Goal: Task Accomplishment & Management: Use online tool/utility

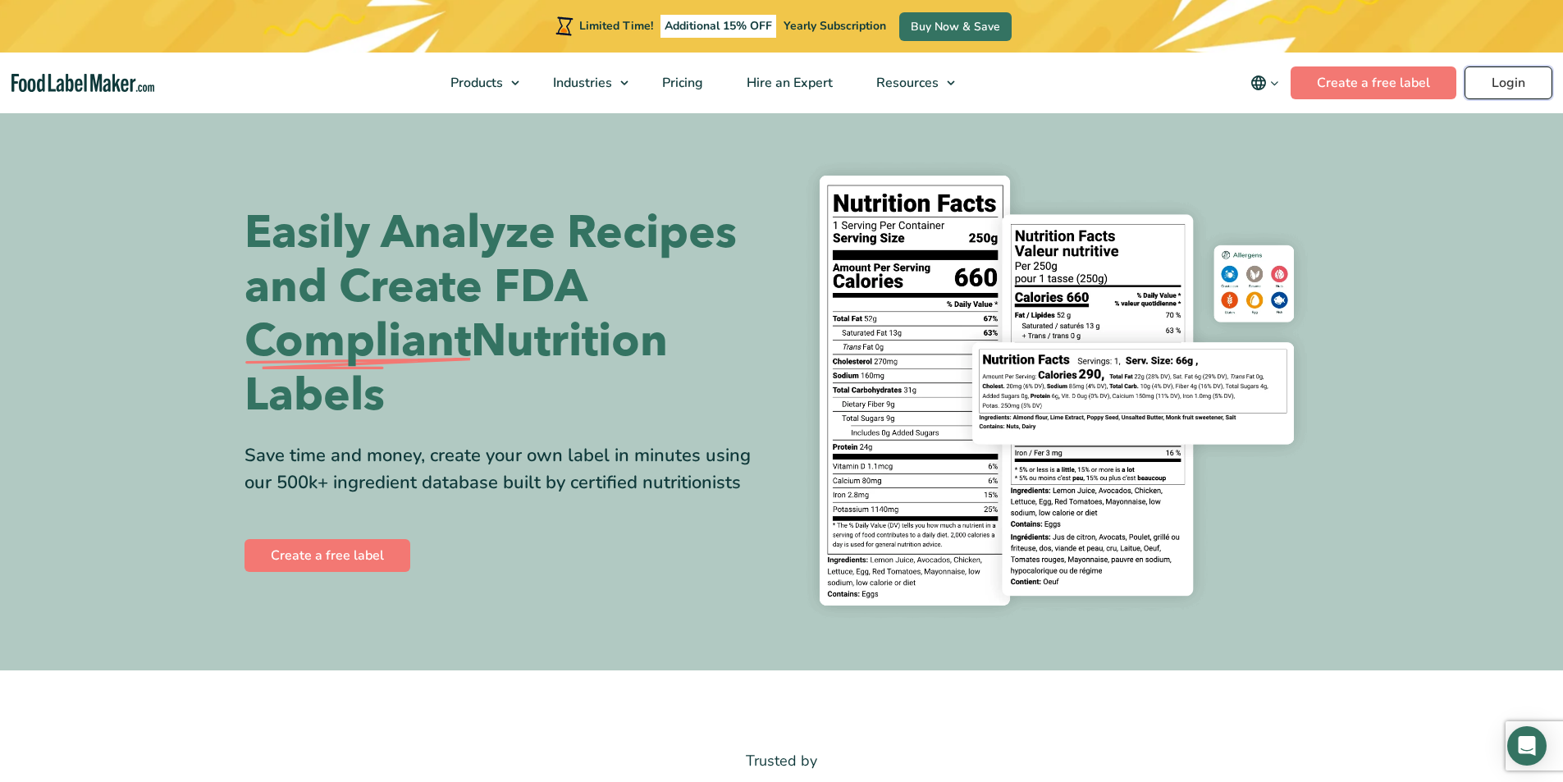
click at [1512, 86] on link "Login" at bounding box center [1508, 82] width 88 height 33
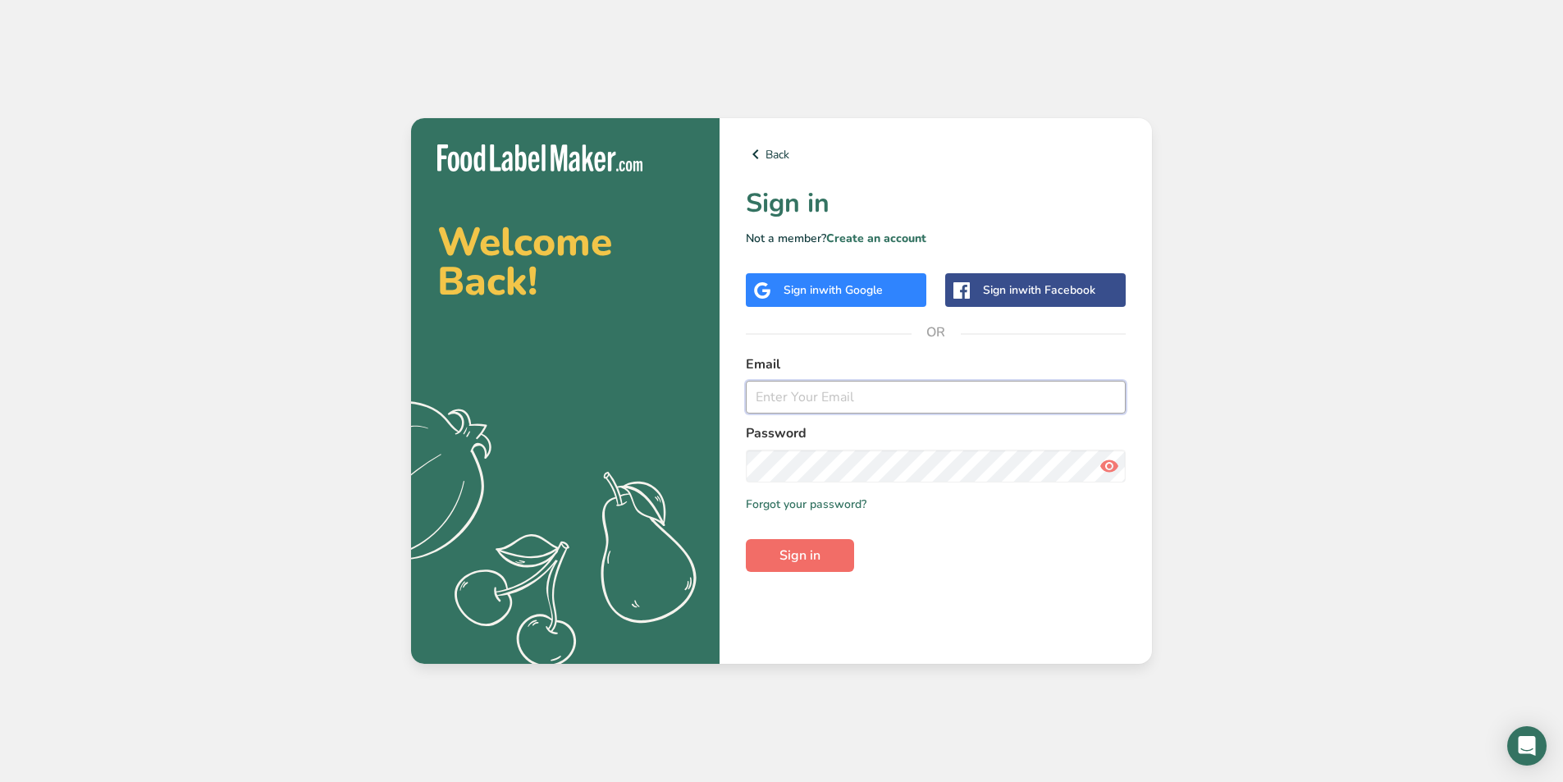
type input "ira@alleprocessing.com"
click at [823, 548] on button "Sign in" at bounding box center [800, 555] width 108 height 33
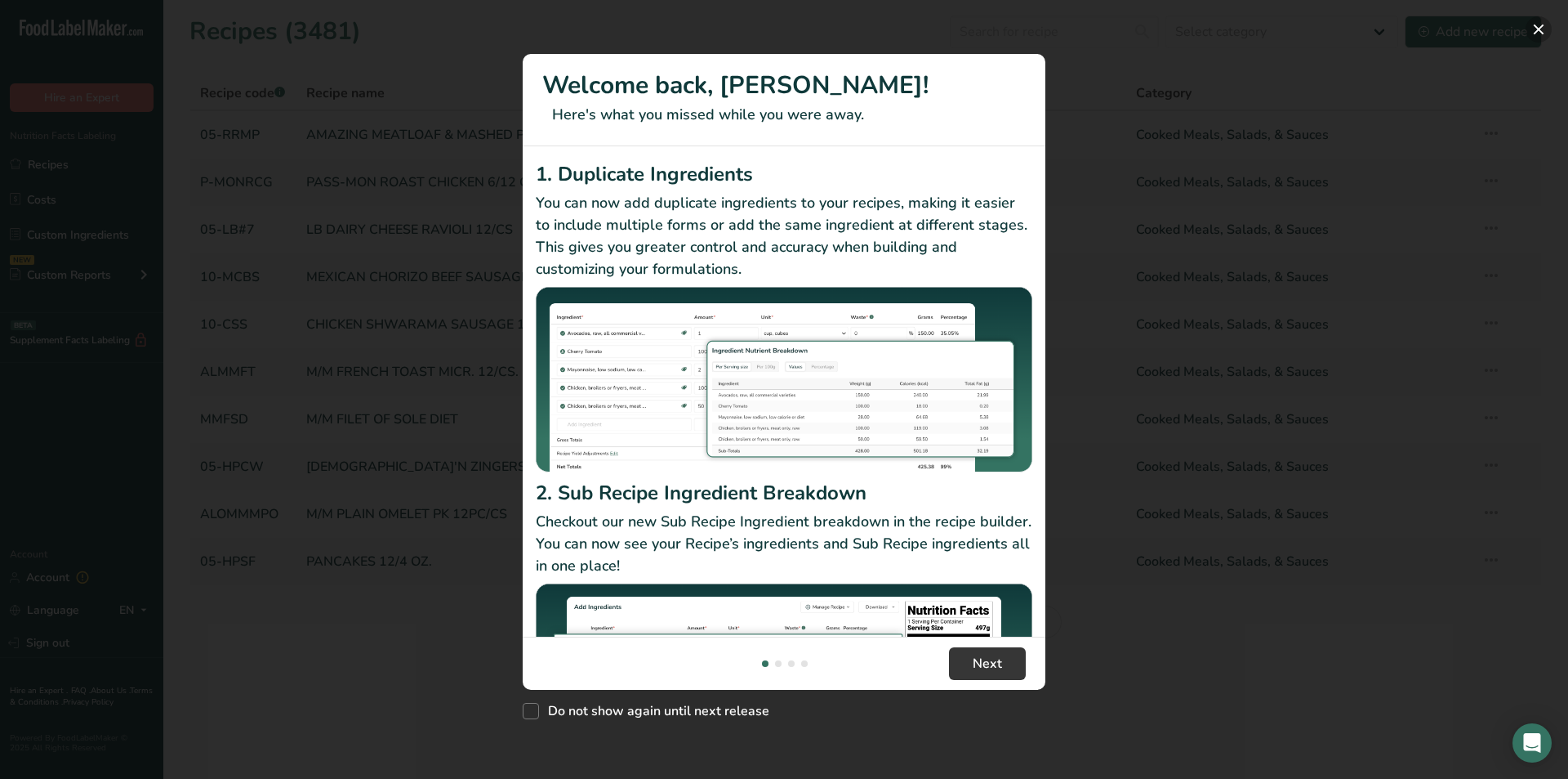
click at [1534, 28] on button "New Features" at bounding box center [1538, 29] width 26 height 26
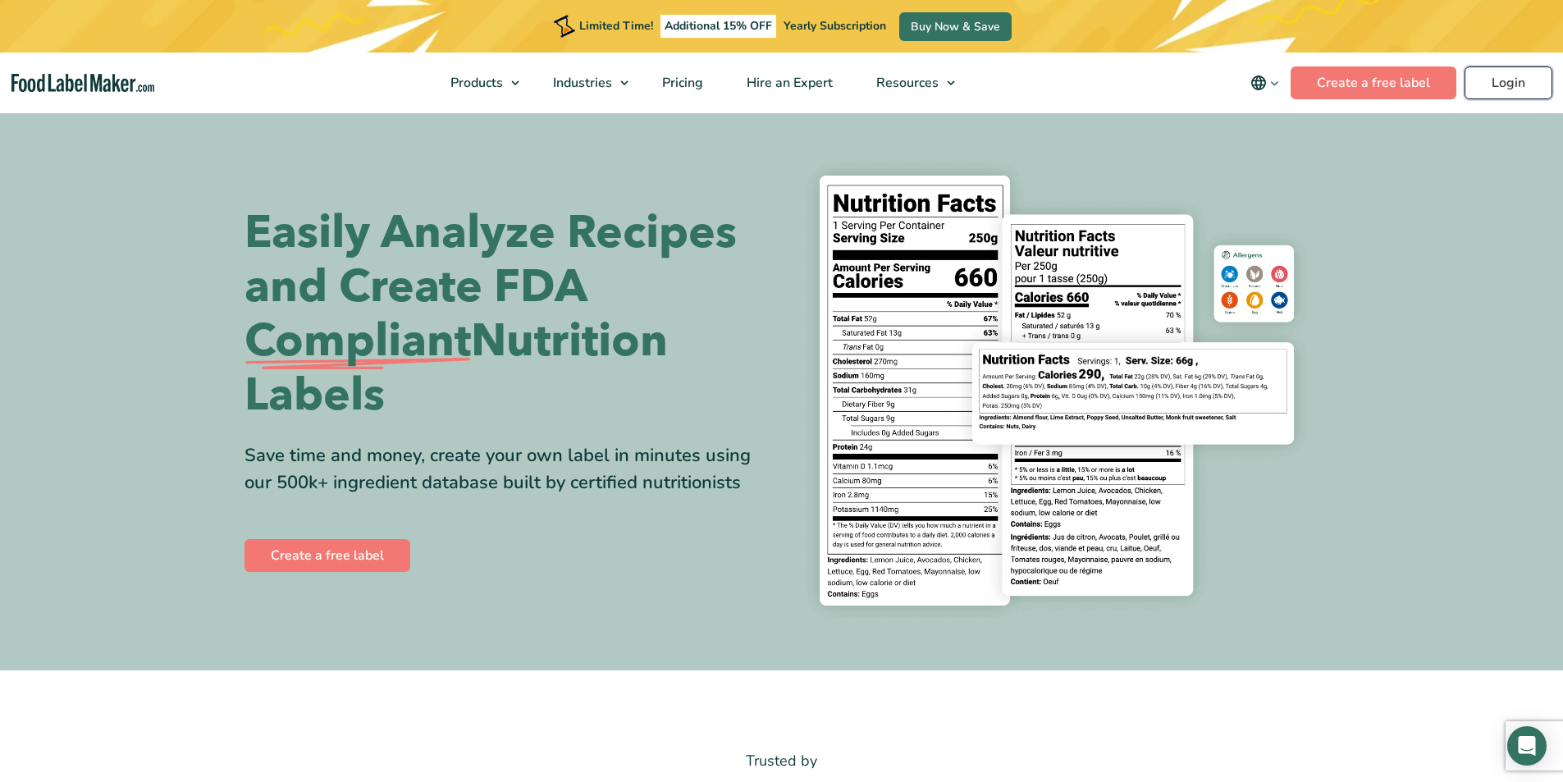
click at [1507, 80] on link "Login" at bounding box center [1508, 82] width 88 height 33
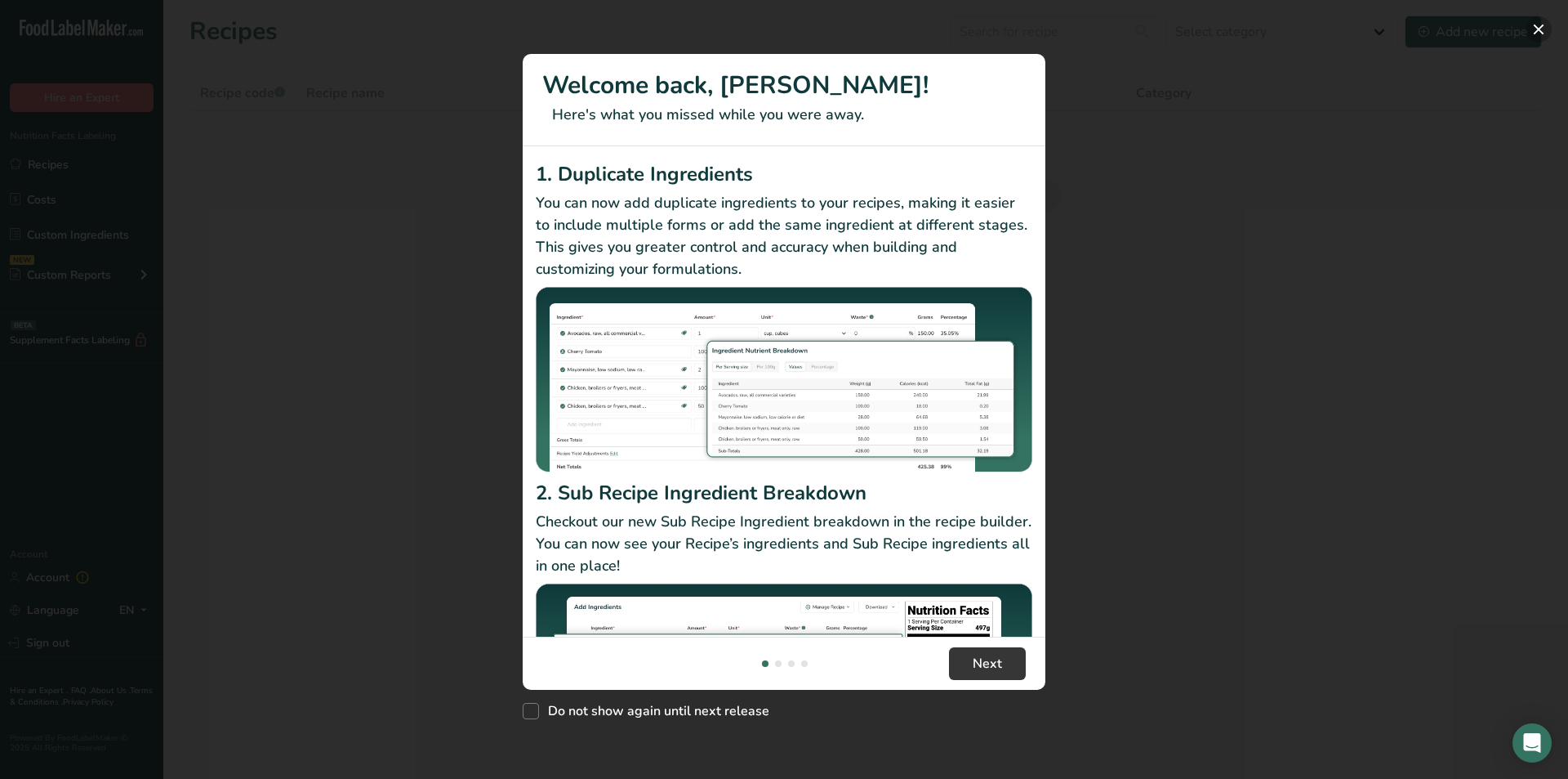
click at [1539, 26] on button "New Features" at bounding box center [1538, 29] width 26 height 26
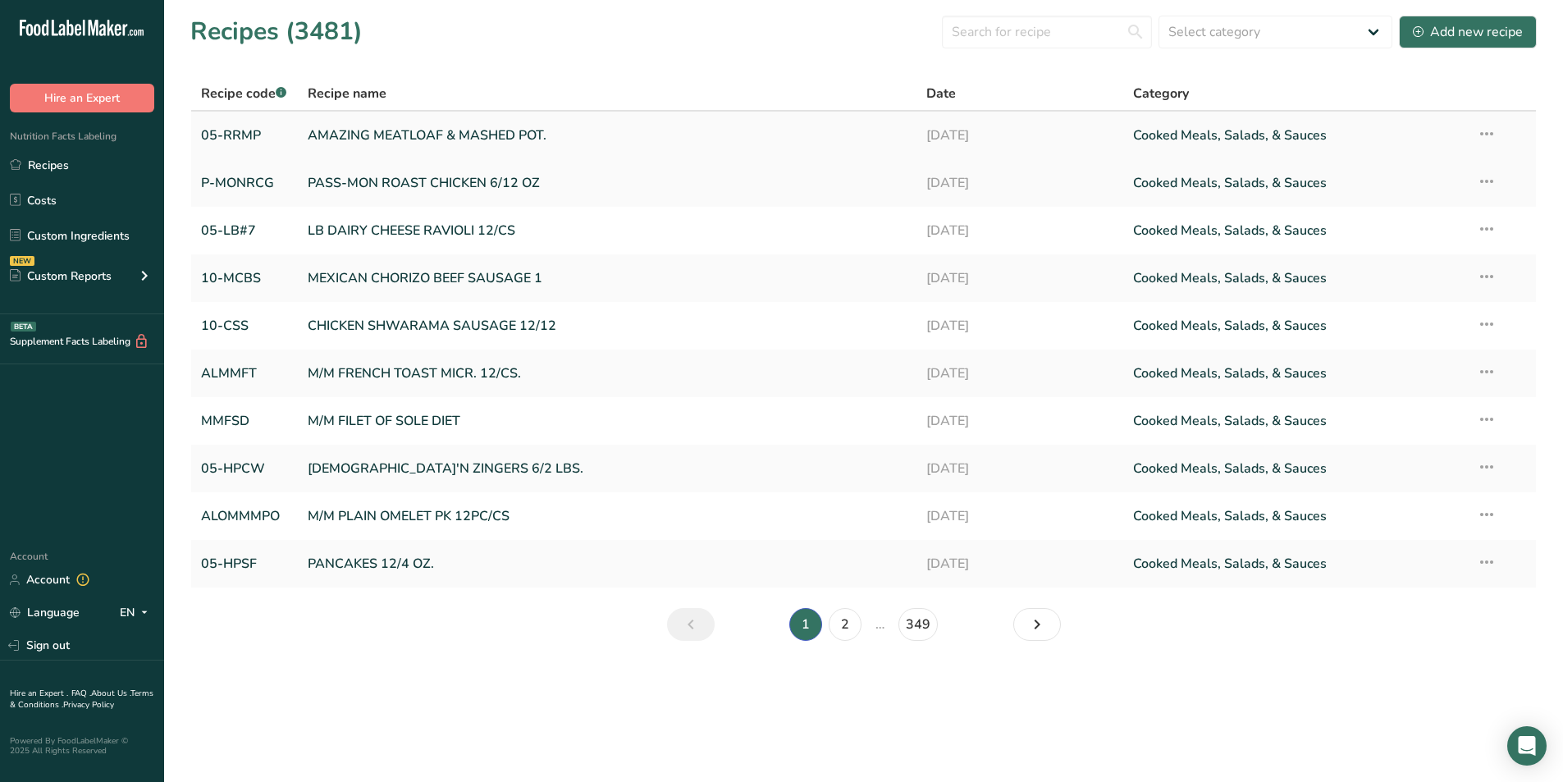
click at [506, 133] on link "AMAZING MEATLOAF & MASHED POT." at bounding box center [608, 135] width 600 height 34
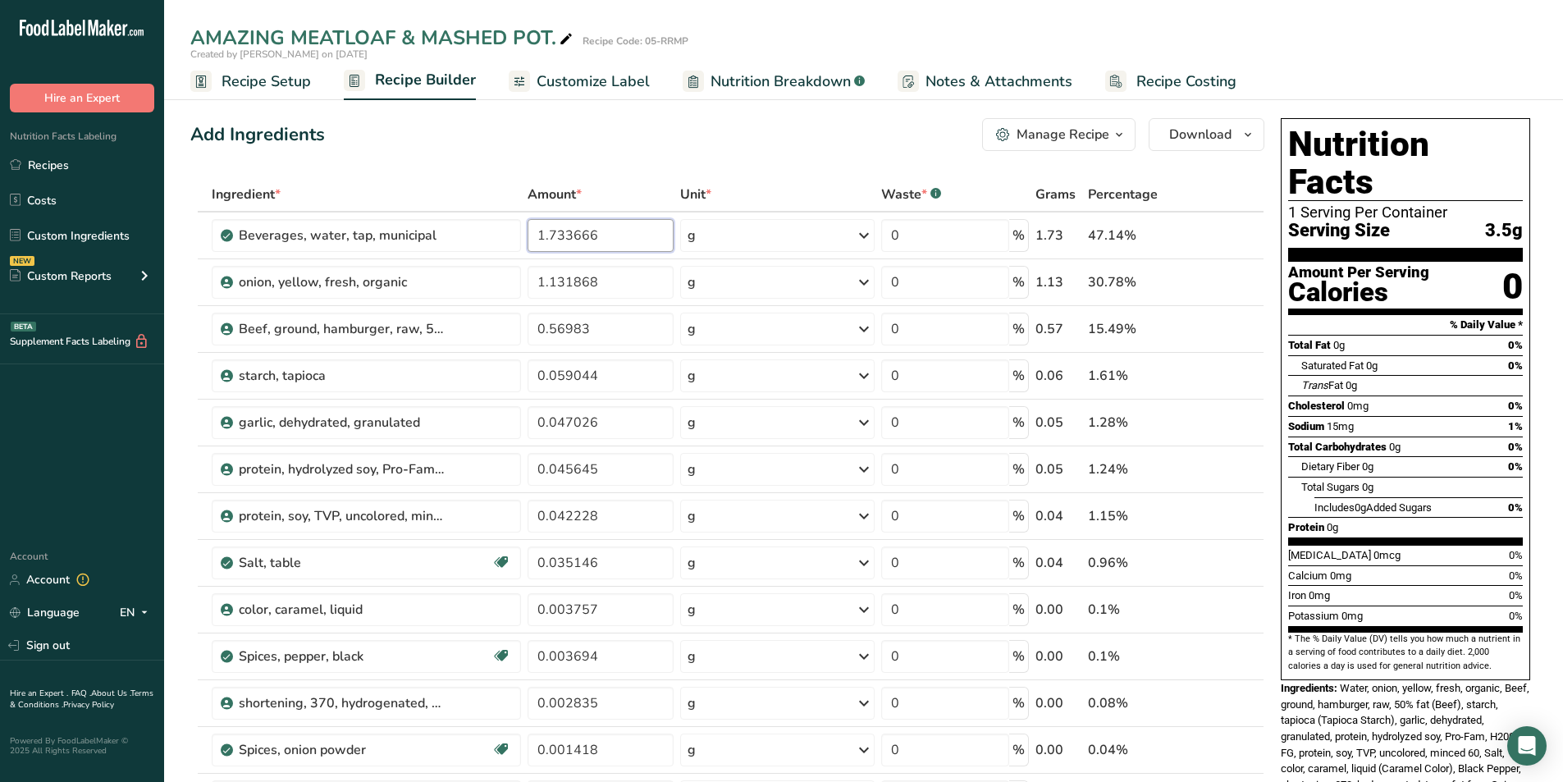
drag, startPoint x: 605, startPoint y: 235, endPoint x: 382, endPoint y: 176, distance: 231.0
click at [399, 179] on table "Ingredient * Amount * Unit * Waste * .a-a{fill:#347362;}.b-a{fill:#fff;} Grams …" at bounding box center [727, 667] width 1074 height 980
type input "65"
click at [624, 285] on div "Ingredient * Amount * Unit * Waste * .a-a{fill:#347362;}.b-a{fill:#fff;} Grams …" at bounding box center [727, 667] width 1074 height 980
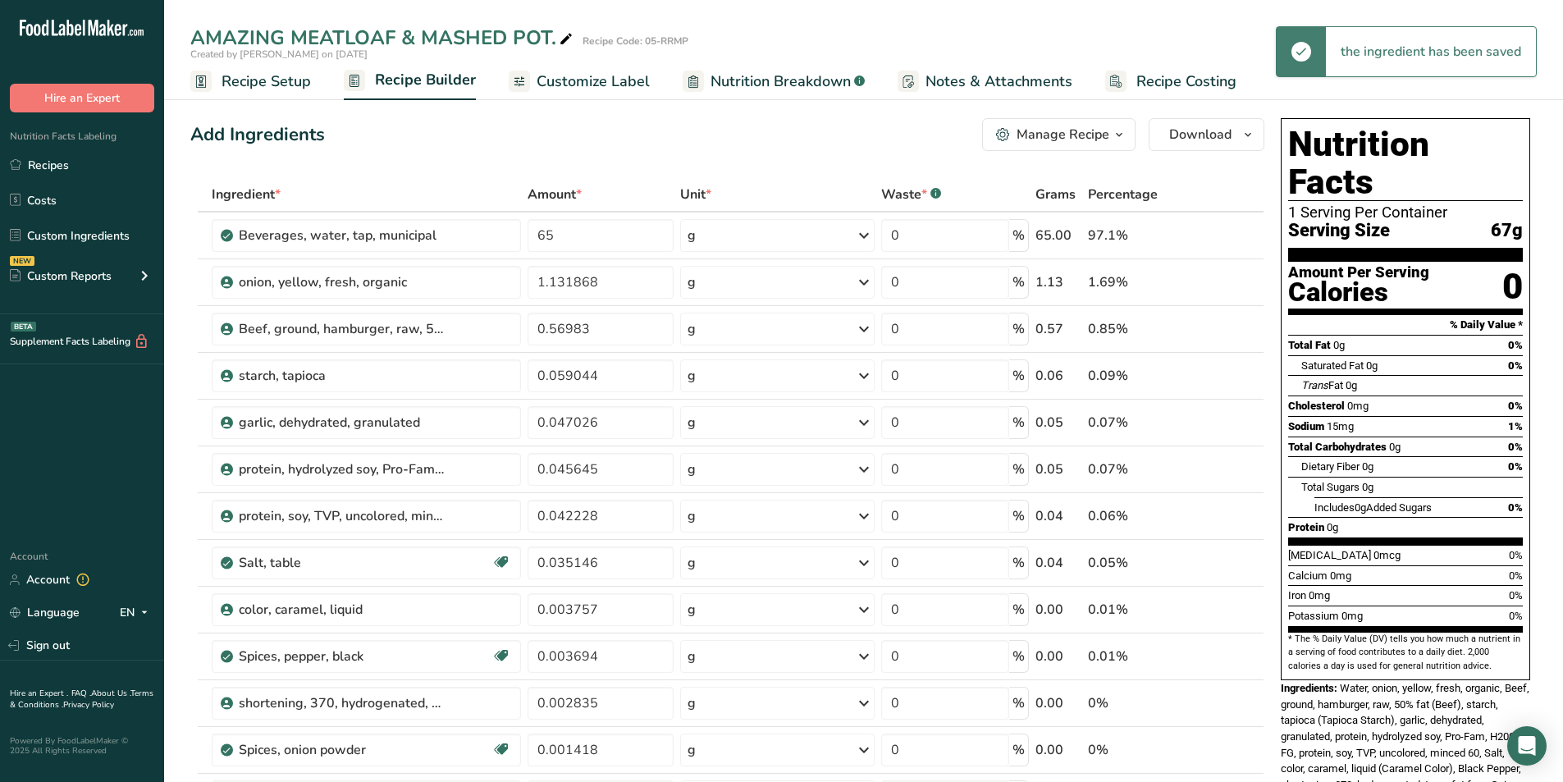
click at [261, 79] on span "Recipe Setup" at bounding box center [266, 82] width 89 height 22
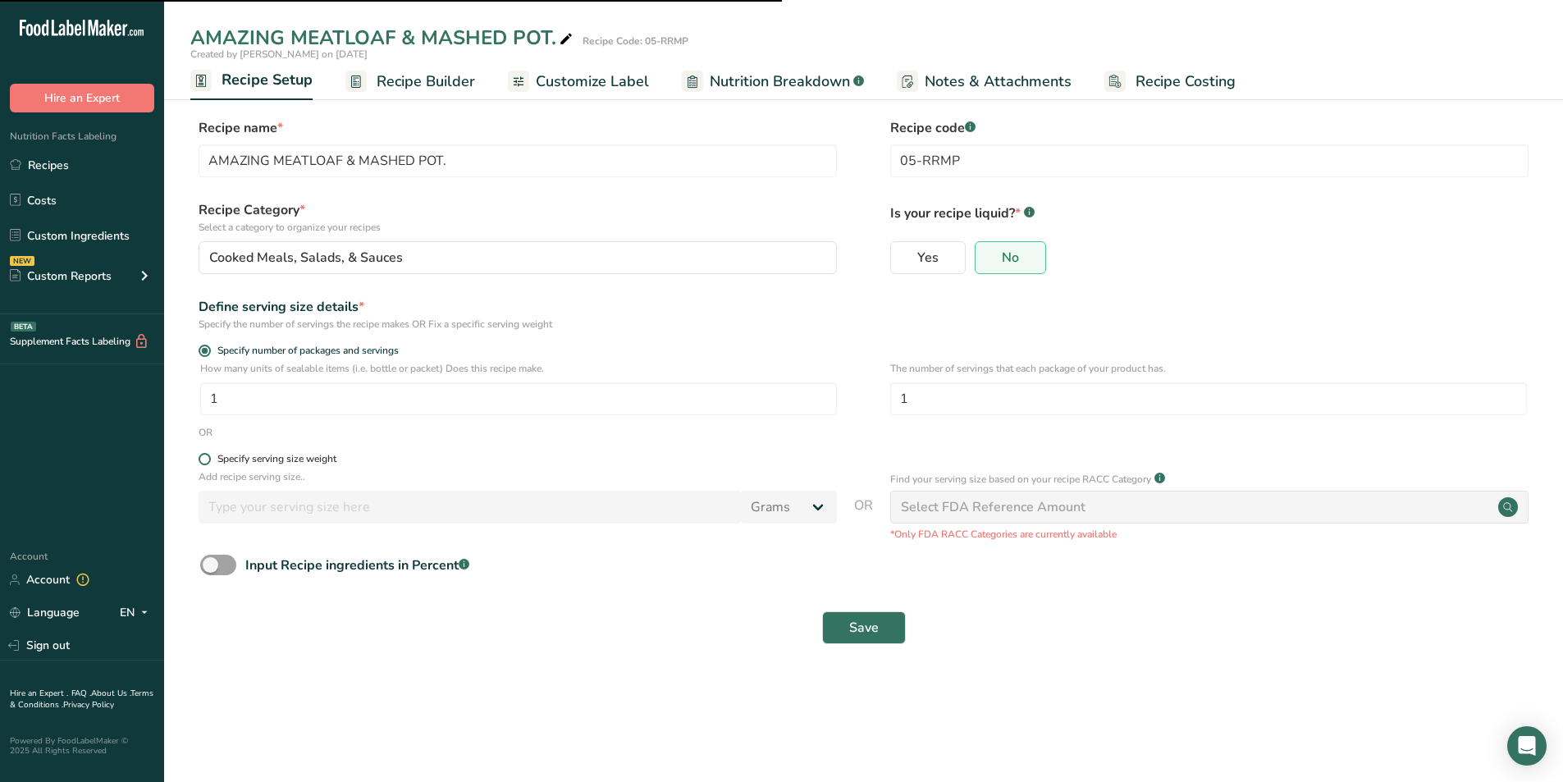
click at [206, 455] on span at bounding box center [205, 459] width 12 height 12
click at [206, 455] on input "Specify serving size weight" at bounding box center [204, 459] width 11 height 11
radio input "true"
radio input "false"
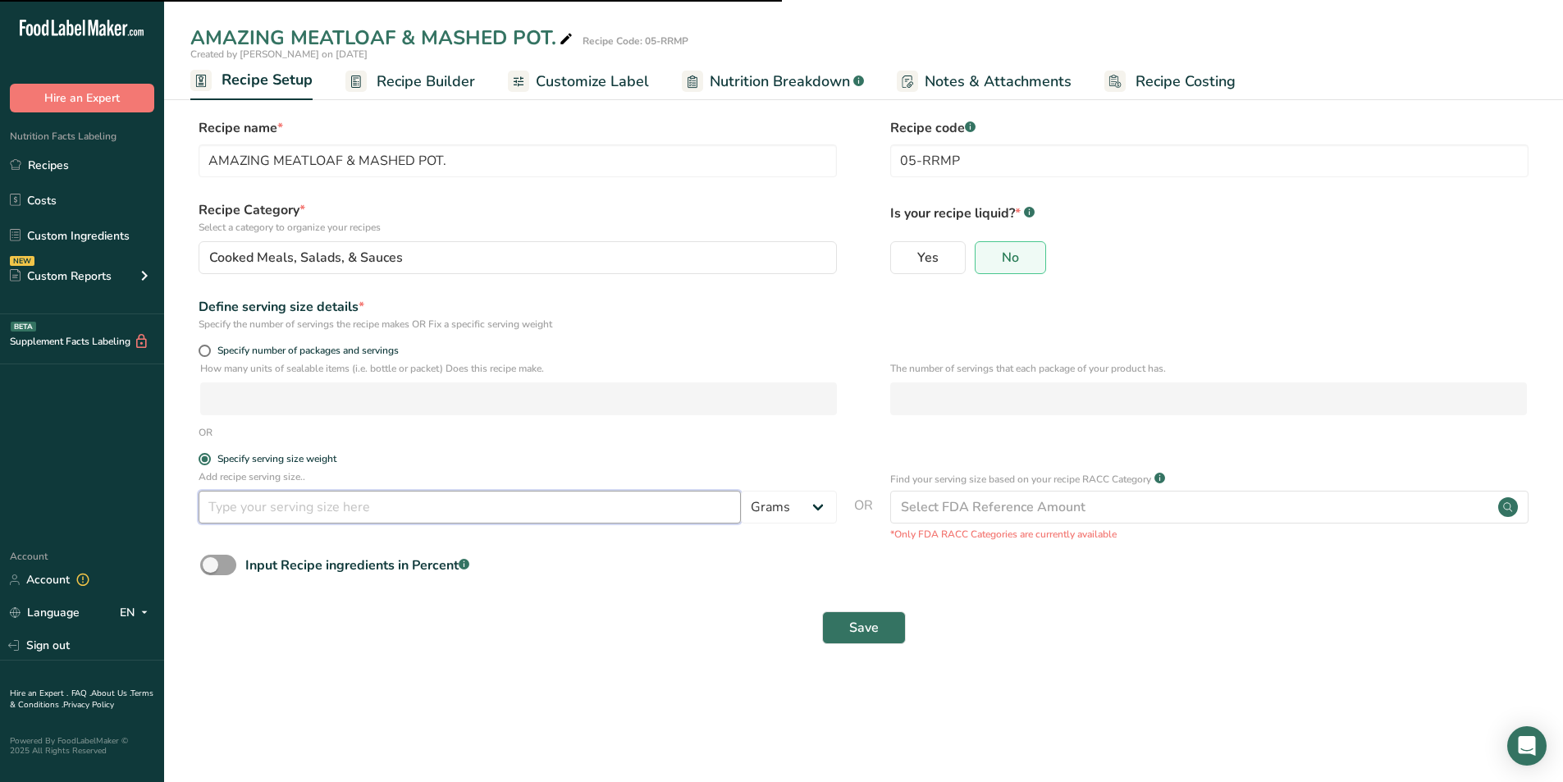
click at [245, 509] on input "number" at bounding box center [470, 507] width 542 height 33
radio input "true"
type input "1"
radio input "false"
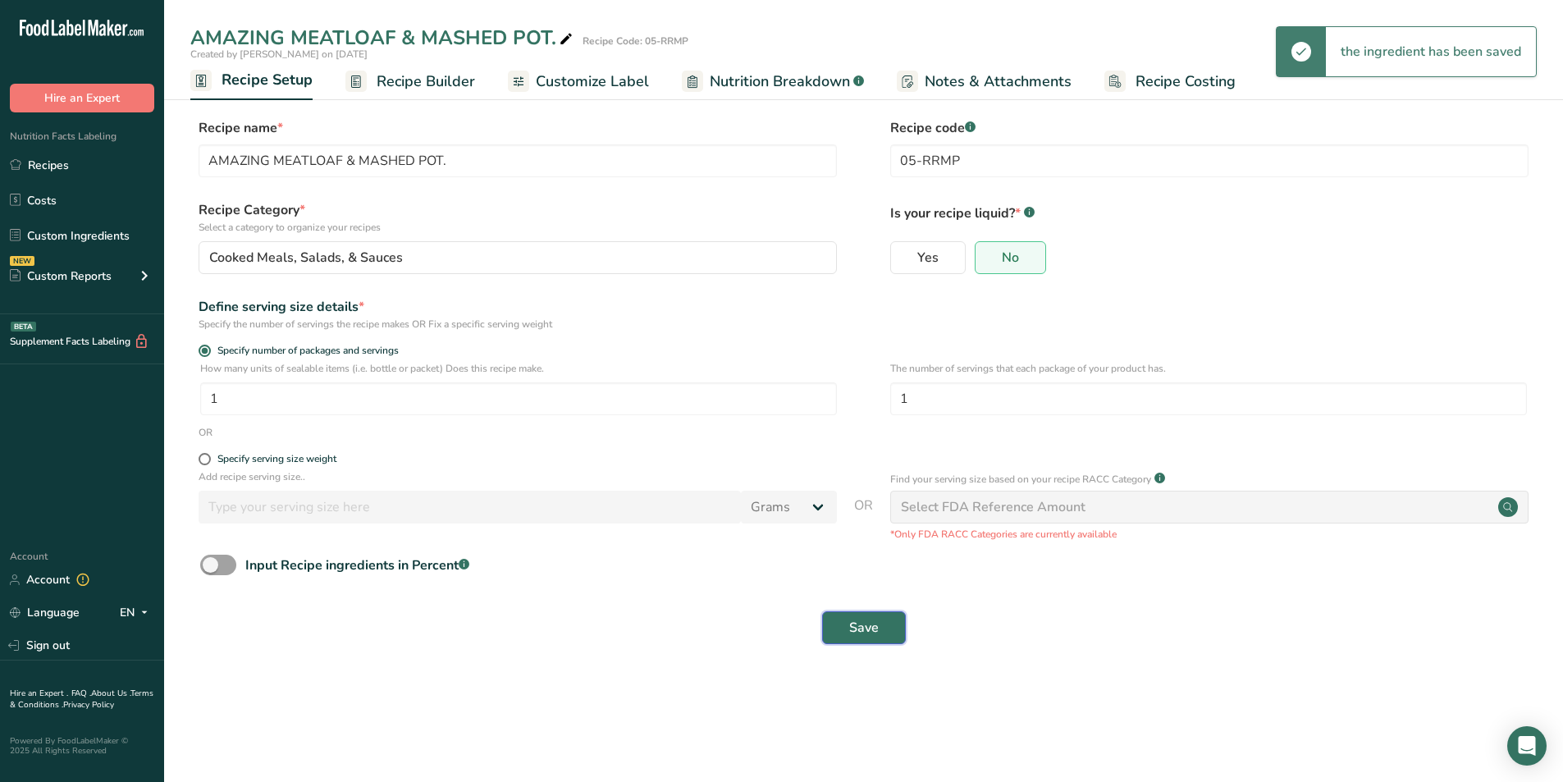
click at [859, 626] on span "Save" at bounding box center [864, 628] width 30 height 20
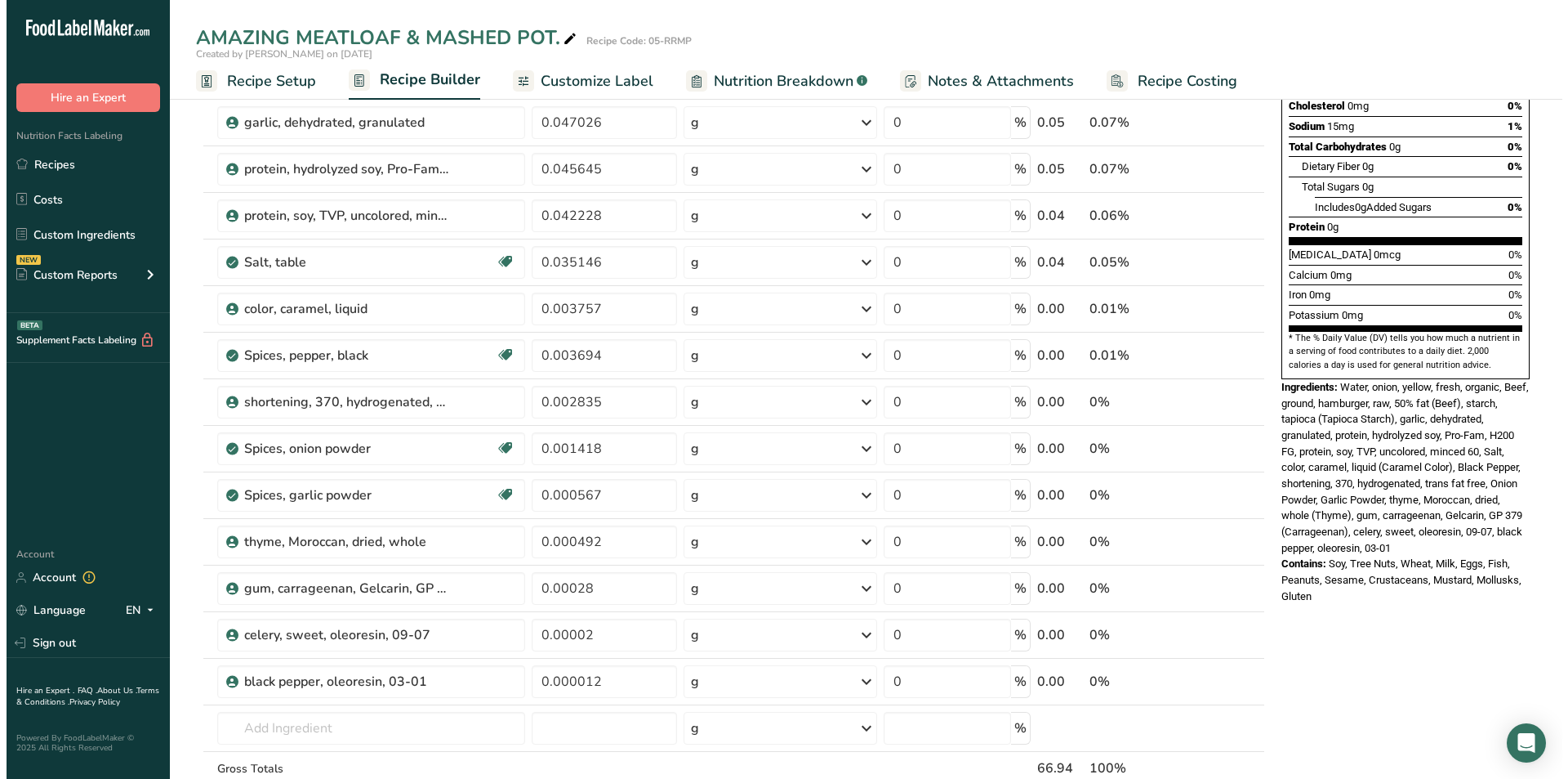
scroll to position [300, 0]
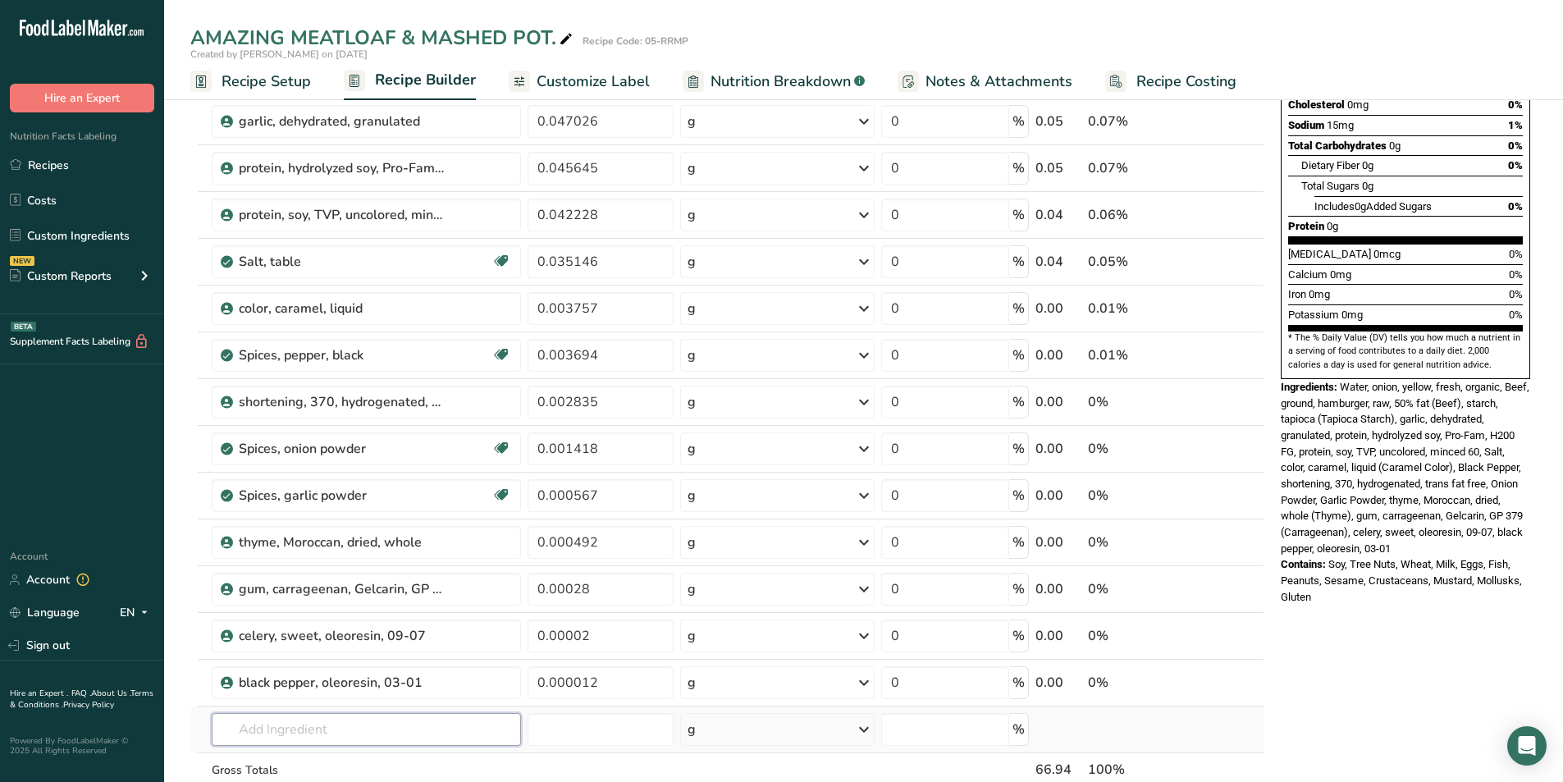
click at [253, 721] on input "text" at bounding box center [366, 729] width 309 height 33
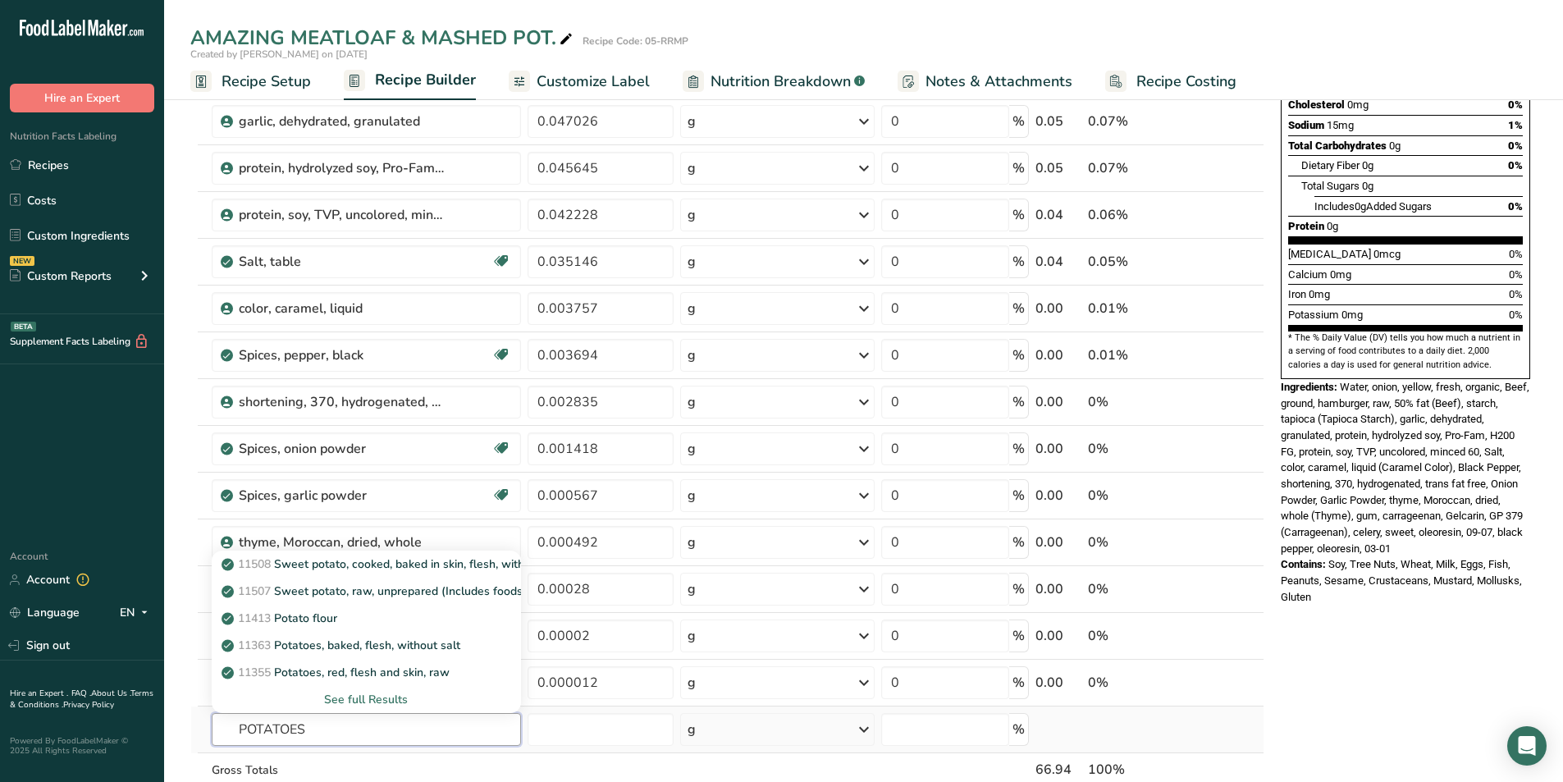
type input "POTATOES"
click at [353, 702] on div "See full Results" at bounding box center [366, 699] width 283 height 17
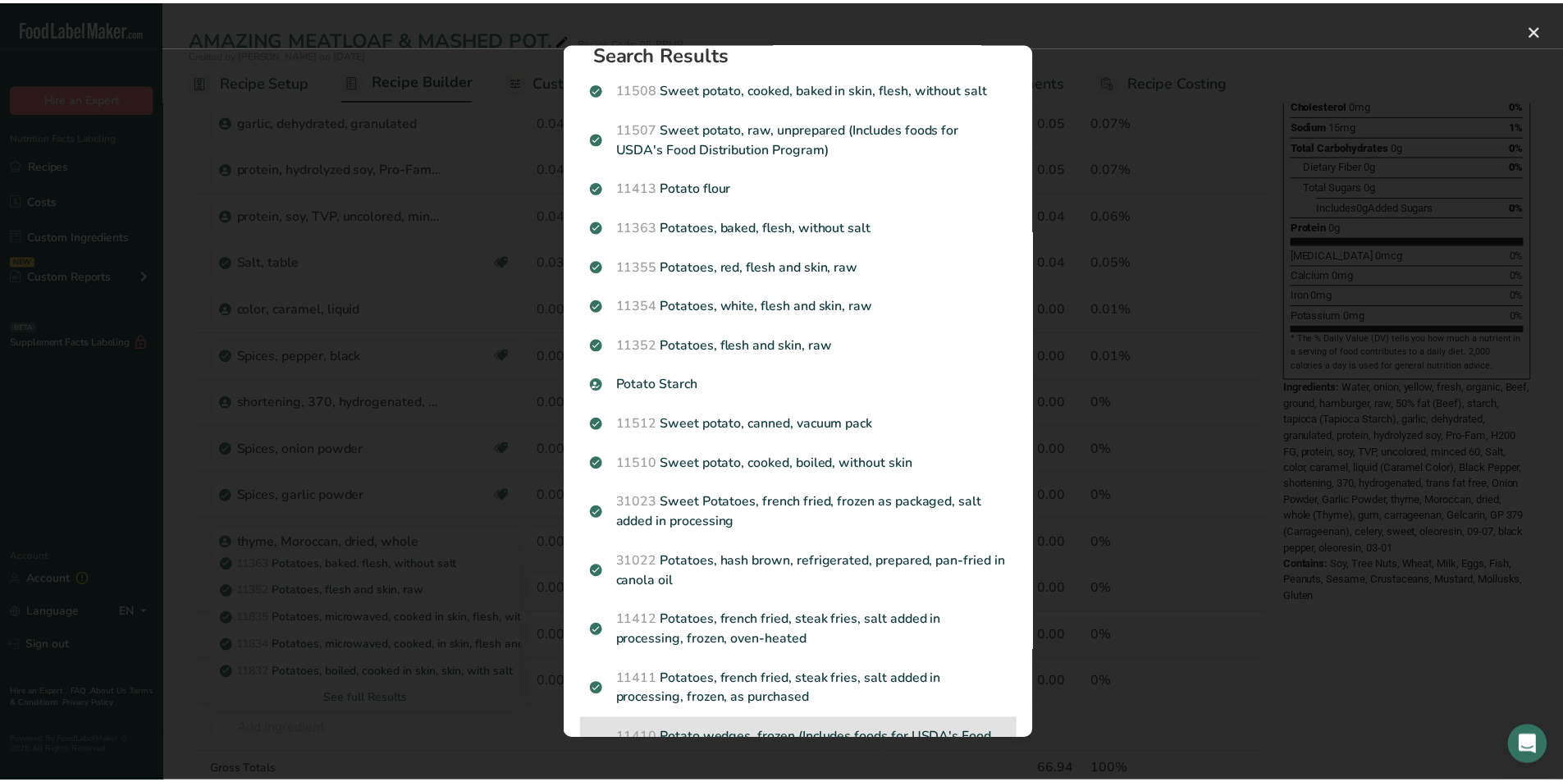
scroll to position [0, 0]
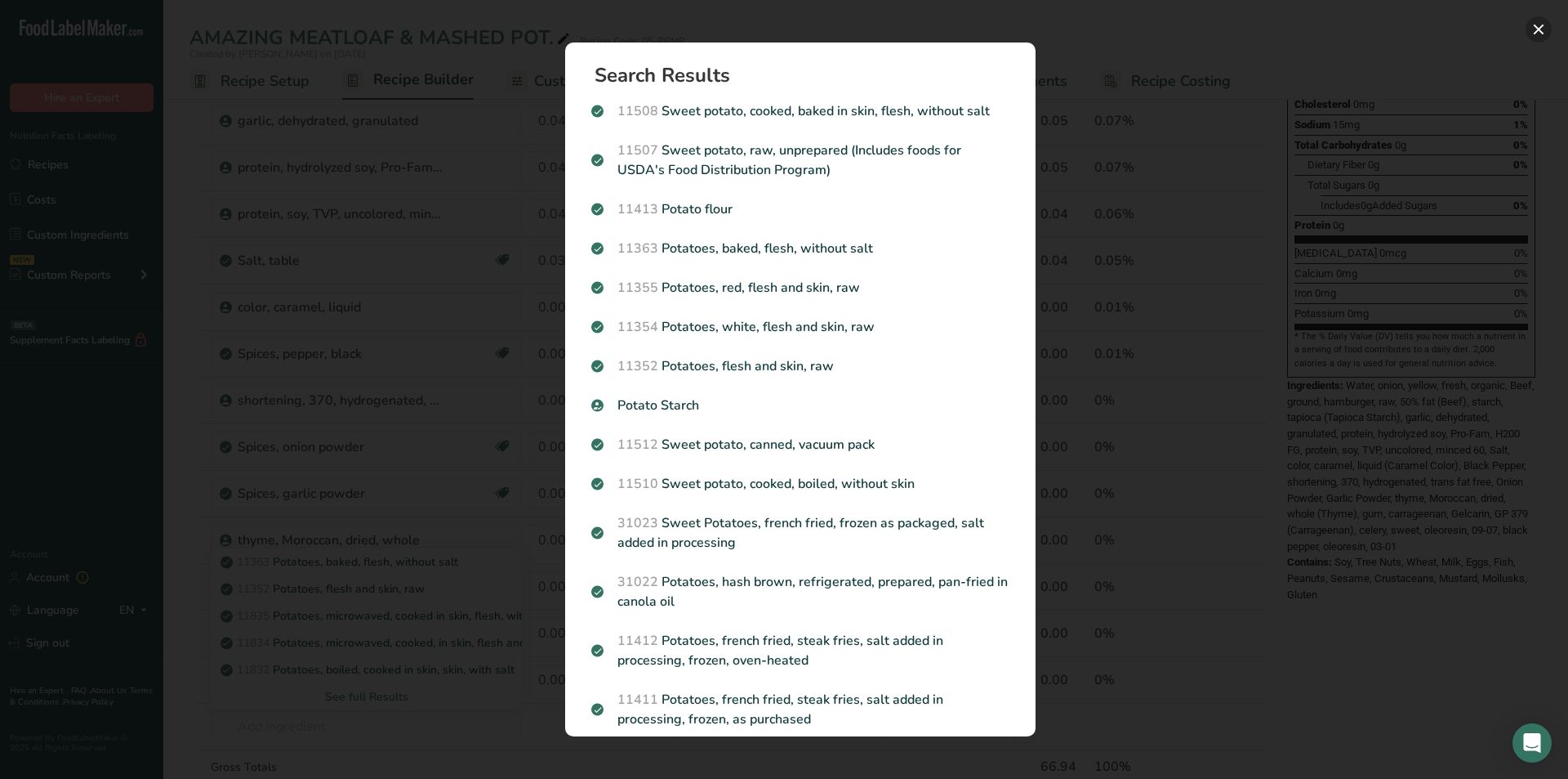
click at [1540, 25] on button "Search results modal" at bounding box center [1538, 29] width 26 height 26
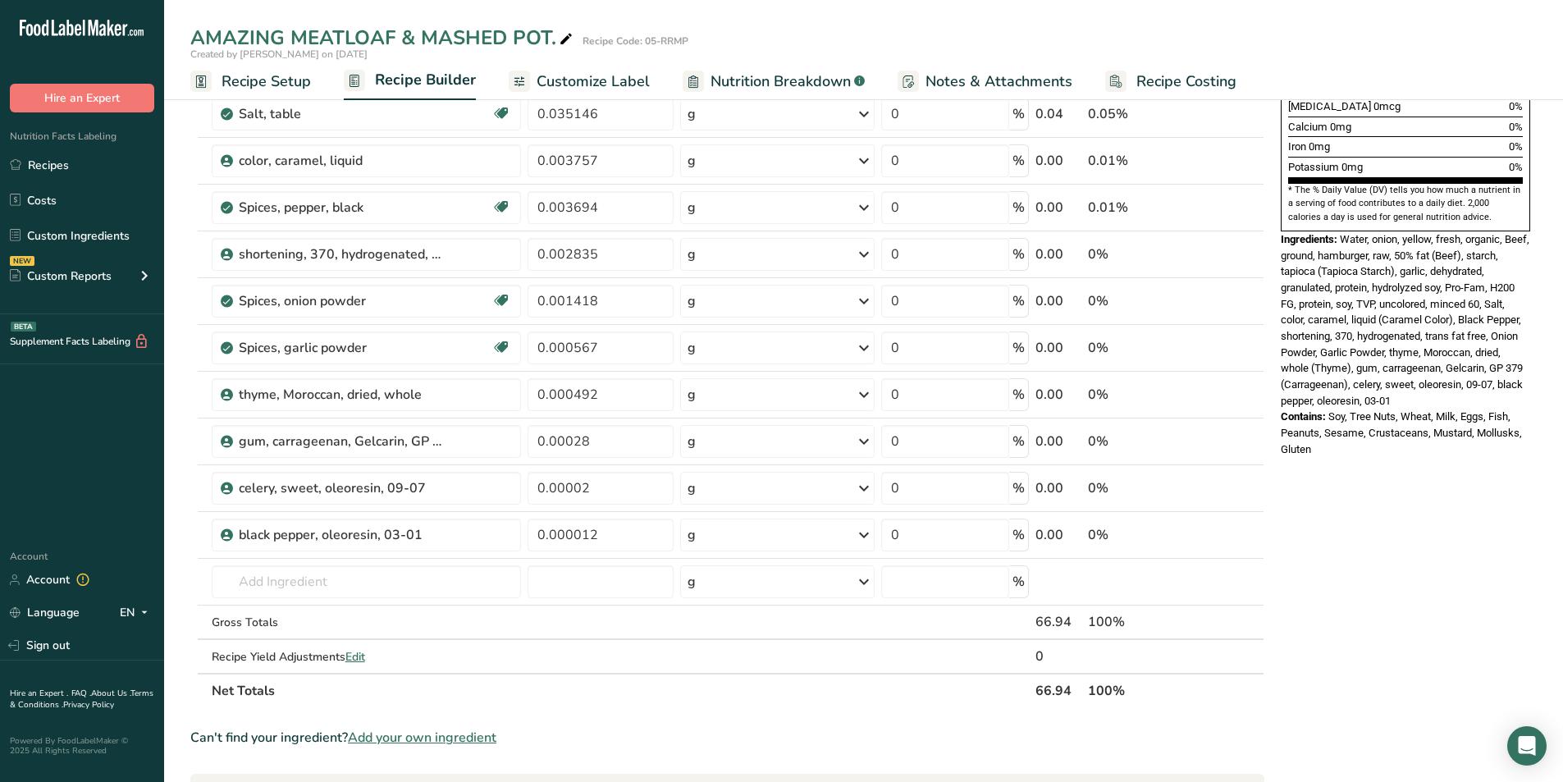
scroll to position [574, 0]
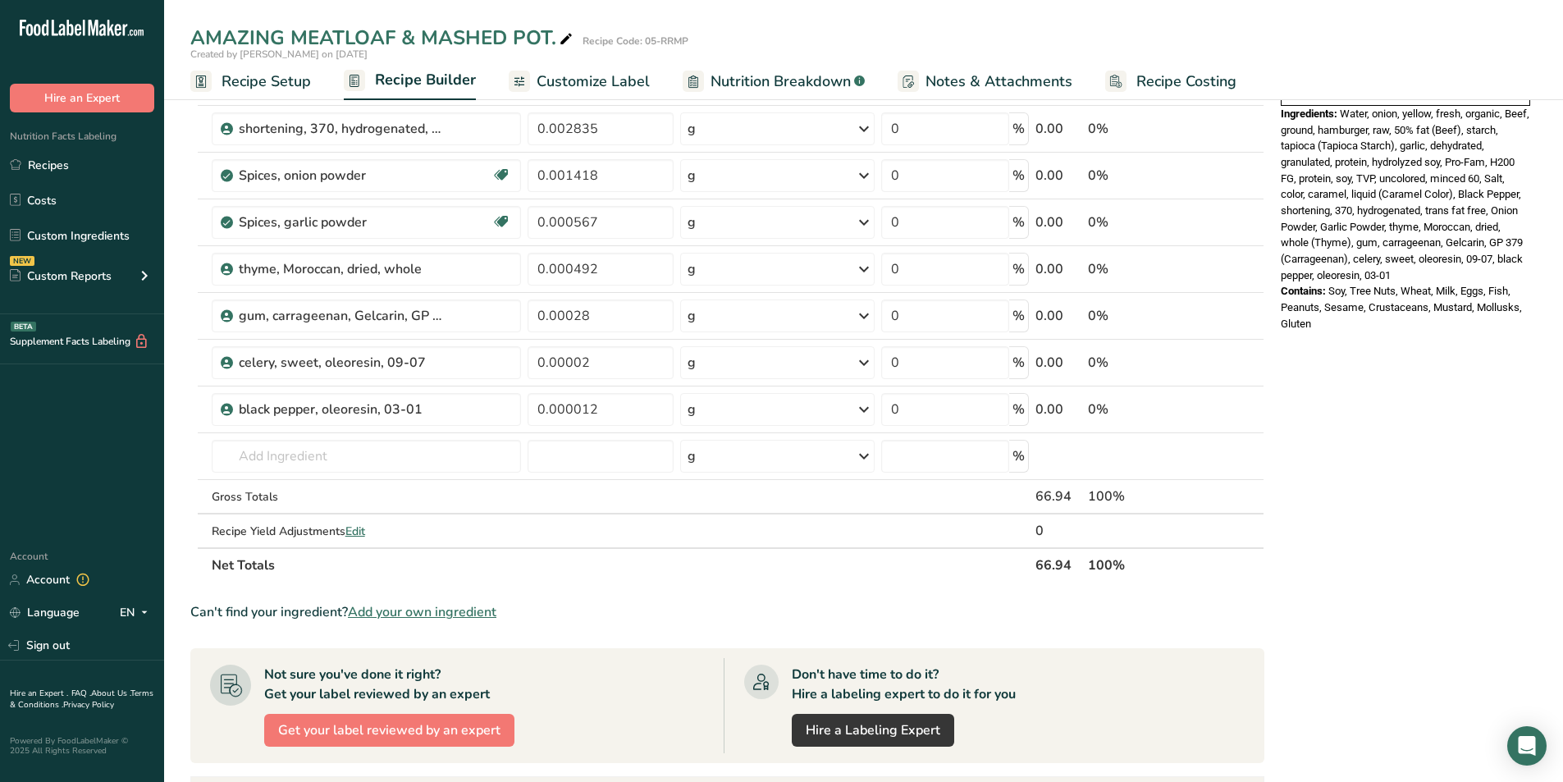
click at [433, 609] on span "Add your own ingredient" at bounding box center [422, 612] width 148 height 20
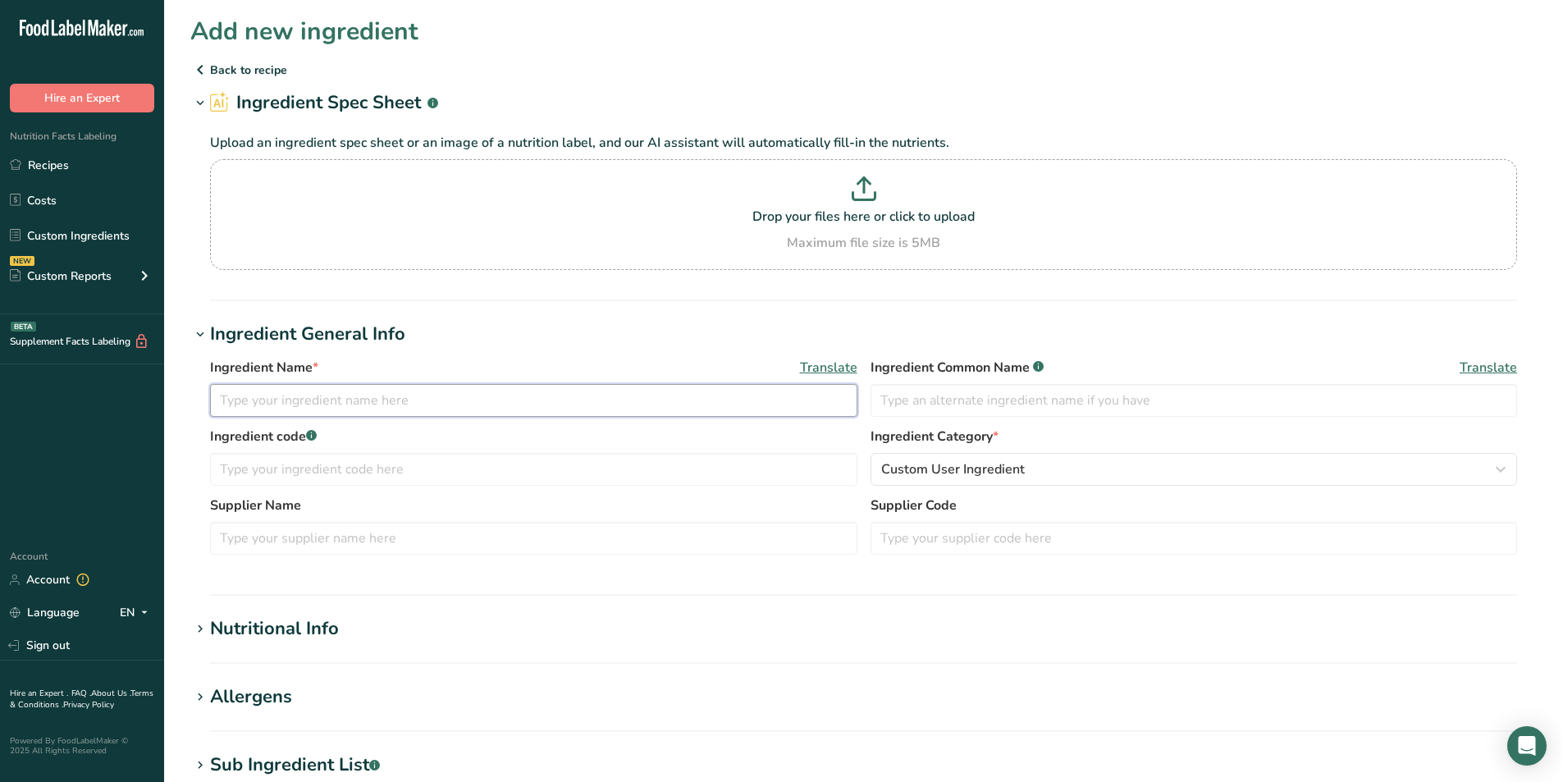
click at [257, 398] on input "text" at bounding box center [533, 400] width 647 height 33
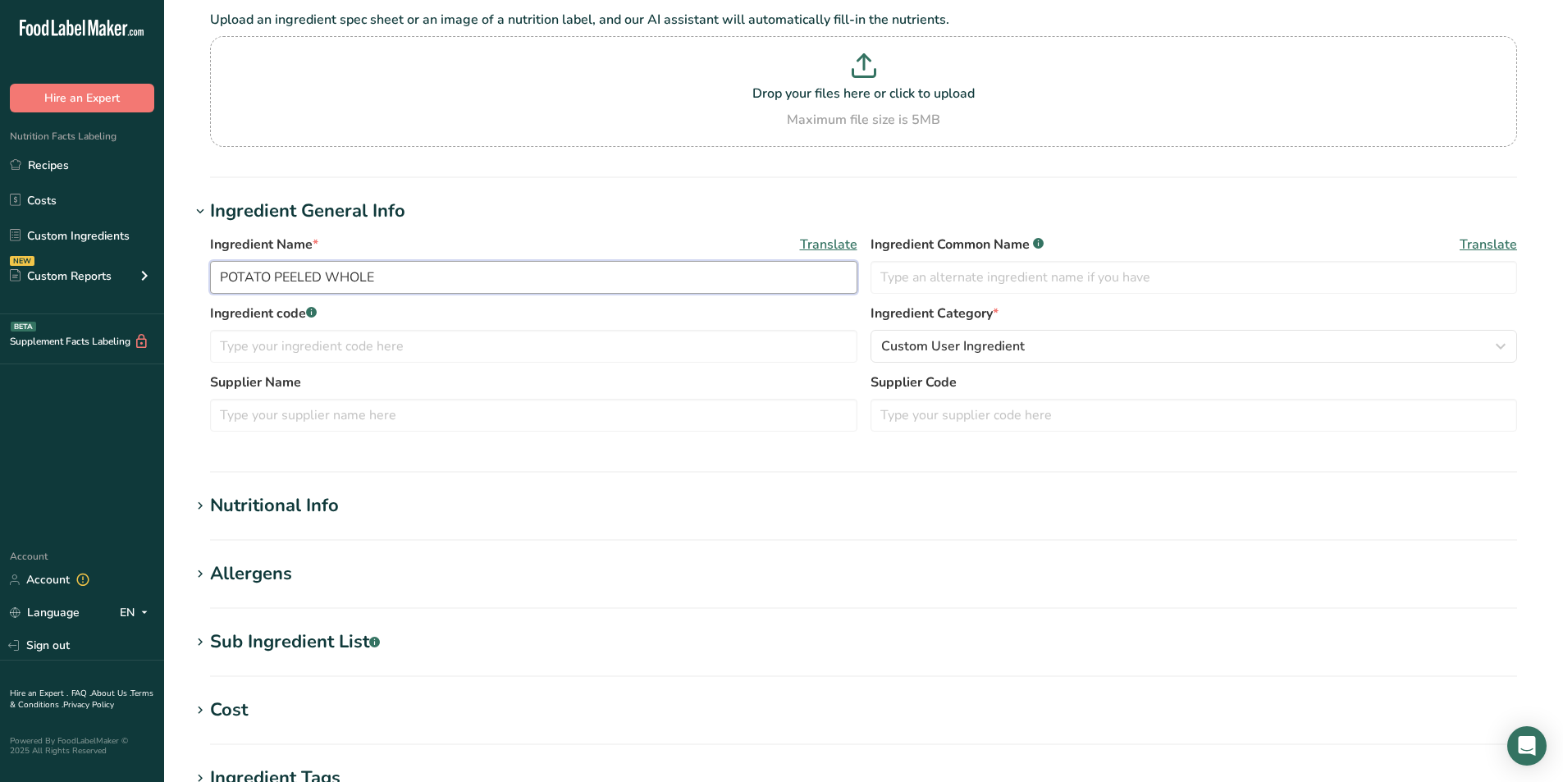
scroll to position [137, 0]
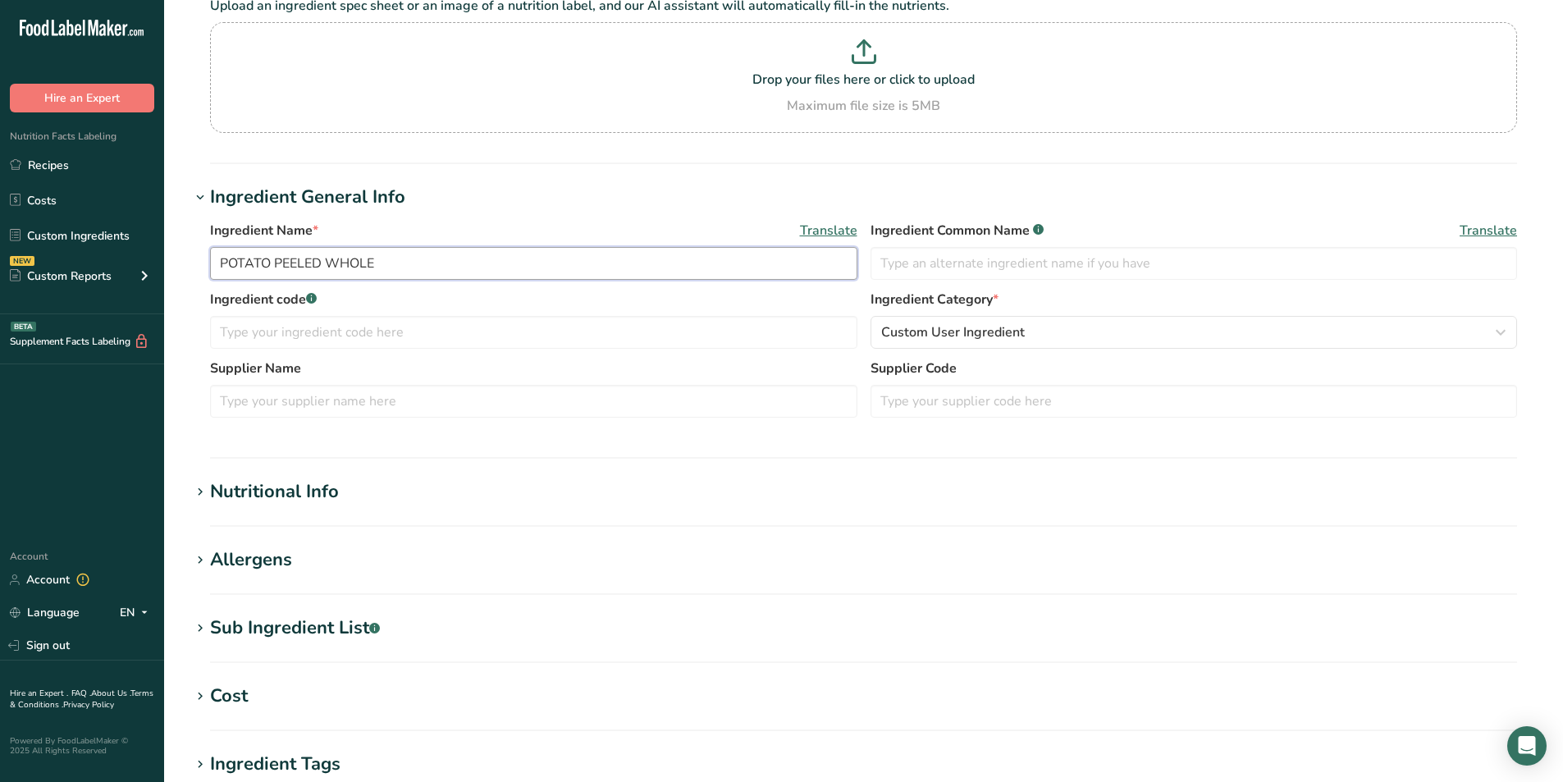
type input "POTATO PEELED WHOLE"
click at [199, 489] on icon at bounding box center [200, 492] width 15 height 23
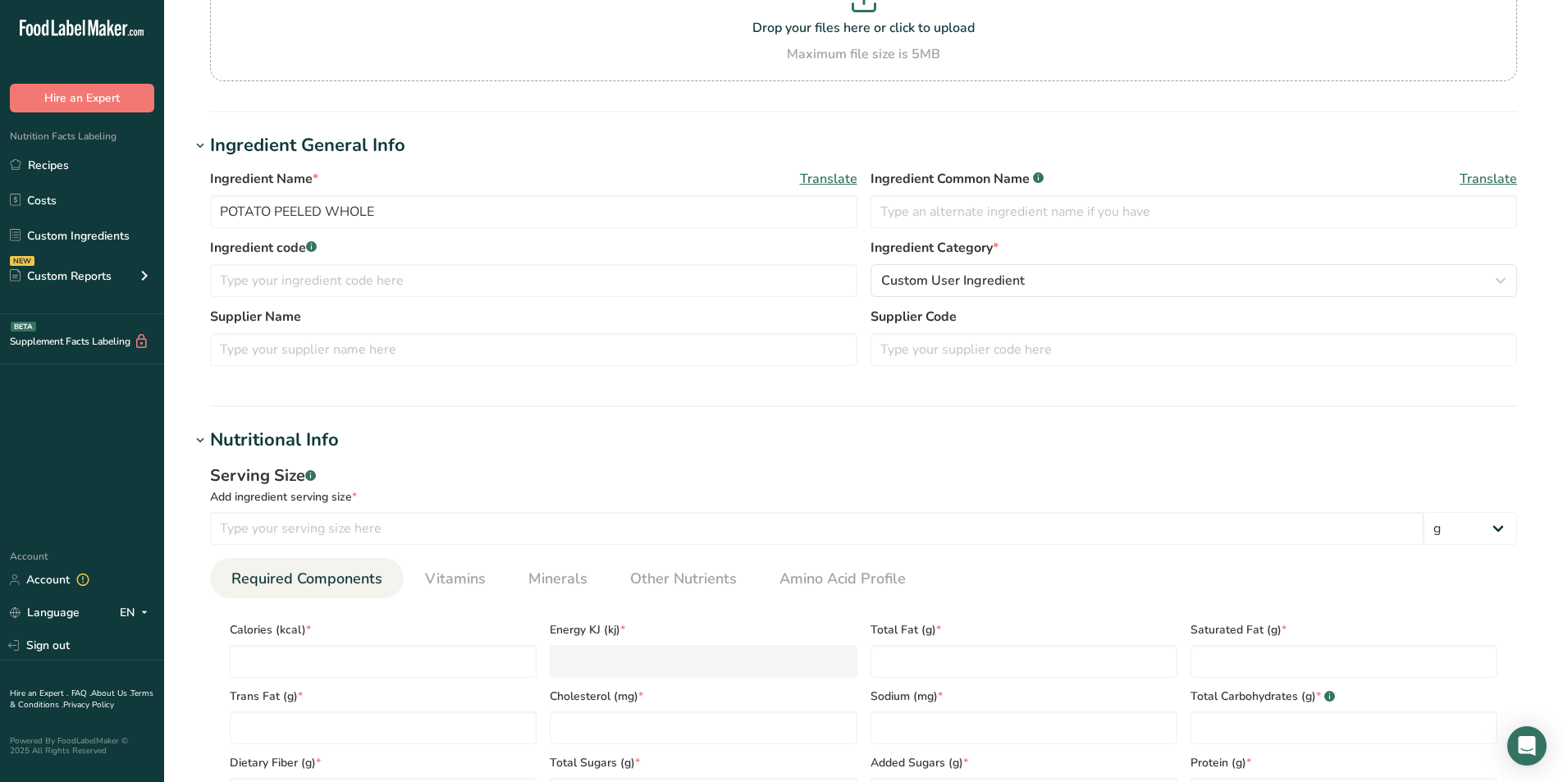
scroll to position [219, 0]
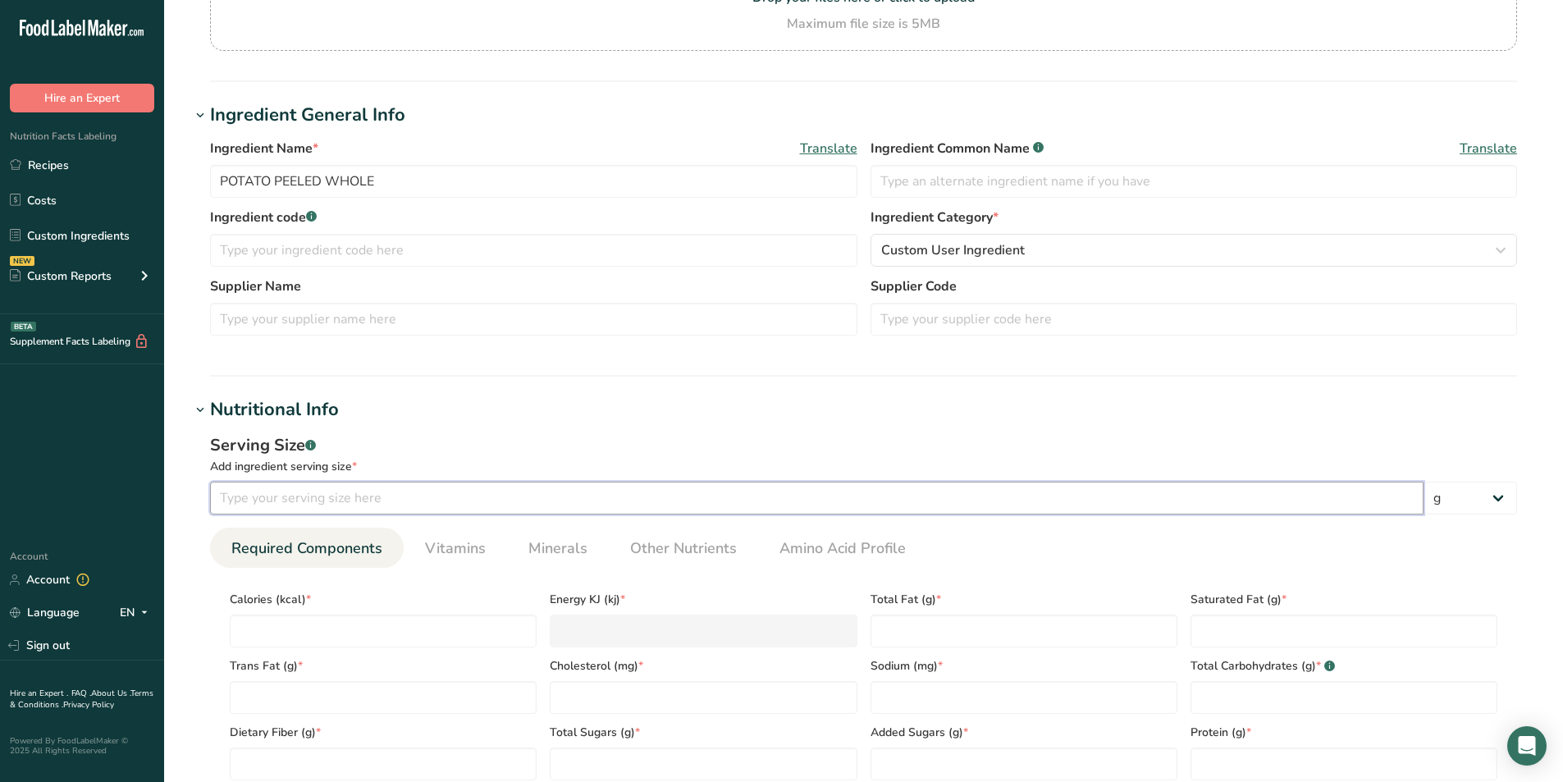
click at [258, 500] on input "number" at bounding box center [816, 498] width 1213 height 33
type input "200"
click at [246, 618] on input "number" at bounding box center [383, 630] width 307 height 33
type input "1"
type KJ "4.2"
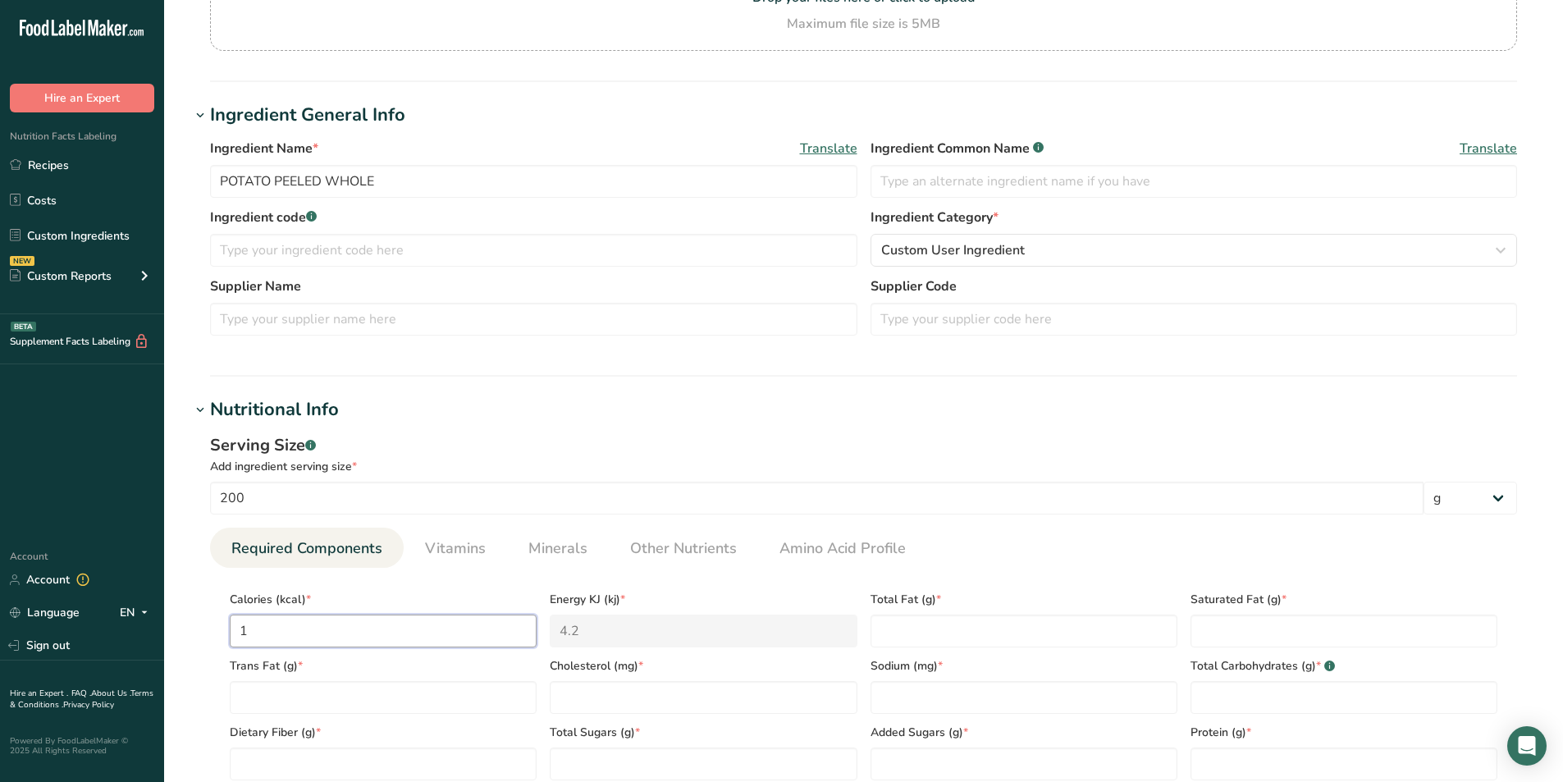
type input "14"
type KJ "58.6"
type input "144"
type KJ "602.5"
type input "144"
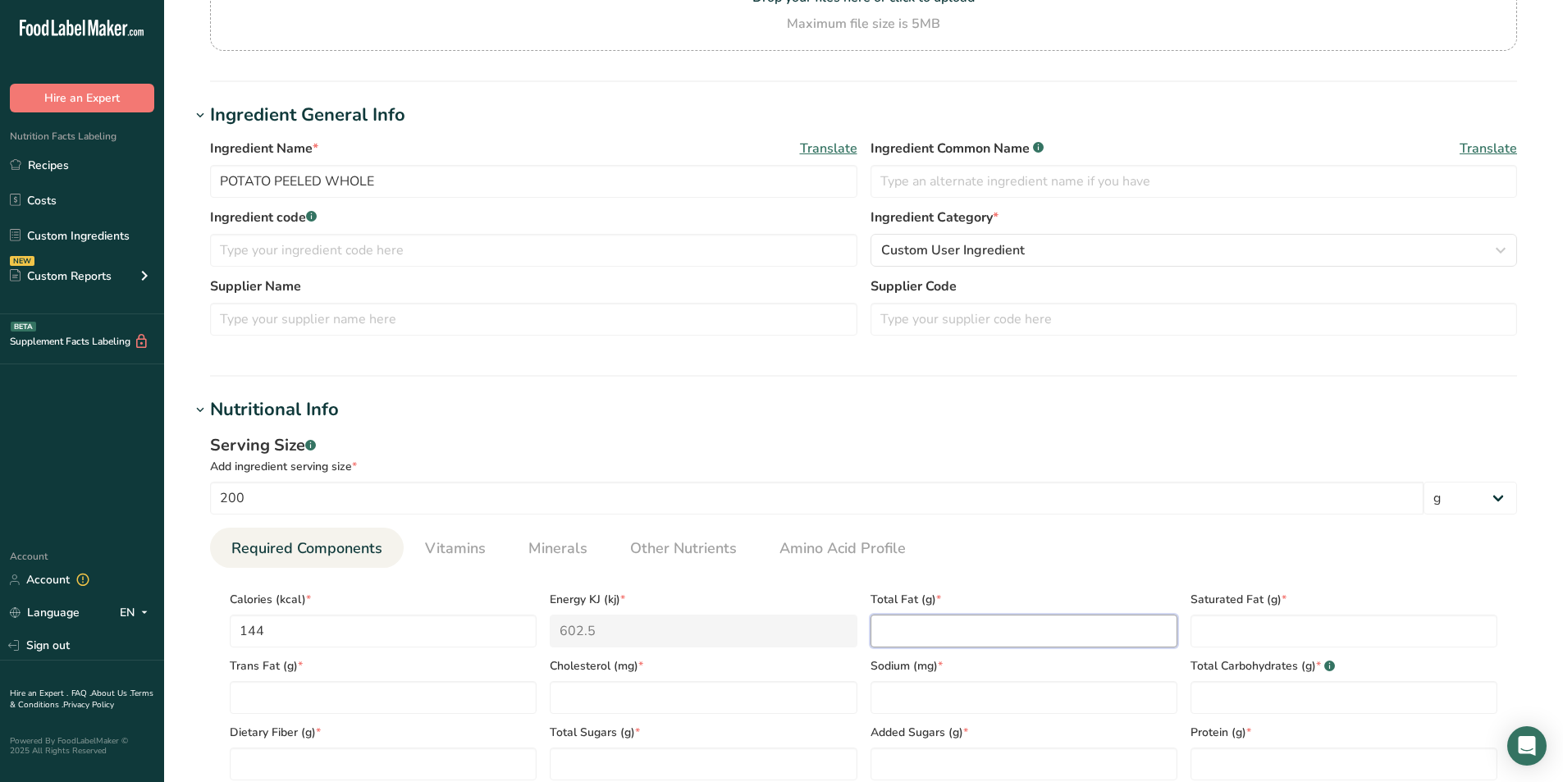
click at [933, 629] on Fat "number" at bounding box center [1023, 630] width 307 height 33
type Fat "0"
click at [1228, 633] on Fat "number" at bounding box center [1343, 630] width 307 height 33
type Fat "0"
click at [292, 693] on Fat "number" at bounding box center [383, 697] width 307 height 33
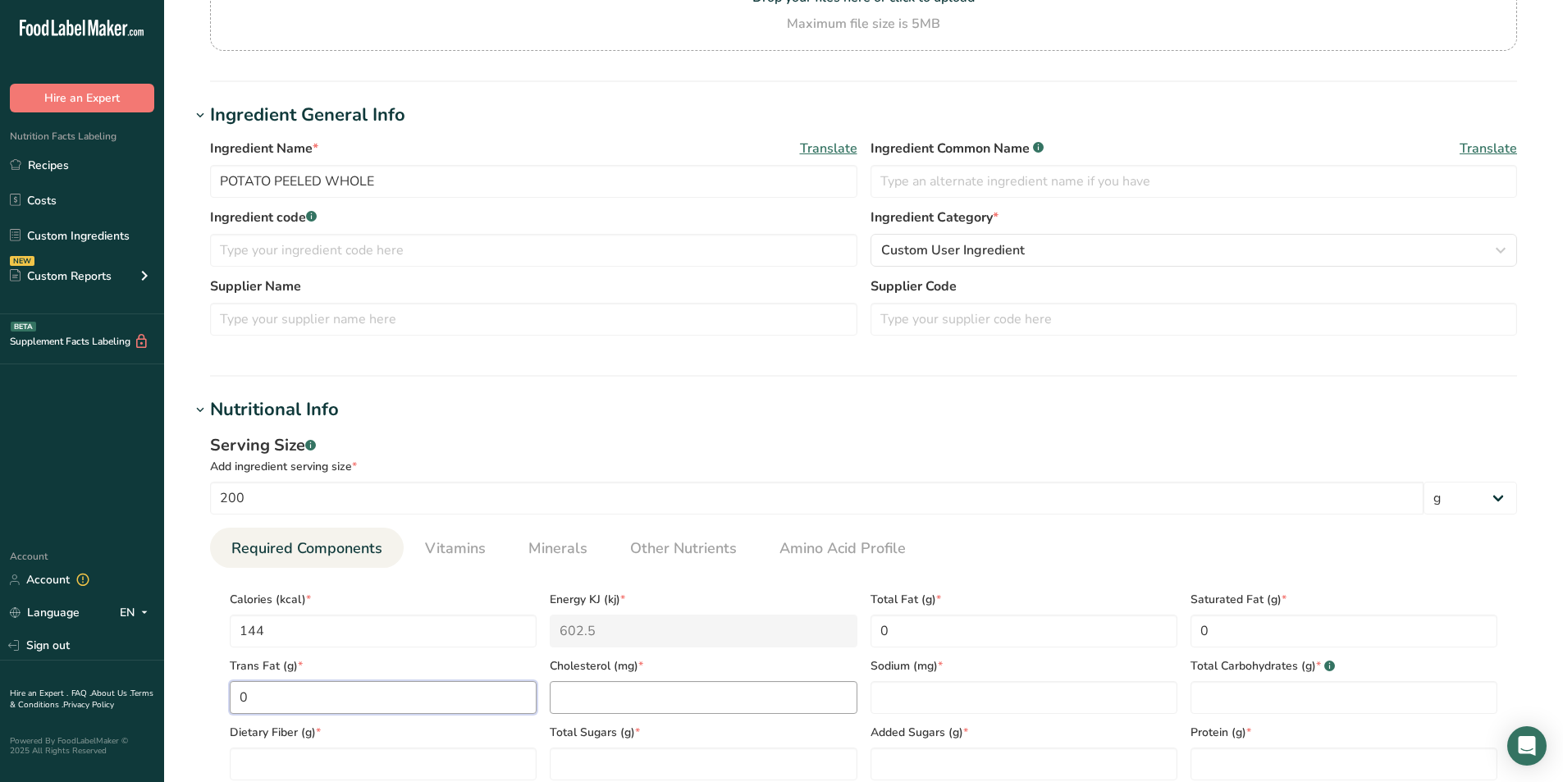
type Fat "0"
click at [624, 695] on input "number" at bounding box center [703, 697] width 307 height 33
type input "0"
click at [911, 701] on input "number" at bounding box center [1023, 697] width 307 height 33
type input "300"
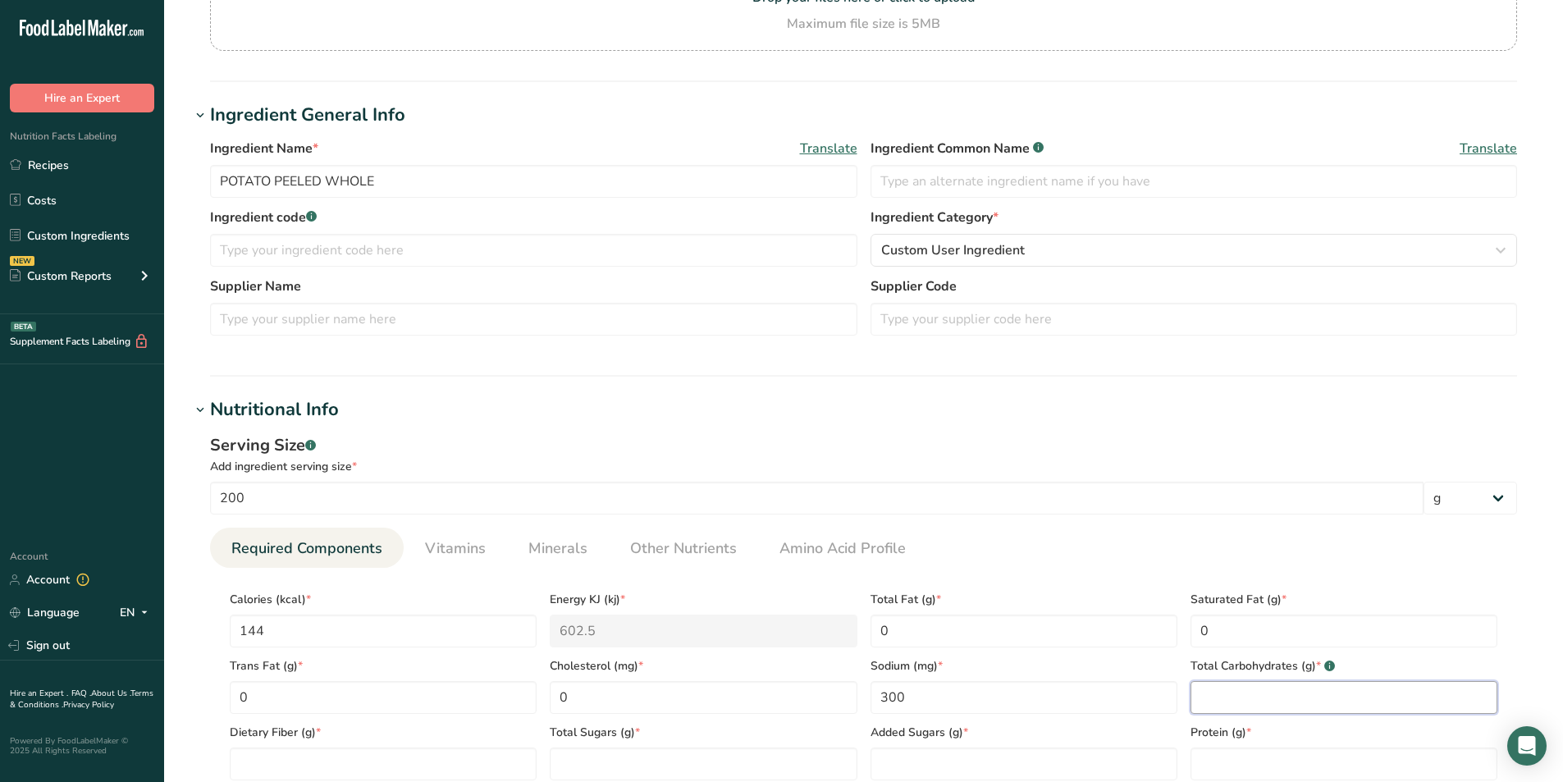
click at [1232, 702] on Carbohydrates "number" at bounding box center [1343, 697] width 307 height 33
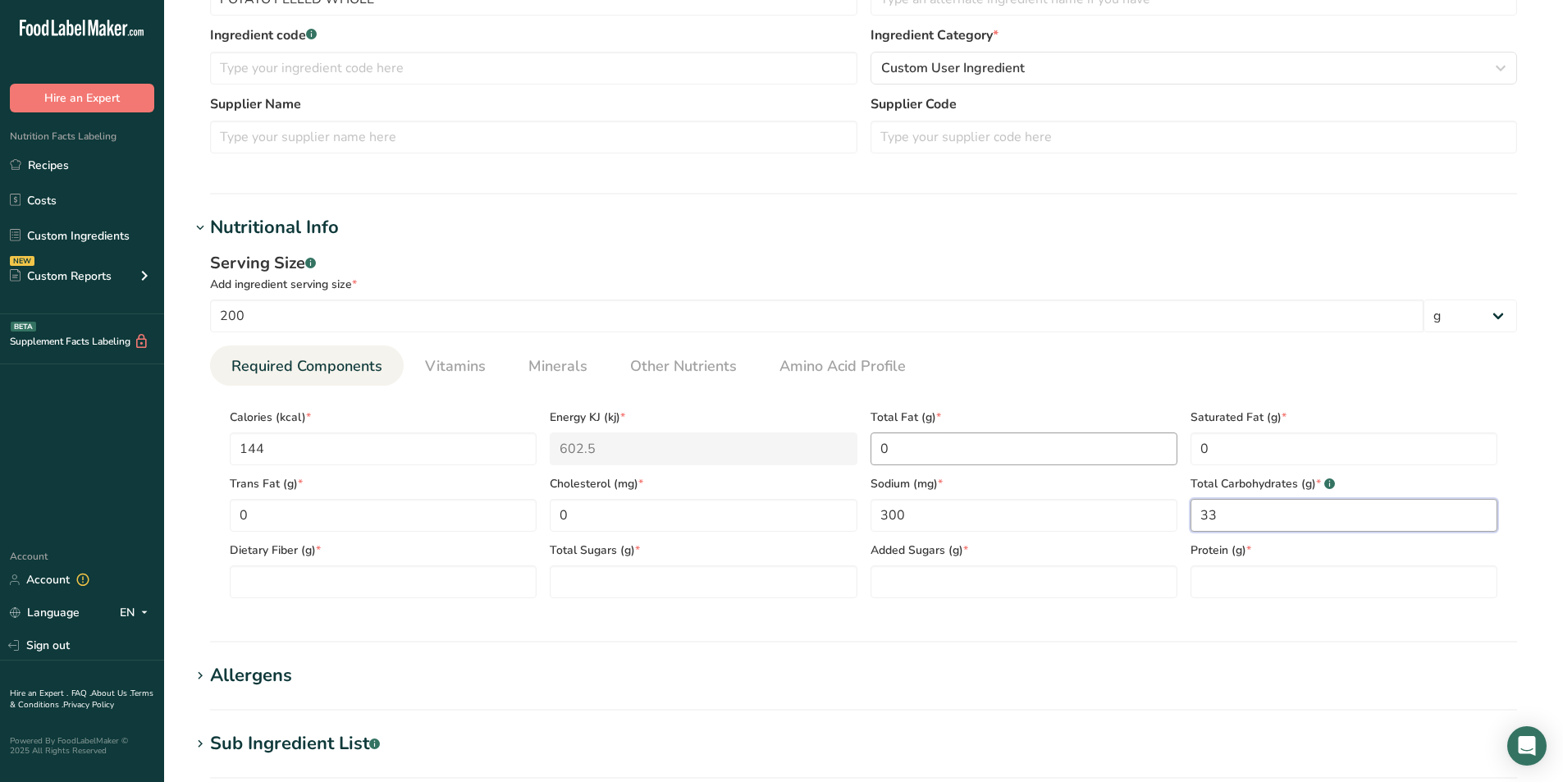
scroll to position [410, 0]
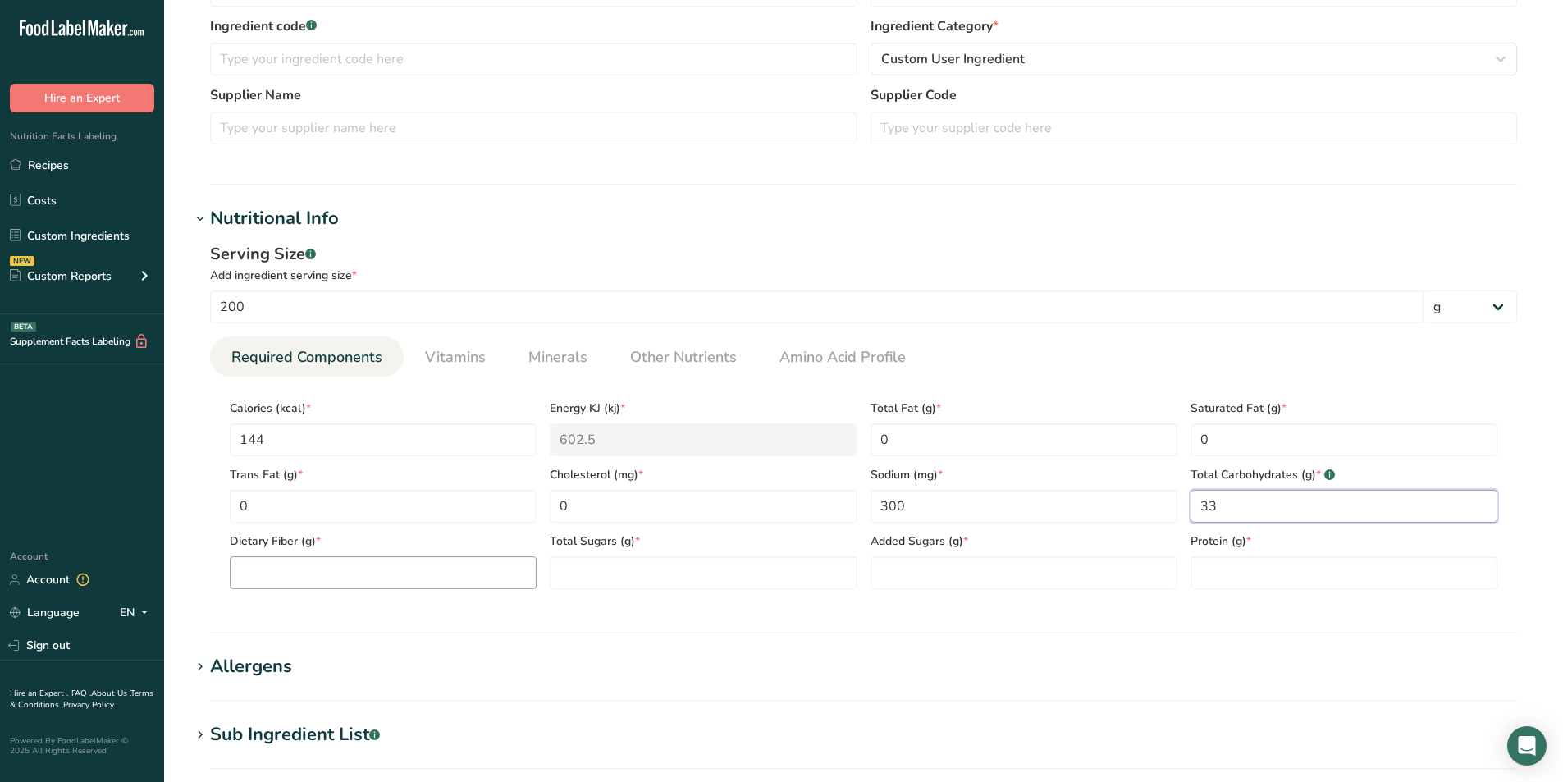
type Carbohydrates "33"
click at [329, 569] on Fiber "number" at bounding box center [383, 572] width 307 height 33
type Fiber "3.3"
click at [589, 573] on Sugars "number" at bounding box center [703, 572] width 307 height 33
type Sugars "1.5"
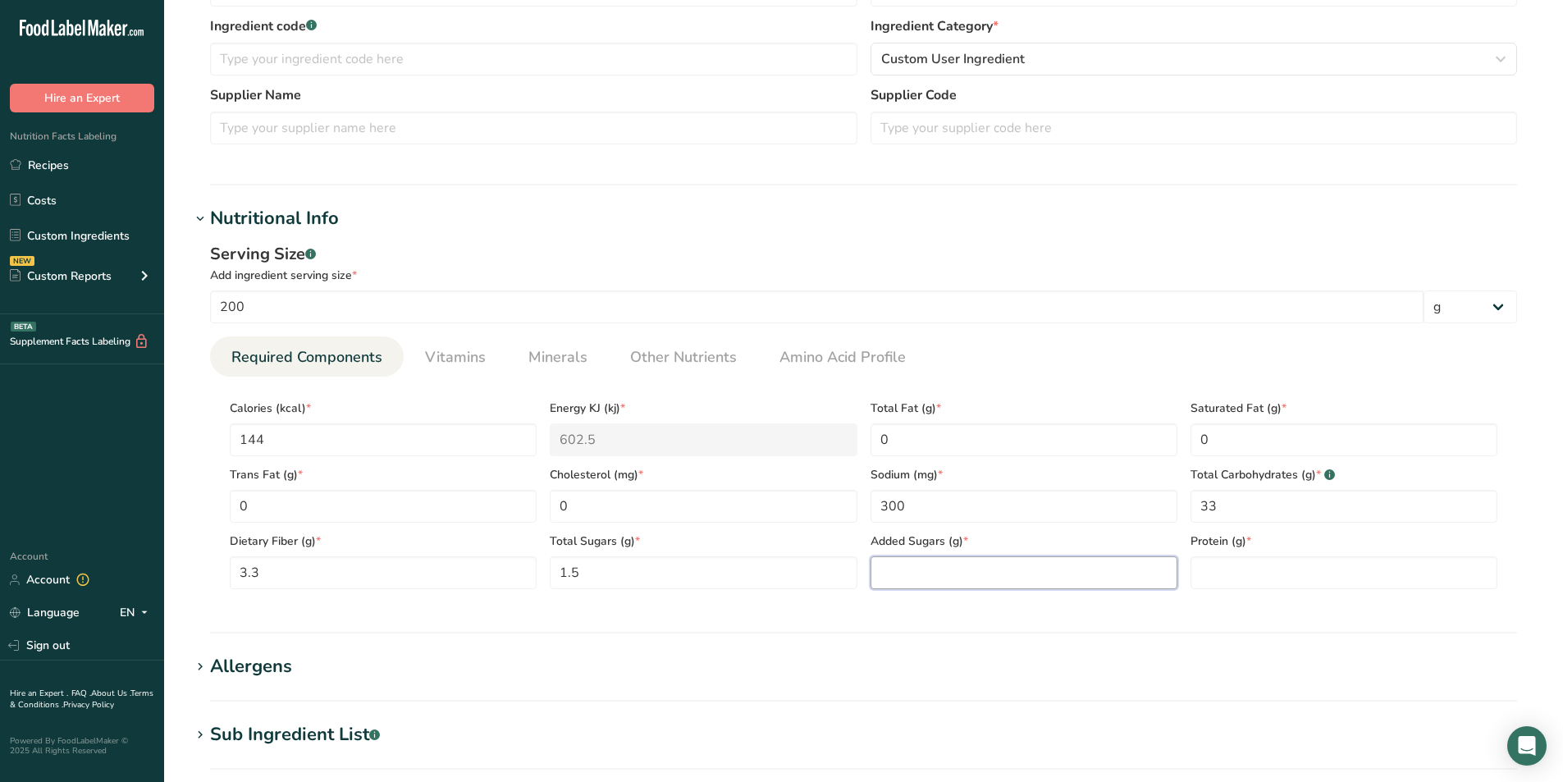
click at [912, 574] on Sugars "number" at bounding box center [1023, 572] width 307 height 33
type Sugars "0"
click at [1228, 578] on input "number" at bounding box center [1343, 572] width 307 height 33
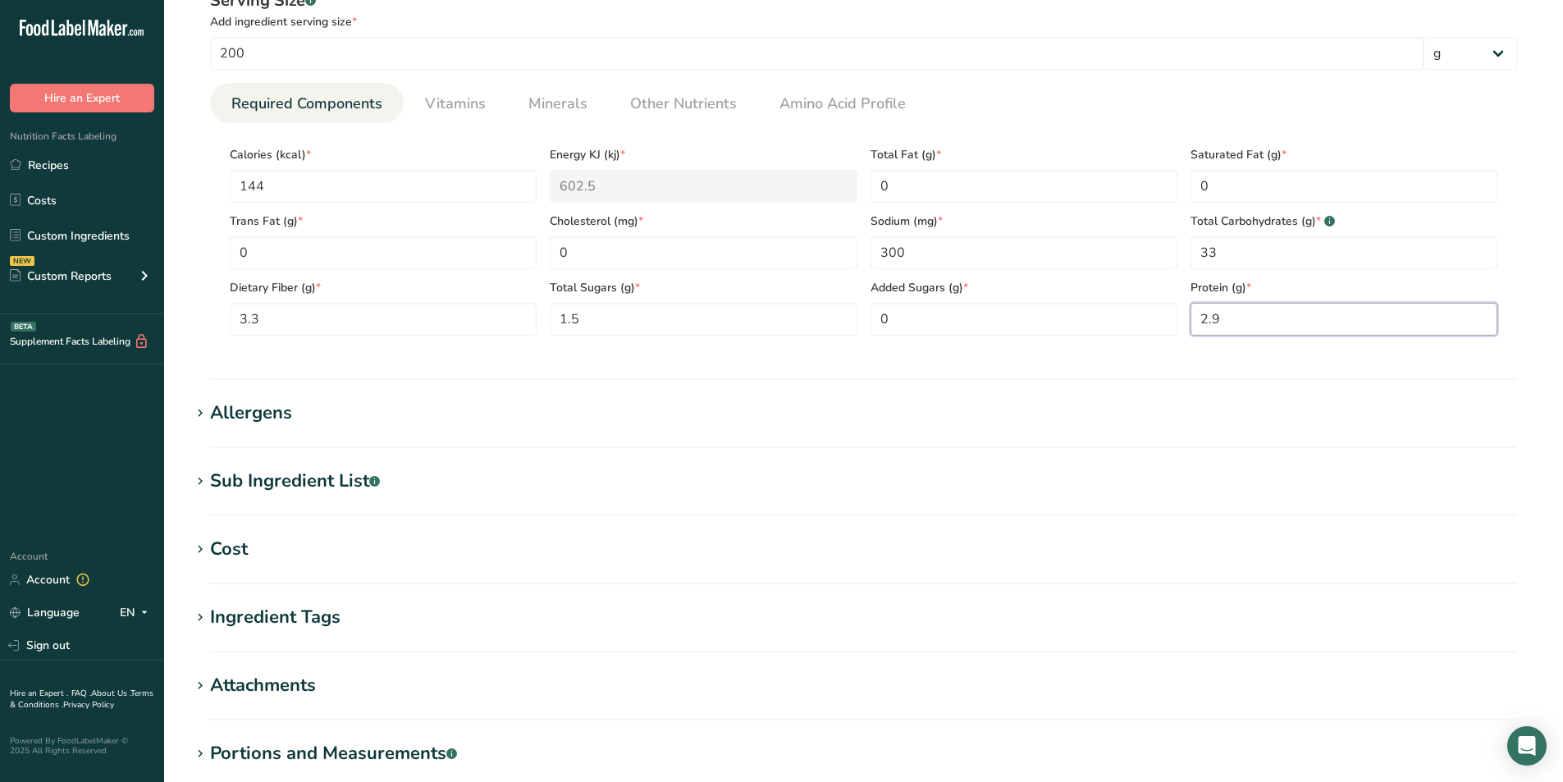
scroll to position [683, 0]
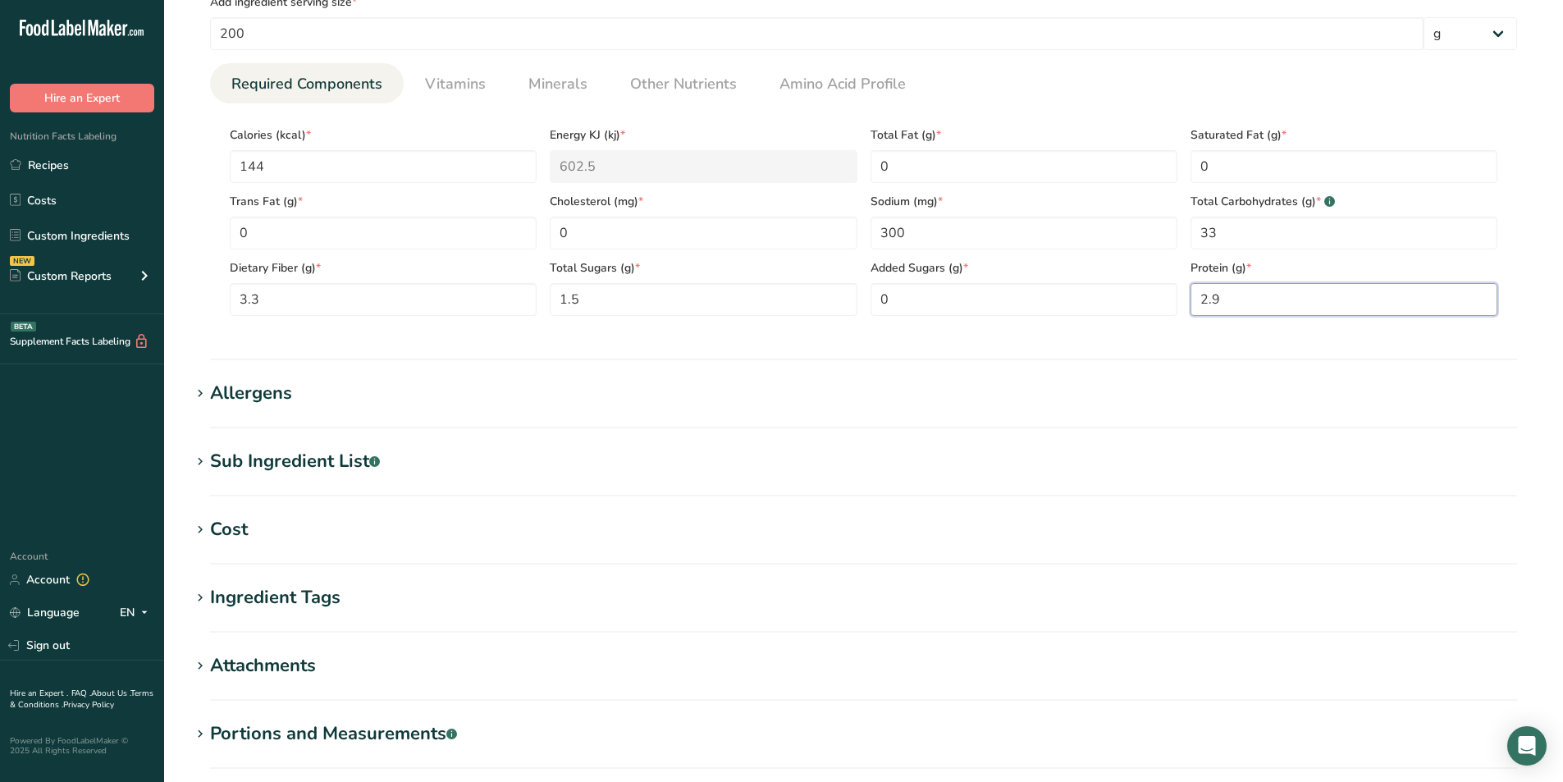
type input "2.9"
click at [199, 458] on icon at bounding box center [200, 461] width 15 height 23
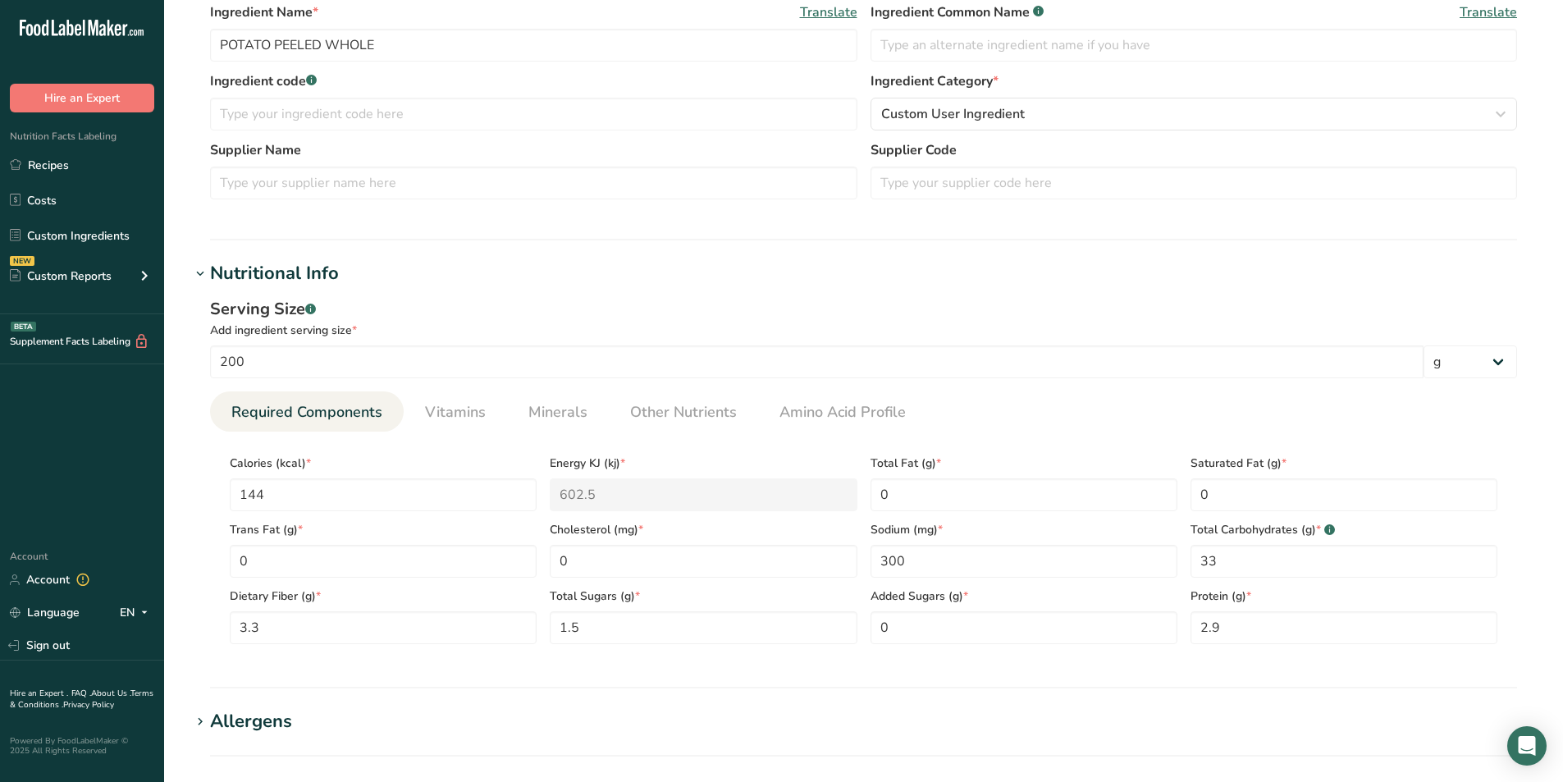
scroll to position [383, 0]
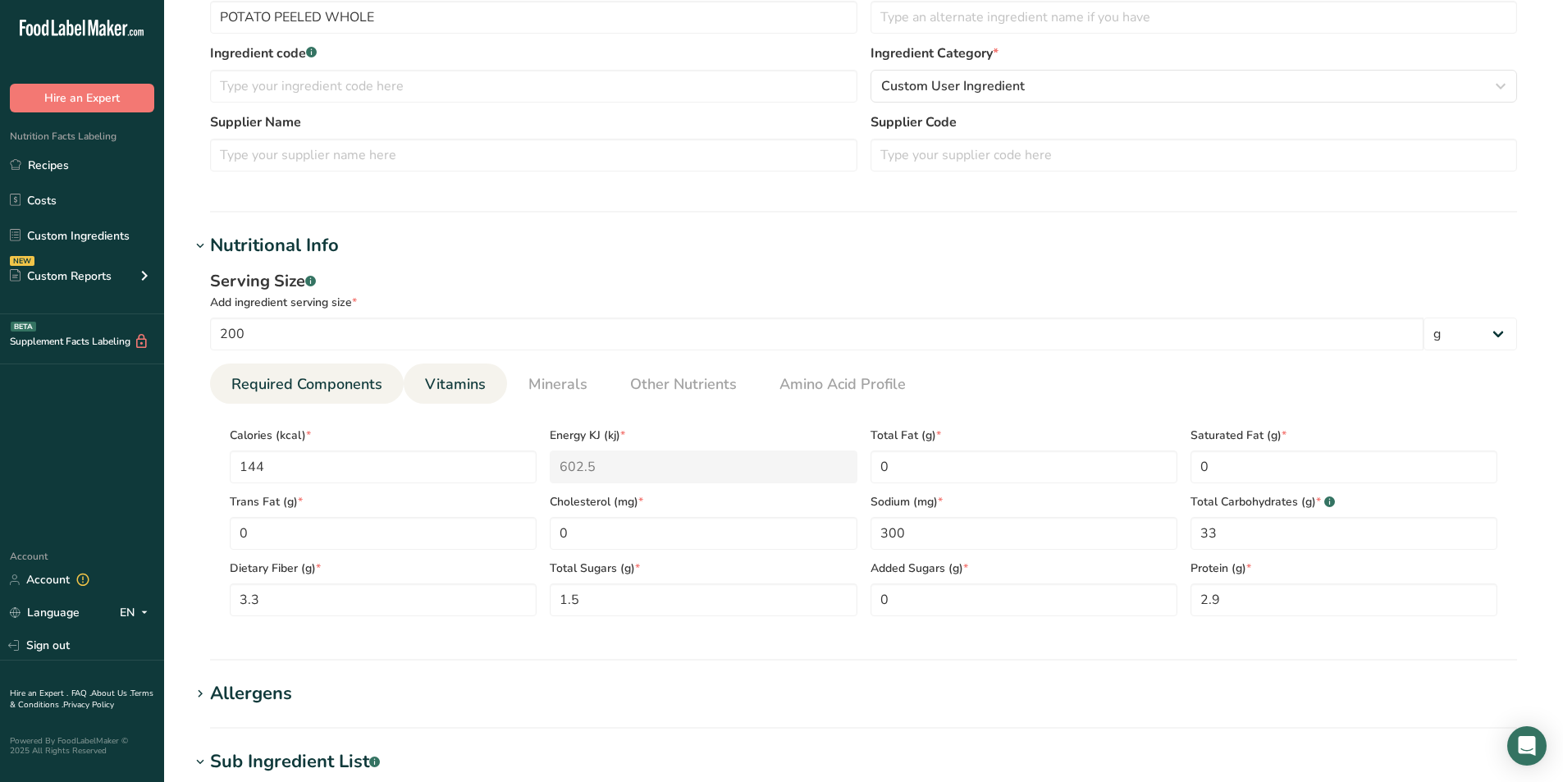
click at [477, 382] on span "Vitamins" at bounding box center [455, 384] width 61 height 22
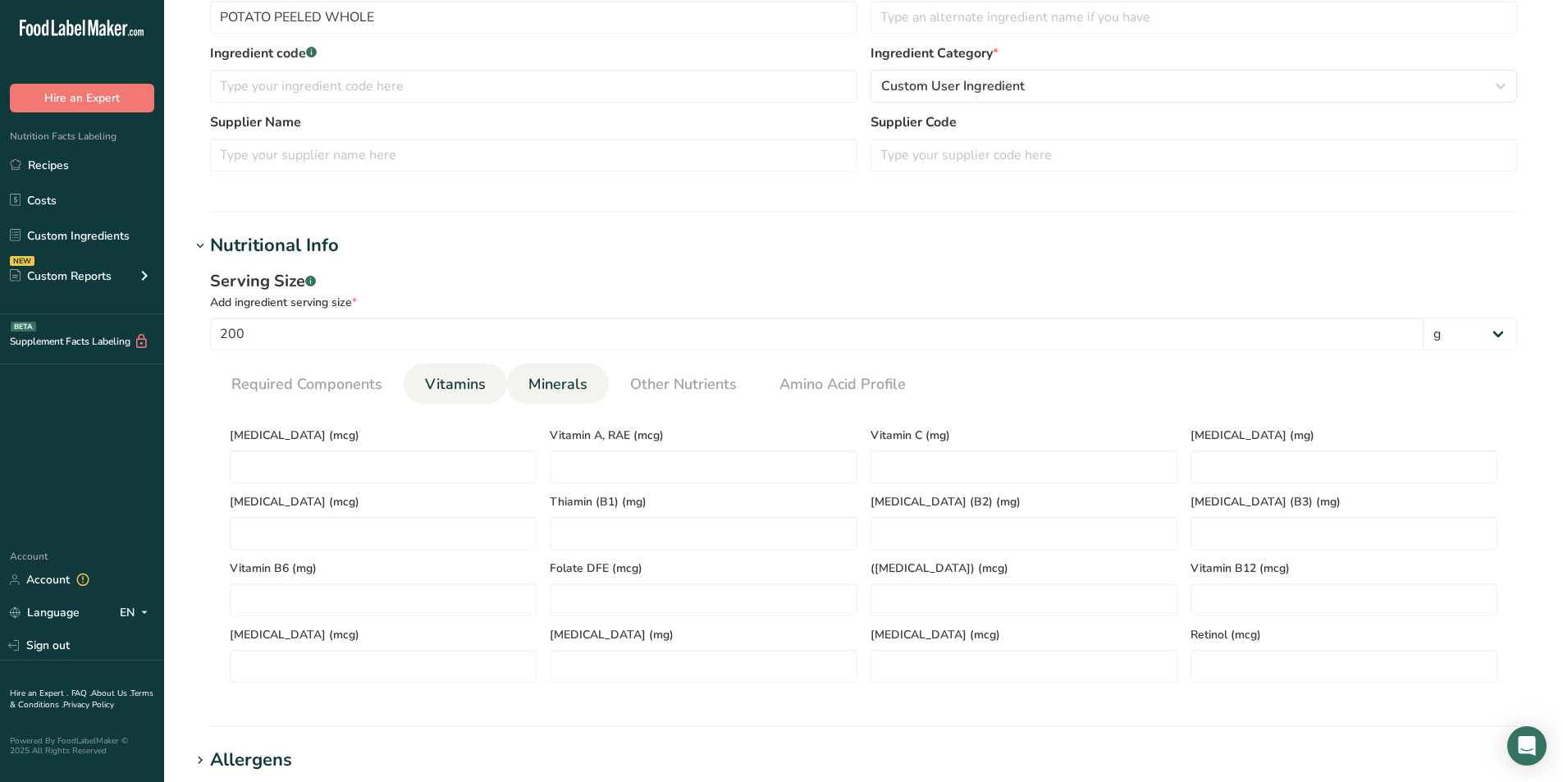
click at [560, 379] on span "Minerals" at bounding box center [557, 384] width 59 height 22
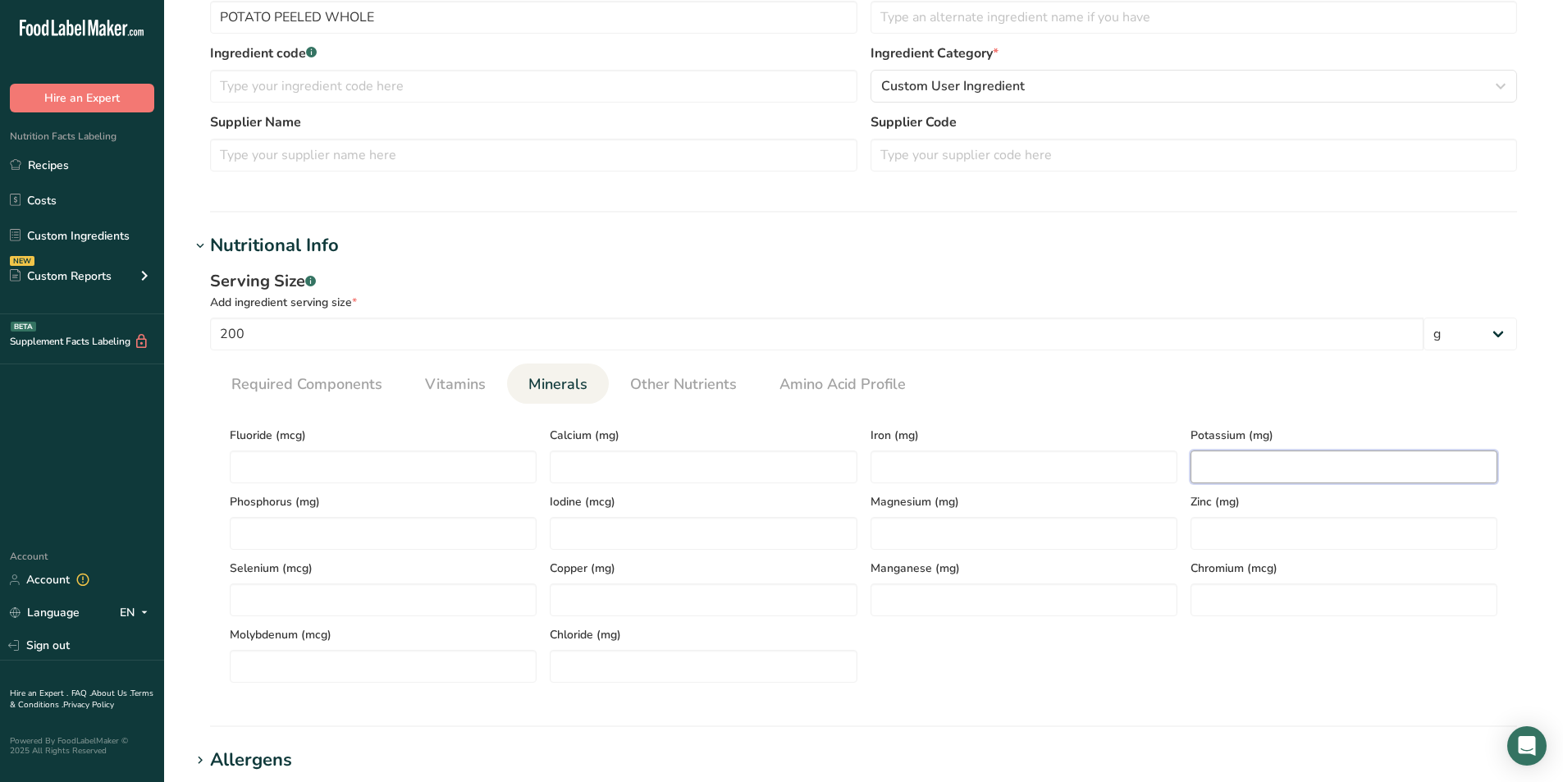
click at [1202, 464] on input "number" at bounding box center [1343, 466] width 307 height 33
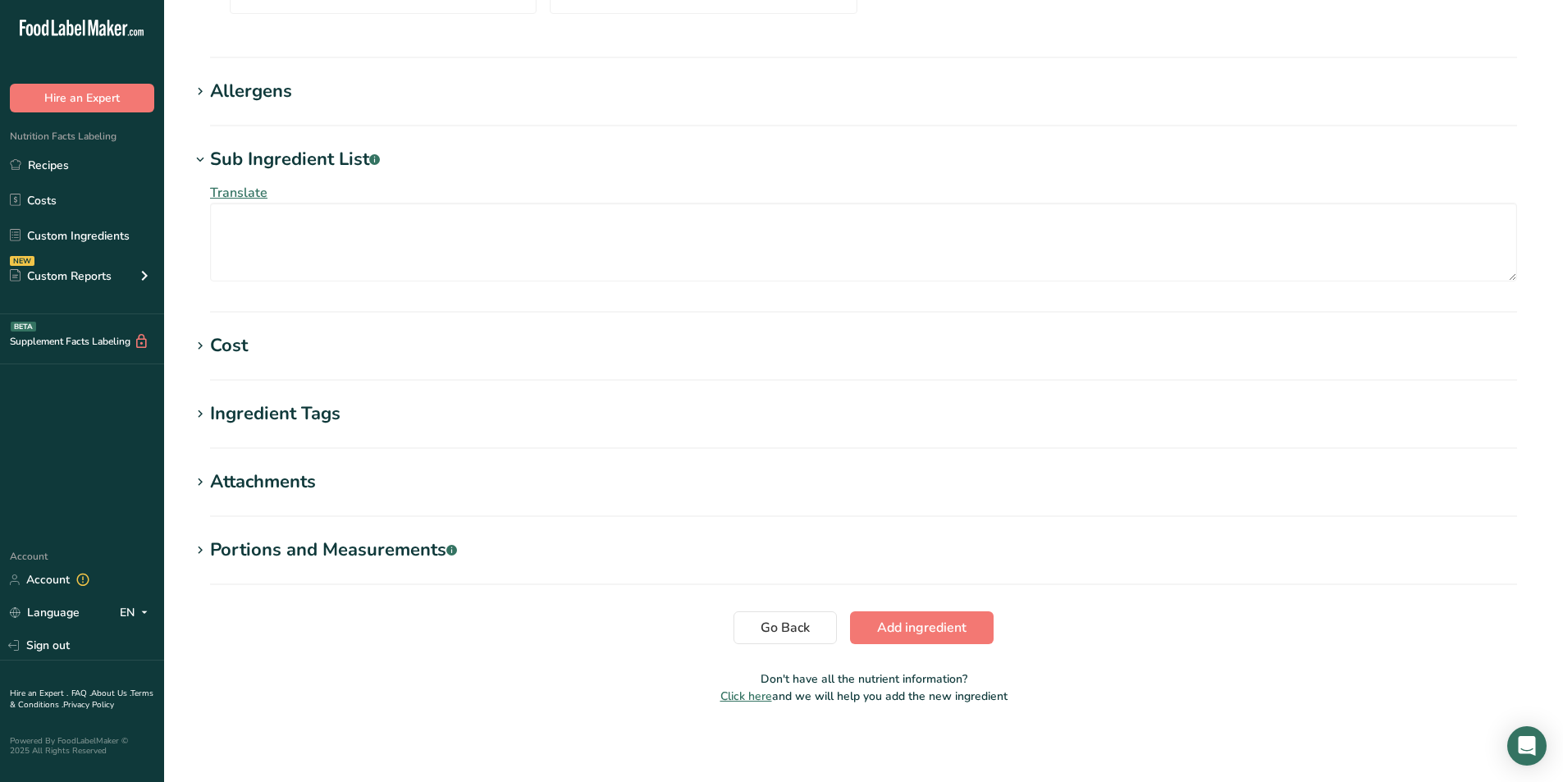
scroll to position [1053, 0]
type input "547.7997"
click at [920, 621] on span "Add ingredient" at bounding box center [921, 626] width 89 height 20
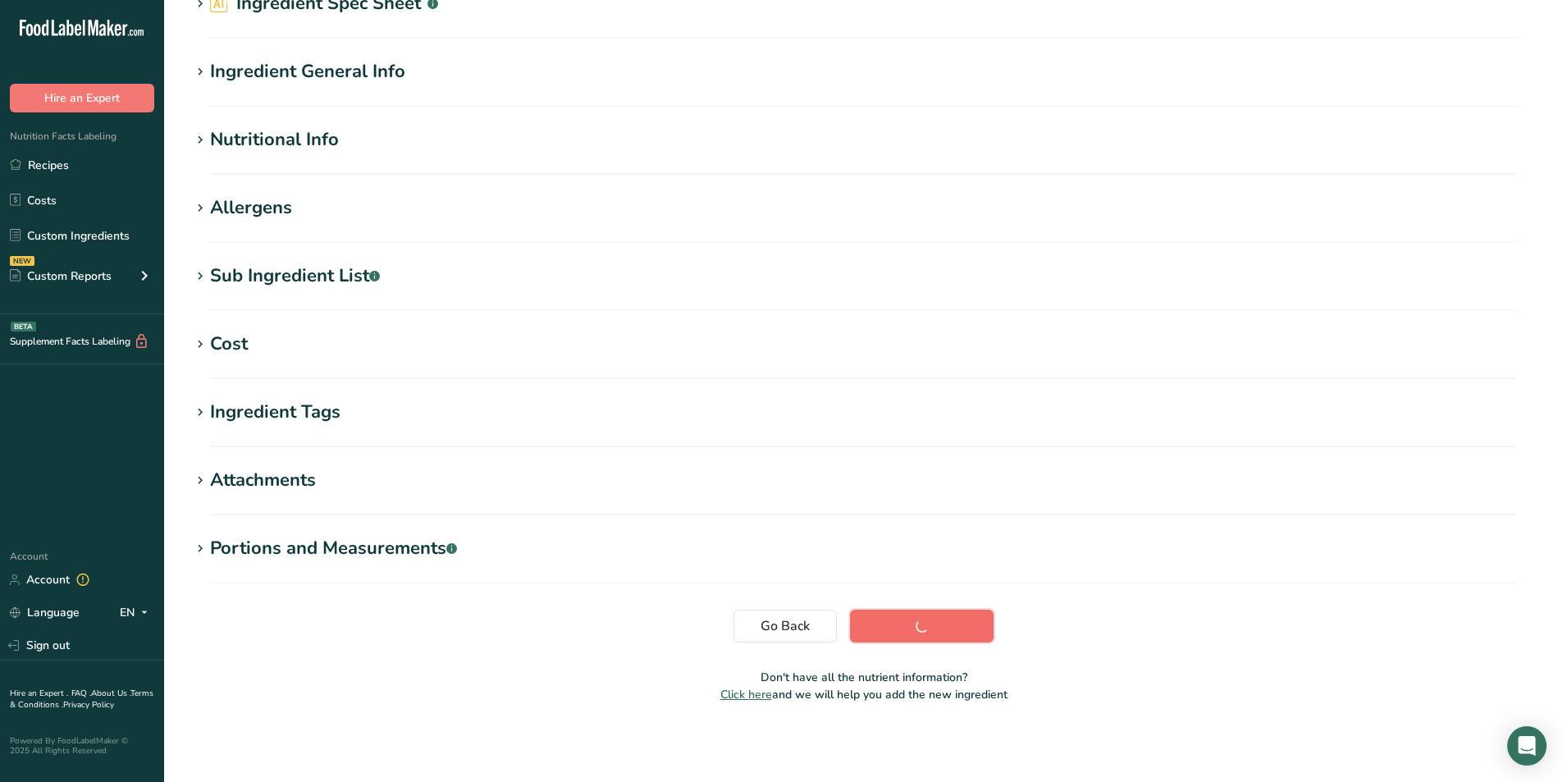
scroll to position [99, 0]
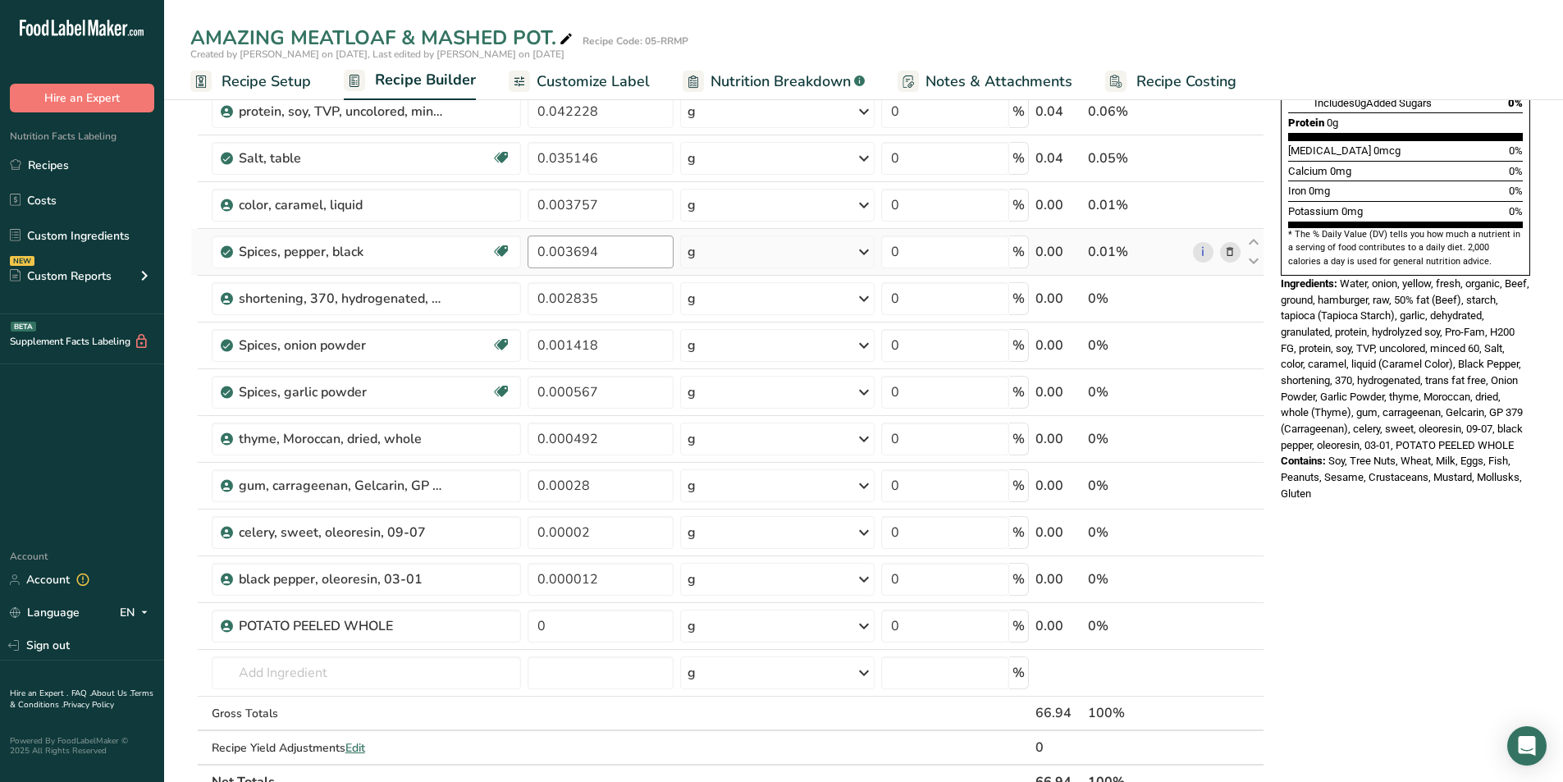
scroll to position [410, 0]
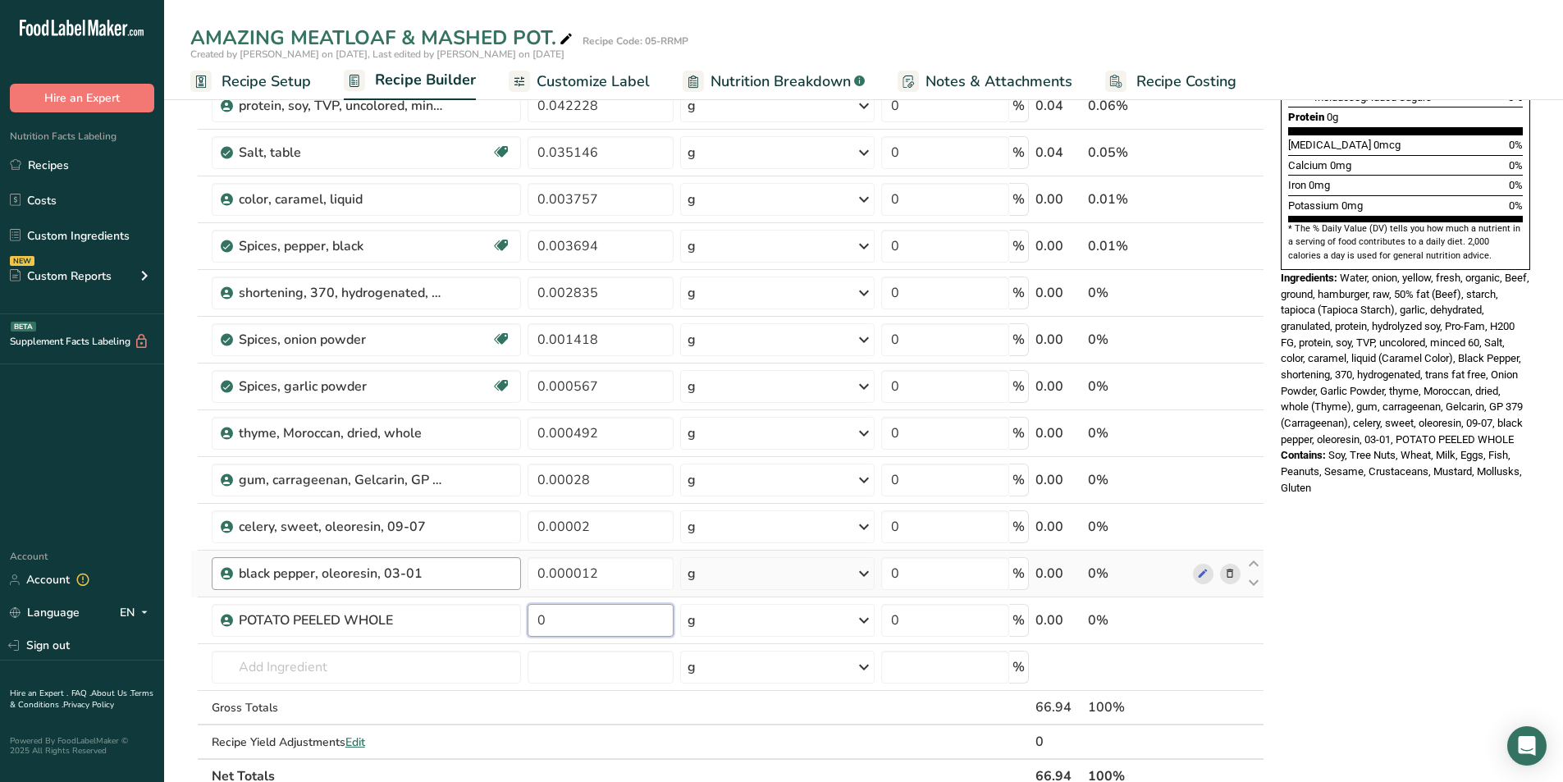
drag, startPoint x: 551, startPoint y: 612, endPoint x: 391, endPoint y: 578, distance: 163.6
click at [412, 584] on tbody "Beverages, water, tap, municipal 65 g Portions 1 fl oz 1 bottle 8 fl oz 1 liter…" at bounding box center [727, 280] width 1072 height 956
type input "123"
click at [633, 582] on div "Ingredient * Amount * Unit * Waste * .a-a{fill:#347362;}.b-a{fill:#fff;} Grams …" at bounding box center [727, 280] width 1074 height 1026
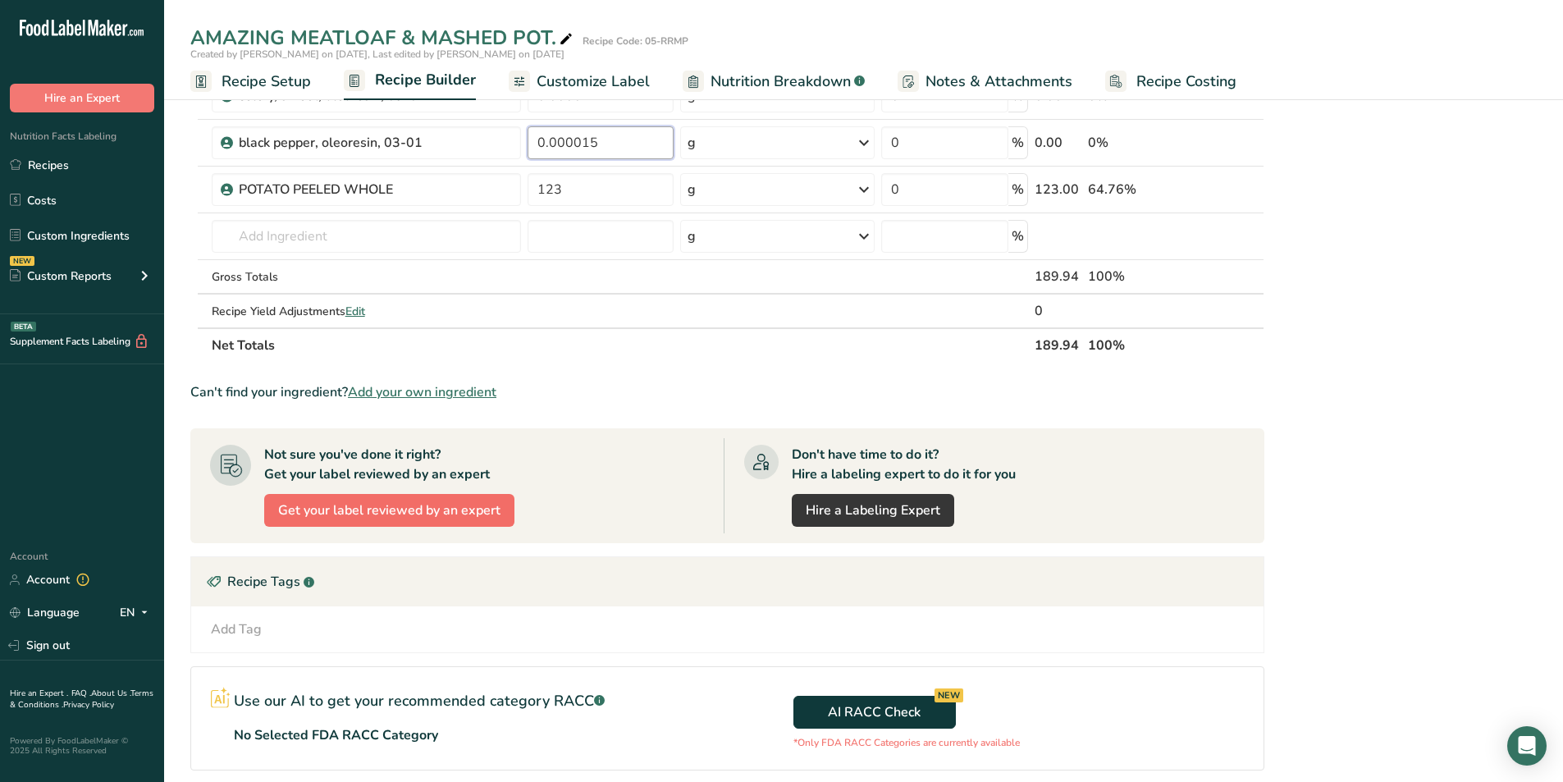
scroll to position [847, 0]
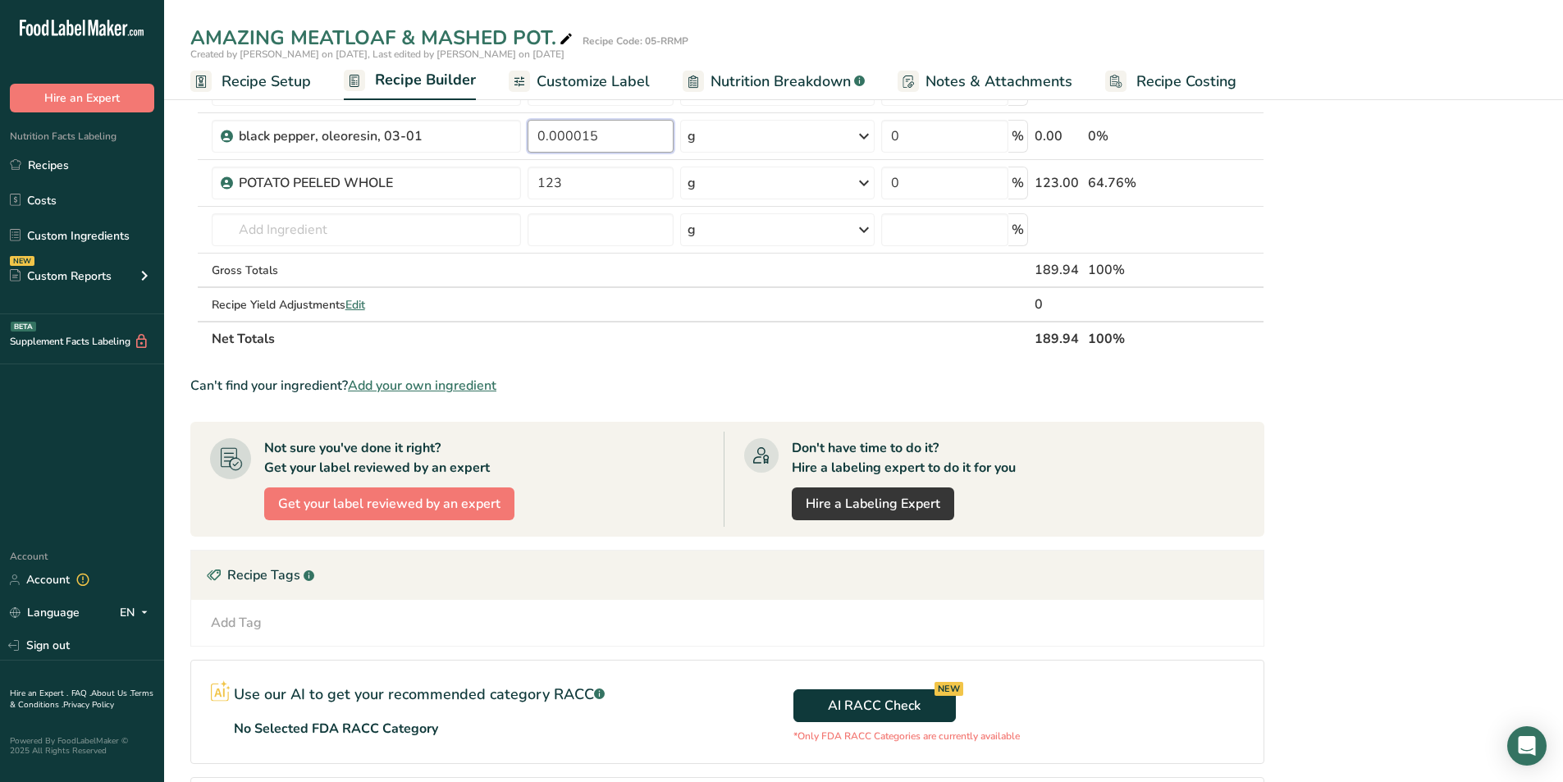
type input "0.000015"
click at [434, 386] on span "Add your own ingredient" at bounding box center [422, 386] width 148 height 20
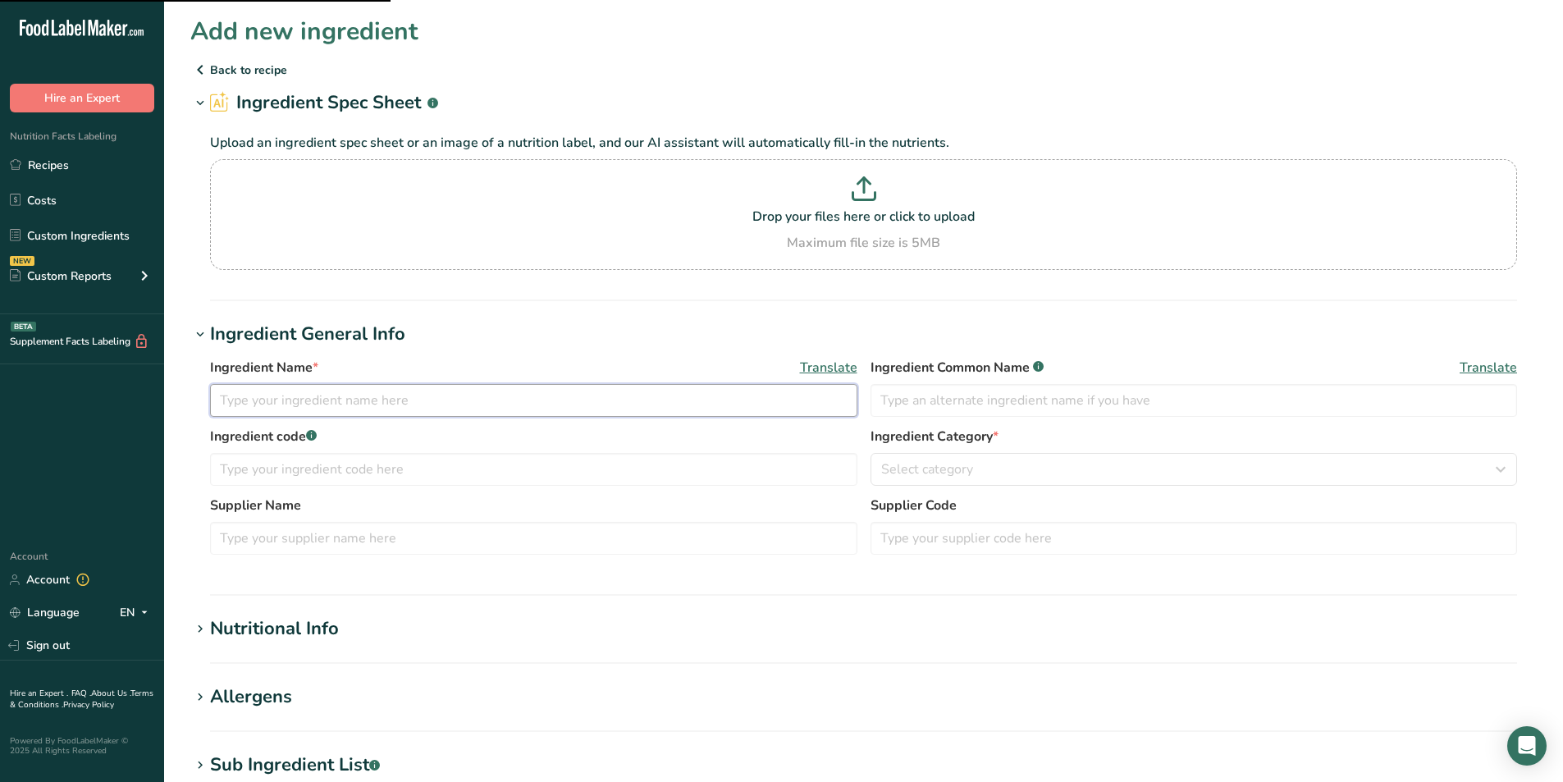
click at [275, 401] on input "text" at bounding box center [533, 400] width 647 height 33
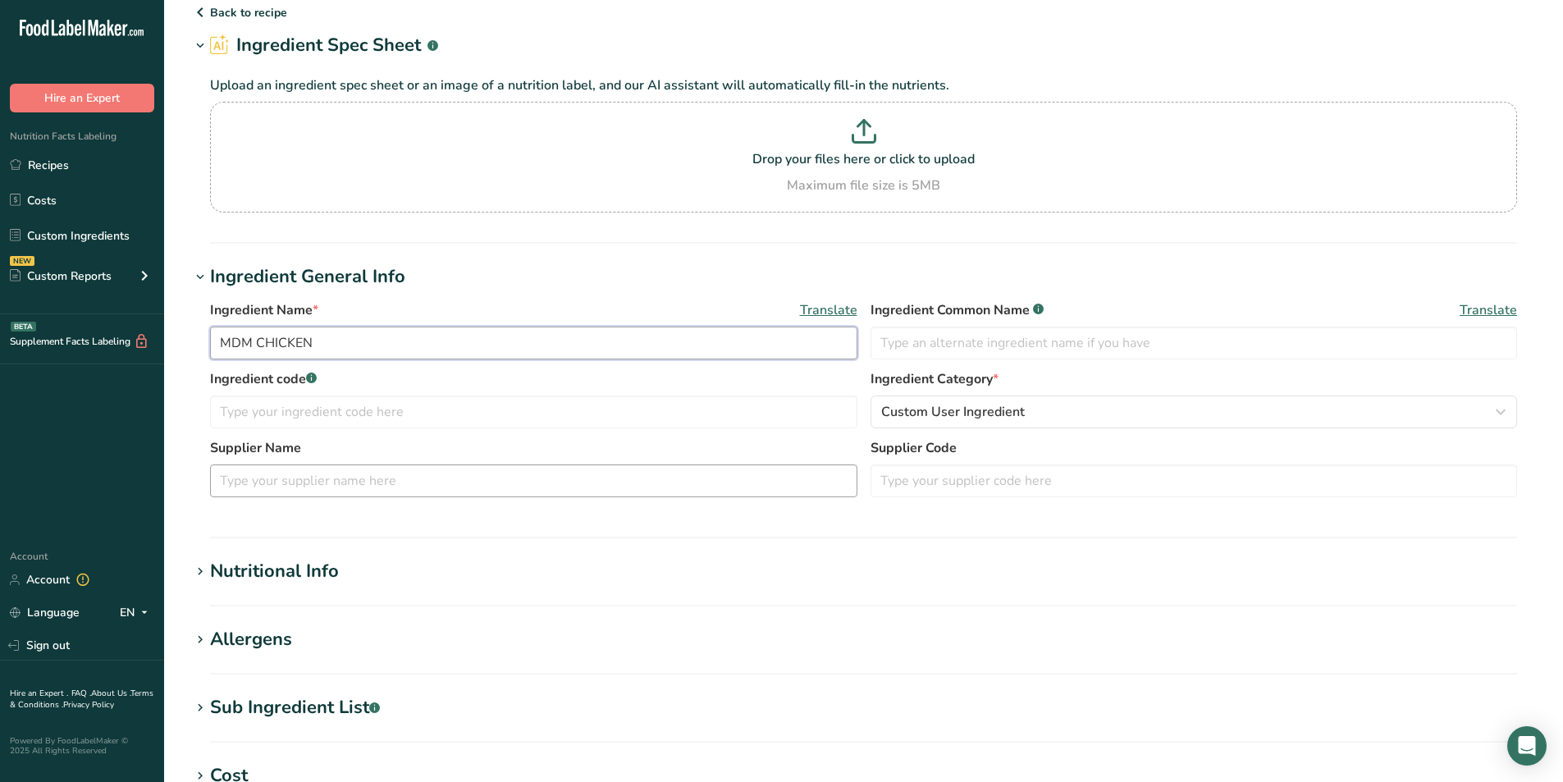
scroll to position [82, 0]
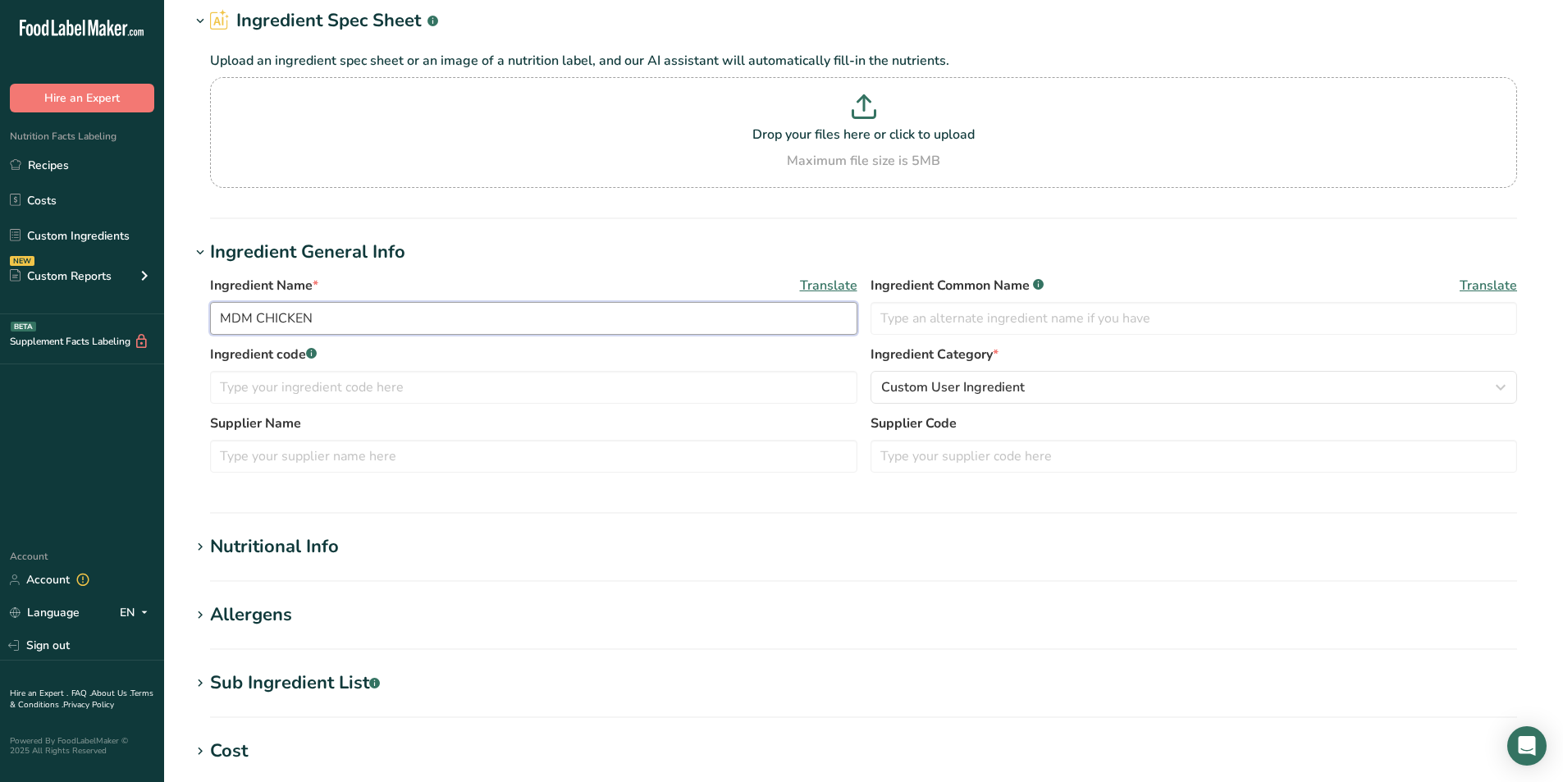
type input "MDM CHICKEN"
click at [200, 543] on icon at bounding box center [200, 547] width 15 height 23
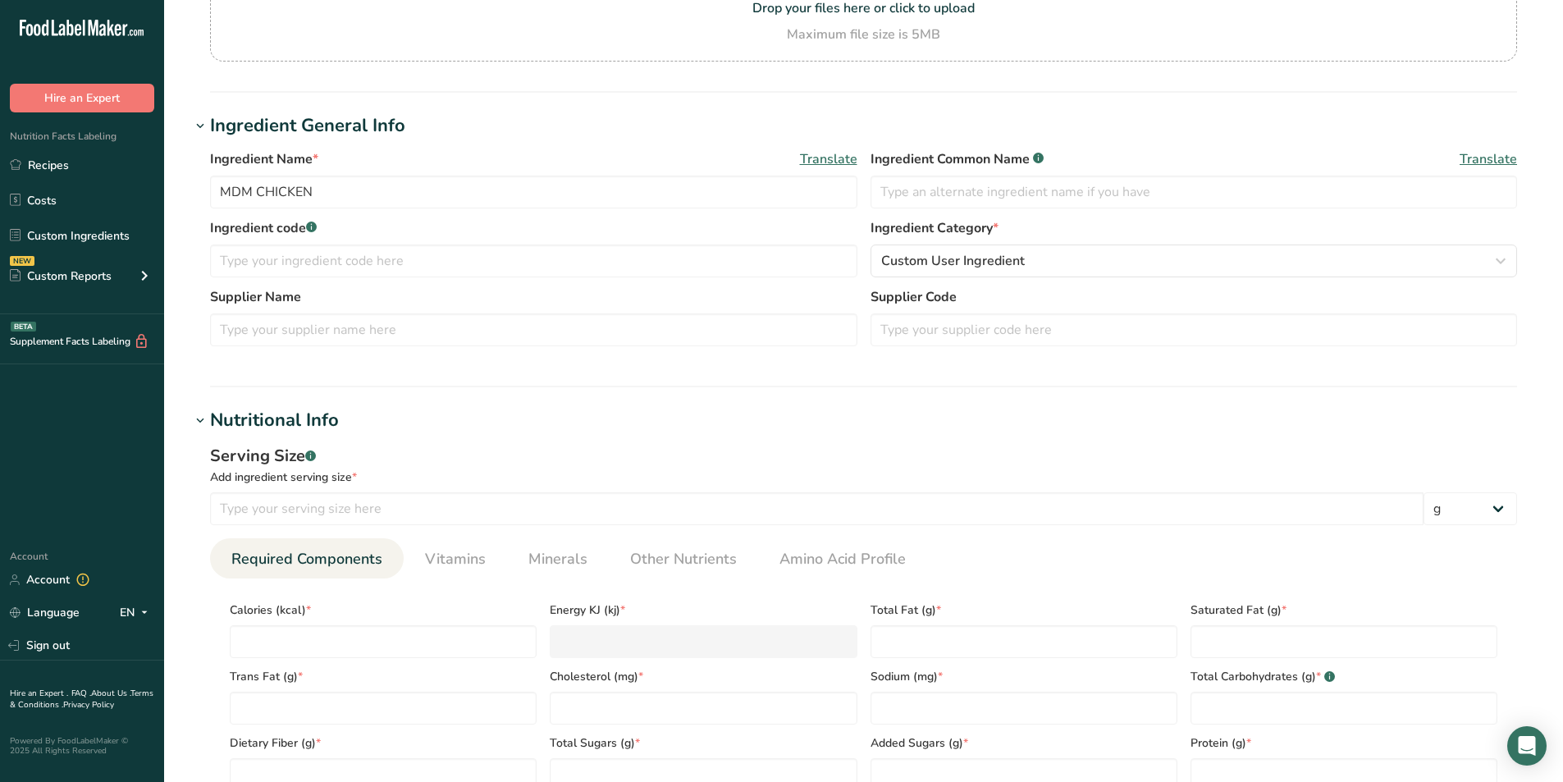
scroll to position [219, 0]
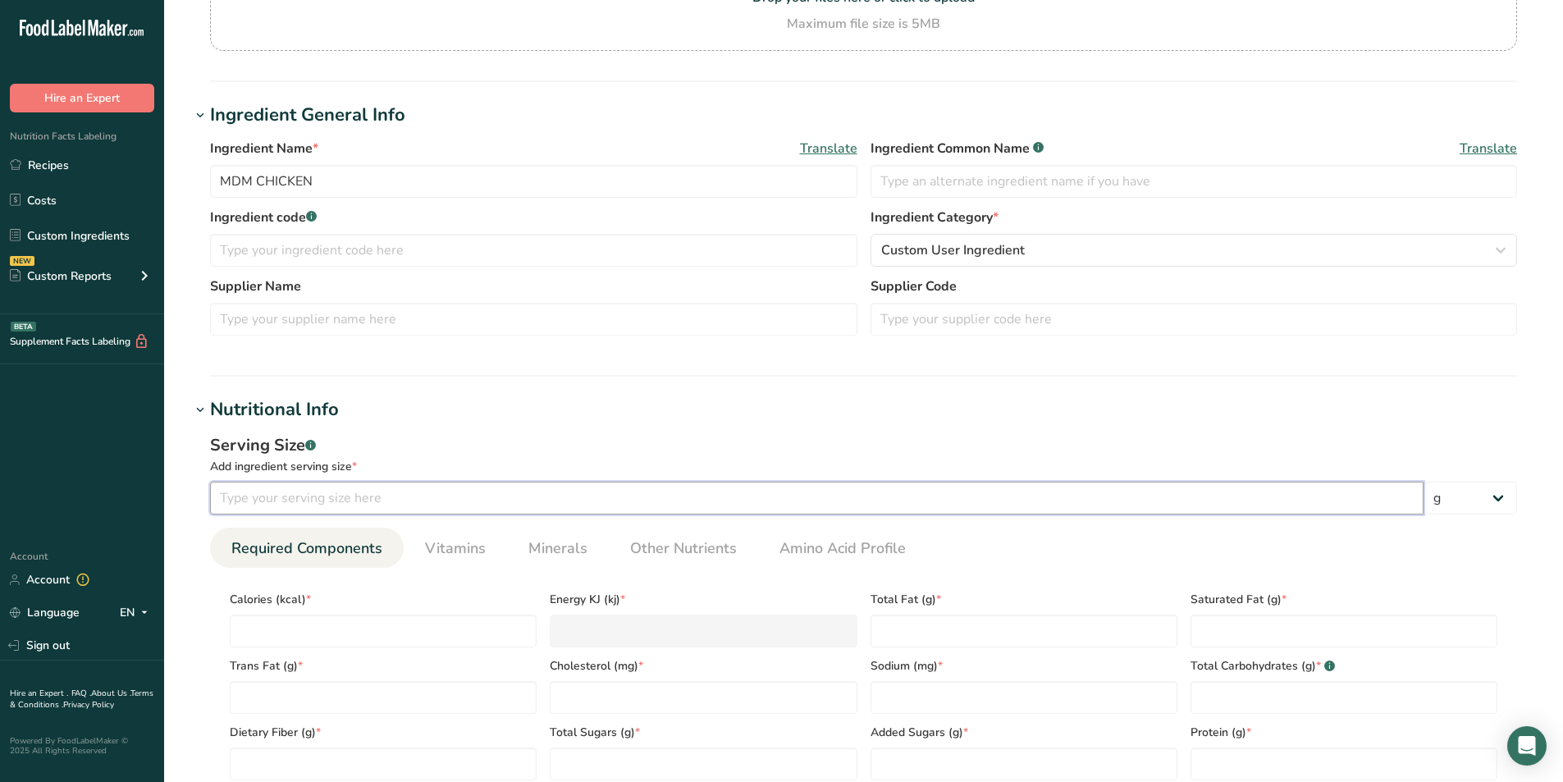
click at [272, 494] on input "number" at bounding box center [816, 498] width 1213 height 33
type input "100"
click at [293, 632] on input "number" at bounding box center [383, 630] width 307 height 33
type input "1"
type KJ "4.2"
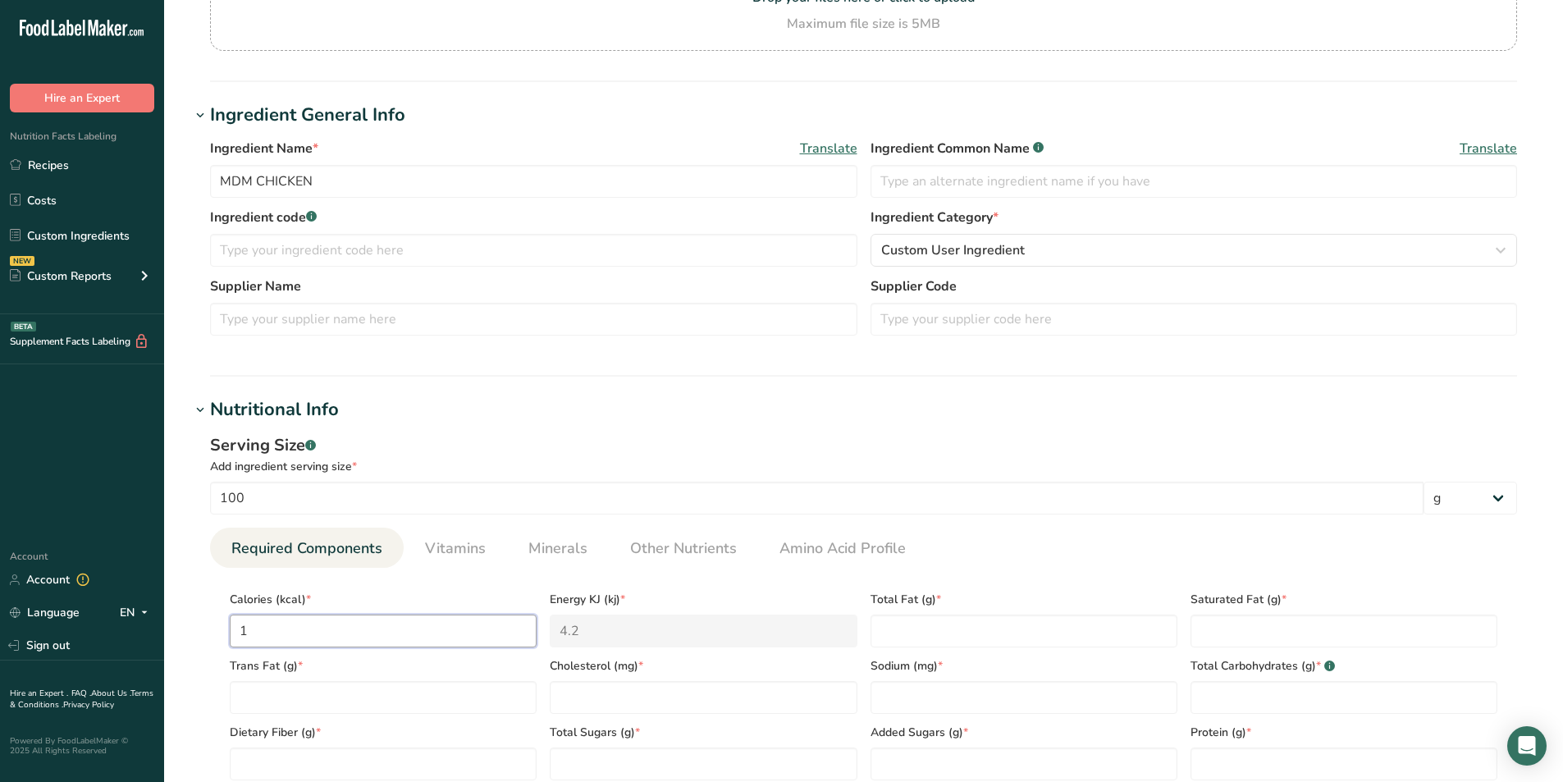
type input "16"
type KJ "66.9"
type input "160"
type KJ "669.4"
type input "160"
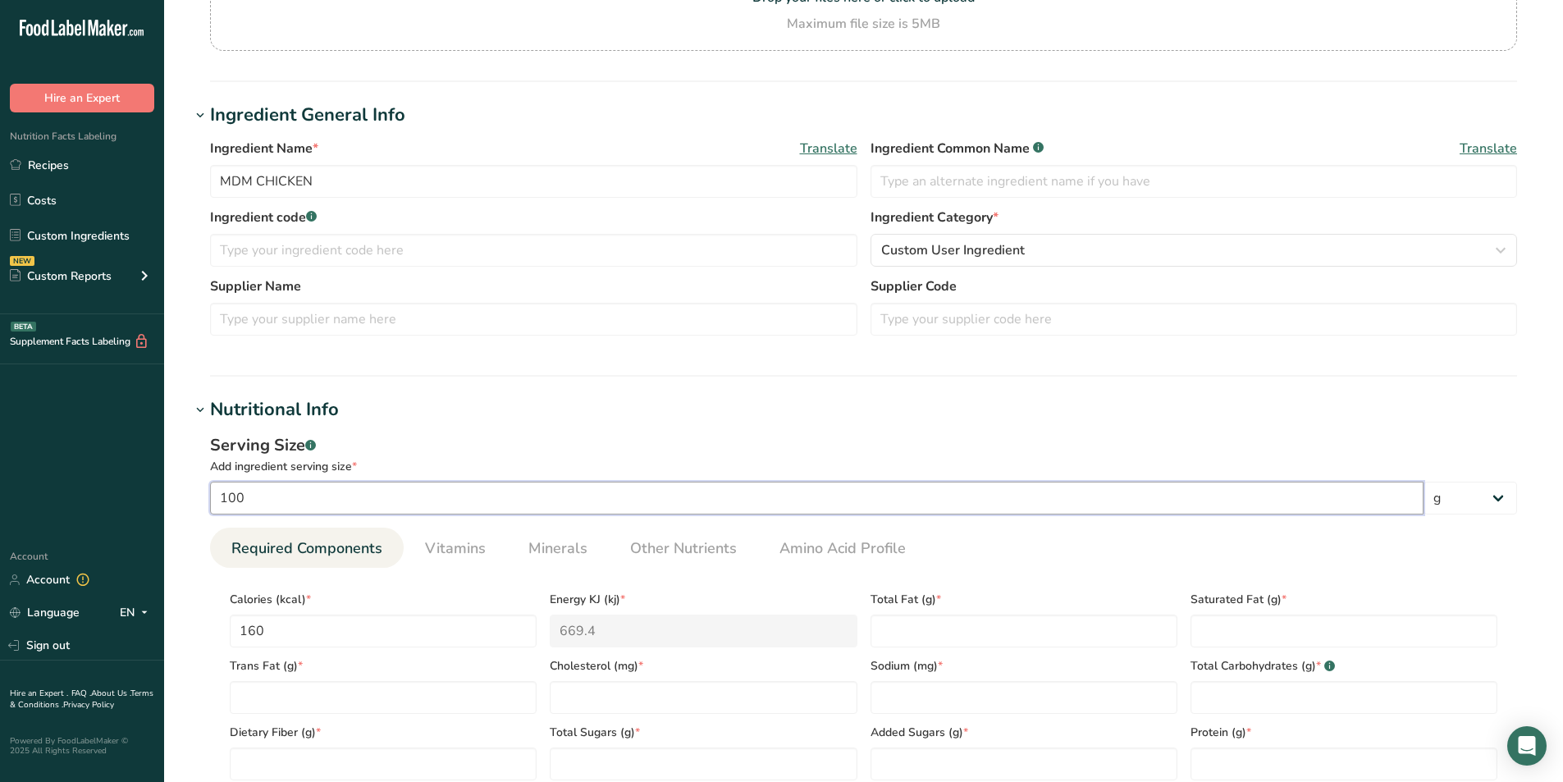
drag, startPoint x: 255, startPoint y: 492, endPoint x: 202, endPoint y: 486, distance: 53.6
click at [202, 486] on div "Serving Size .a-a{fill:#347362;}.b-a{fill:#fff;} Add ingredient serving size * …" at bounding box center [863, 613] width 1346 height 380
type input "113"
drag, startPoint x: 280, startPoint y: 633, endPoint x: 139, endPoint y: 591, distance: 146.4
click at [158, 596] on div ".a-20{fill:#fff;} Hire an Expert Nutrition Facts Labeling Recipes Costs Custom …" at bounding box center [781, 606] width 1563 height 1651
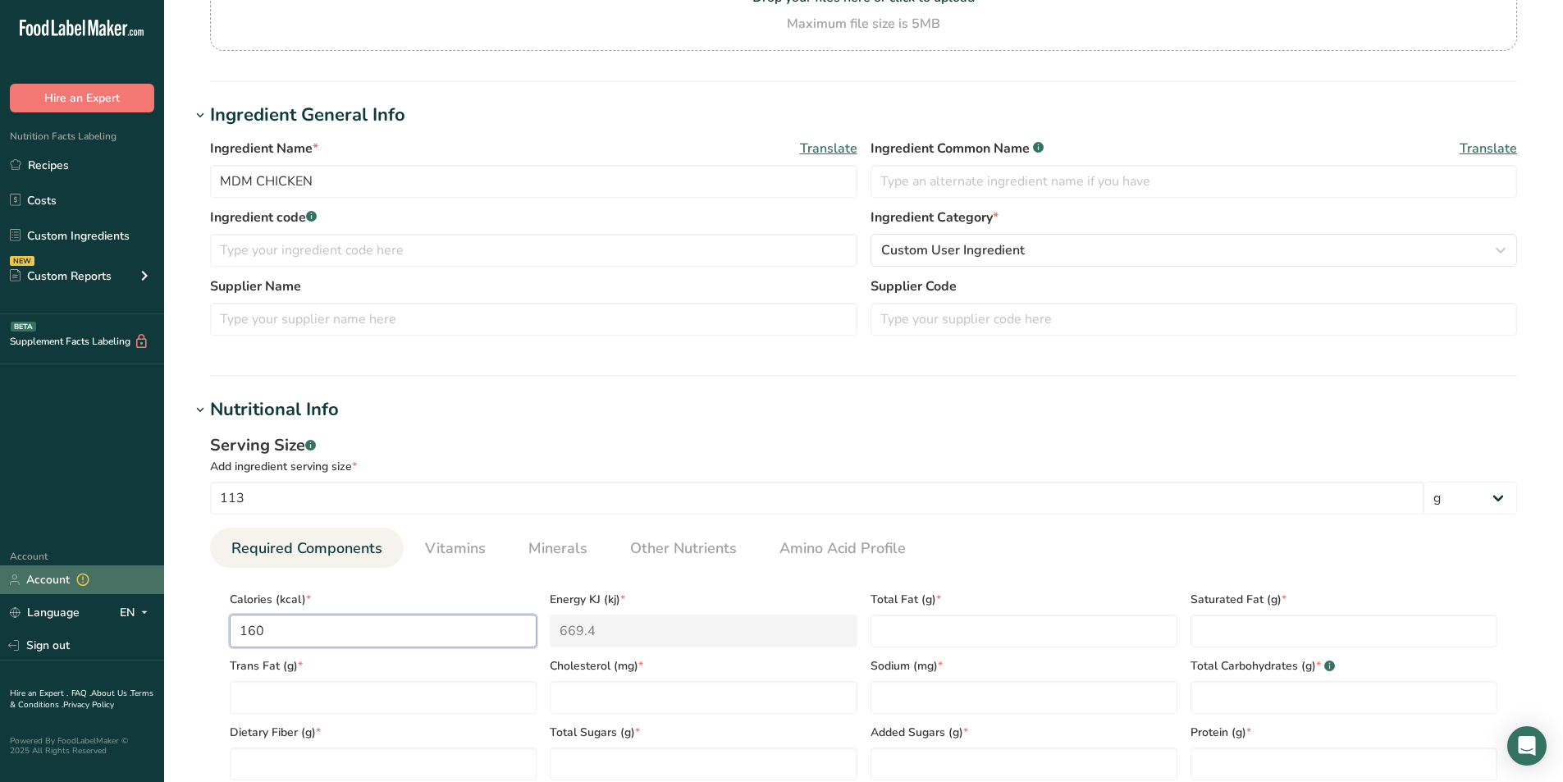
type input "2"
type KJ "8.4"
type input "25"
type KJ "104.6"
type input "250"
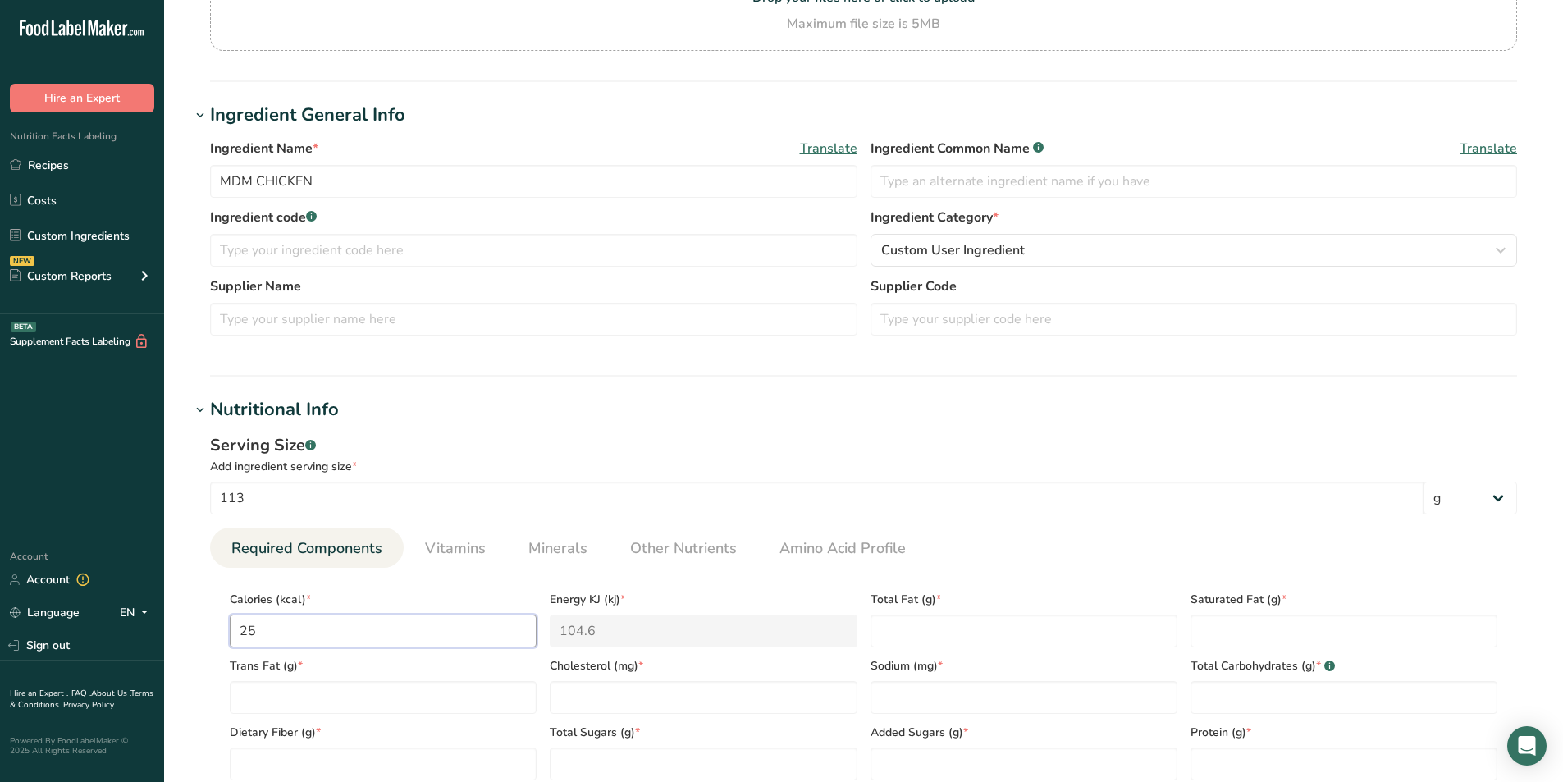
type KJ "1046"
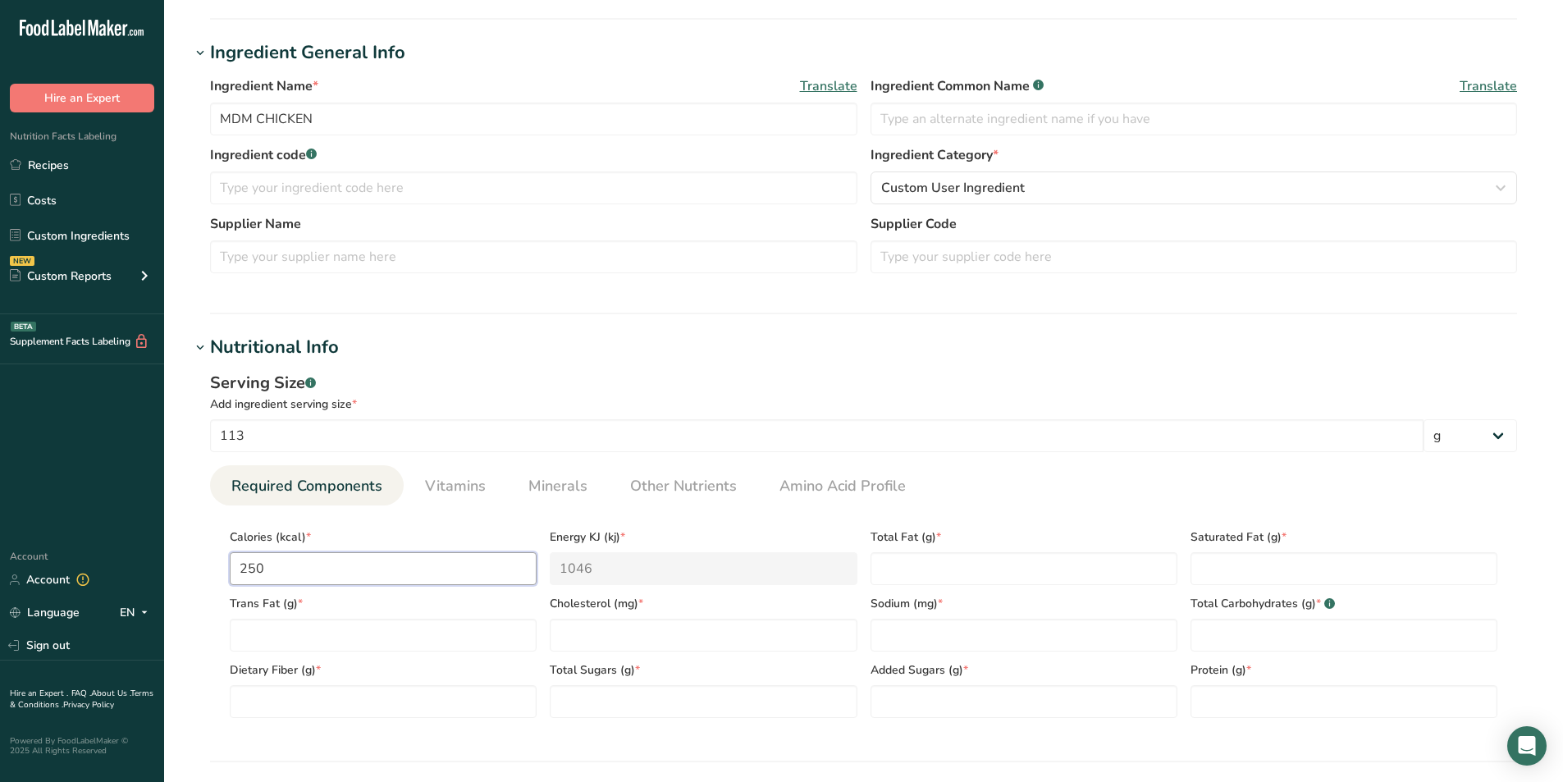
scroll to position [301, 0]
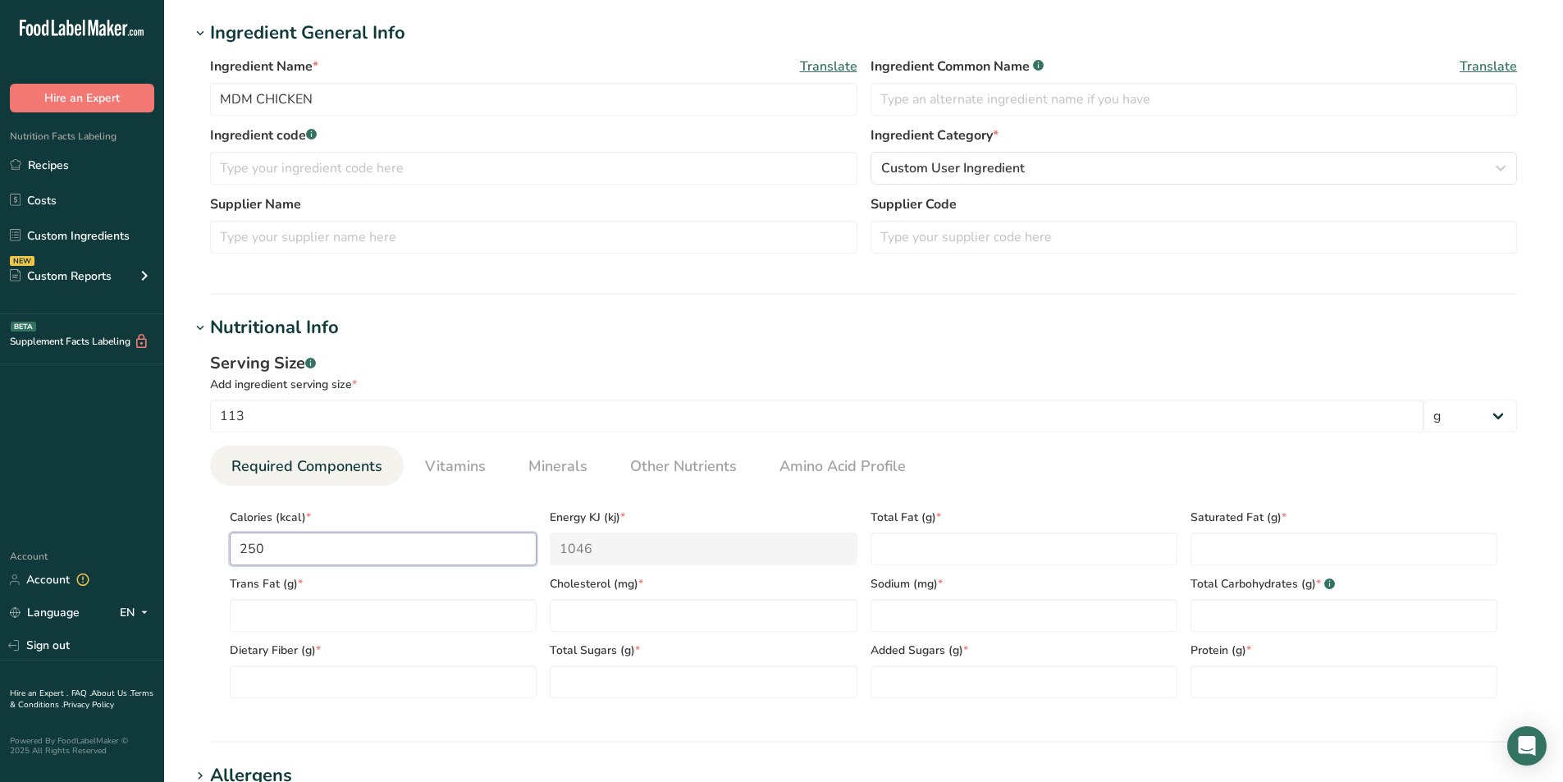
type input "25"
type KJ "104.6"
type input "2"
type KJ "8.4"
type input "22"
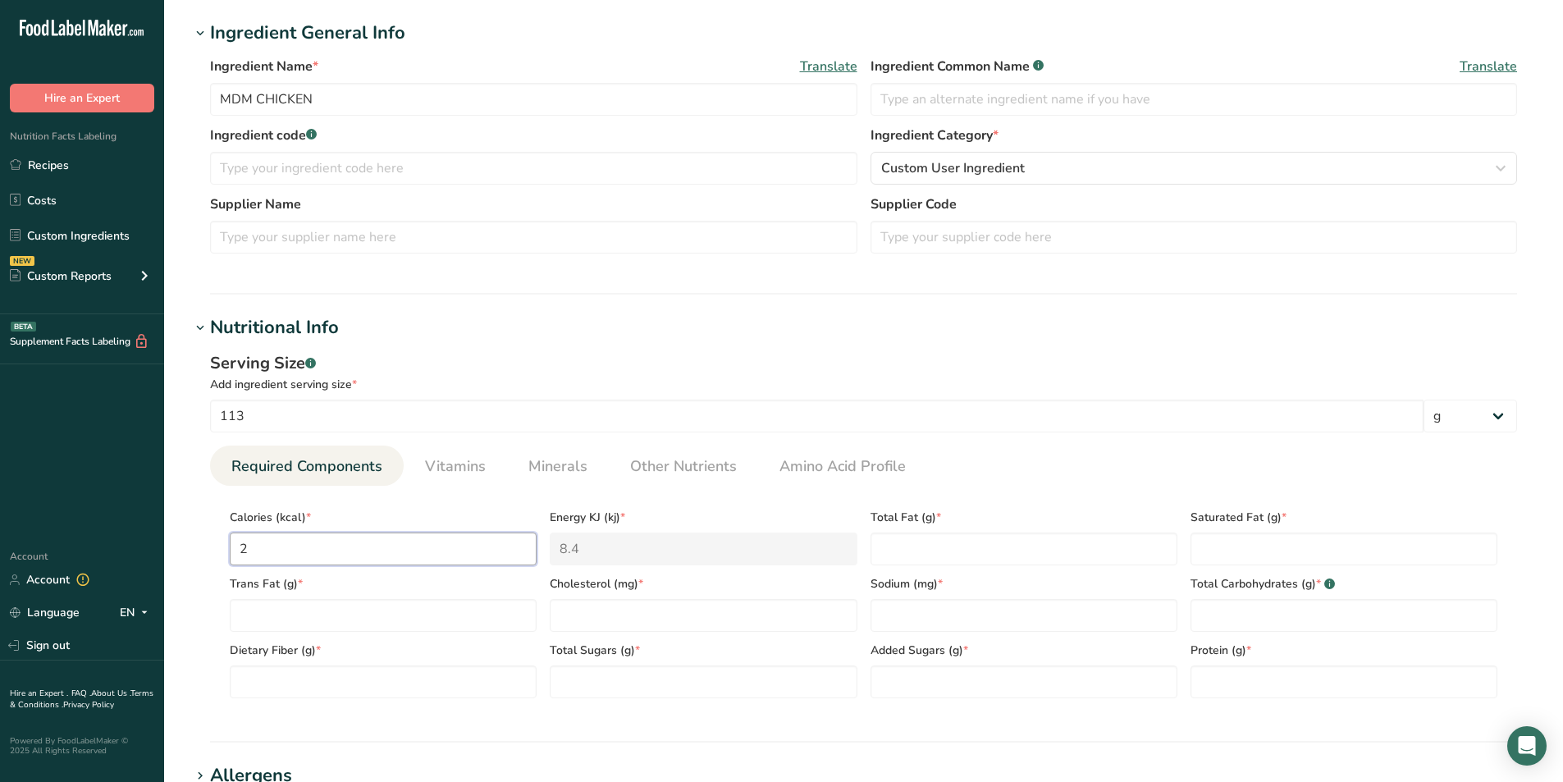
type KJ "92"
type input "225"
type KJ "941.4"
type input "225"
click at [900, 545] on Fat "number" at bounding box center [1023, 548] width 307 height 33
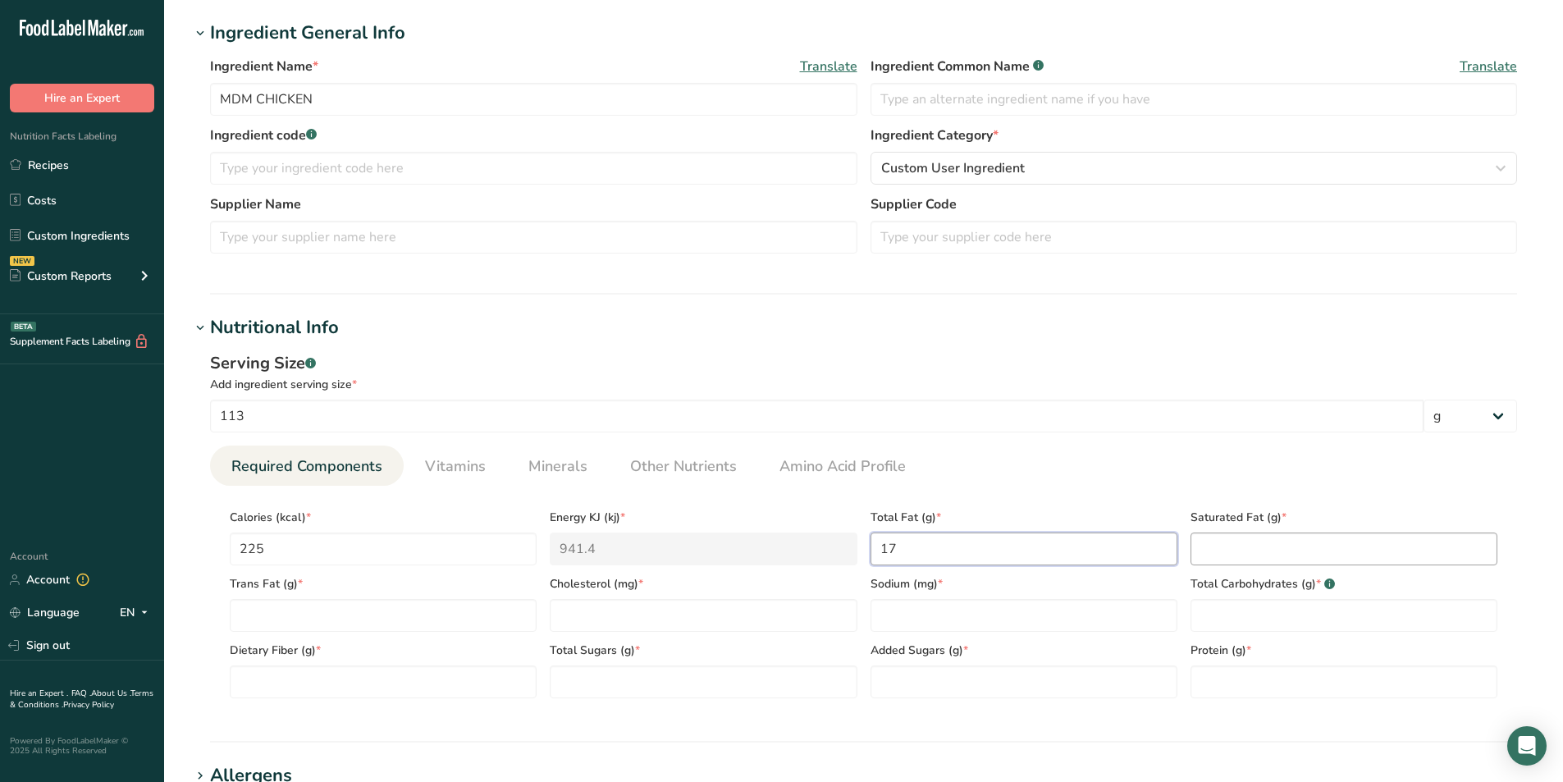
type Fat "17"
click at [1217, 555] on Fat "number" at bounding box center [1343, 548] width 307 height 33
type Fat "4"
click at [336, 616] on Fat "number" at bounding box center [383, 615] width 307 height 33
type Fat "0"
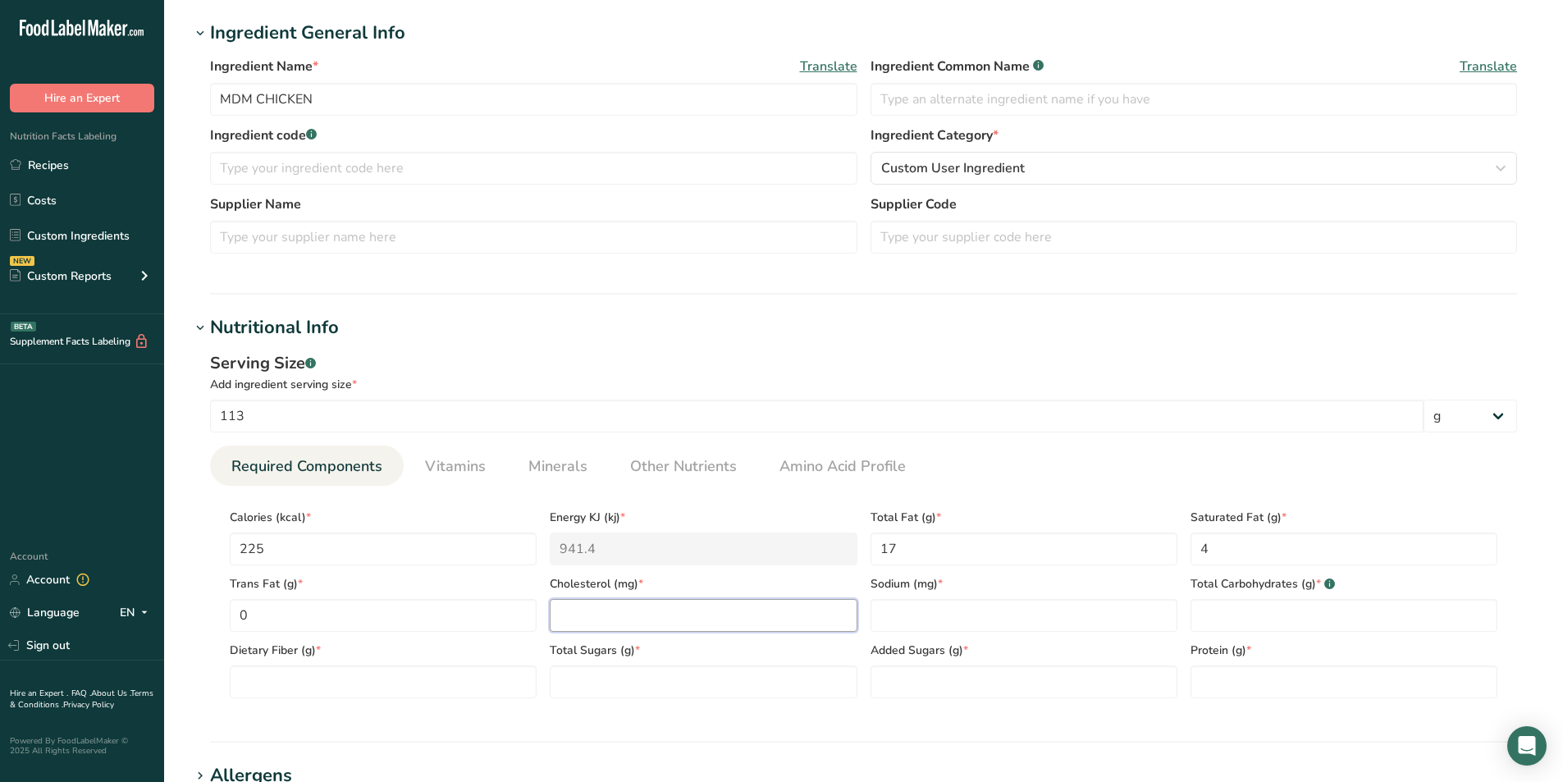
click at [613, 610] on input "number" at bounding box center [703, 615] width 307 height 33
type input "40"
click at [887, 616] on input "number" at bounding box center [1023, 615] width 307 height 33
type input "100"
click at [1219, 618] on Carbohydrates "number" at bounding box center [1343, 615] width 307 height 33
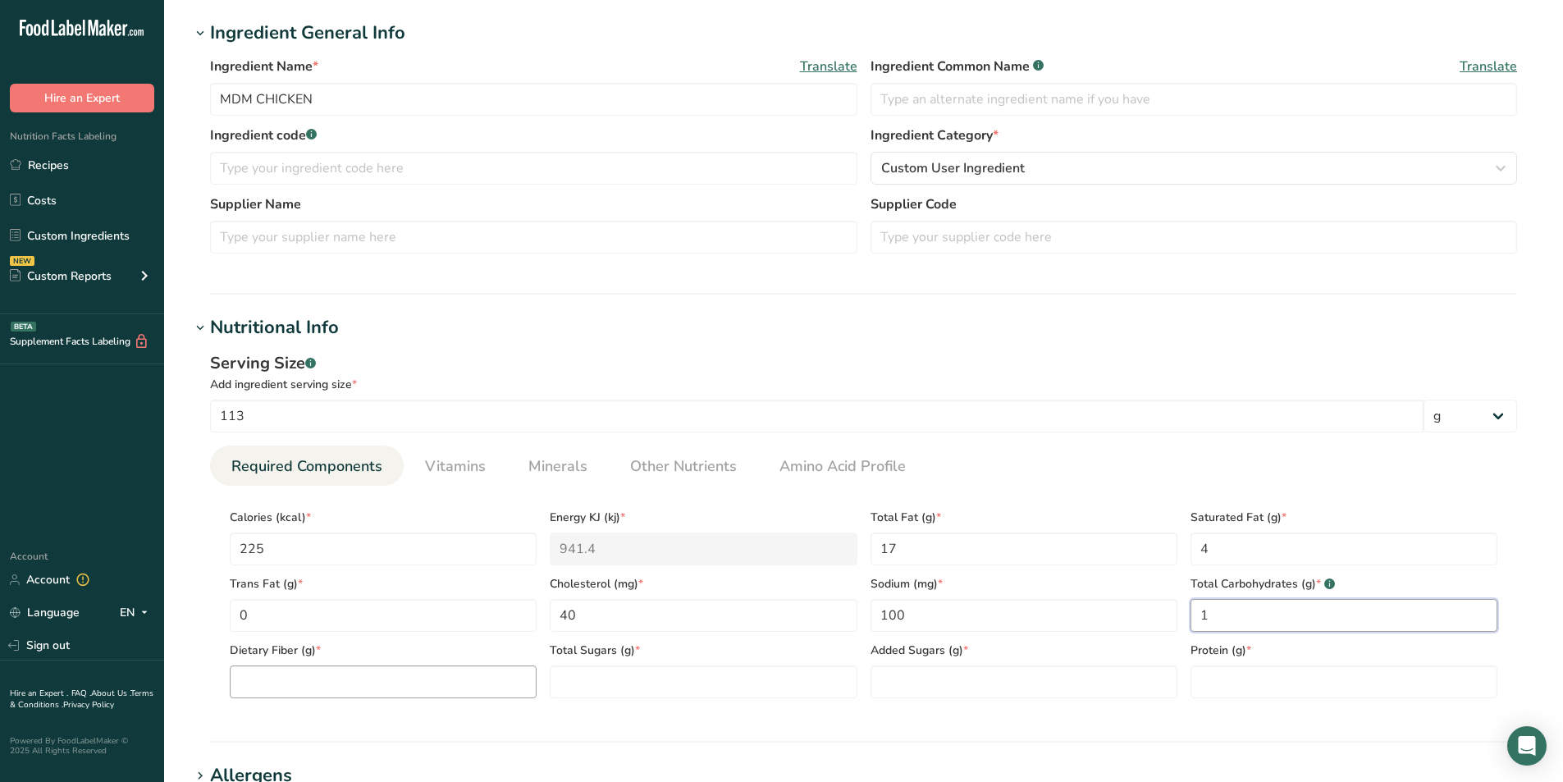
type Carbohydrates "1"
click at [386, 688] on Fiber "number" at bounding box center [383, 681] width 307 height 33
click at [1217, 679] on input "number" at bounding box center [1343, 681] width 307 height 33
type input "16"
click at [980, 684] on Sugars "number" at bounding box center [1023, 681] width 307 height 33
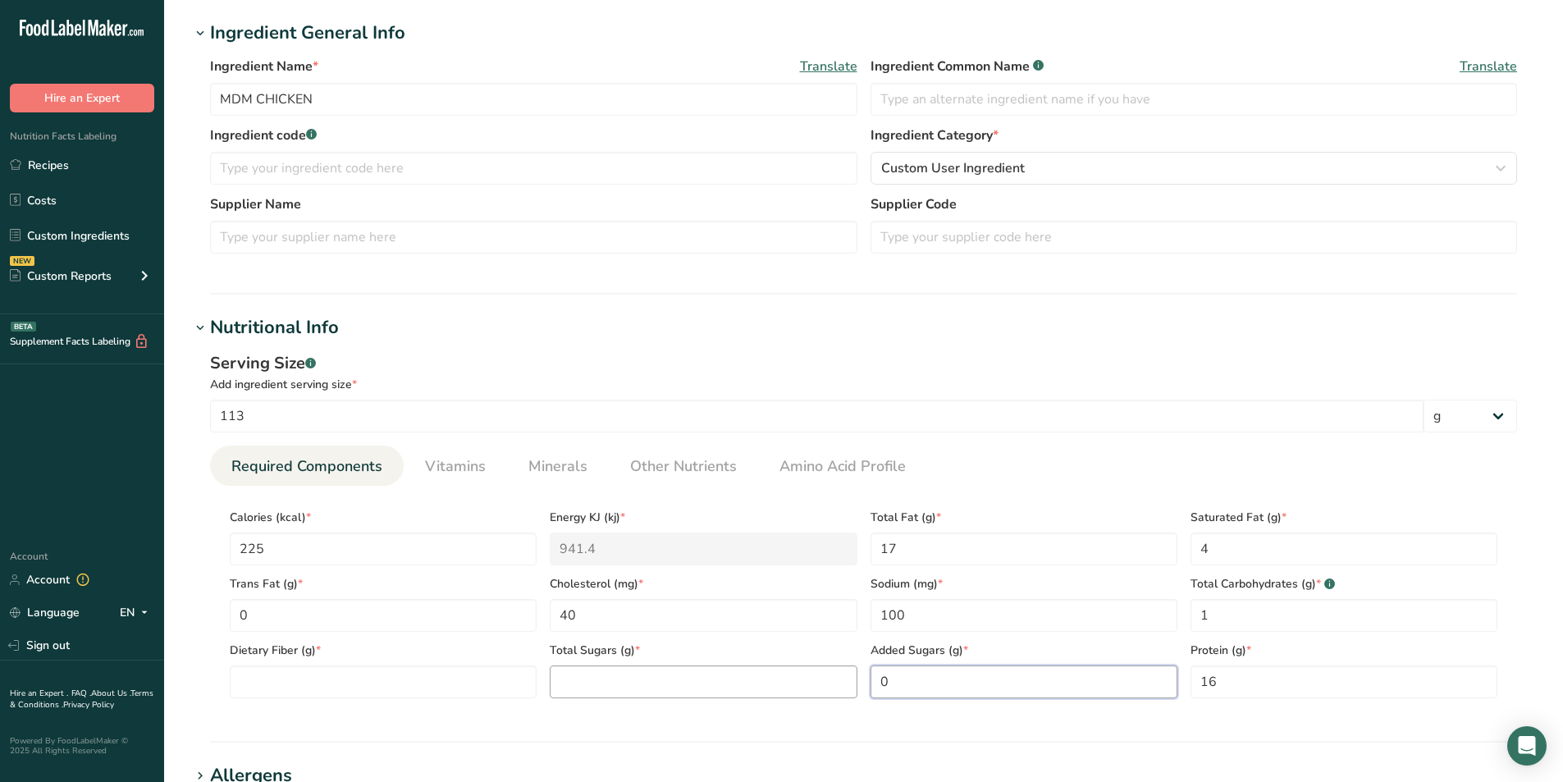
type Sugars "0"
click at [674, 680] on Sugars "number" at bounding box center [703, 681] width 307 height 33
type Sugars "0"
click at [341, 681] on Fiber "number" at bounding box center [383, 681] width 307 height 33
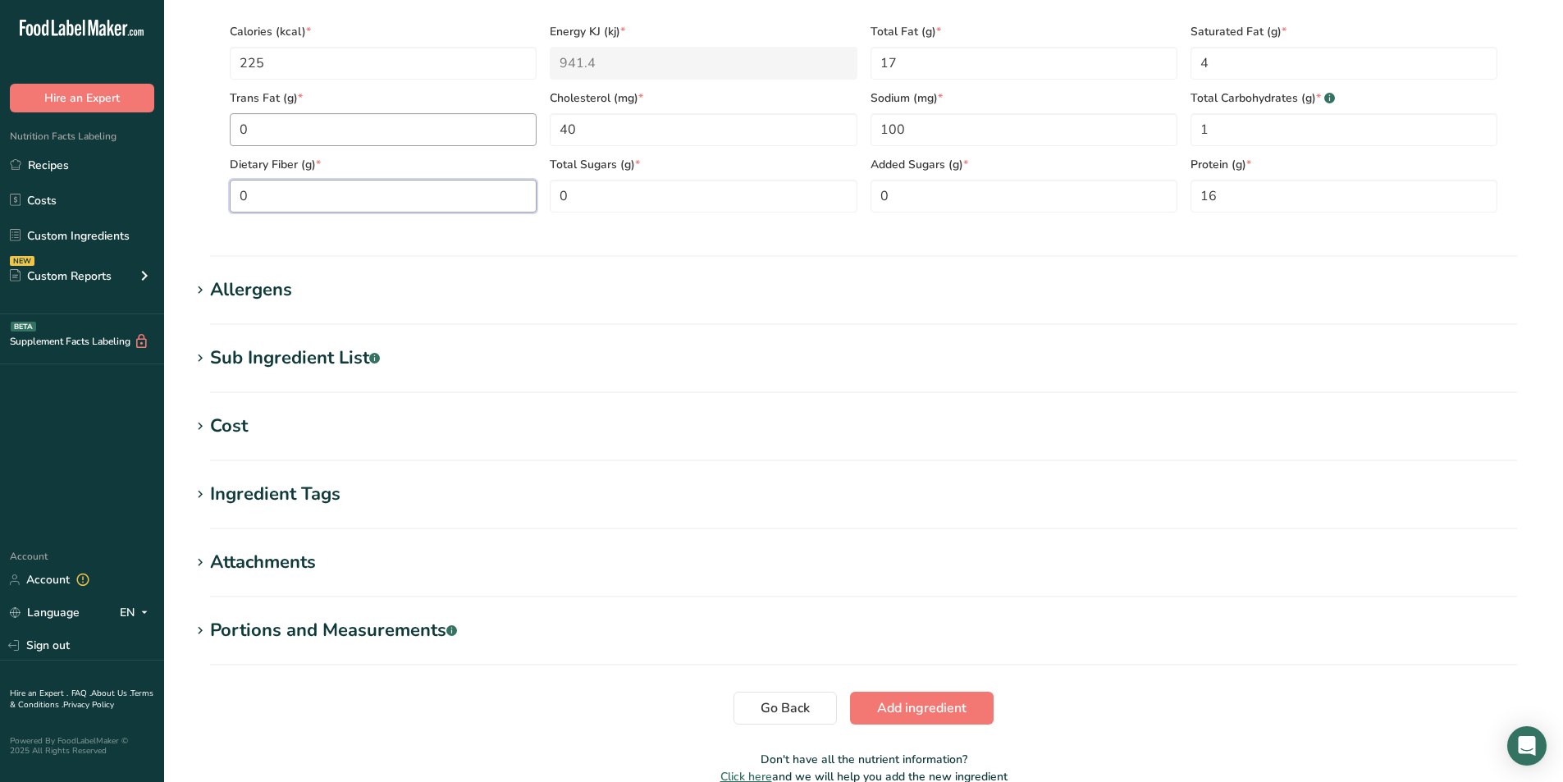
scroll to position [869, 0]
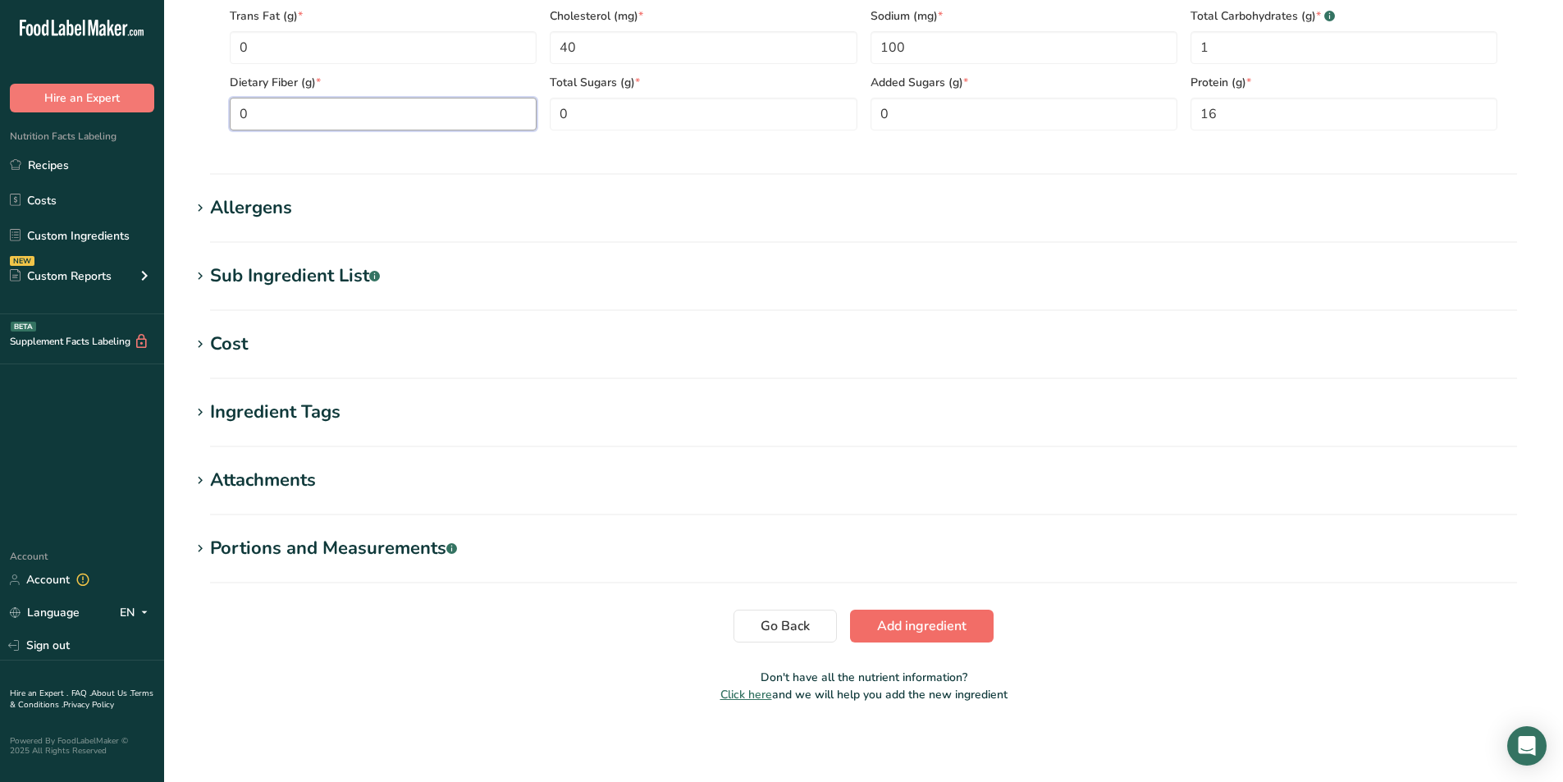
type Fiber "0"
click at [907, 619] on span "Add ingredient" at bounding box center [921, 626] width 89 height 20
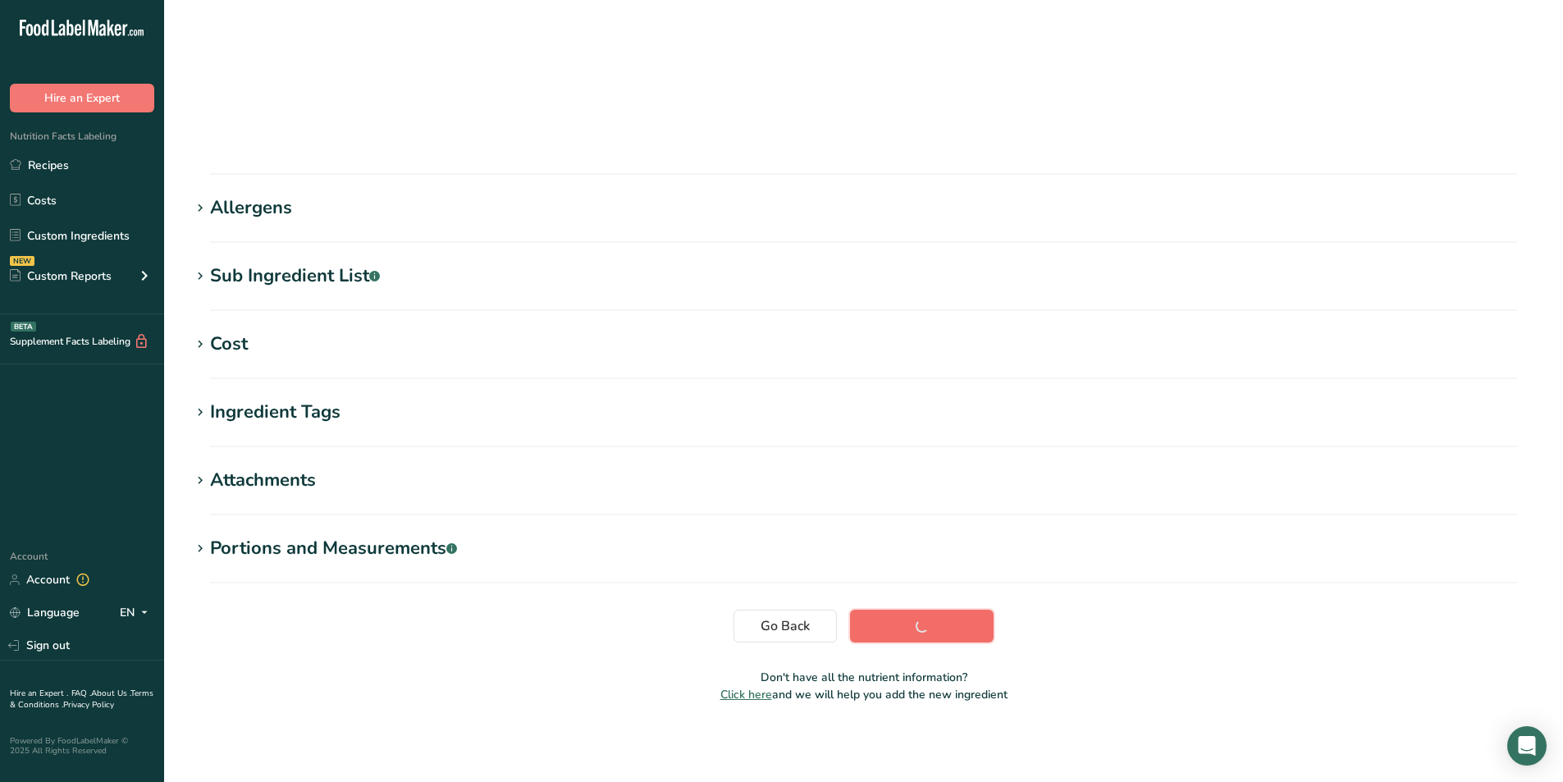
scroll to position [99, 0]
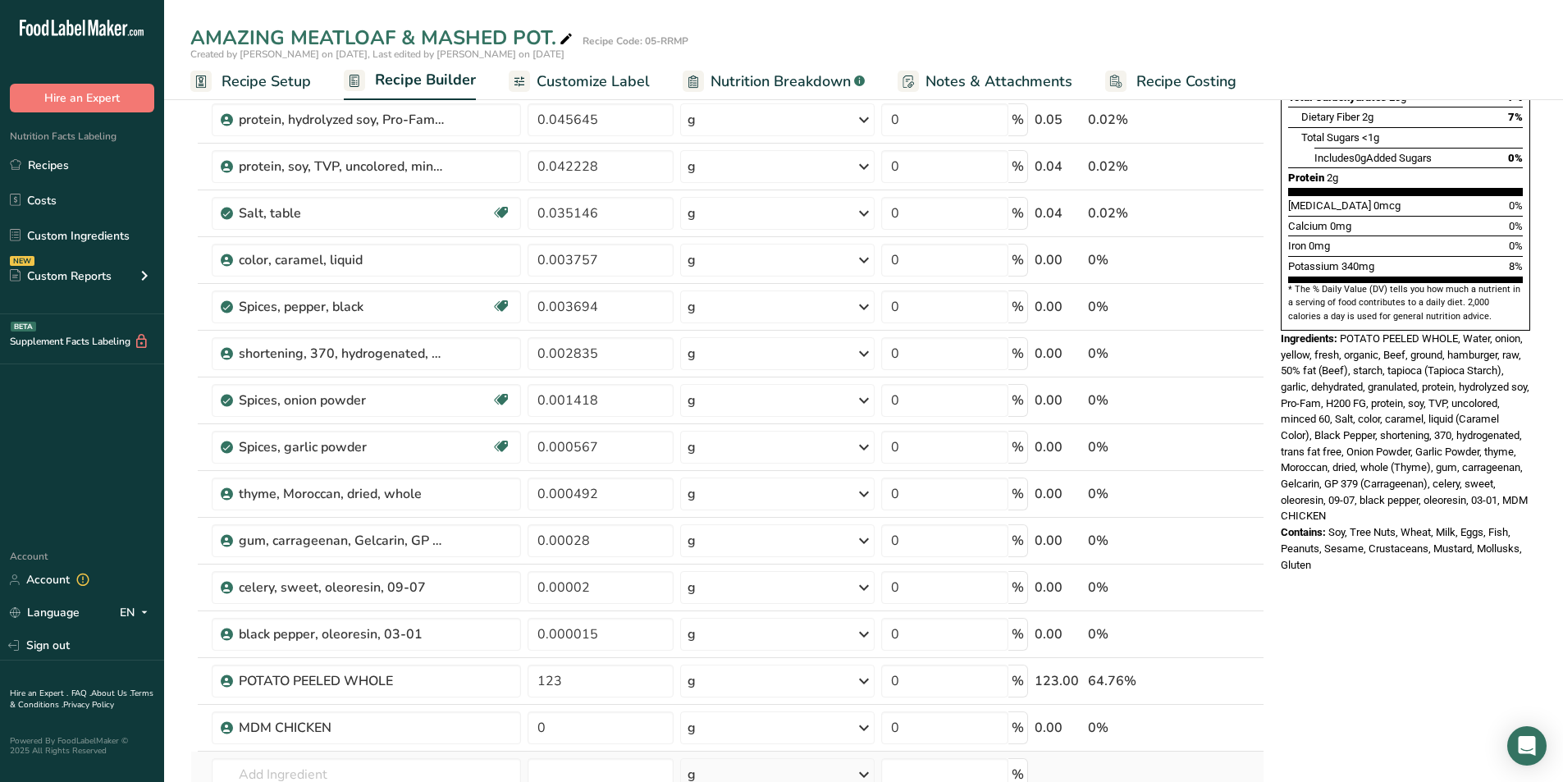
scroll to position [355, 0]
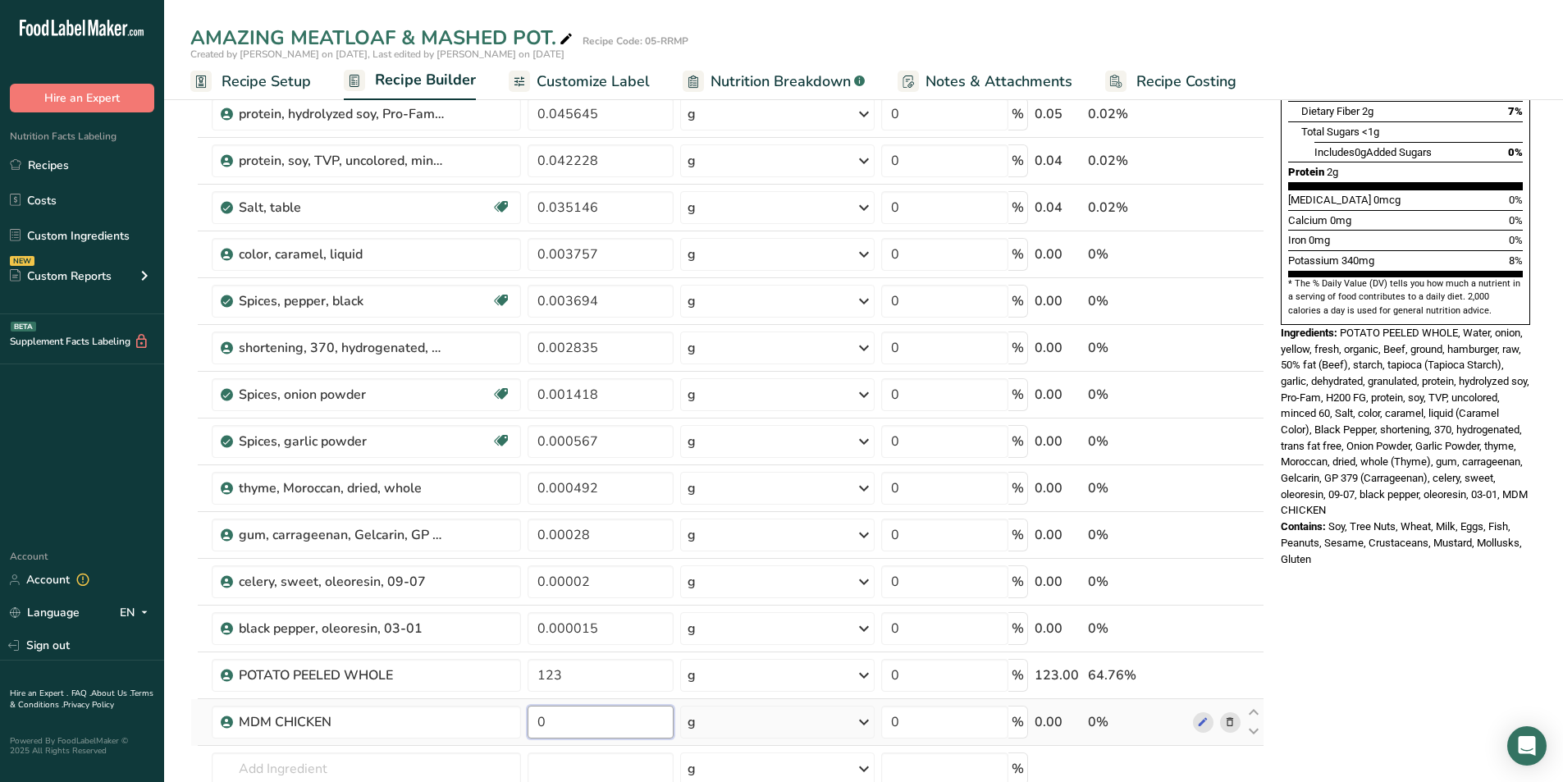
drag, startPoint x: 548, startPoint y: 720, endPoint x: 499, endPoint y: 701, distance: 52.7
click at [501, 703] on tr "MDM CHICKEN 0 g Weight Units g kg mg See more Volume Units l Volume units requi…" at bounding box center [727, 722] width 1072 height 47
type input "51"
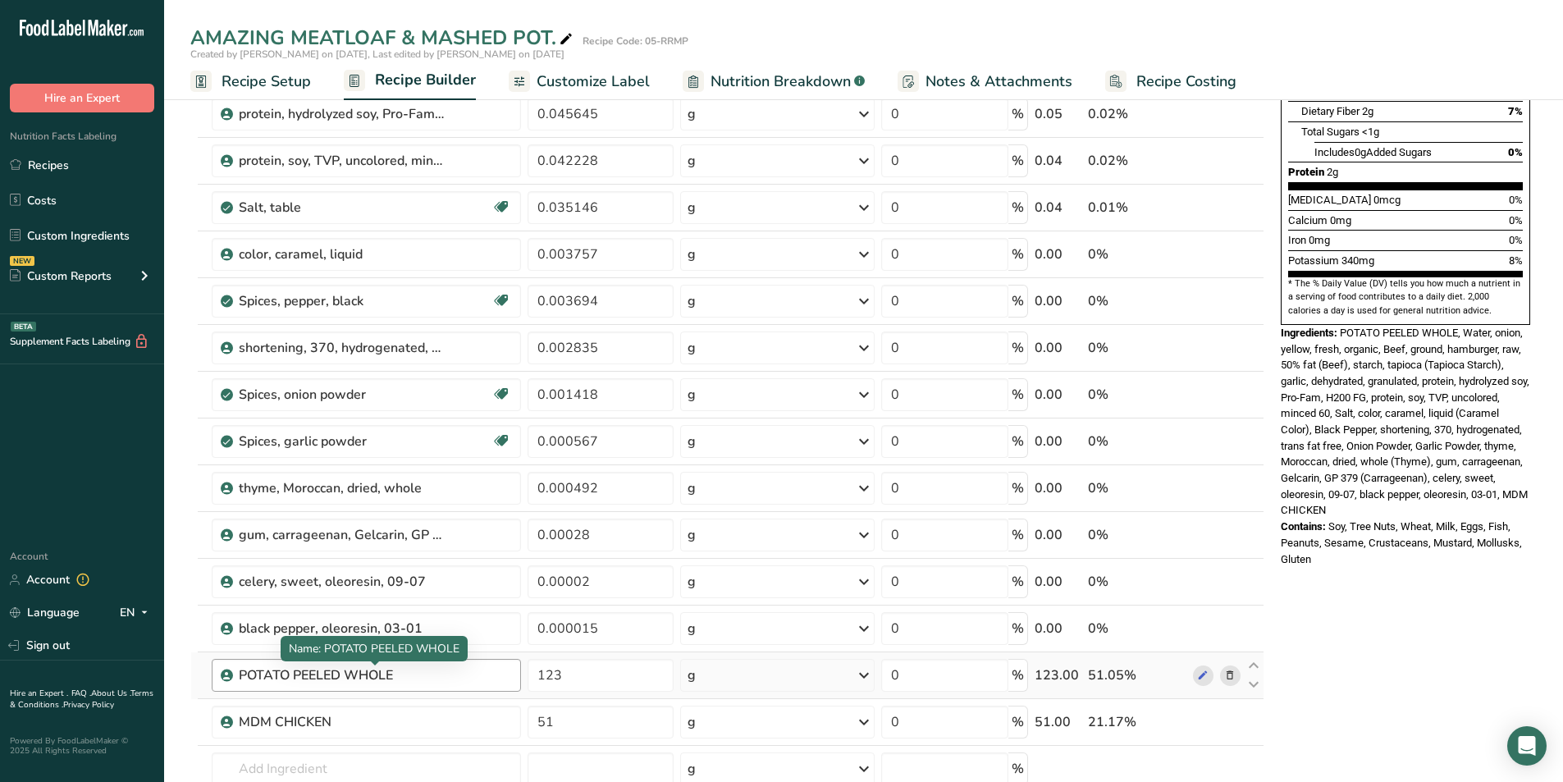
click at [436, 680] on div "Ingredient * Amount * Unit * Waste * .a-a{fill:#347362;}.b-a{fill:#fff;} Grams …" at bounding box center [727, 358] width 1074 height 1073
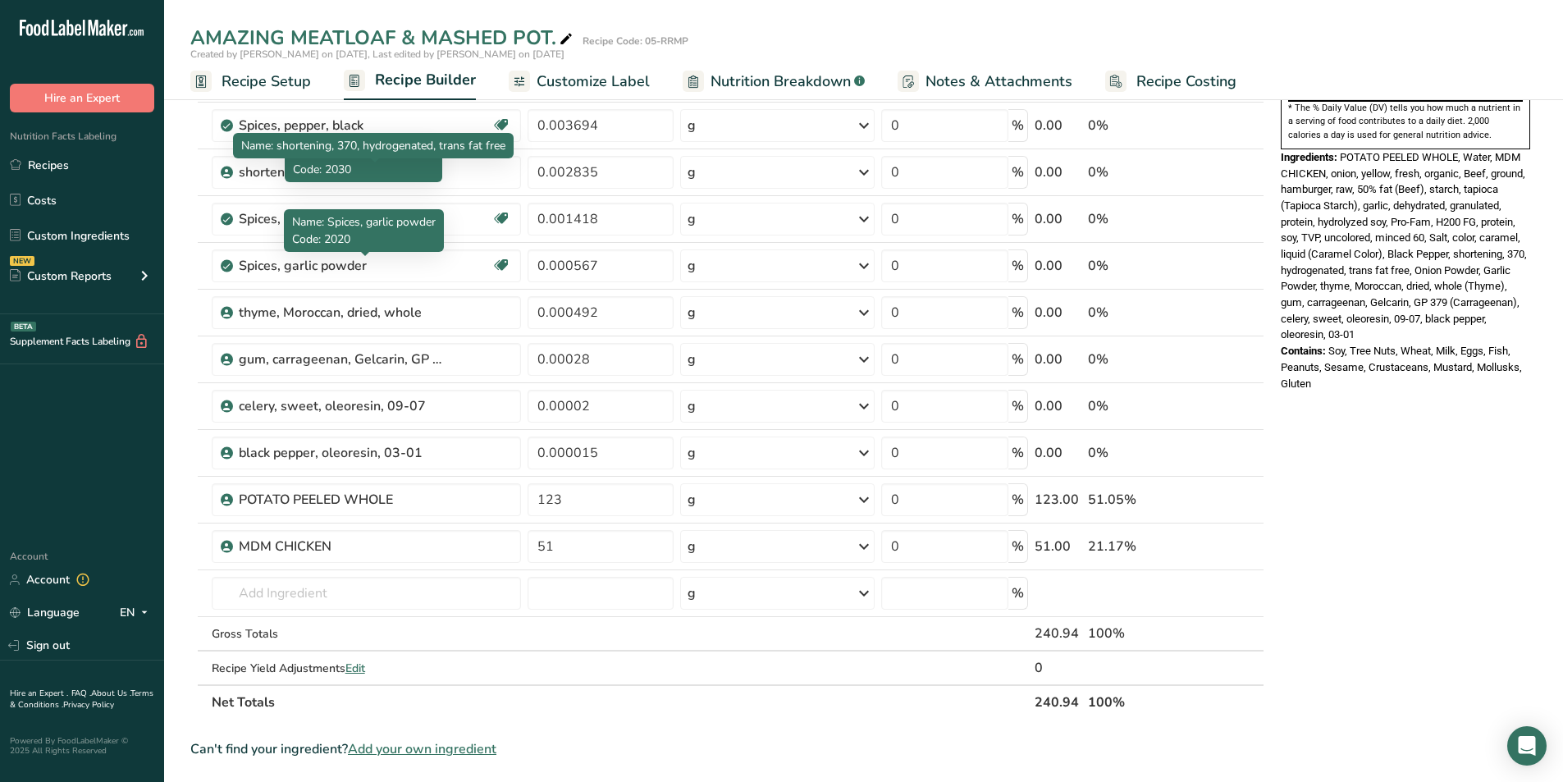
scroll to position [683, 0]
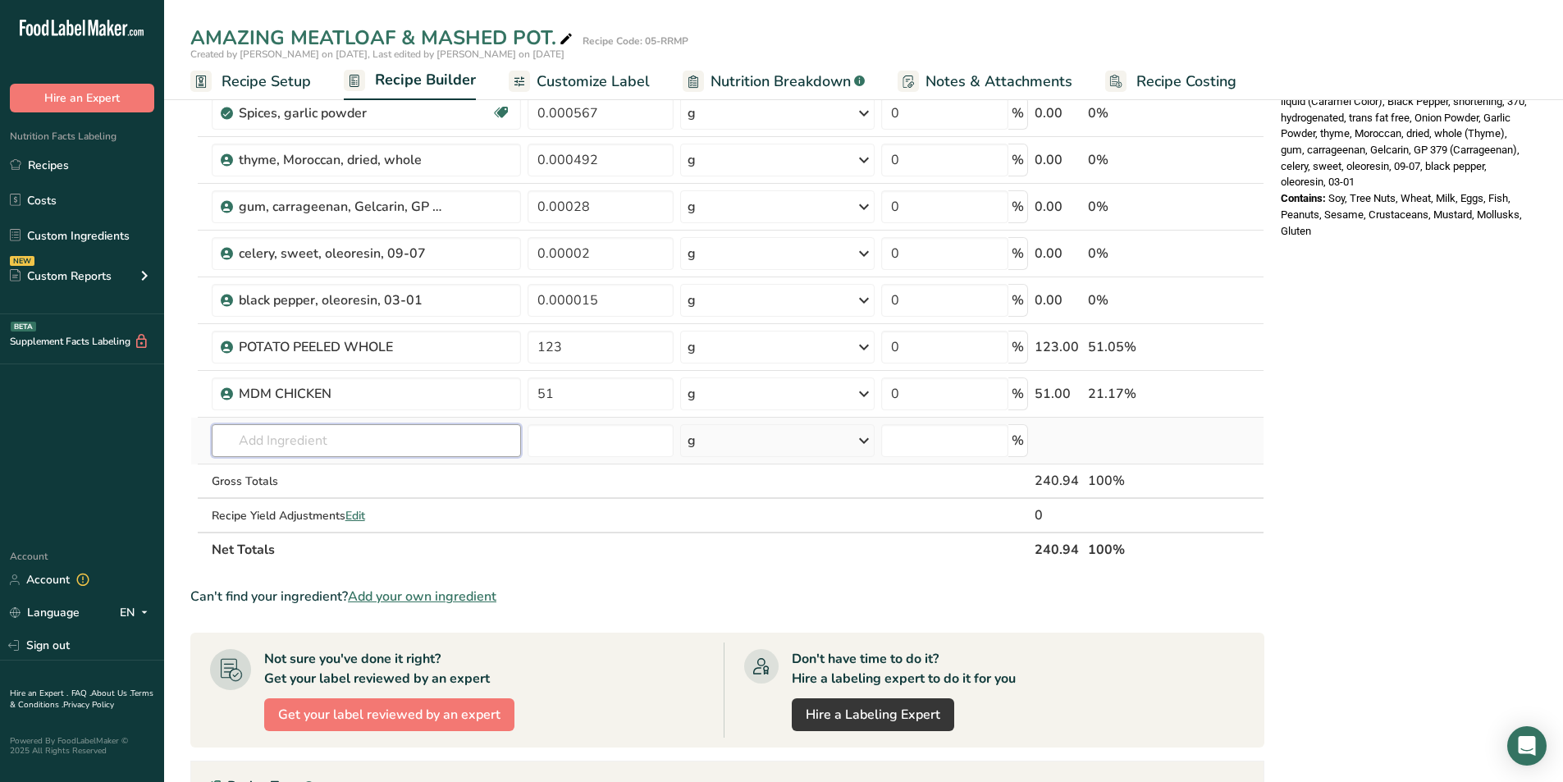
click at [265, 436] on input "text" at bounding box center [366, 440] width 309 height 33
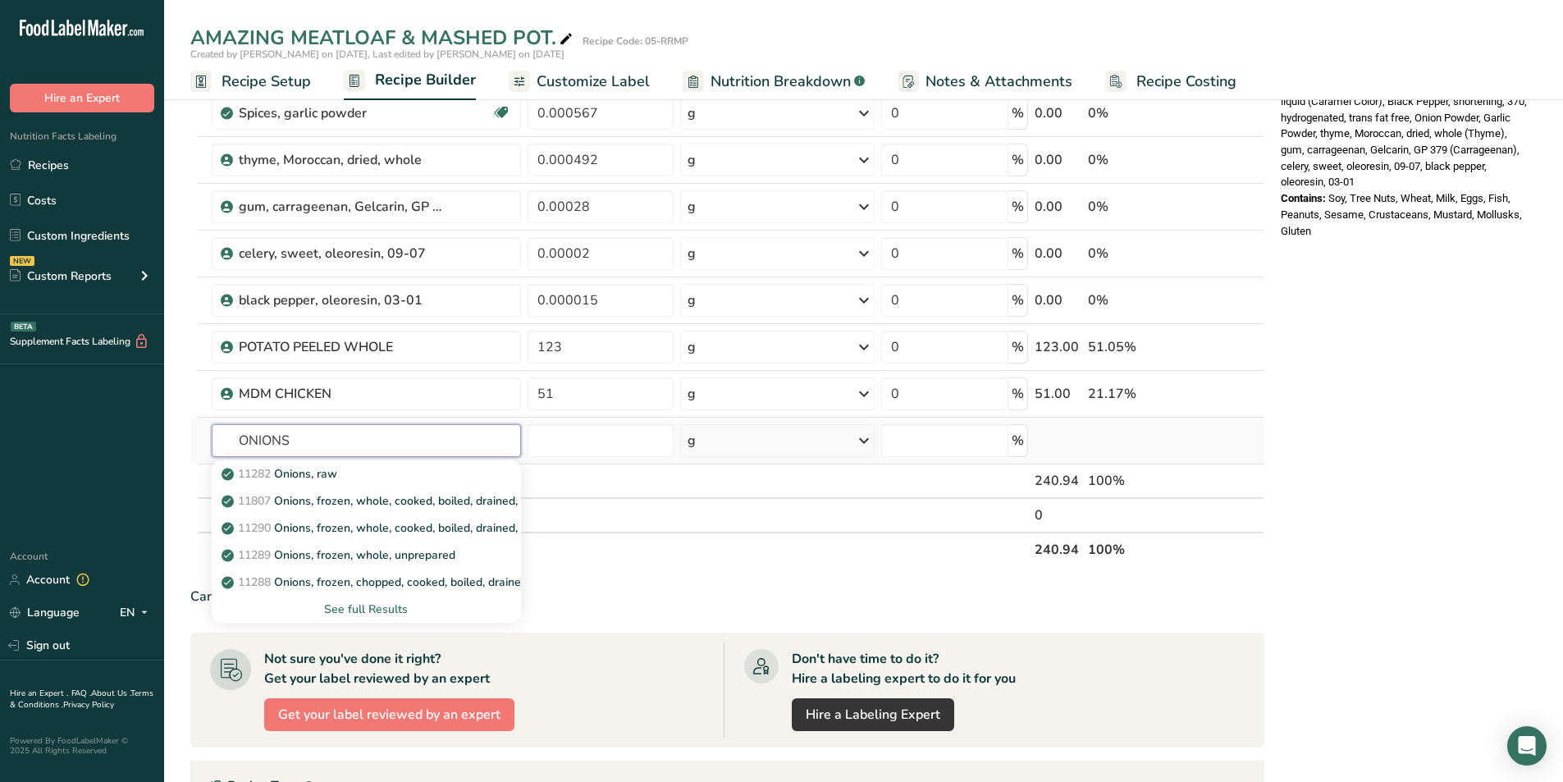
type input "ONIONS"
click at [391, 604] on div "See full Results" at bounding box center [366, 609] width 283 height 17
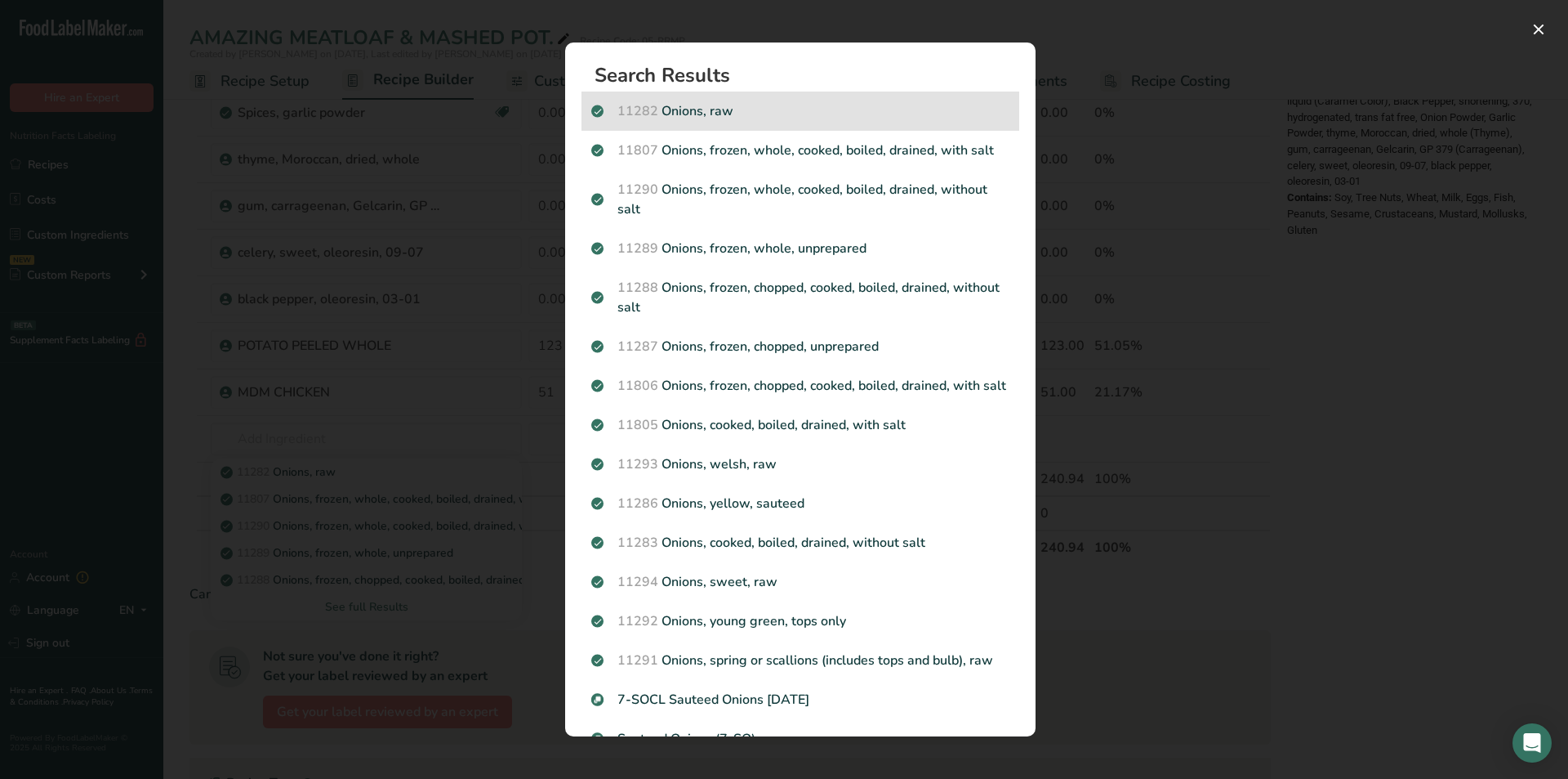
click at [689, 106] on p "11282 Onions, raw" at bounding box center [800, 112] width 418 height 20
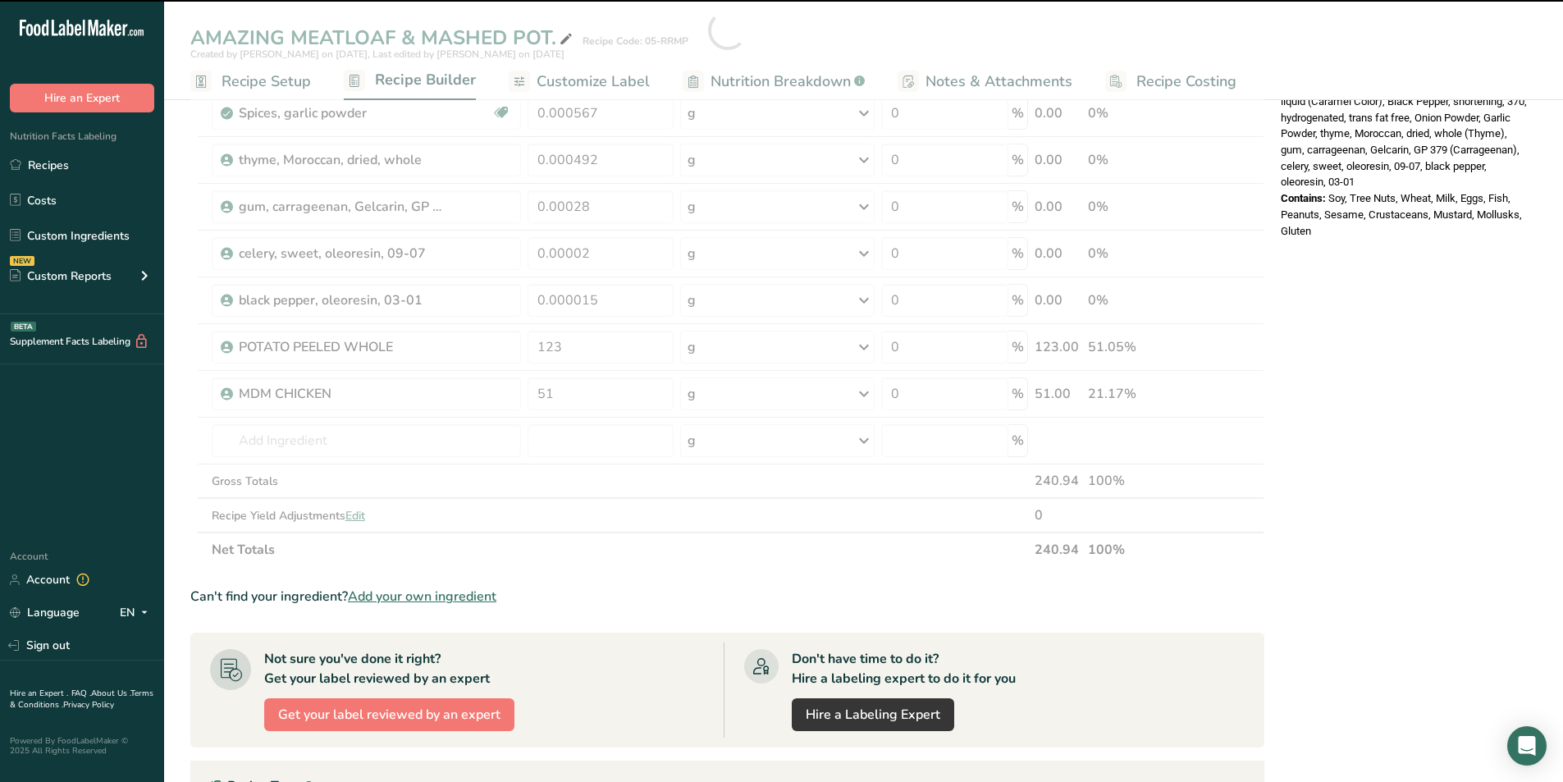
type input "0"
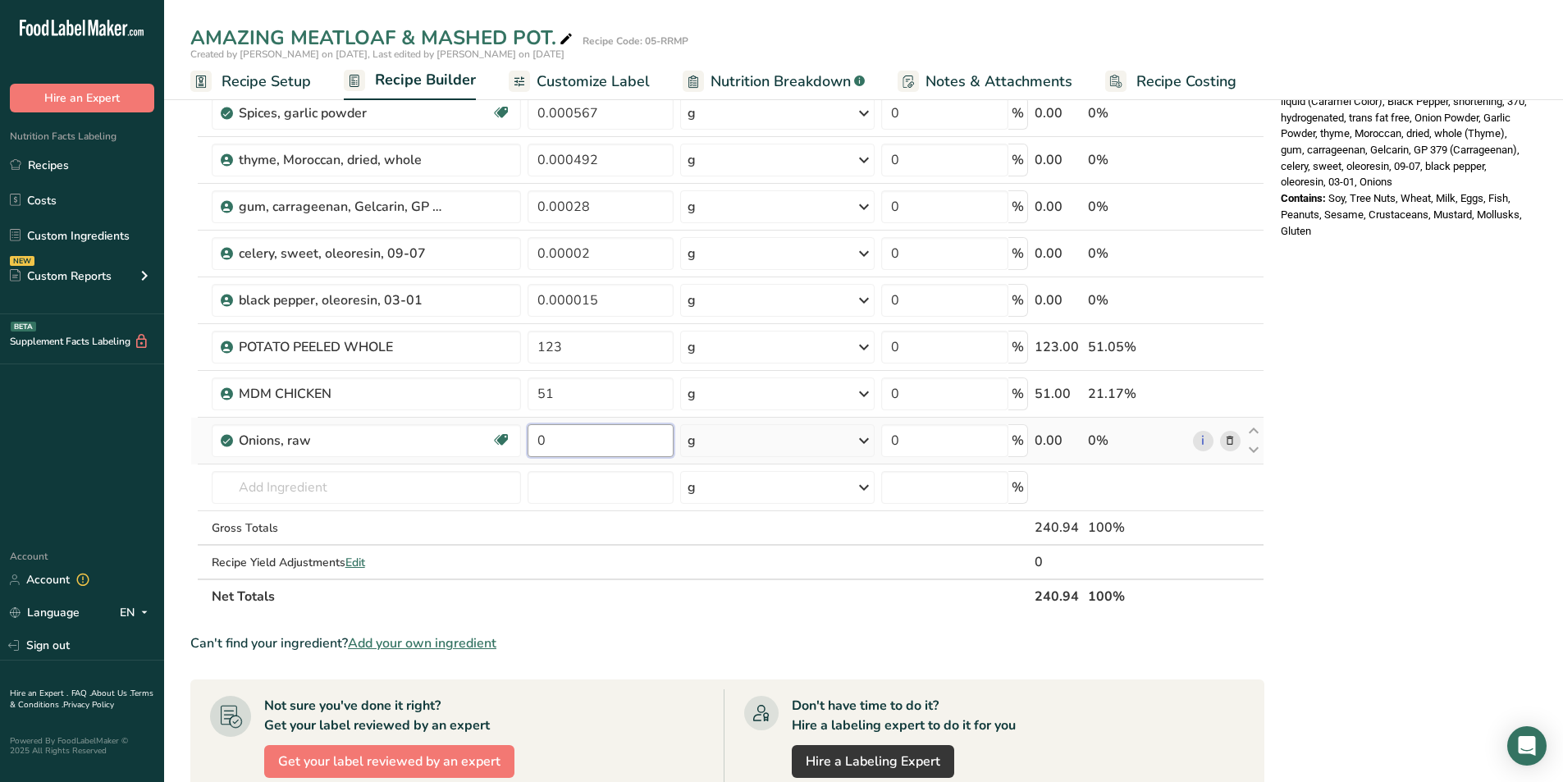
drag, startPoint x: 560, startPoint y: 442, endPoint x: 436, endPoint y: 421, distance: 126.5
click at [436, 421] on tr "Onions, raw Source of Antioxidants Prebiotic Effect Dairy free Gluten free Vega…" at bounding box center [727, 441] width 1072 height 47
type input "41"
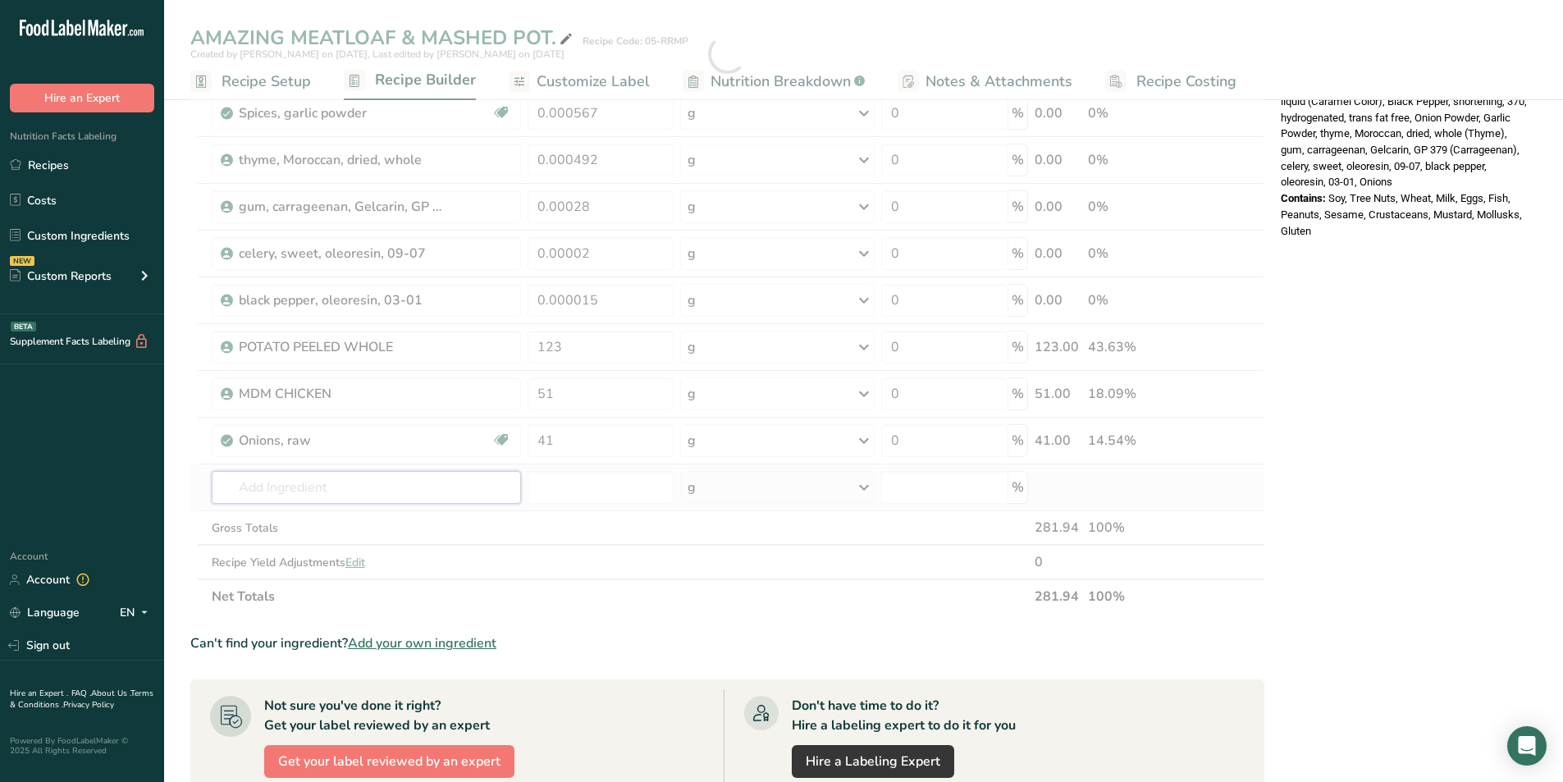
click at [363, 479] on div "Ingredient * Amount * Unit * Waste * .a-a{fill:#347362;}.b-a{fill:#fff;} Grams …" at bounding box center [727, 54] width 1074 height 1120
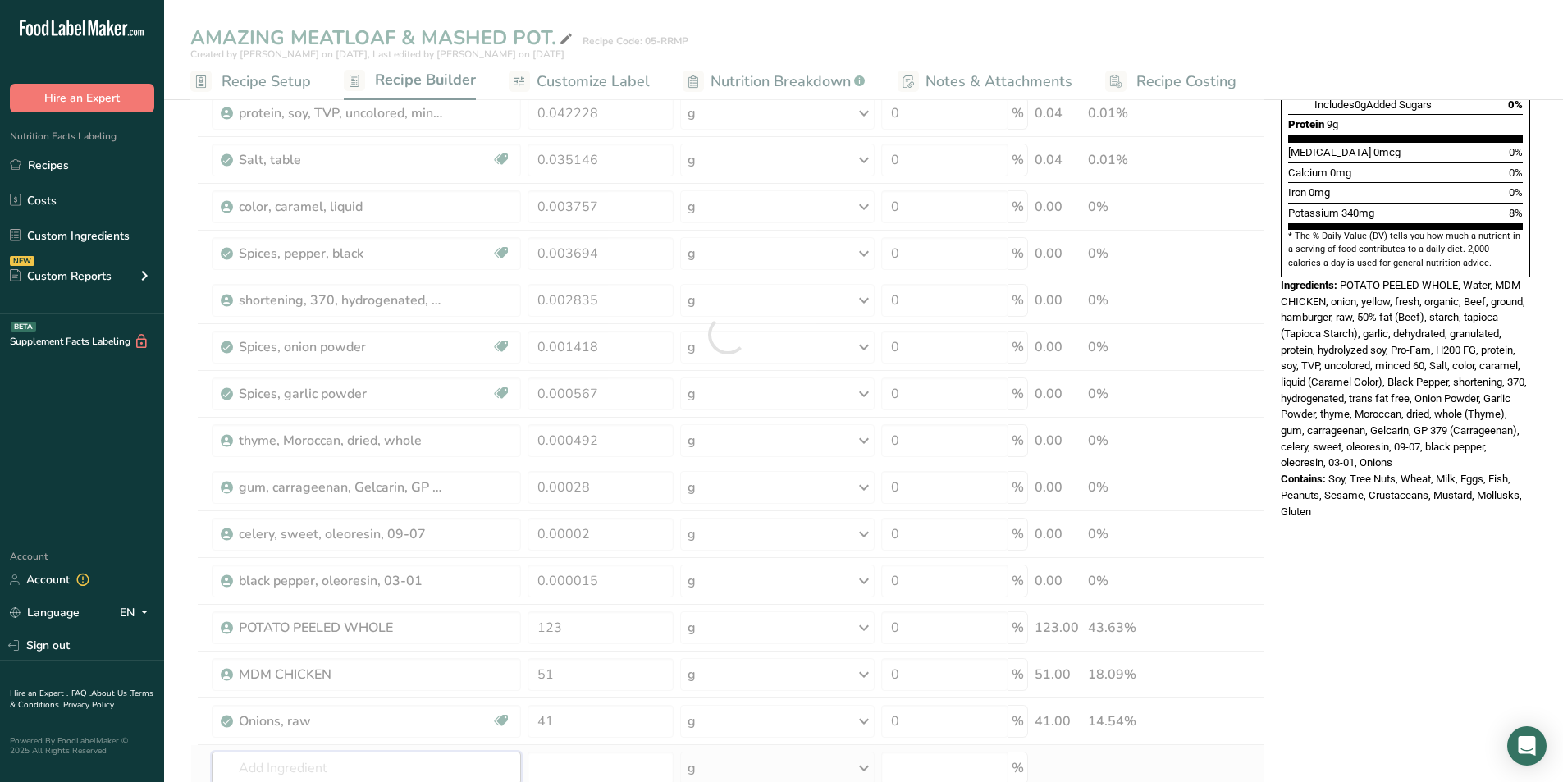
scroll to position [0, 0]
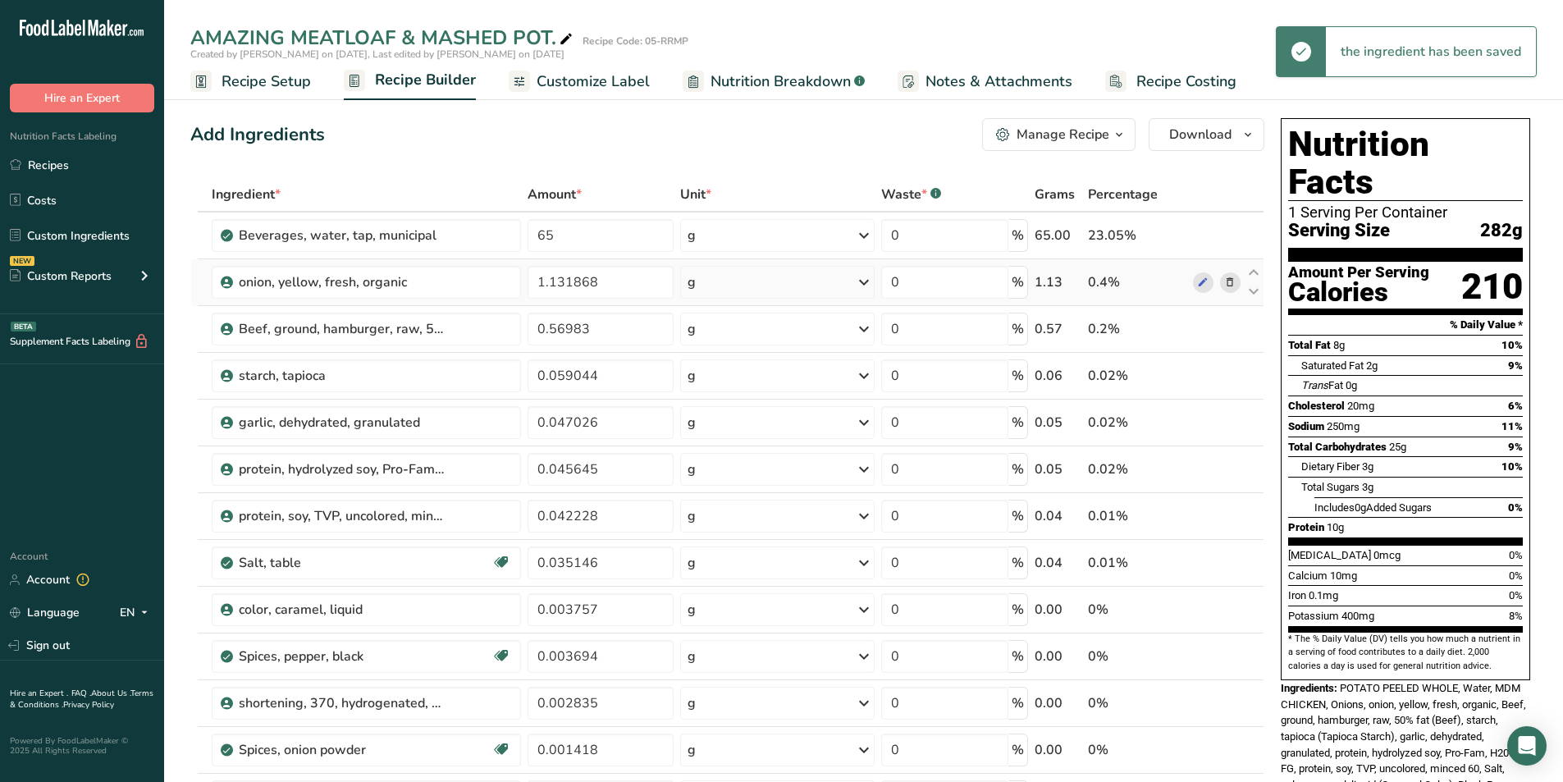
click at [1224, 277] on icon at bounding box center [1229, 282] width 11 height 17
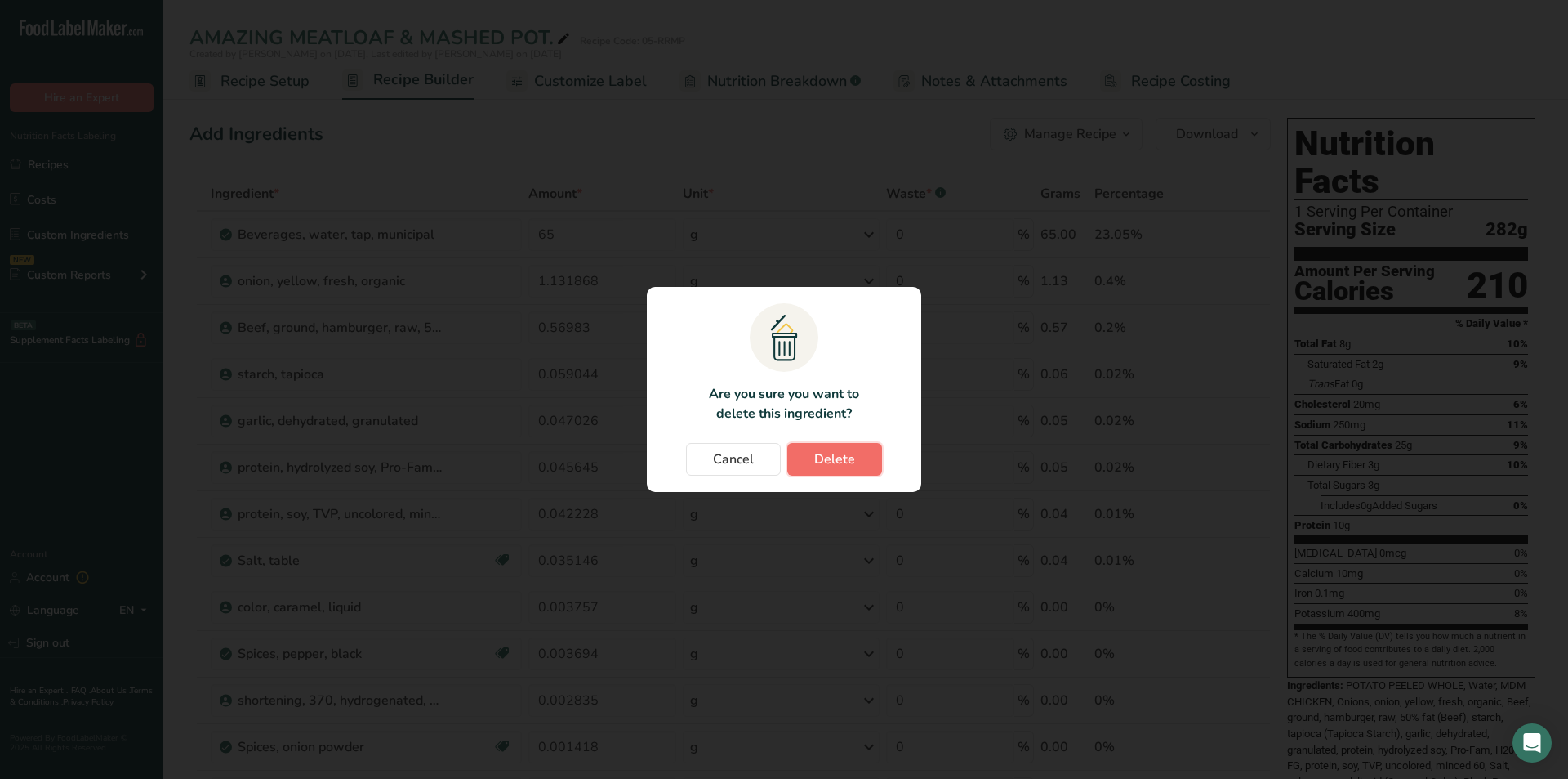
click at [822, 458] on span "Delete" at bounding box center [834, 459] width 41 height 20
type input "0.56983"
type input "0.059044"
type input "0.047026"
type input "0.045645"
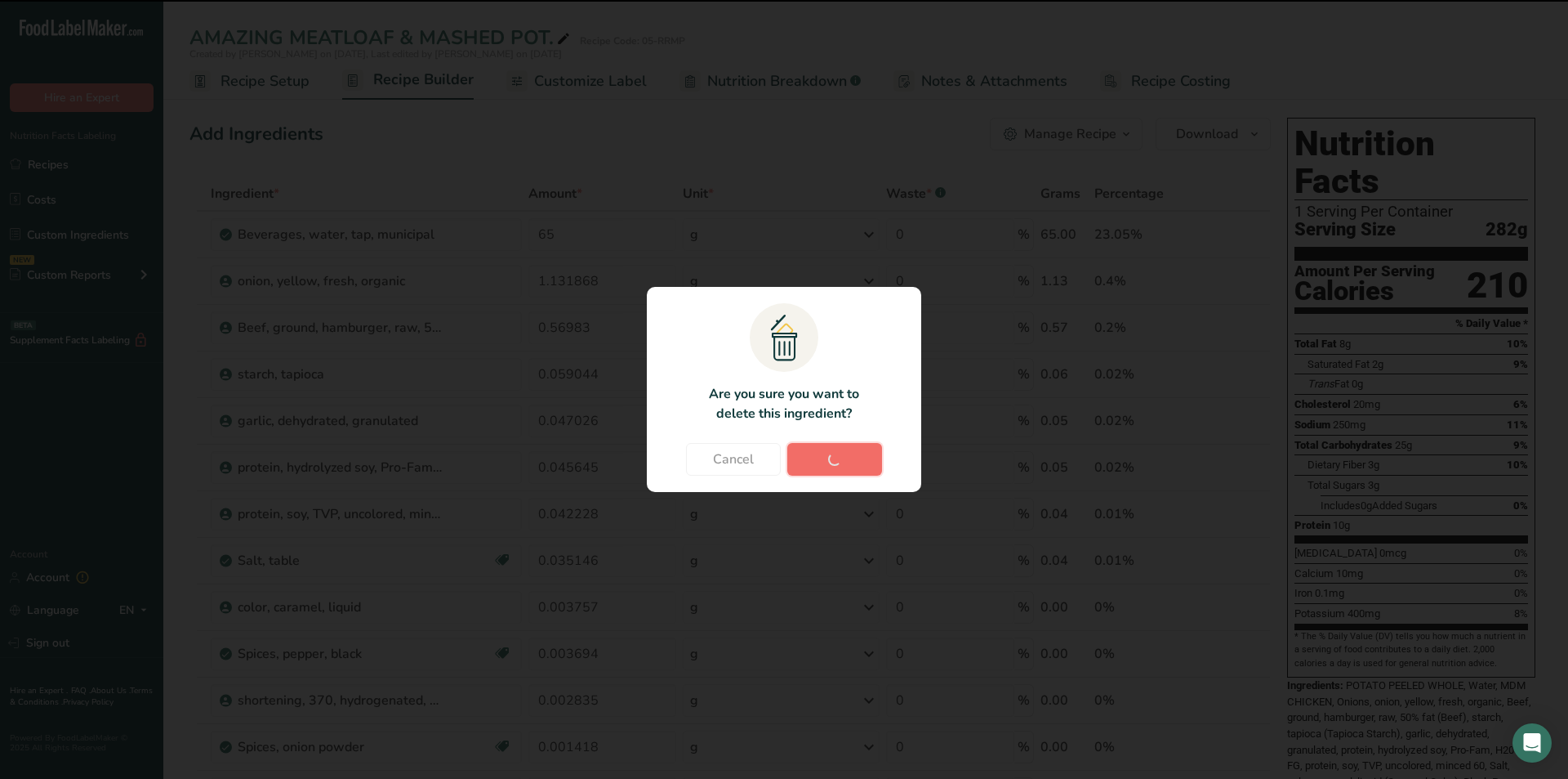
type input "0.042228"
type input "0.035146"
type input "0.003757"
type input "0.003694"
type input "0.002835"
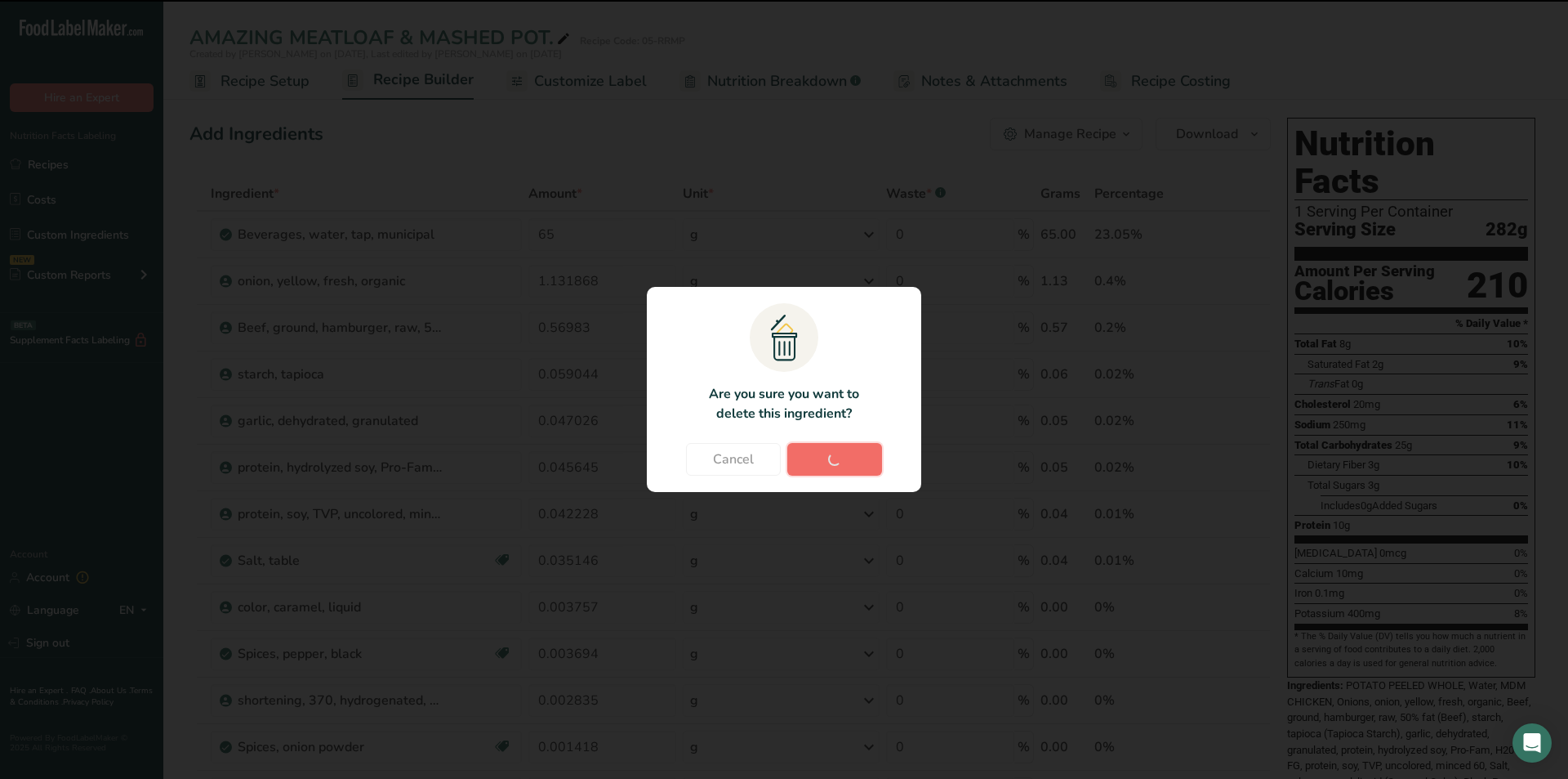
type input "0.001418"
type input "0.000567"
type input "0.000492"
type input "0.00028"
type input "0.00002"
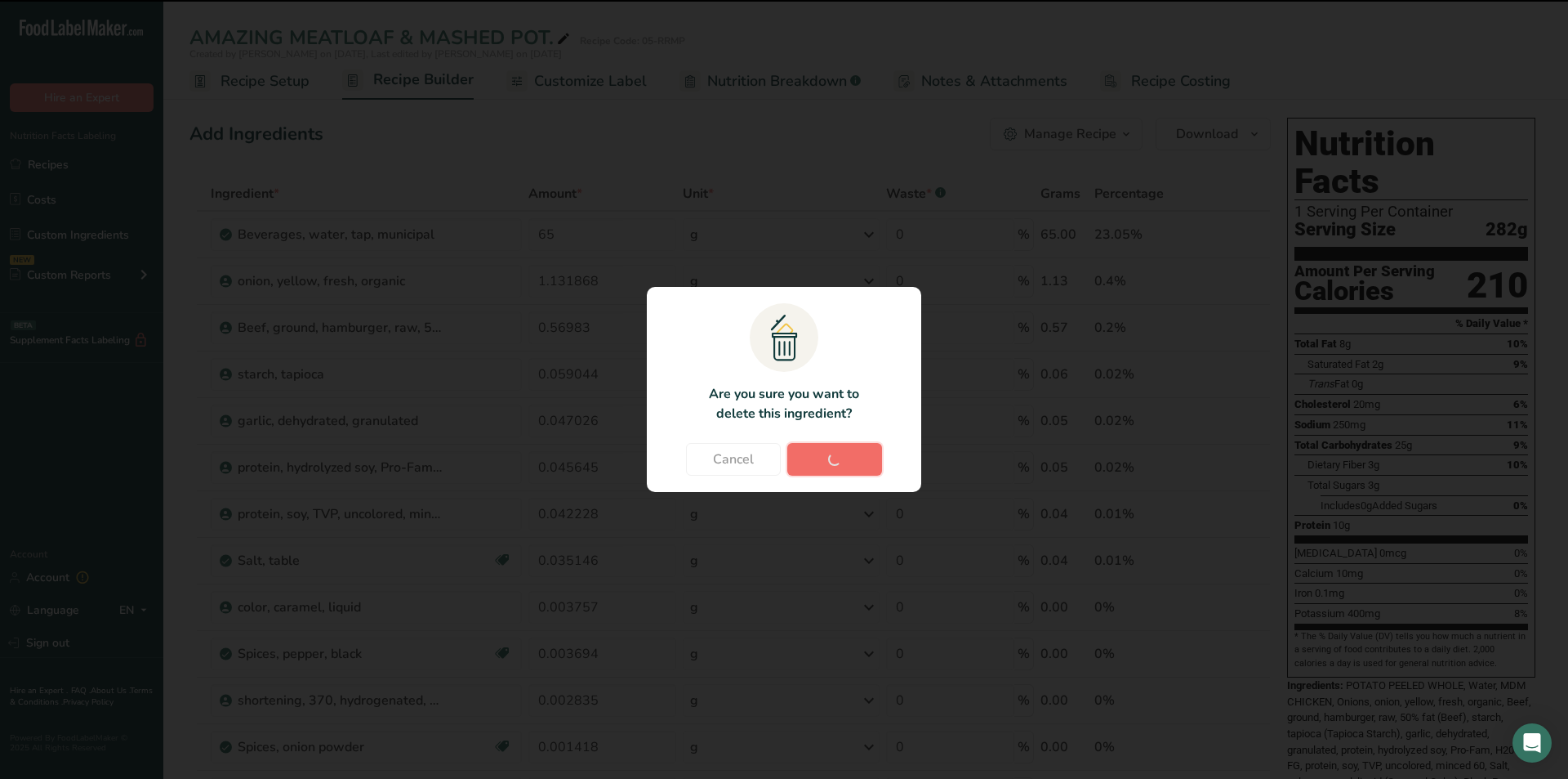
type input "0.000015"
type input "123"
type input "51"
type input "41"
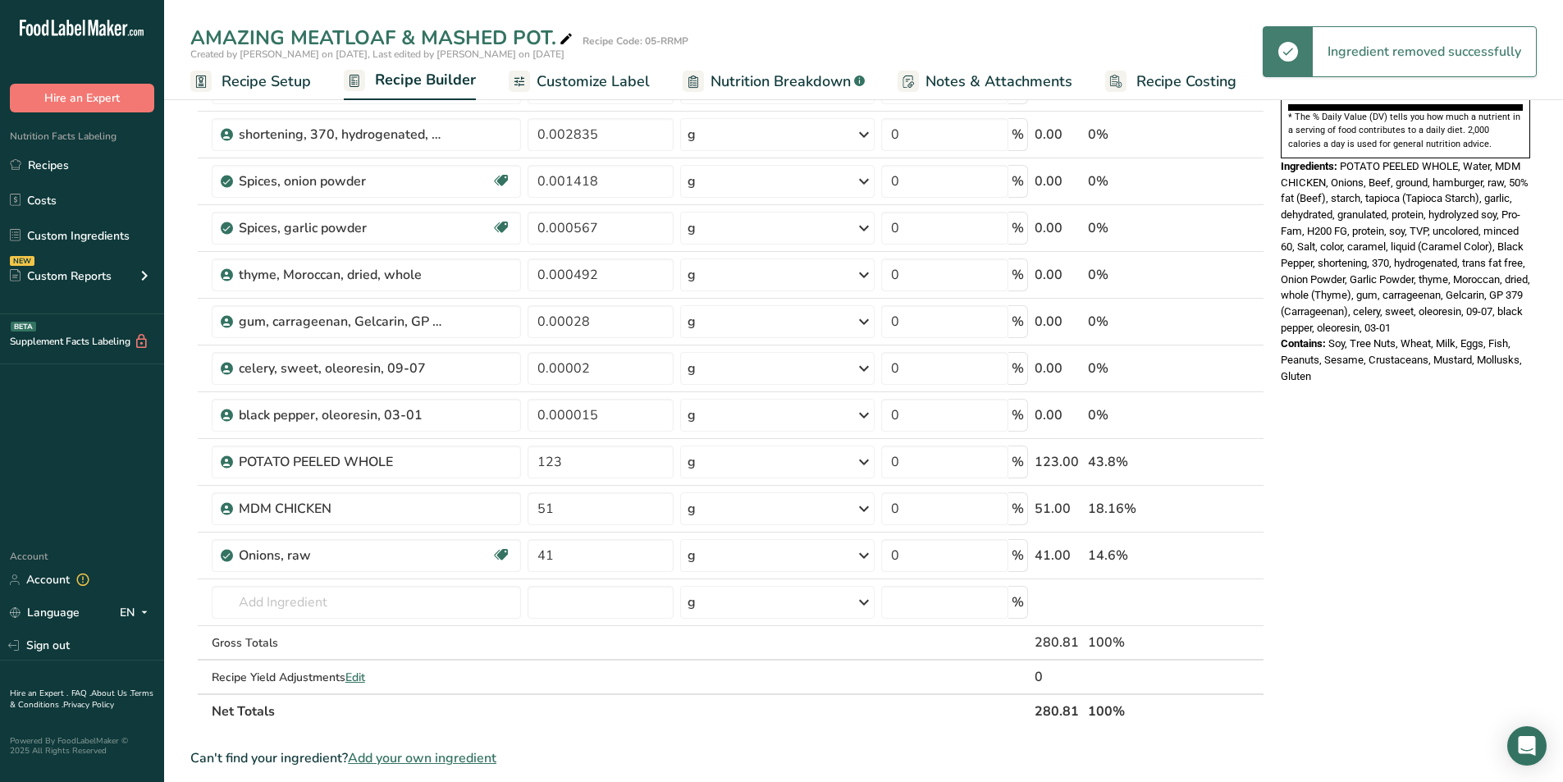
scroll to position [547, 0]
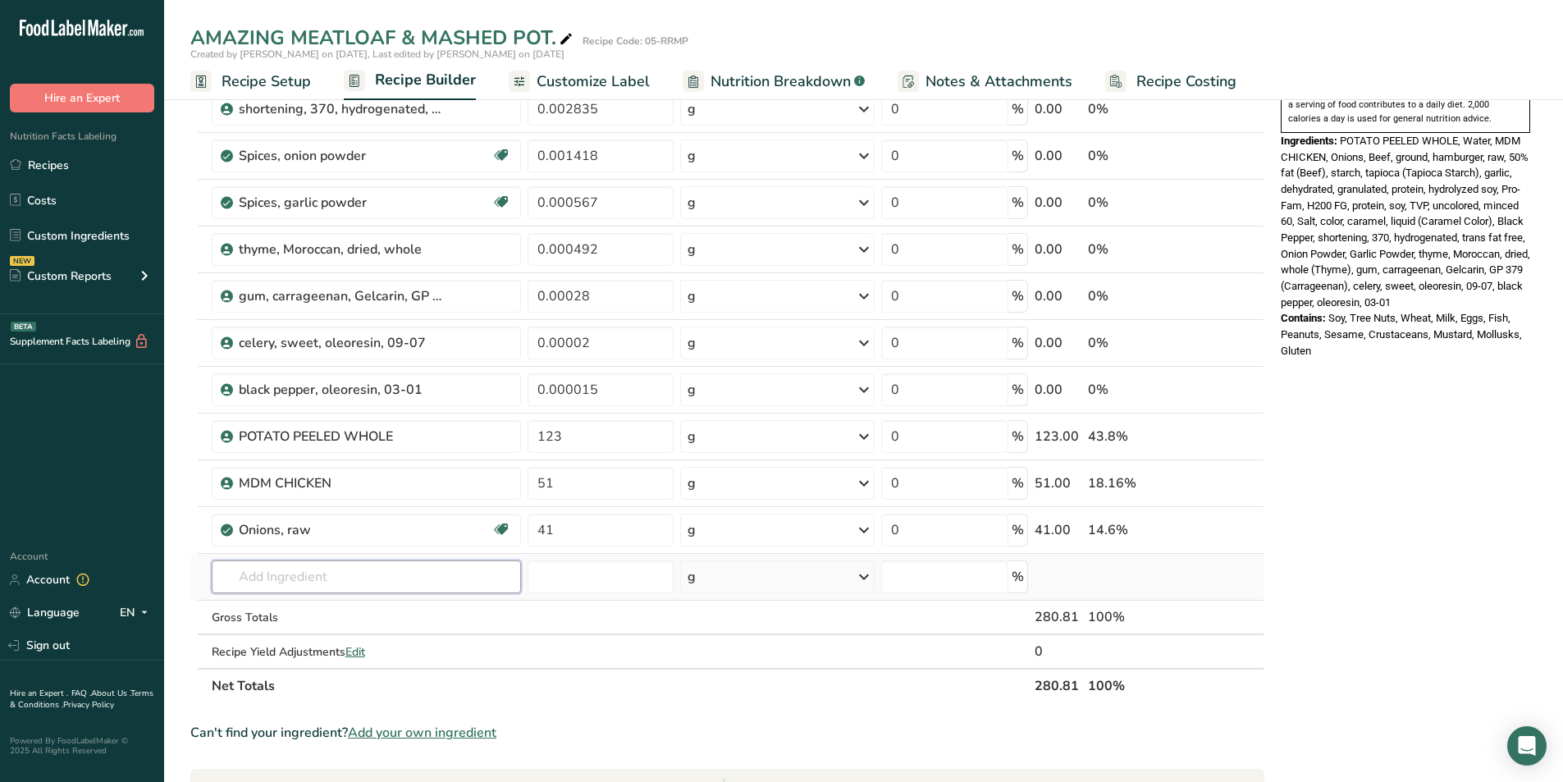
click at [454, 573] on input "text" at bounding box center [366, 576] width 309 height 33
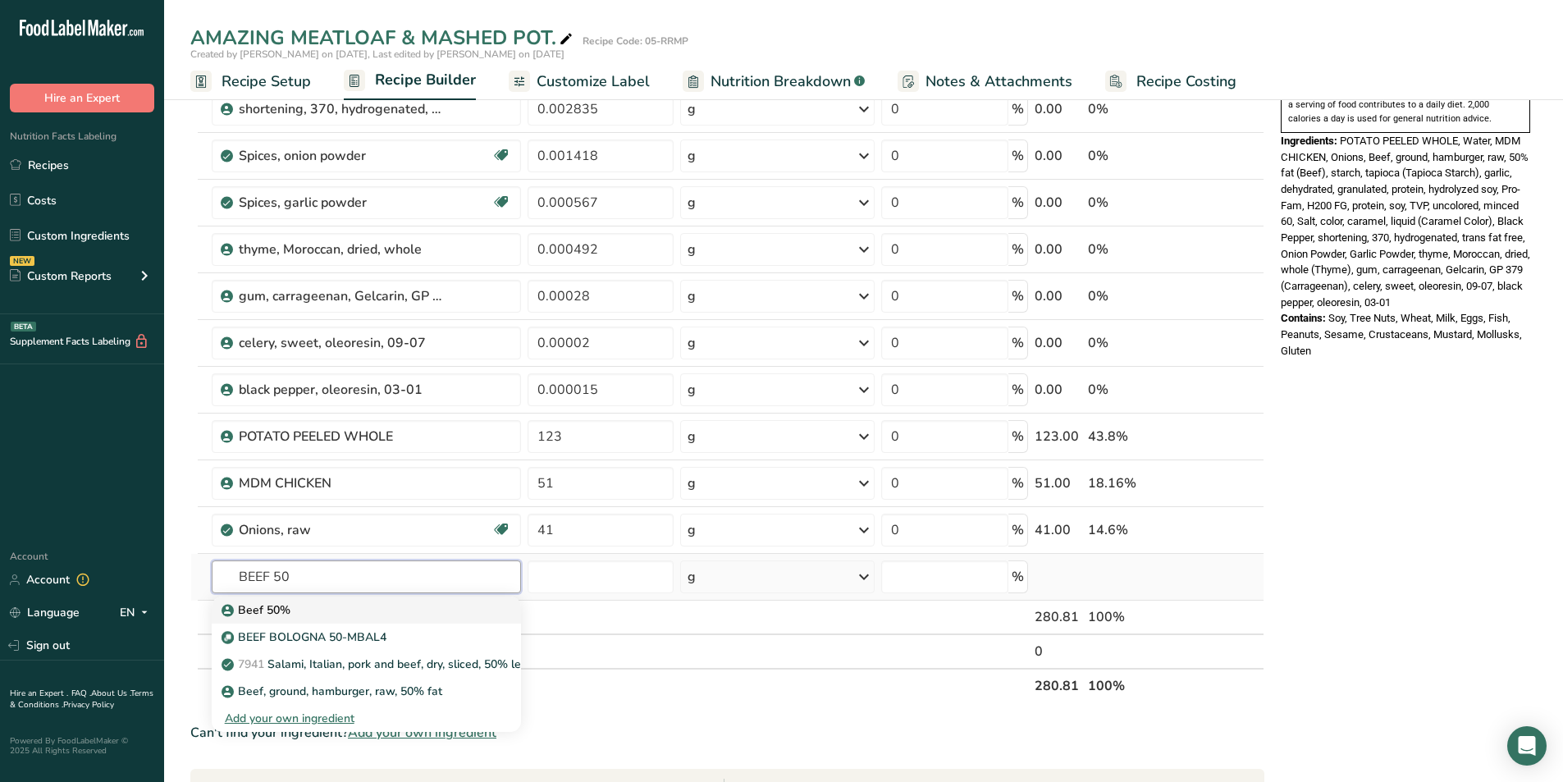
type input "BEEF 50"
click at [275, 605] on p "Beef 50%" at bounding box center [258, 609] width 66 height 17
type input "Beef 50%"
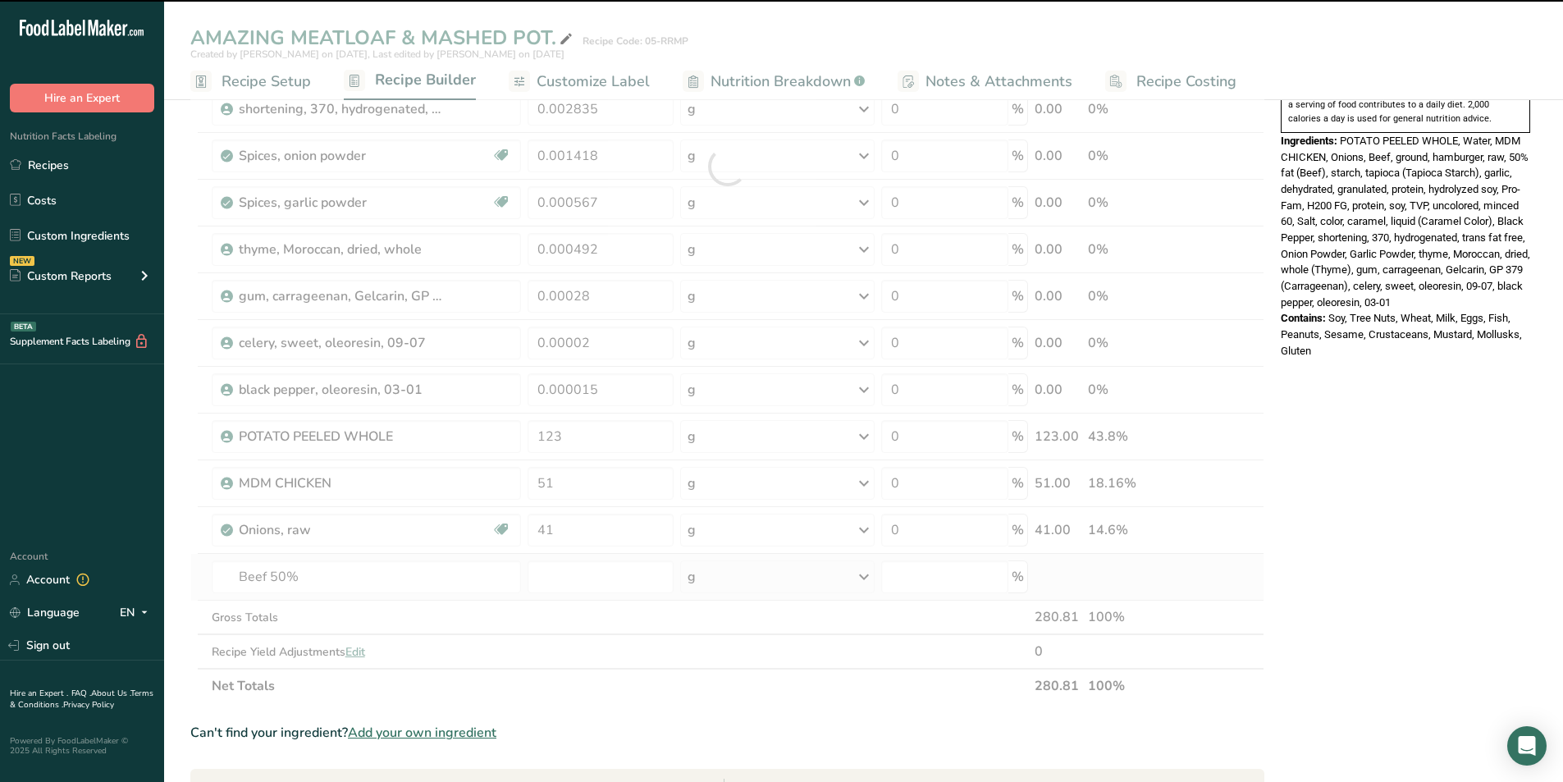
type input "0"
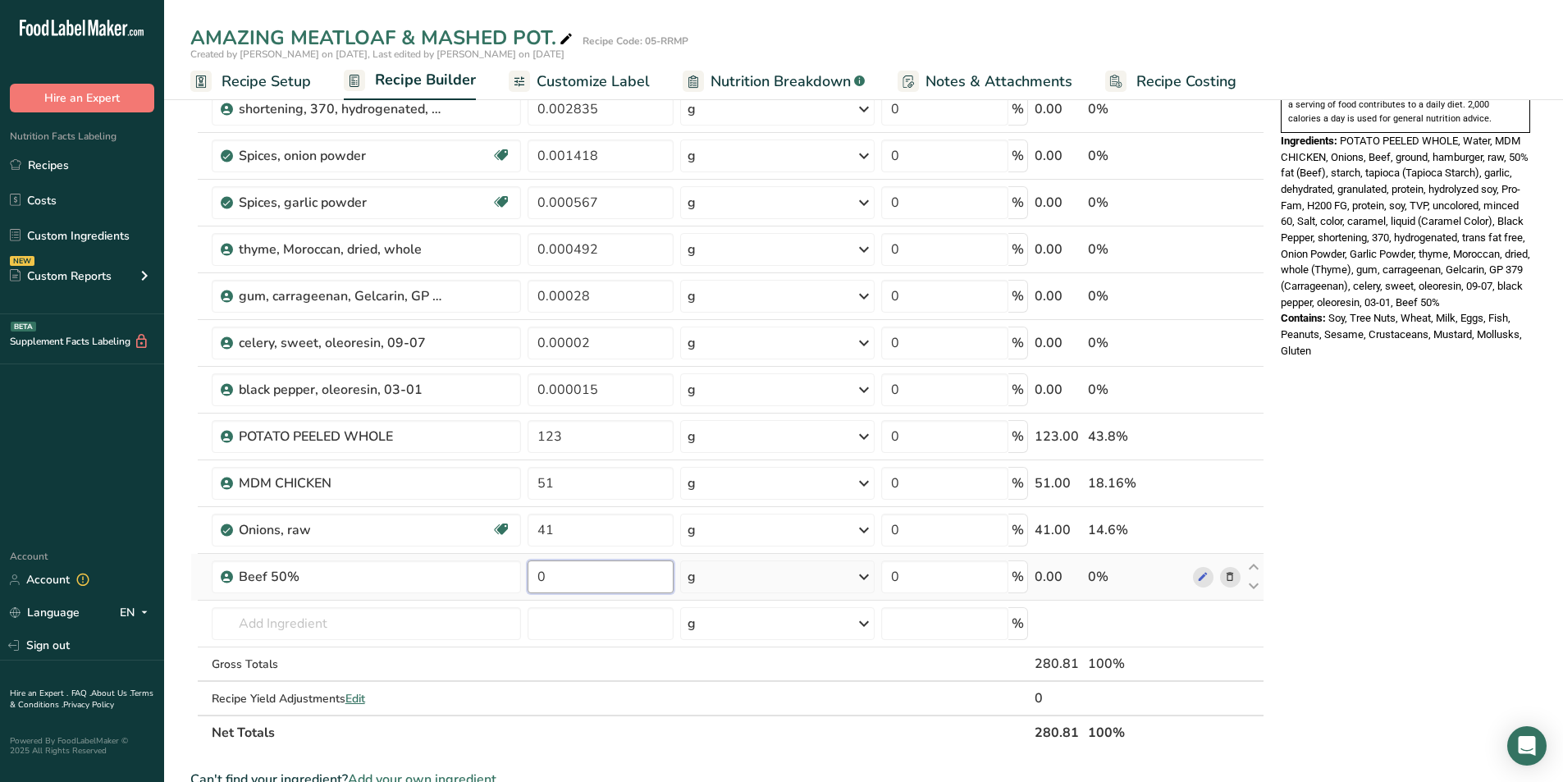
drag, startPoint x: 550, startPoint y: 577, endPoint x: 532, endPoint y: 574, distance: 17.4
click at [532, 574] on input "0" at bounding box center [601, 576] width 146 height 33
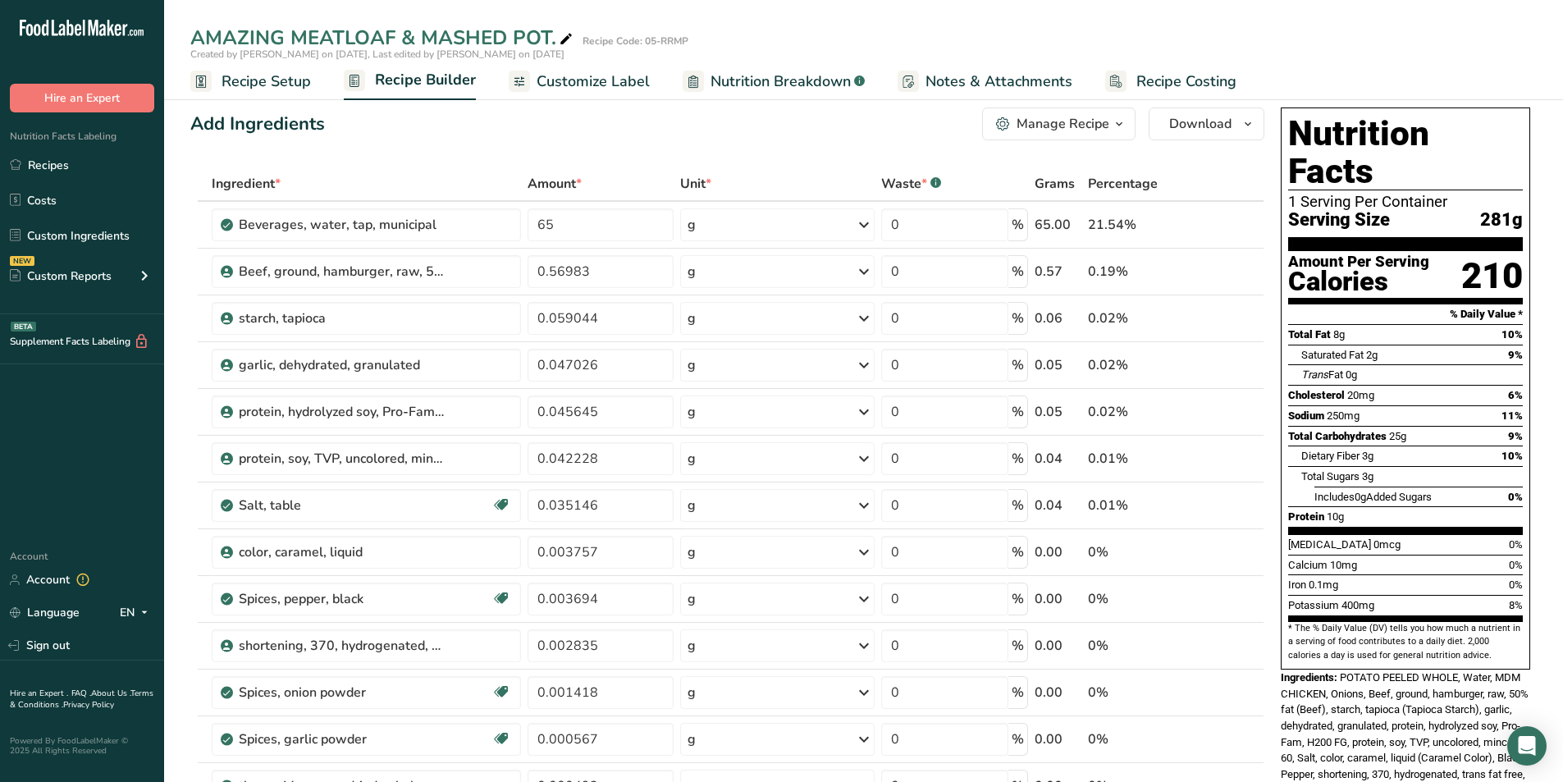
scroll to position [0, 0]
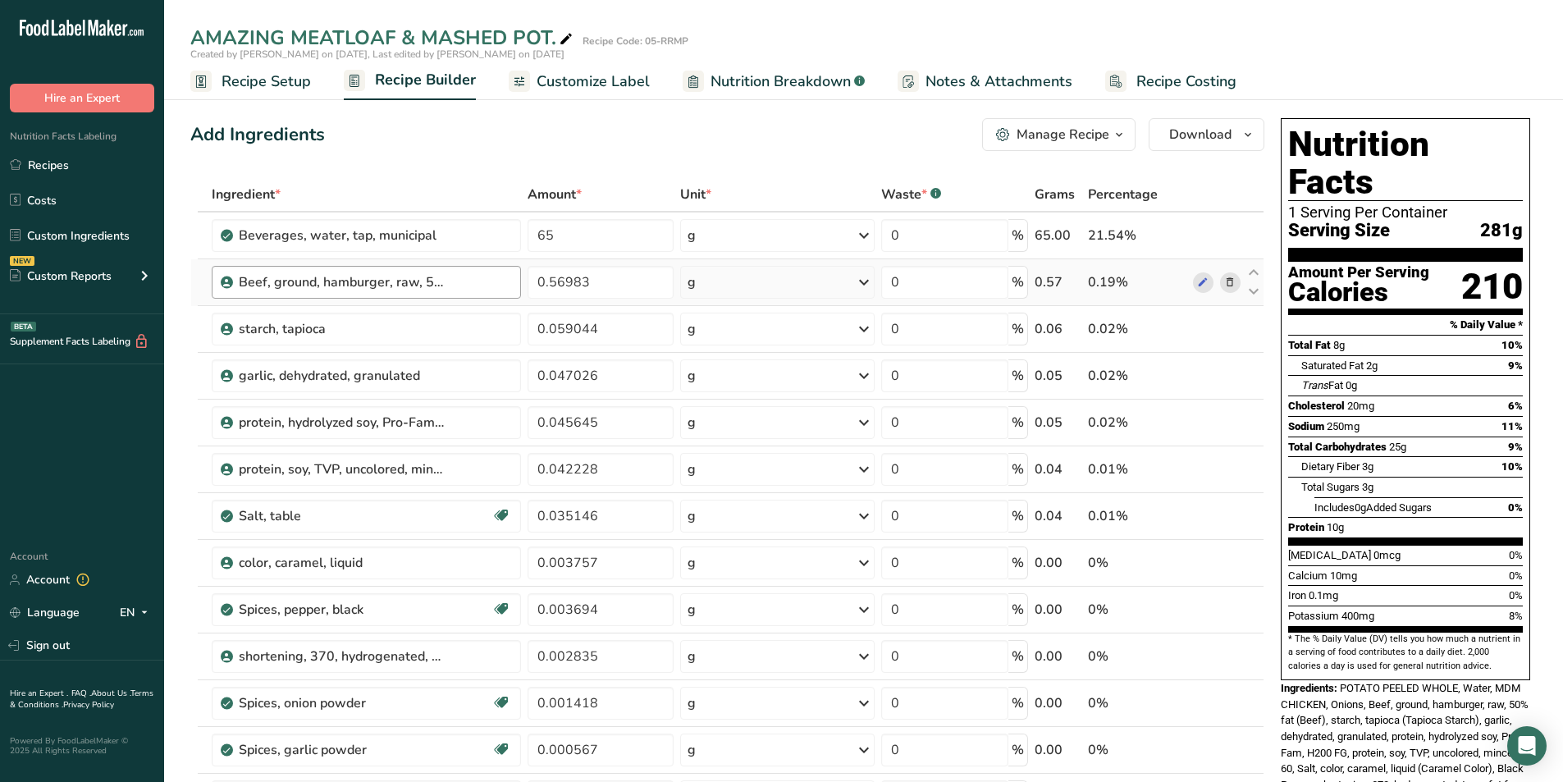
type input "21"
click at [473, 281] on div "Ingredient * Amount * Unit * Waste * .a-a{fill:#347362;}.b-a{fill:#fff;} Grams …" at bounding box center [727, 737] width 1074 height 1120
click at [1232, 280] on icon at bounding box center [1229, 282] width 11 height 17
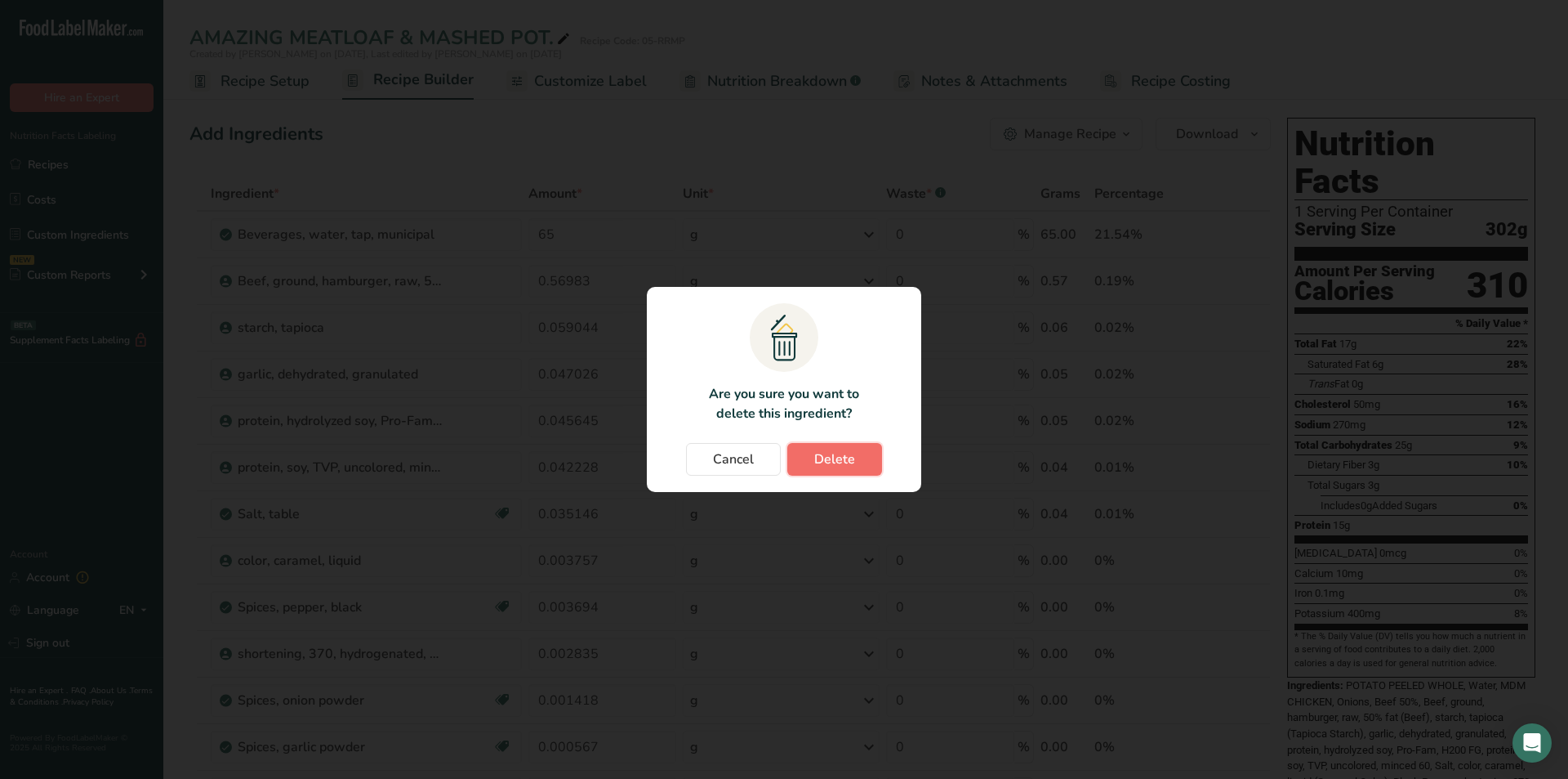
click at [847, 452] on span "Delete" at bounding box center [834, 459] width 41 height 20
type input "0.059044"
type input "0.047026"
type input "0.045645"
type input "0.042228"
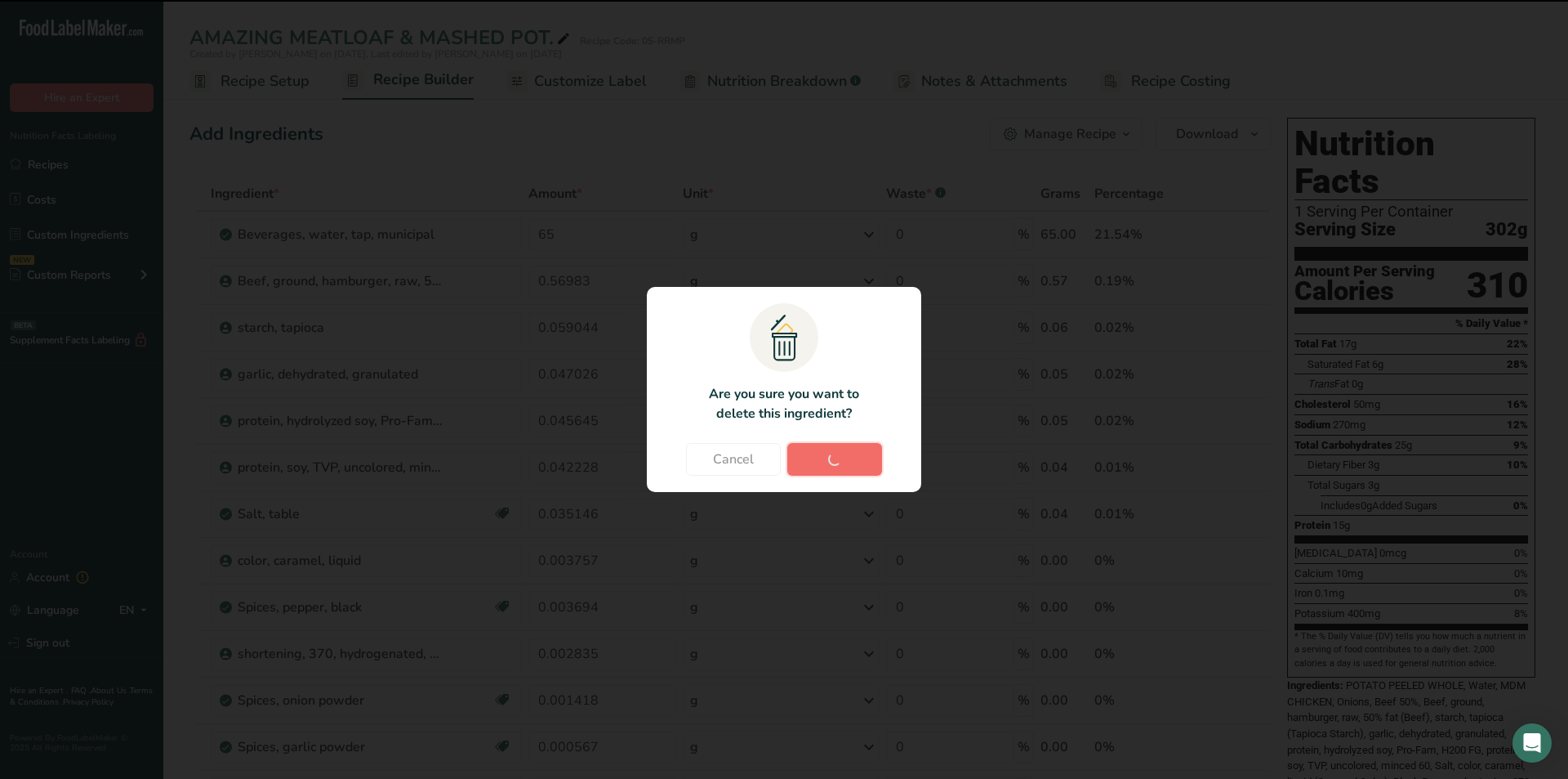
type input "0.035146"
type input "0.003757"
type input "0.003694"
type input "0.002835"
type input "0.001418"
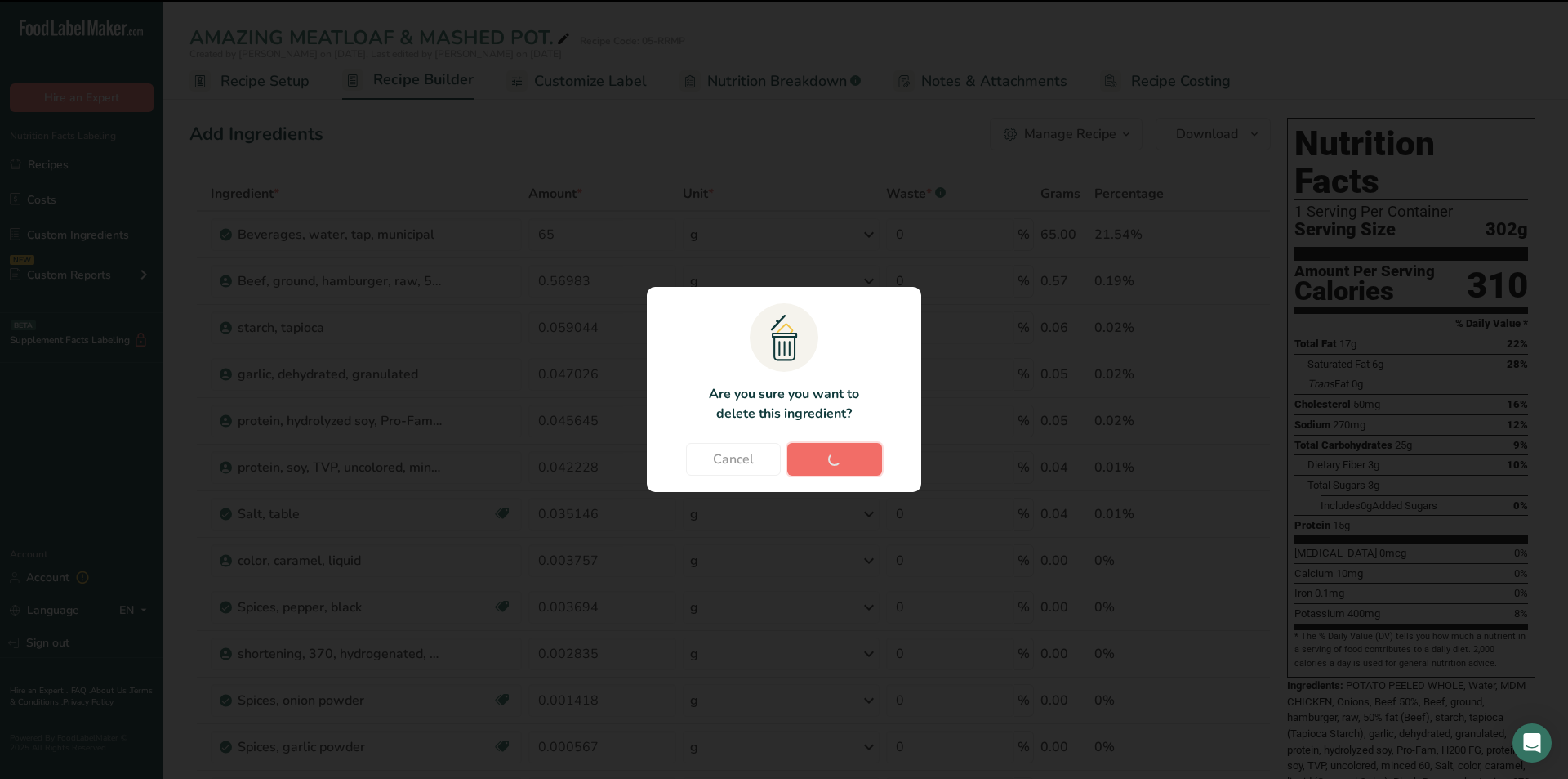
type input "0.000567"
type input "0.000492"
type input "0.00028"
type input "0.00002"
type input "0.000015"
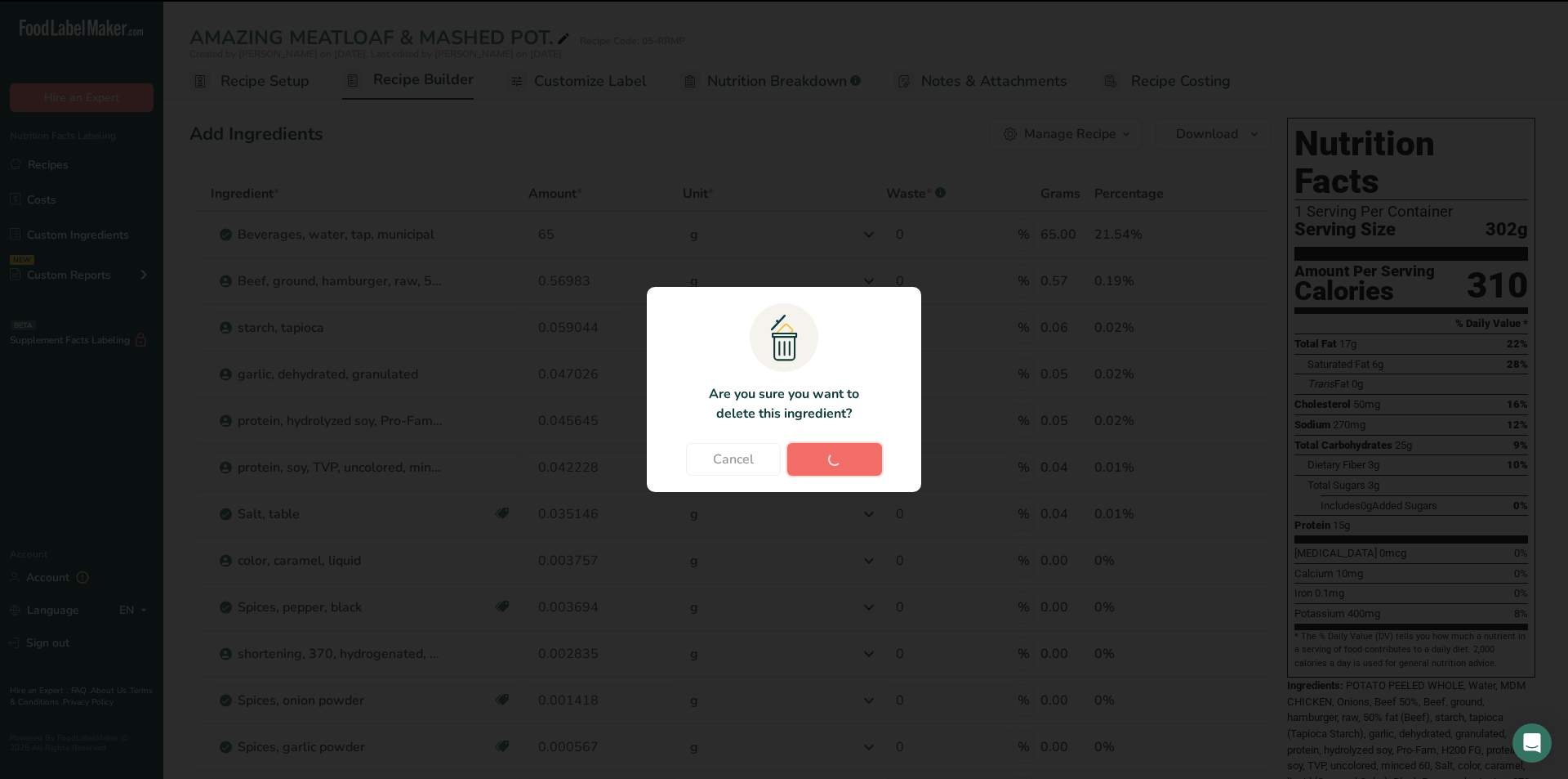
type input "123"
type input "51"
type input "41"
type input "21"
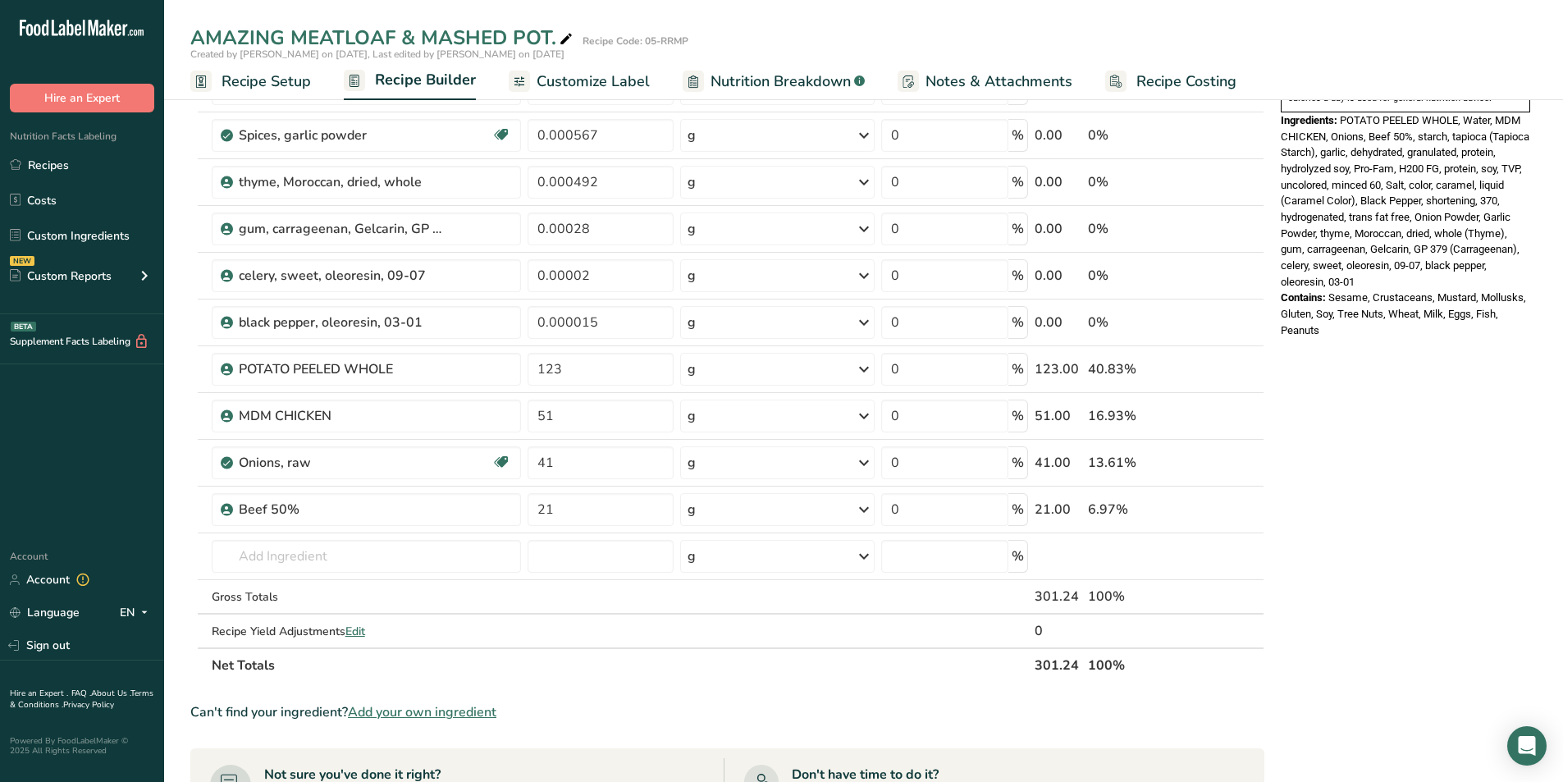
scroll to position [574, 0]
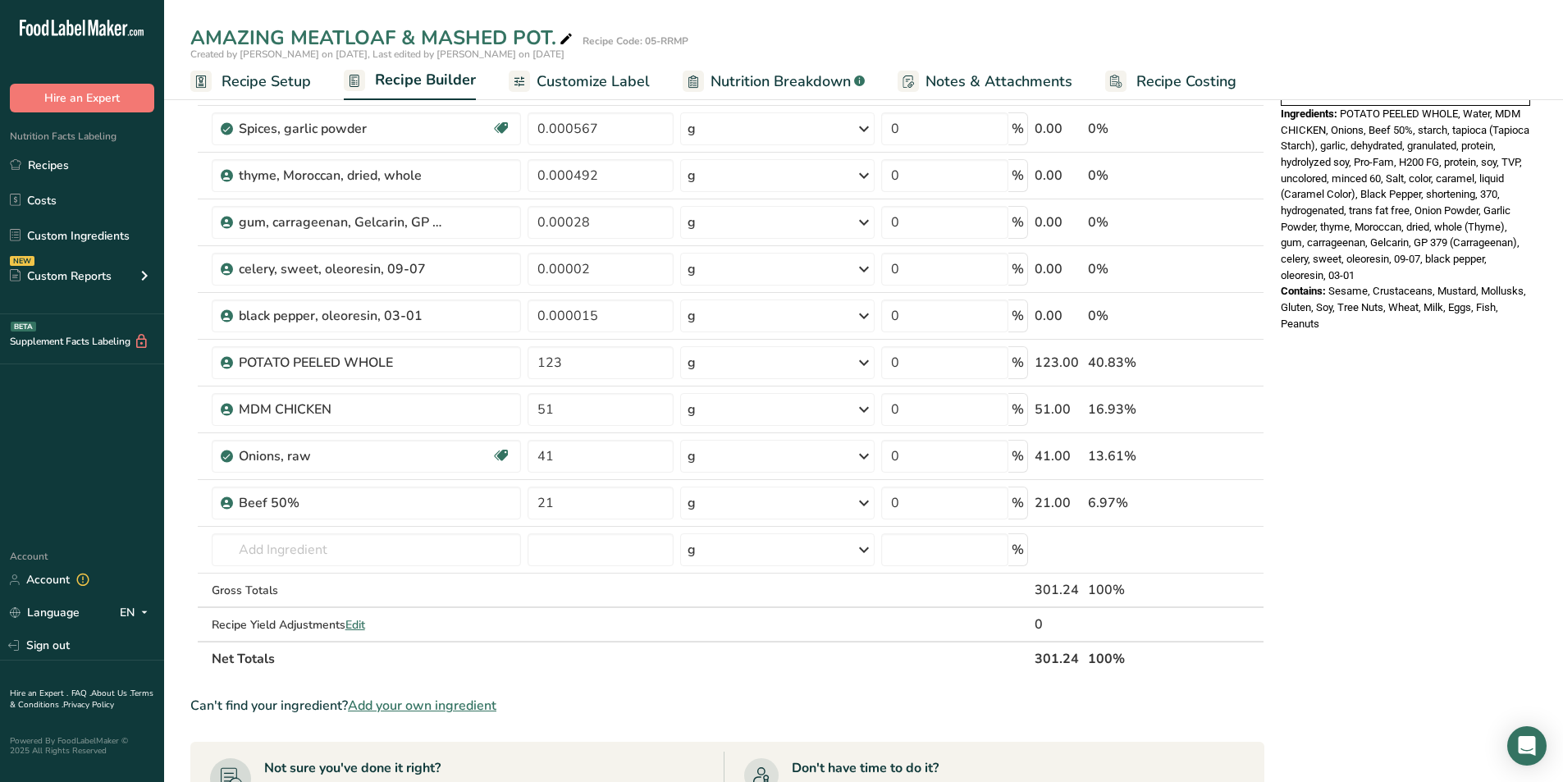
click at [400, 709] on span "Add your own ingredient" at bounding box center [422, 706] width 148 height 20
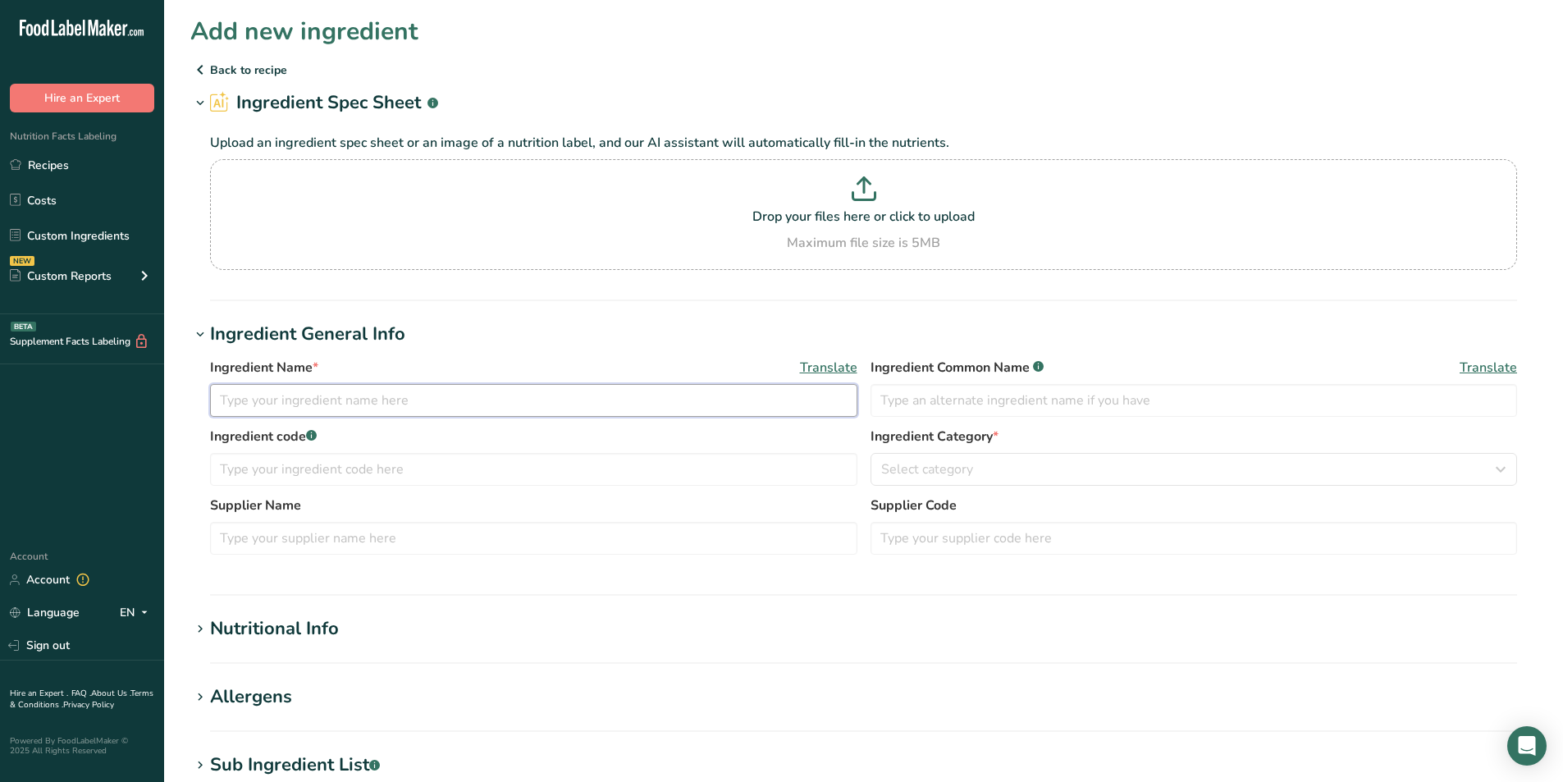
click at [244, 388] on input "text" at bounding box center [533, 400] width 647 height 33
type input "WHITE BREADCRUMBS"
click at [203, 627] on icon at bounding box center [200, 629] width 15 height 23
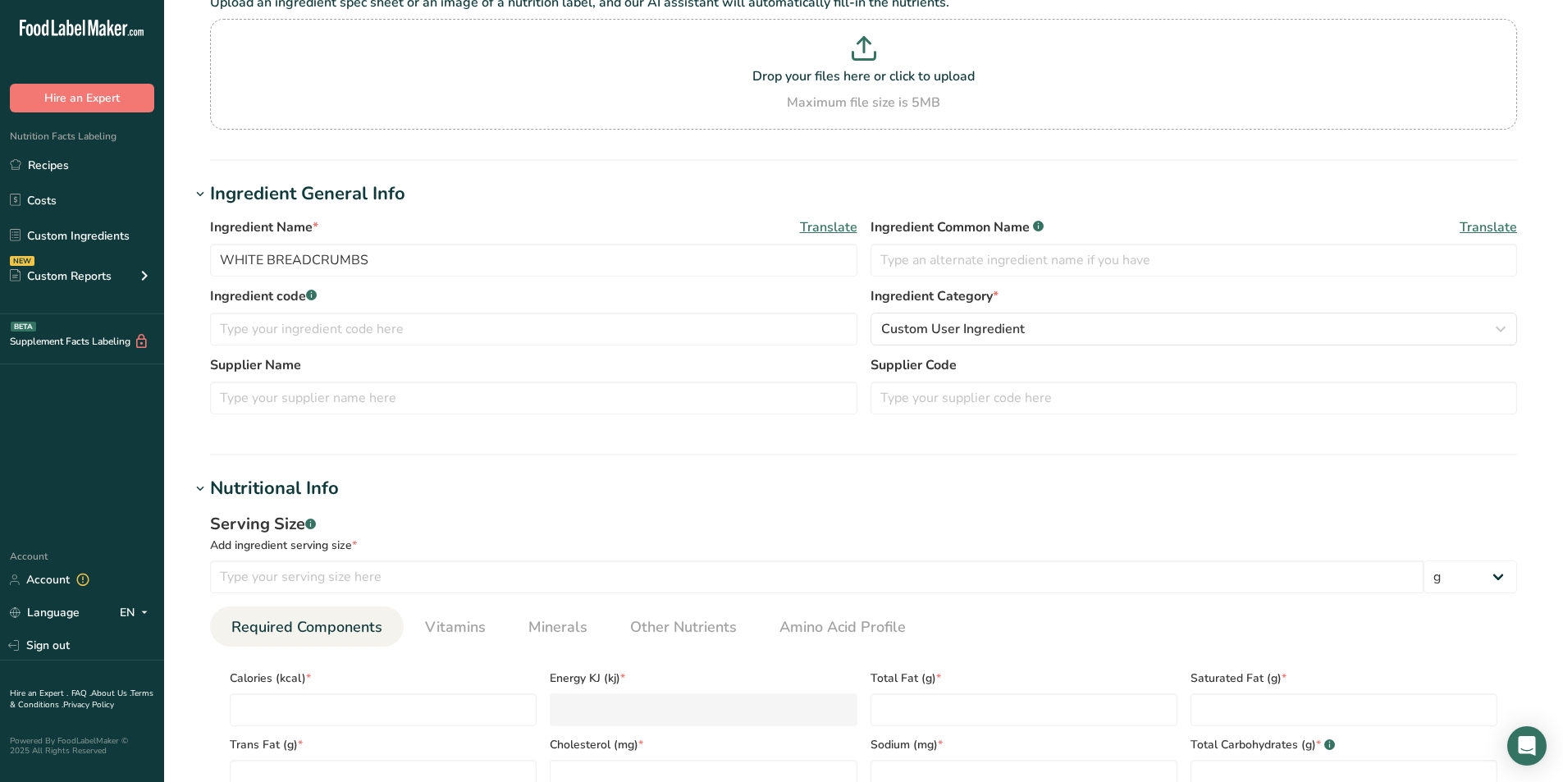
scroll to position [273, 0]
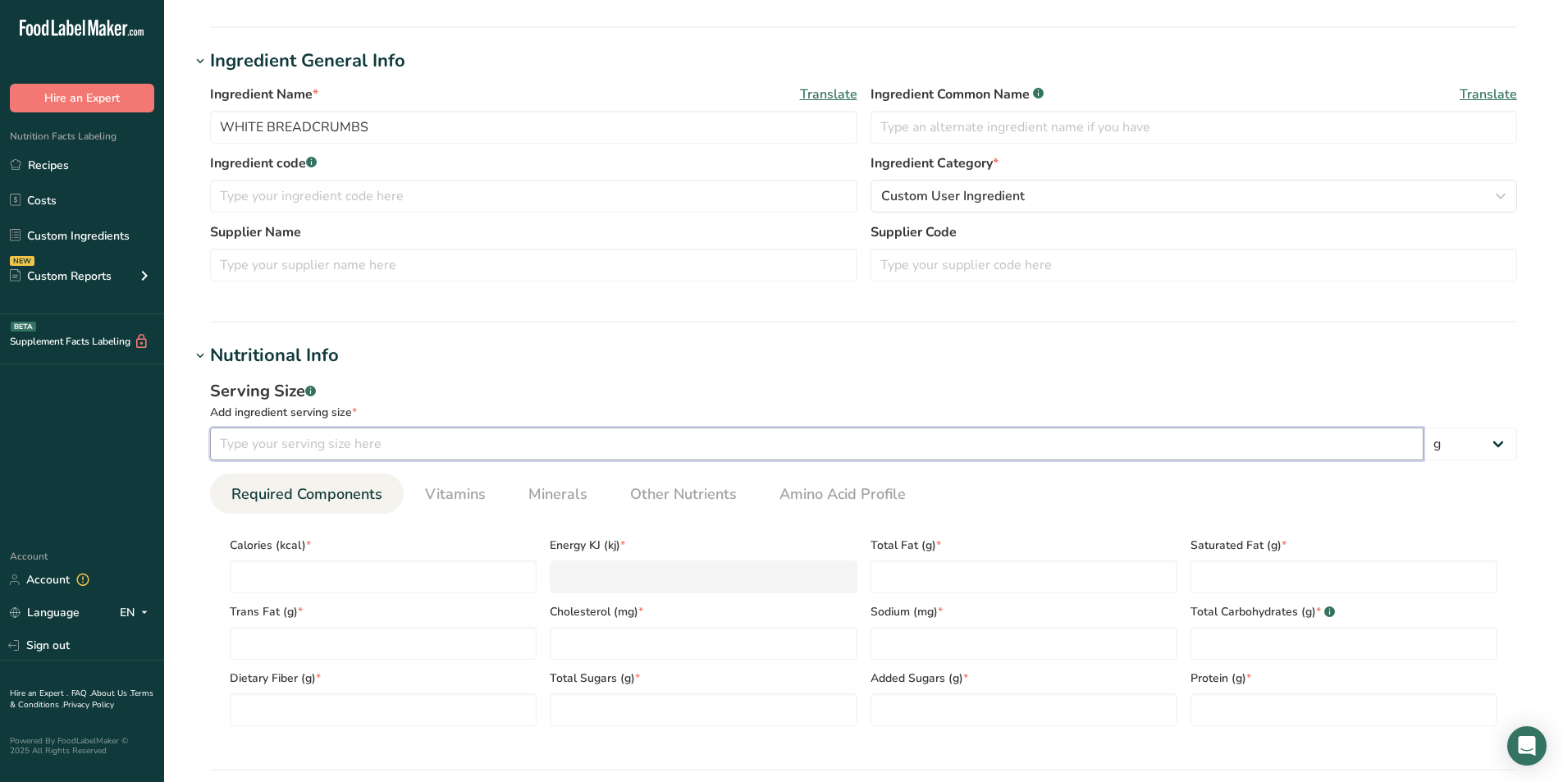
click at [260, 438] on input "number" at bounding box center [816, 443] width 1213 height 33
type input "228"
click at [349, 568] on input "number" at bounding box center [383, 576] width 307 height 33
type input "2"
type KJ "8.4"
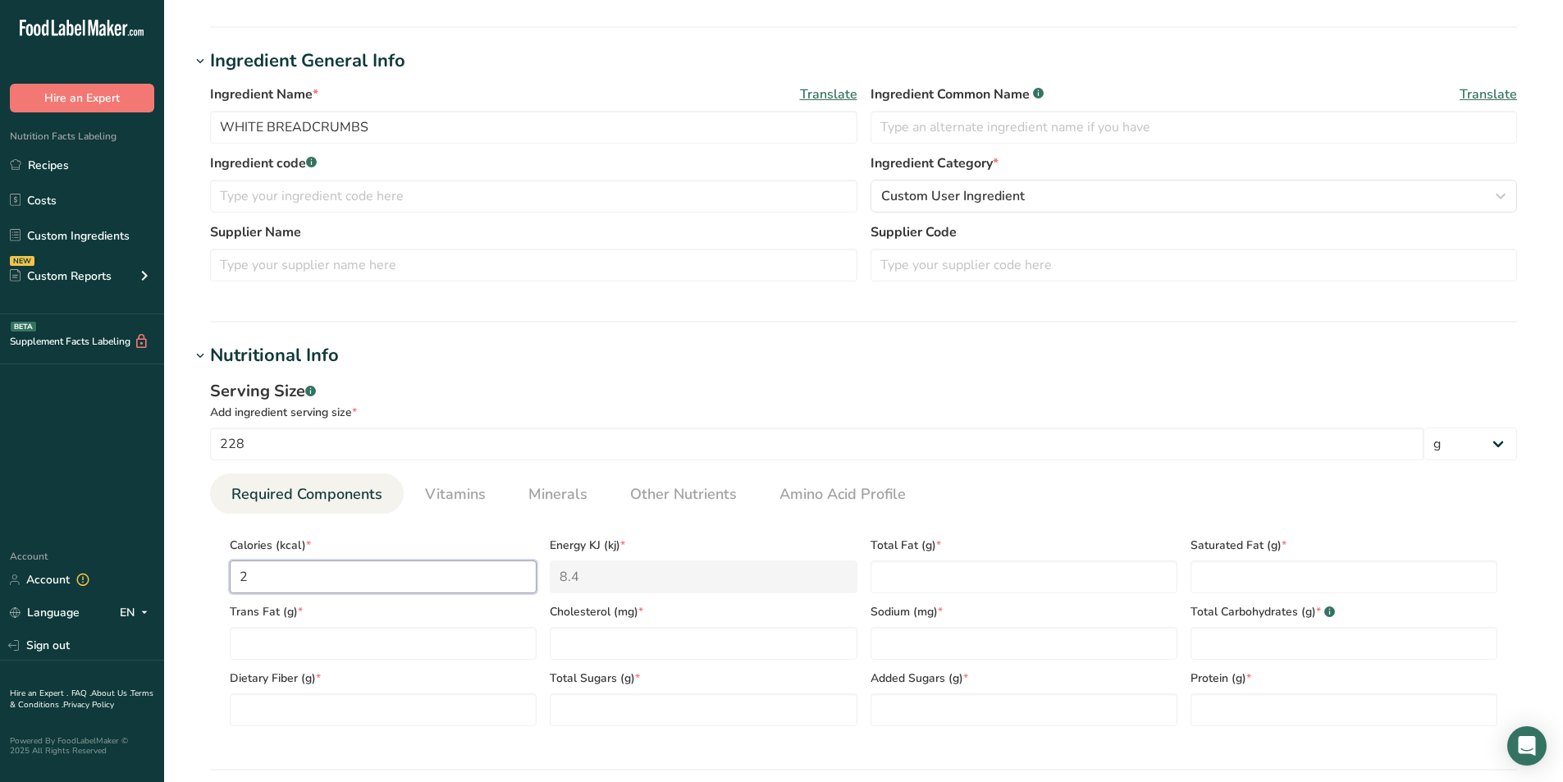
type input "0"
type KJ "0"
type input "4"
type KJ "16.7"
type input "42"
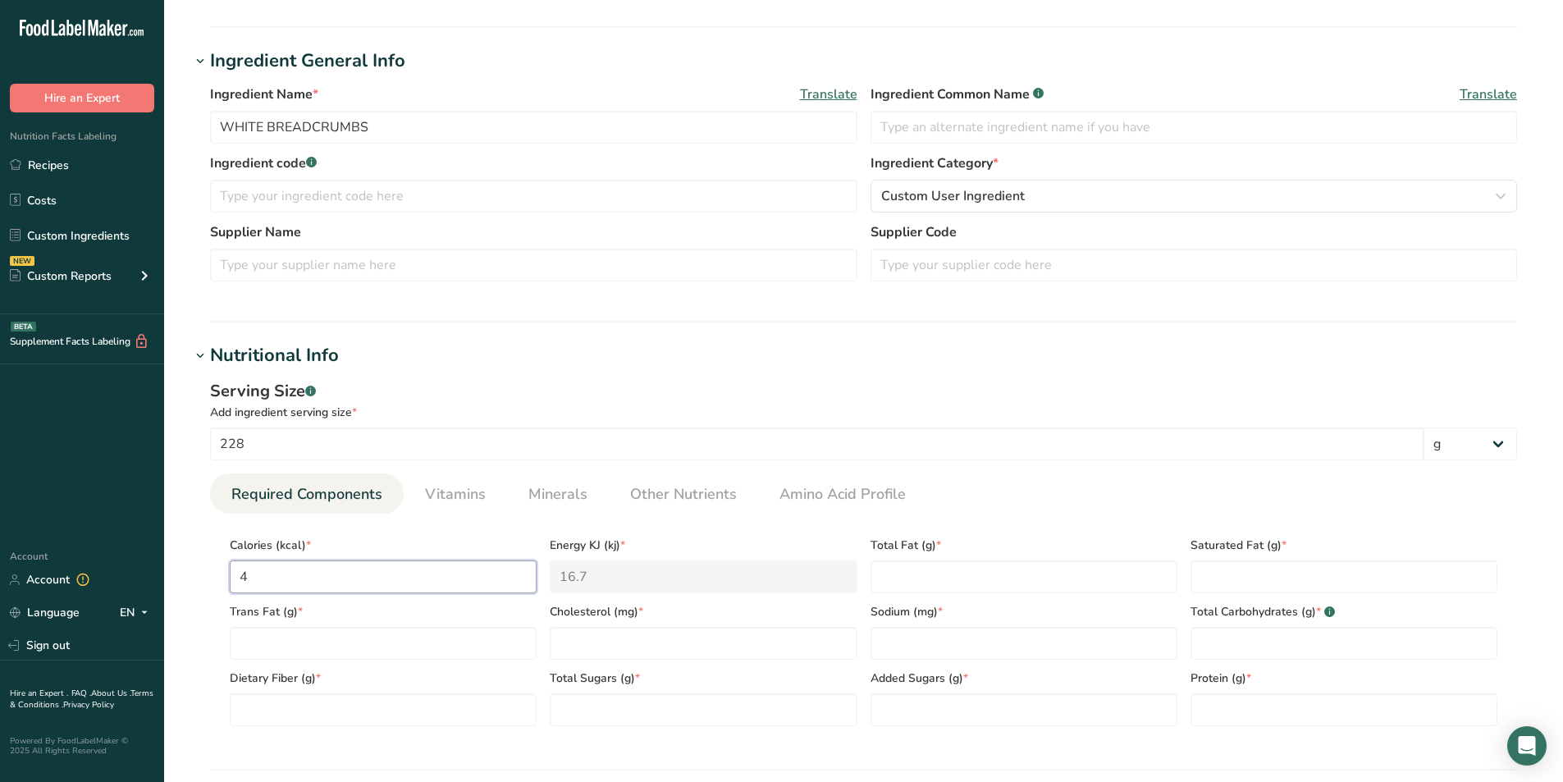
type KJ "175.7"
type input "427"
type KJ "1786.6"
type input "427"
click at [1209, 707] on input "number" at bounding box center [1343, 709] width 307 height 33
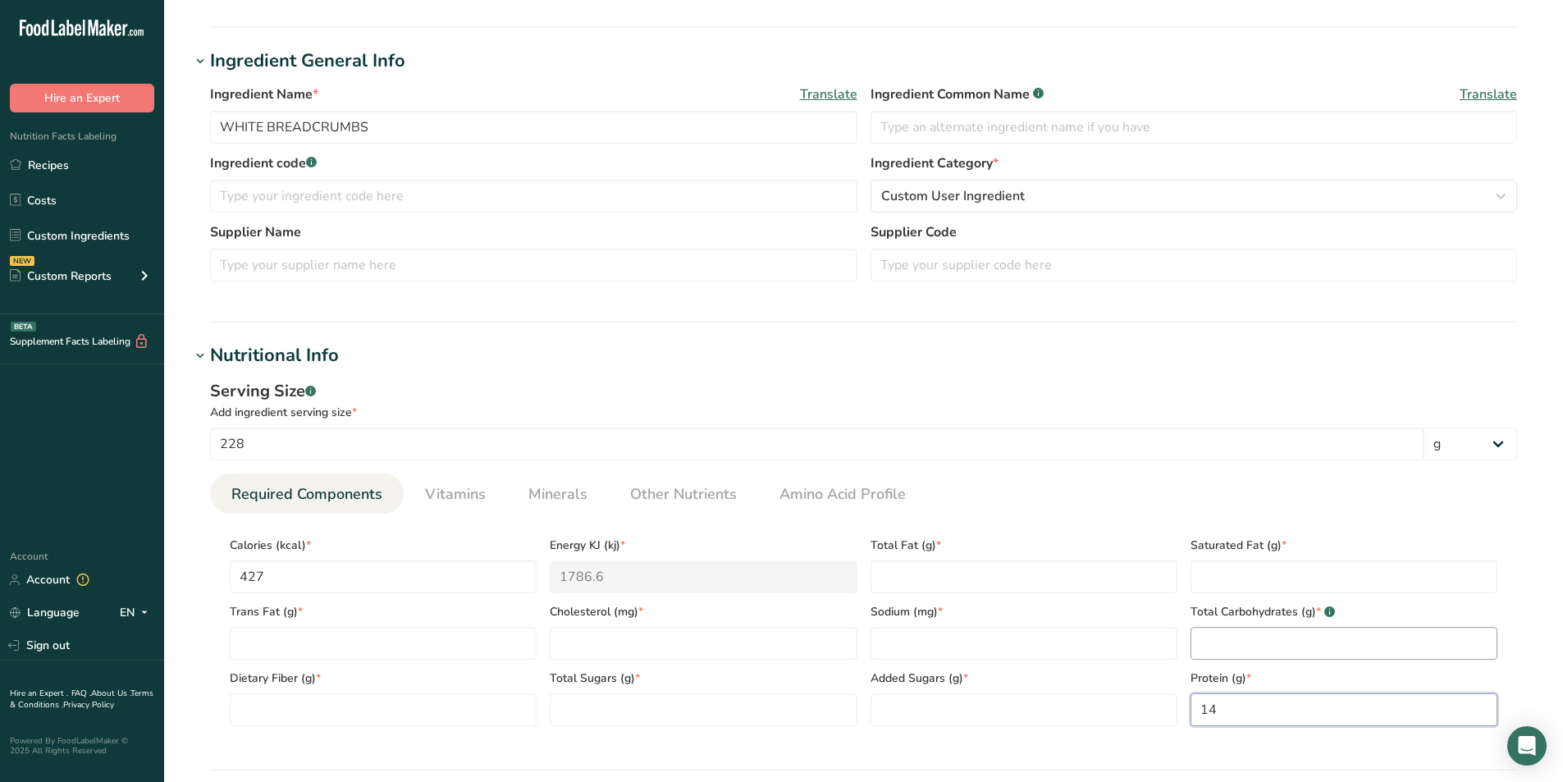
type input "14"
click at [1217, 637] on Carbohydrates "number" at bounding box center [1343, 643] width 307 height 33
type Carbohydrates "78"
click at [322, 705] on Fiber "number" at bounding box center [383, 709] width 307 height 33
type Fiber "4.9"
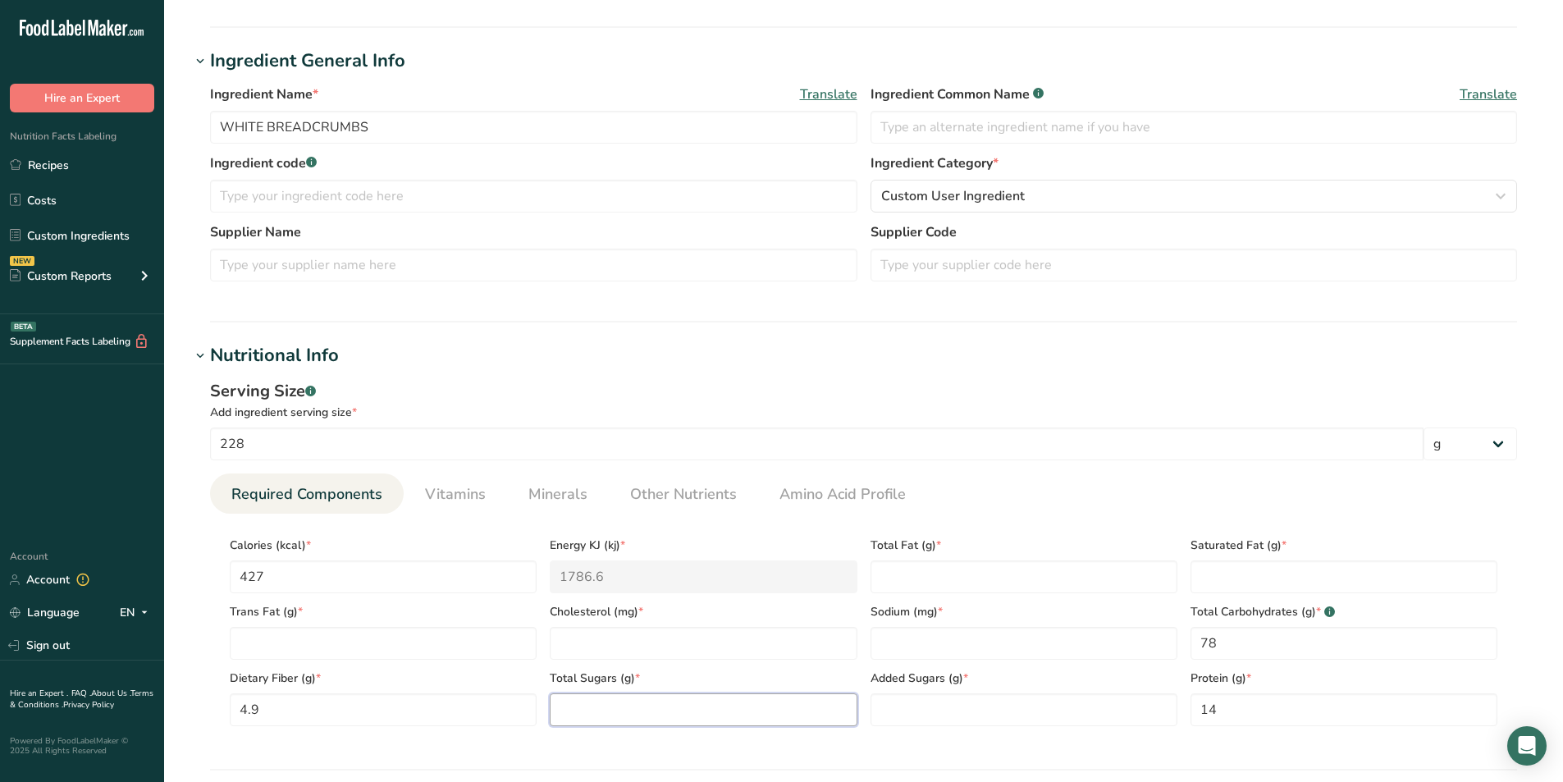
click at [582, 705] on Sugars "number" at bounding box center [703, 709] width 307 height 33
type Sugars "6.7"
click at [920, 710] on Sugars "number" at bounding box center [1023, 709] width 307 height 33
type Sugars "0"
click at [896, 646] on input "number" at bounding box center [1023, 643] width 307 height 33
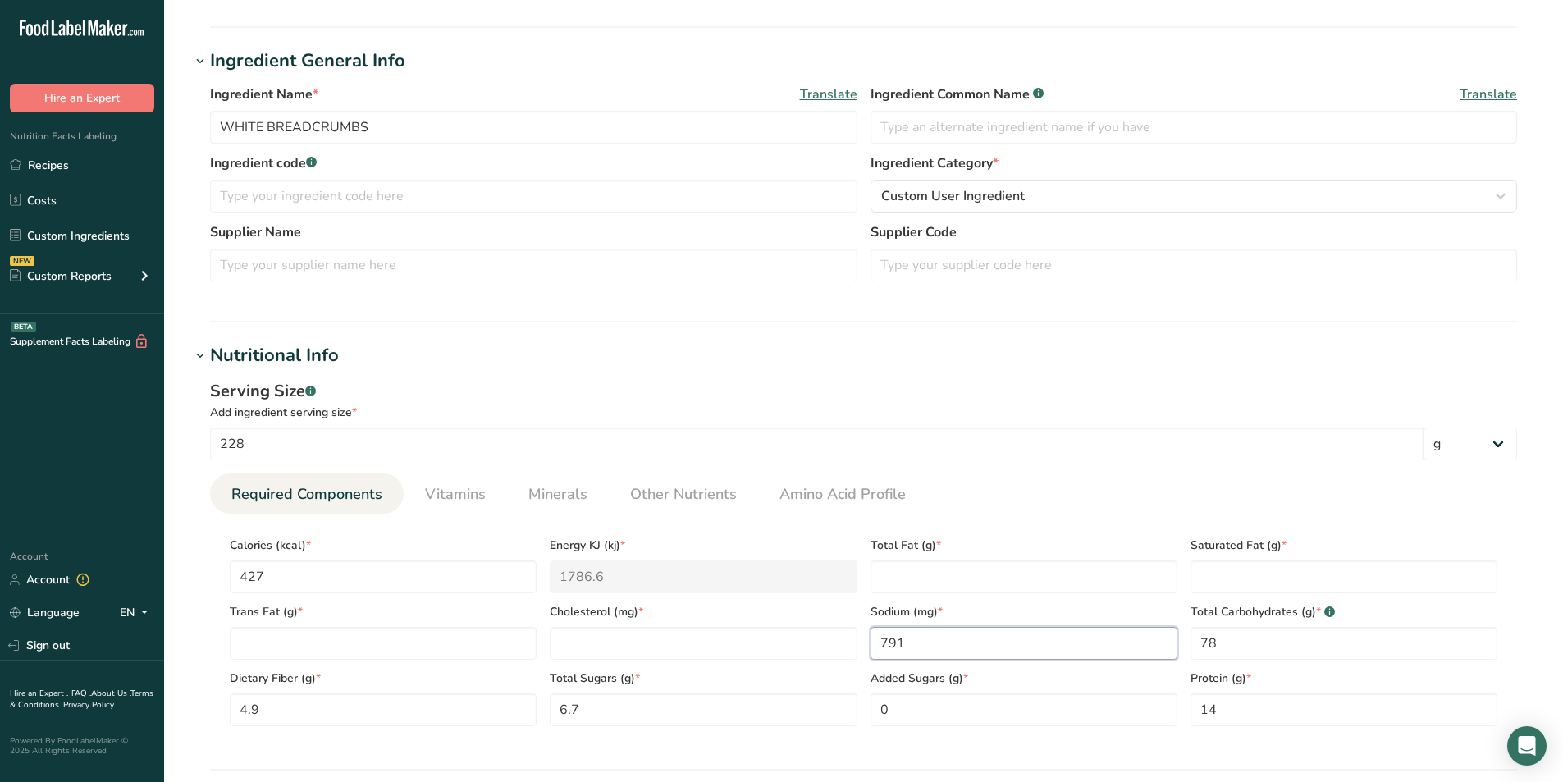
type input "791"
click at [914, 583] on Fat "number" at bounding box center [1023, 576] width 307 height 33
type Fat "5.7"
click at [1214, 571] on Fat "number" at bounding box center [1343, 576] width 307 height 33
type Fat "1.3"
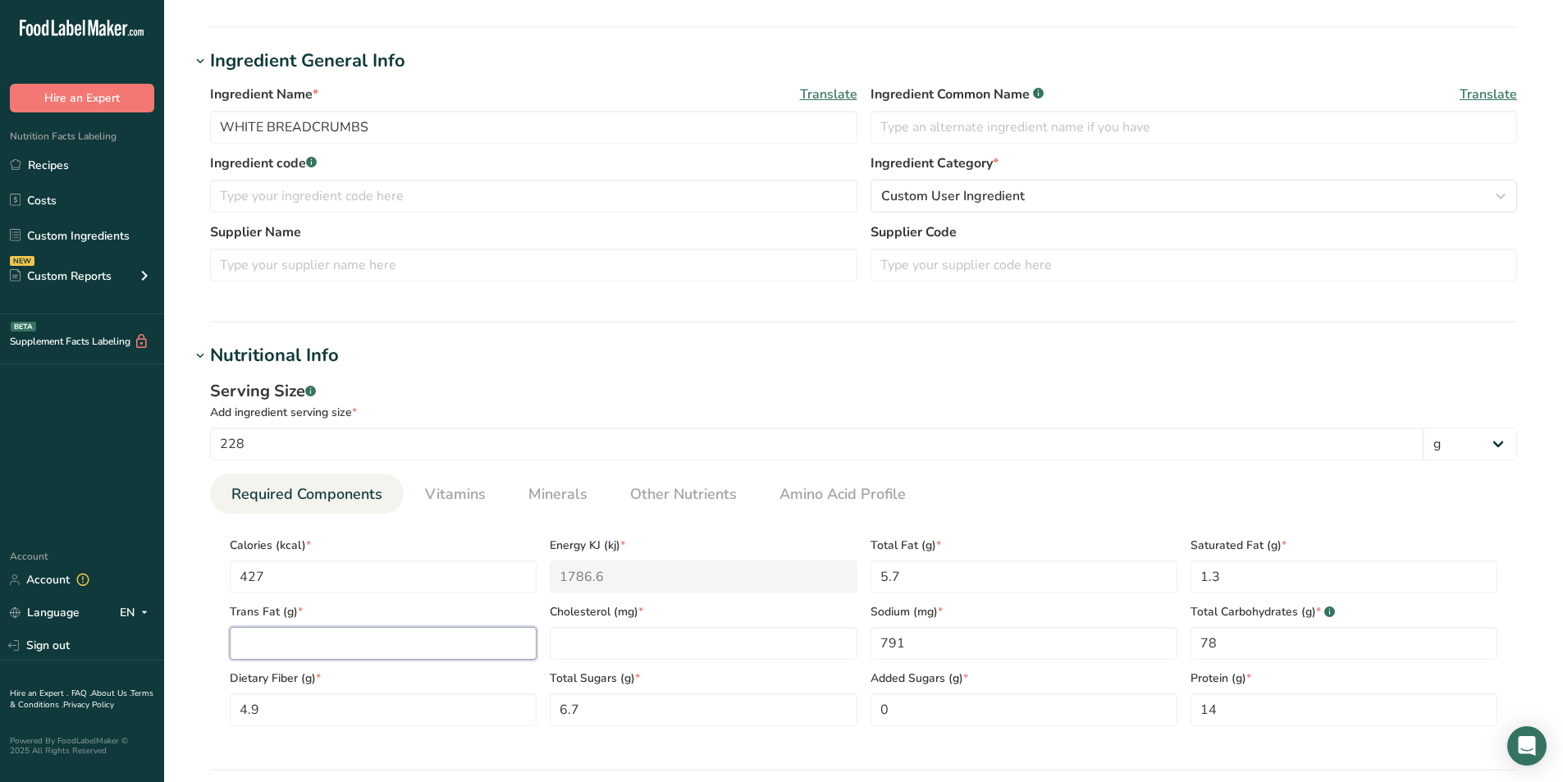
click at [422, 643] on Fat "number" at bounding box center [383, 643] width 307 height 33
type Fat "0"
click at [604, 650] on input "number" at bounding box center [703, 643] width 307 height 33
type input "0"
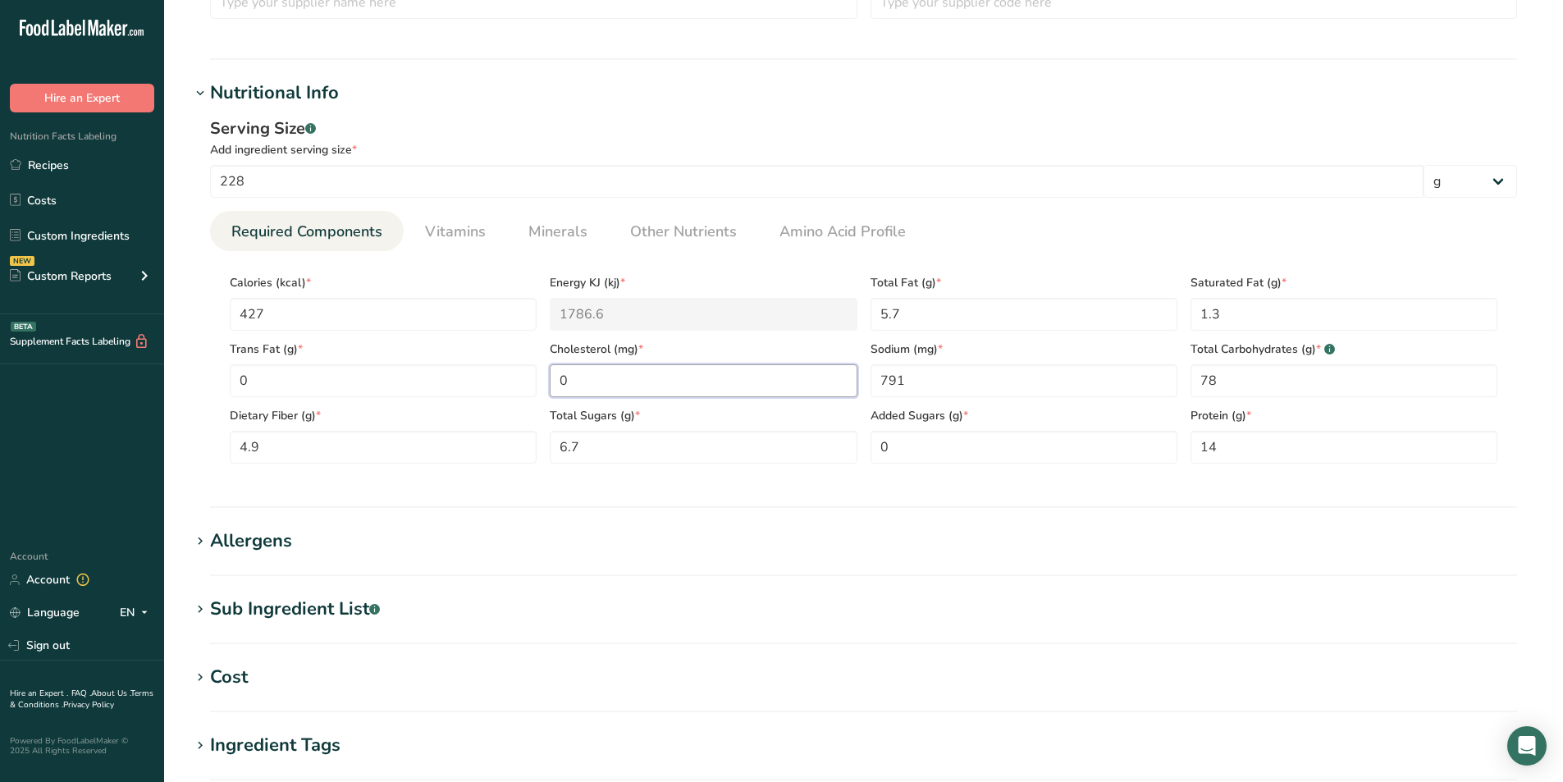
scroll to position [547, 0]
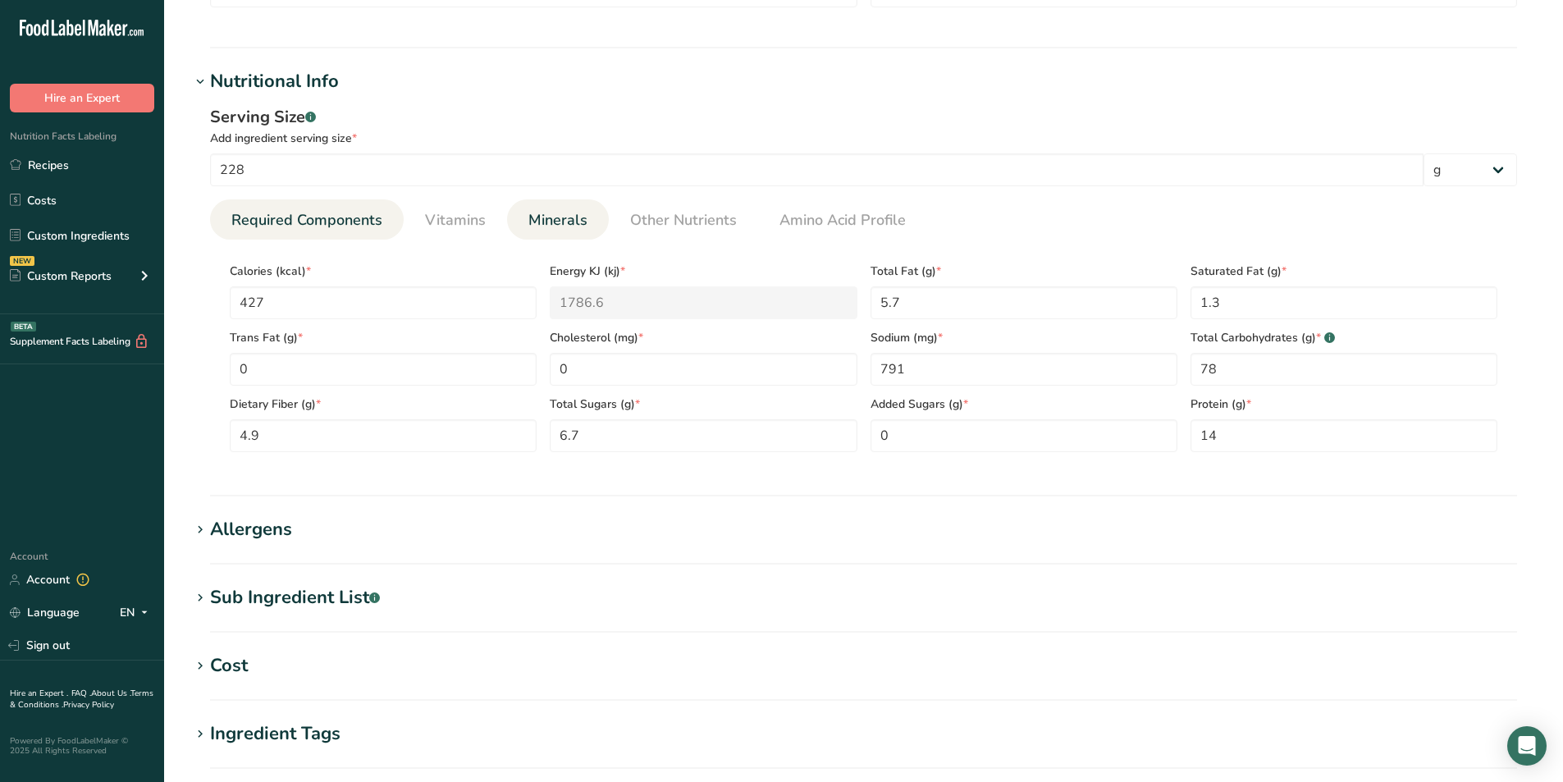
click at [544, 219] on span "Minerals" at bounding box center [557, 220] width 59 height 22
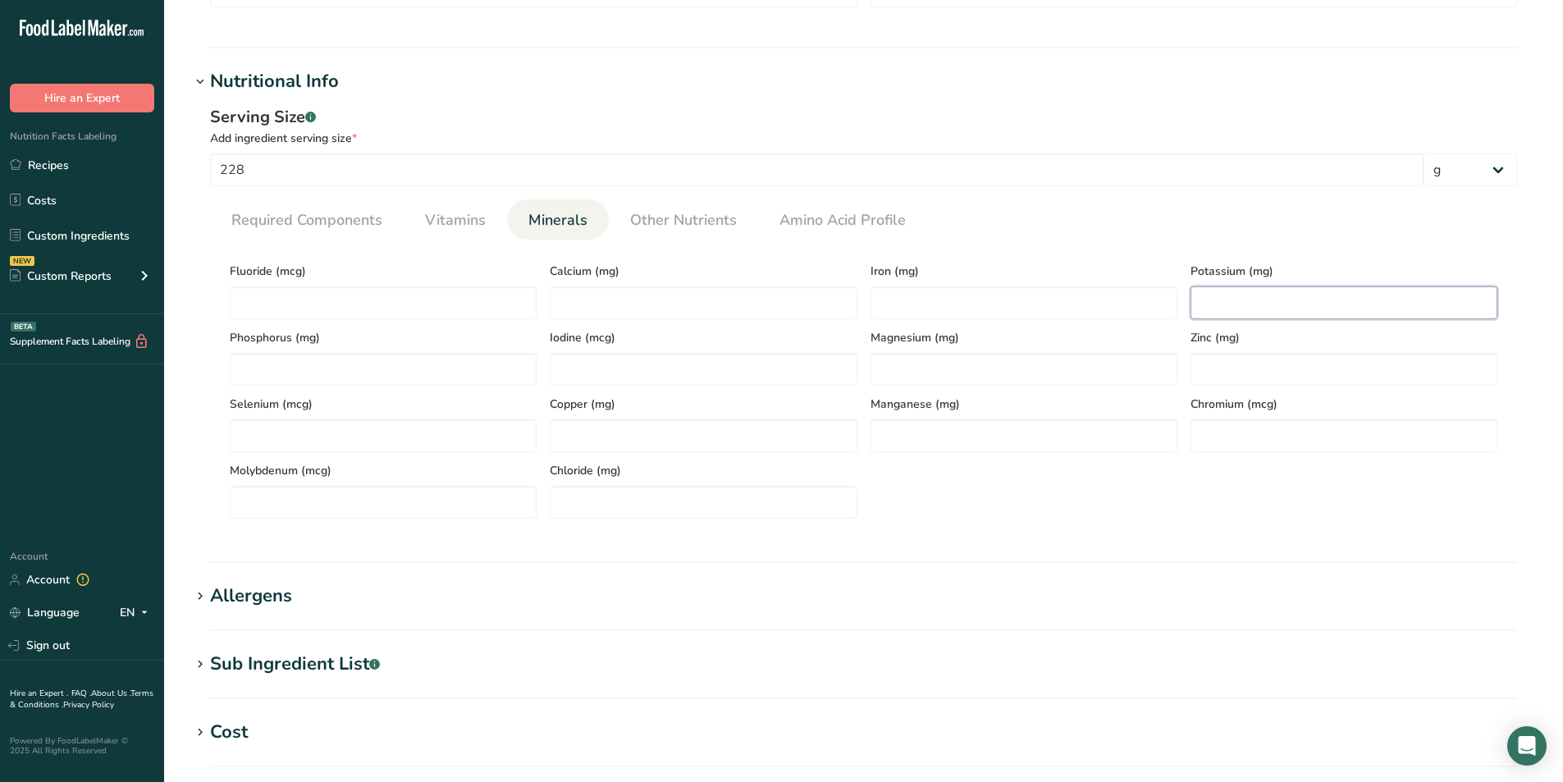
click at [1208, 291] on input "number" at bounding box center [1343, 302] width 307 height 33
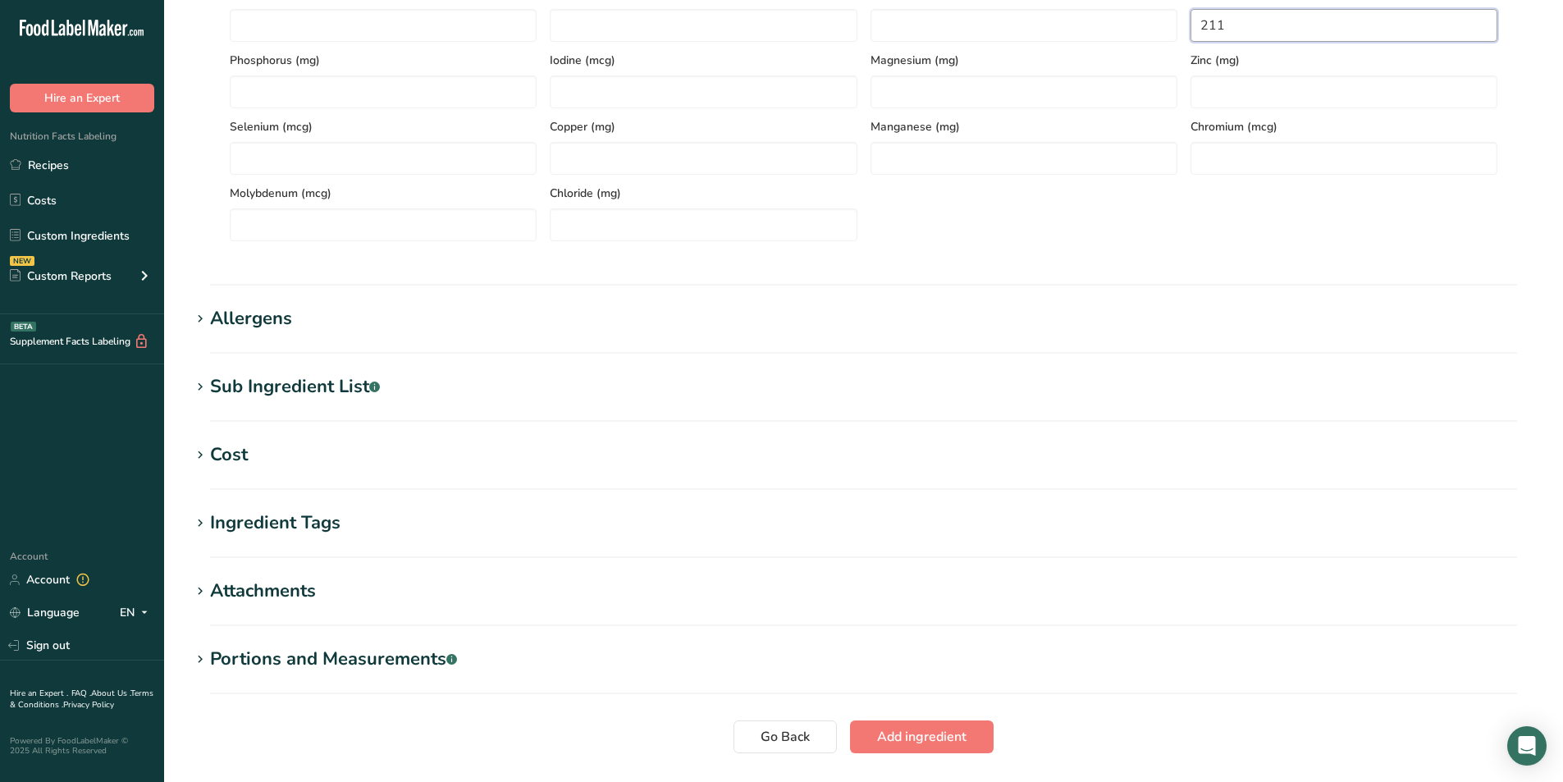
scroll to position [935, 0]
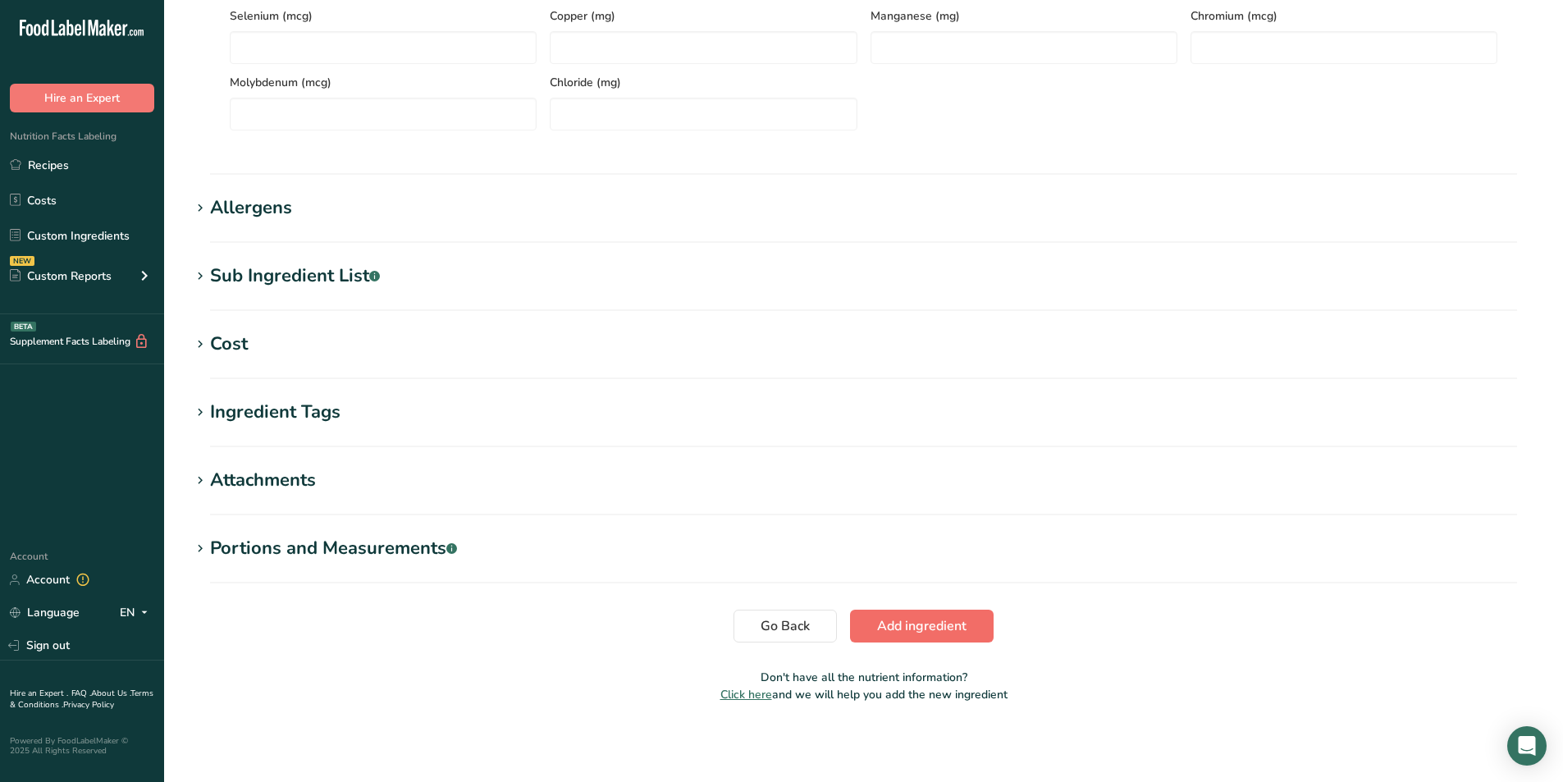
type input "211"
click at [888, 623] on span "Add ingredient" at bounding box center [921, 626] width 89 height 20
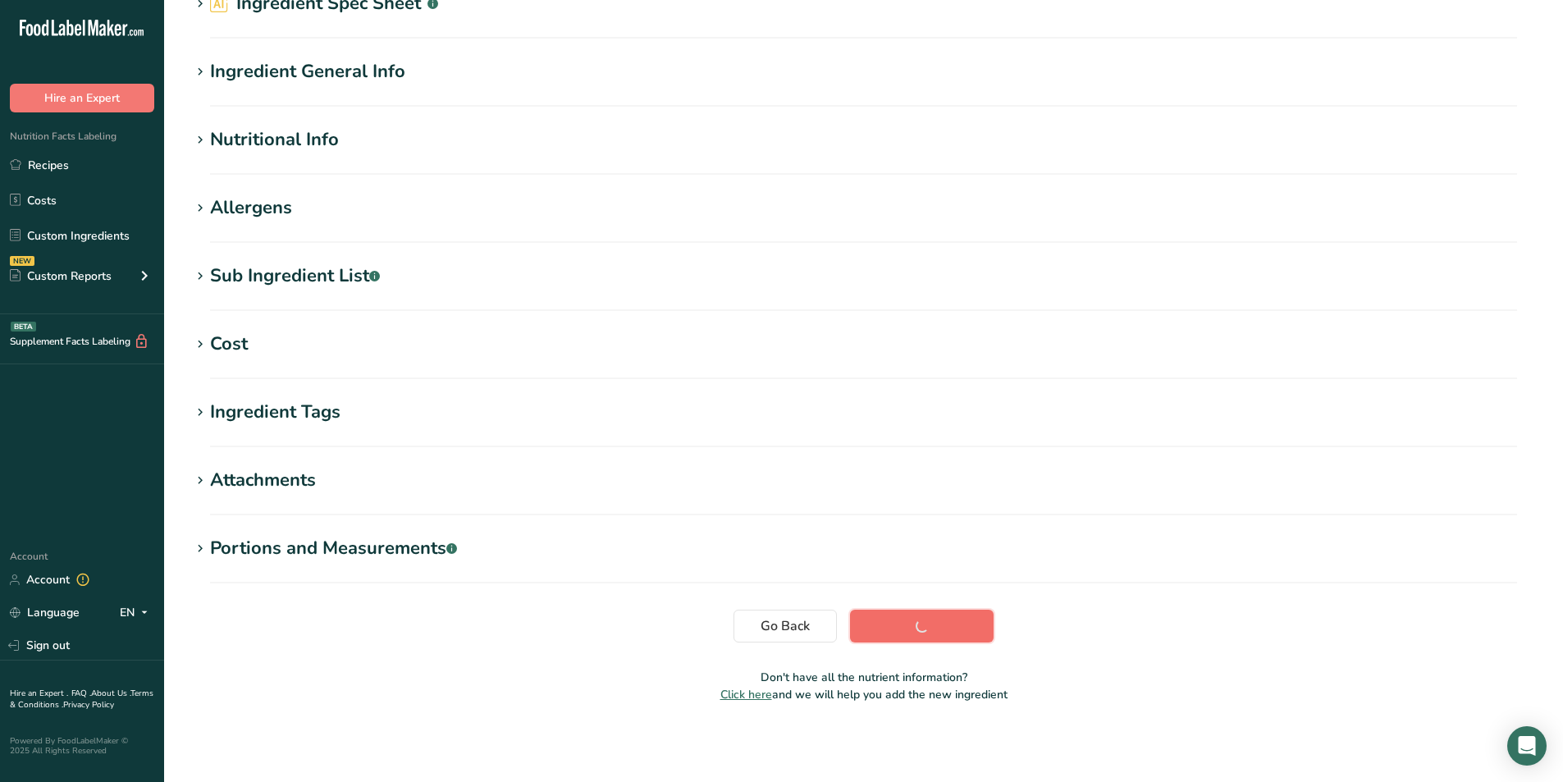
scroll to position [99, 0]
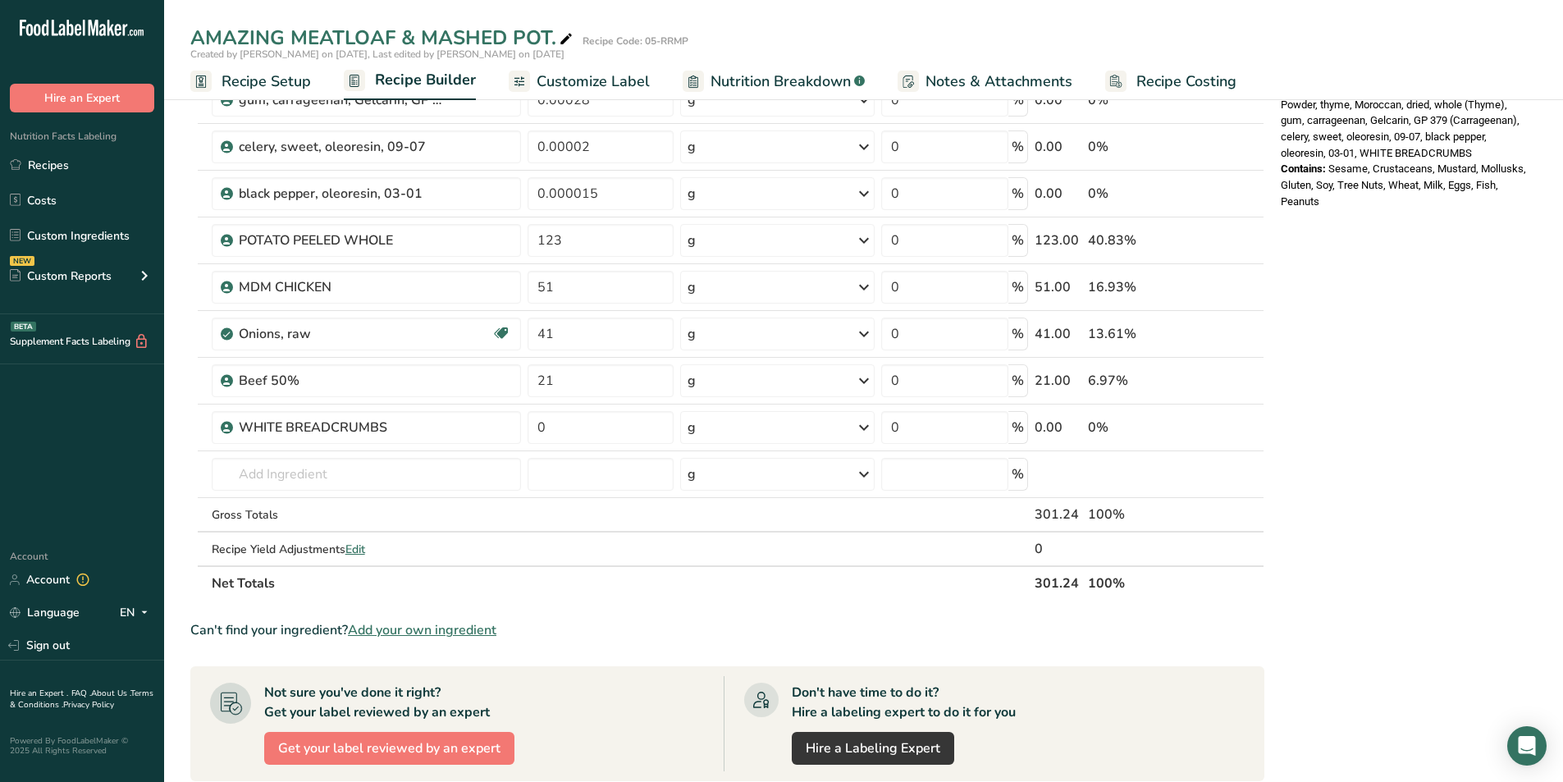
scroll to position [683, 0]
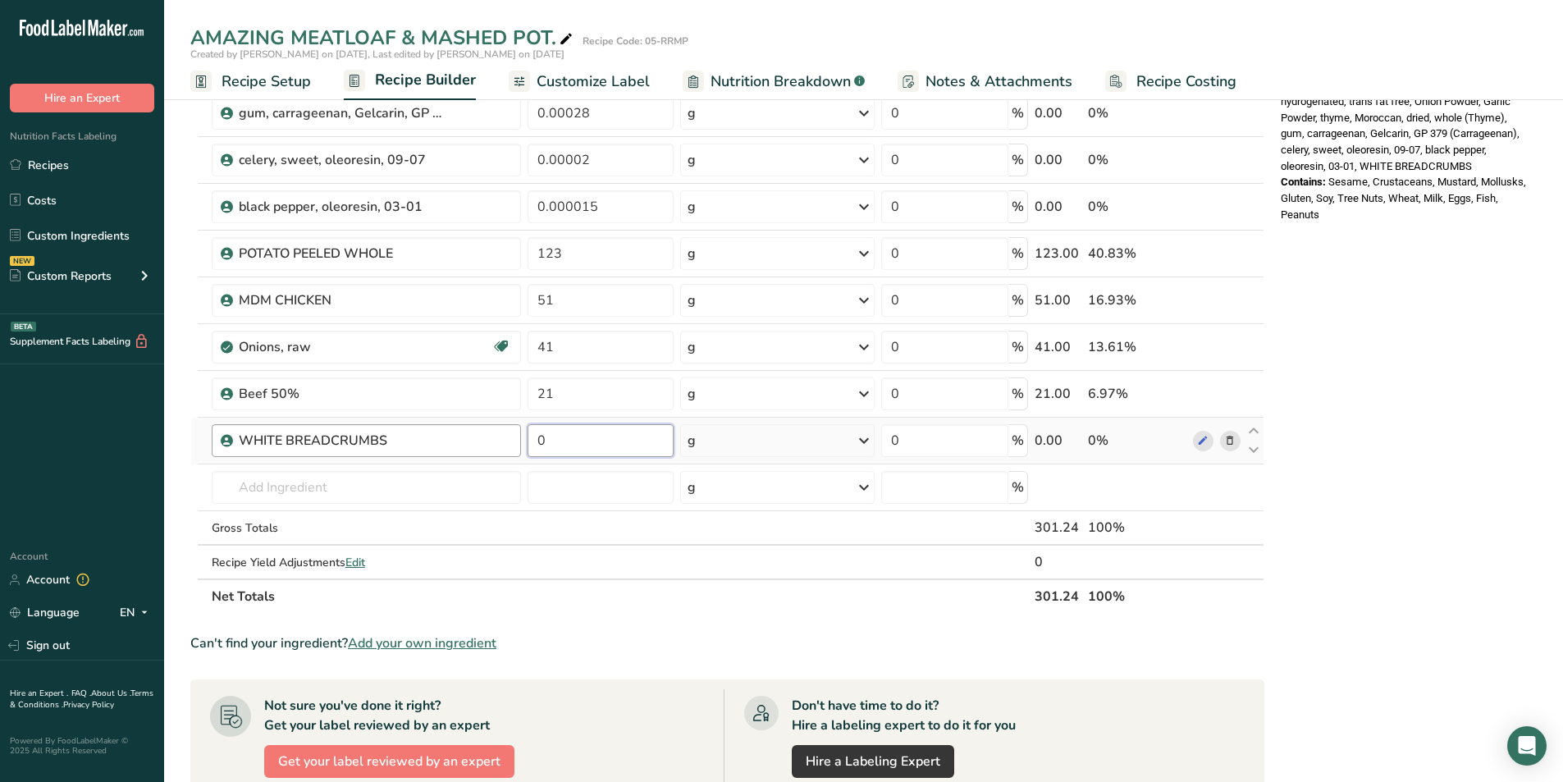
drag, startPoint x: 546, startPoint y: 440, endPoint x: 514, endPoint y: 433, distance: 31.9
click at [518, 433] on tr "WHITE BREADCRUMBS 0 g Weight Units g kg mg See more Volume Units l Volume units…" at bounding box center [727, 441] width 1072 height 47
type input "21"
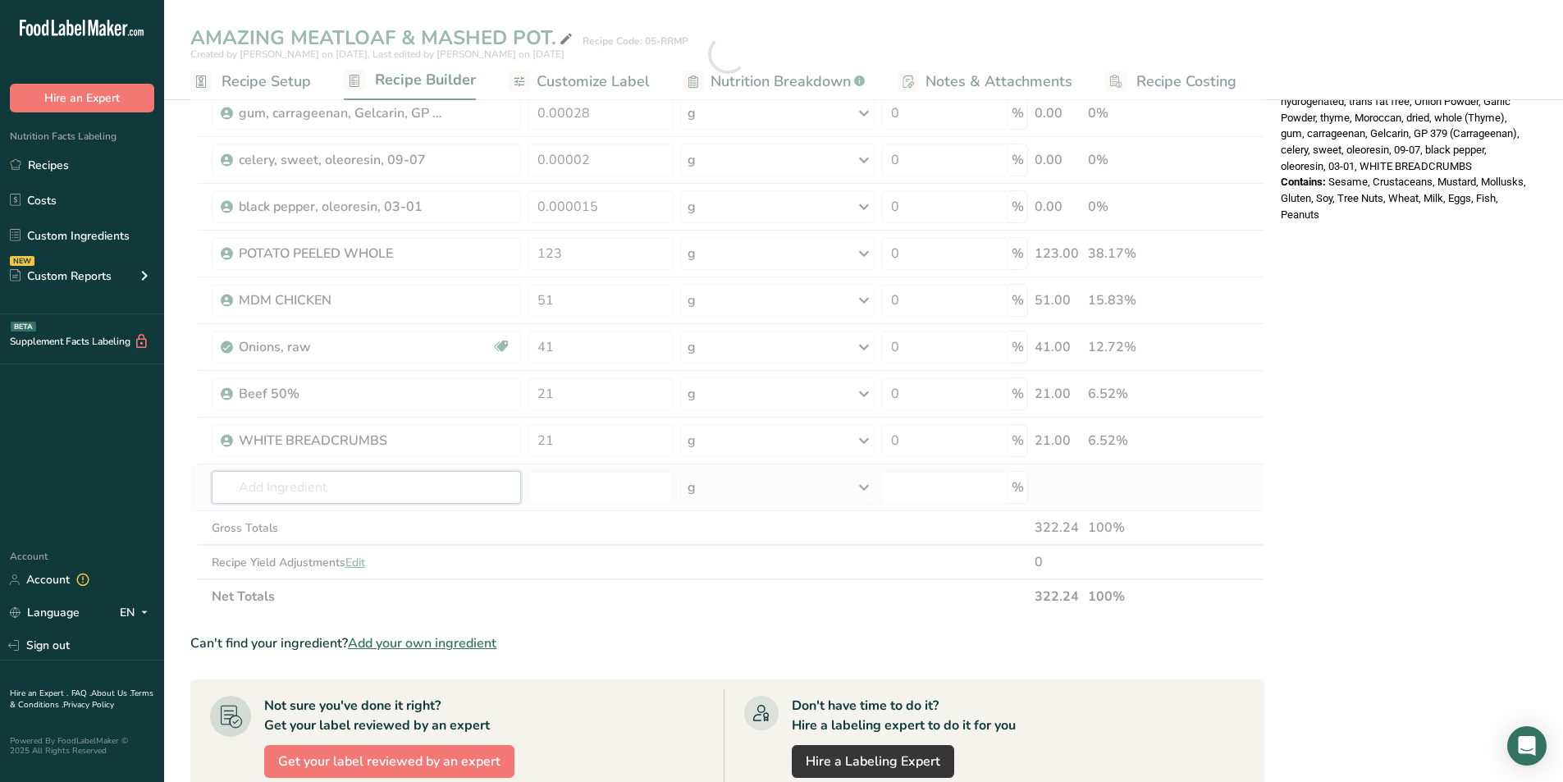
click at [498, 492] on div "Ingredient * Amount * Unit * Waste * .a-a{fill:#347362;}.b-a{fill:#fff;} Grams …" at bounding box center [727, 54] width 1074 height 1120
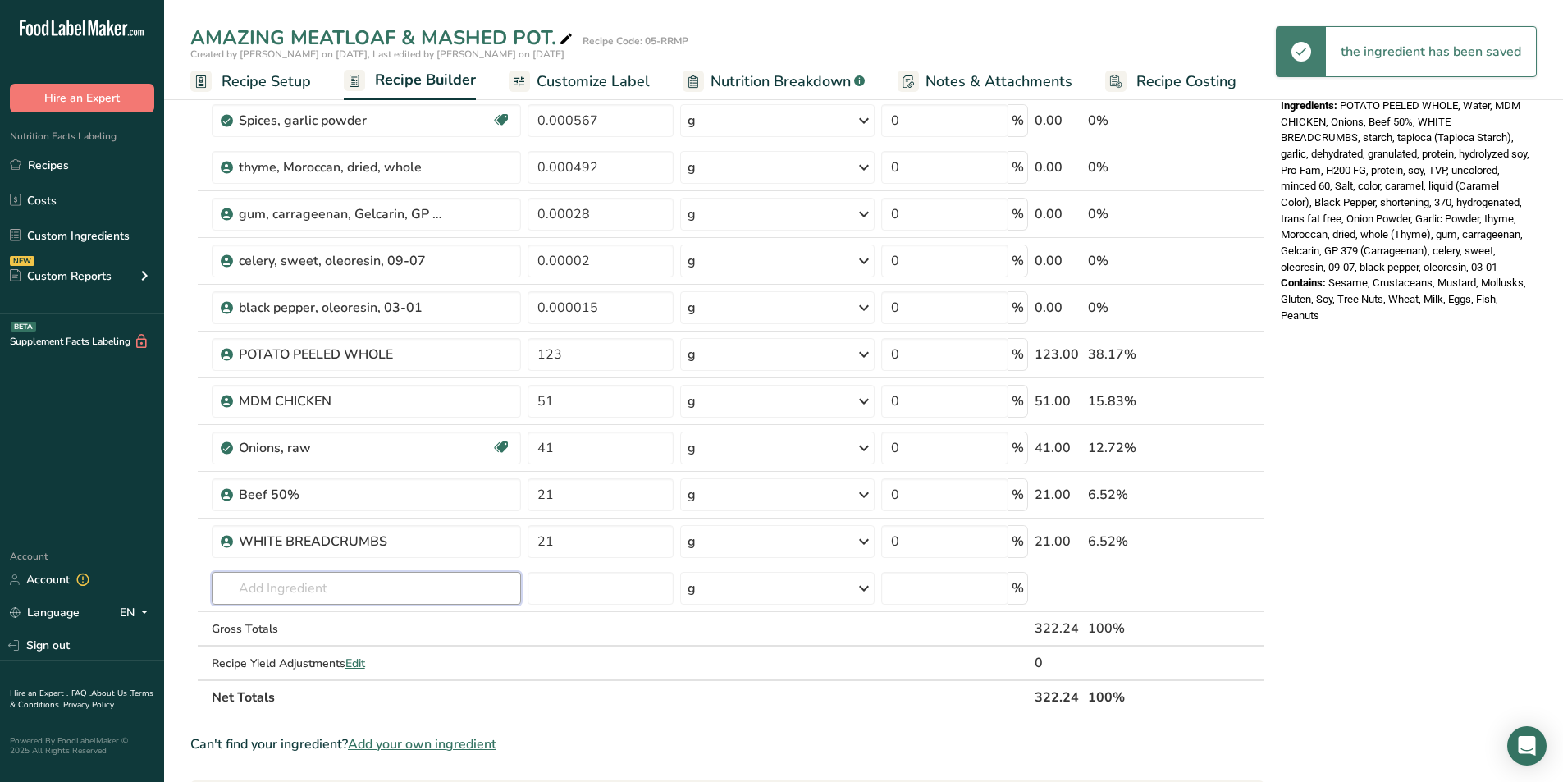
scroll to position [601, 0]
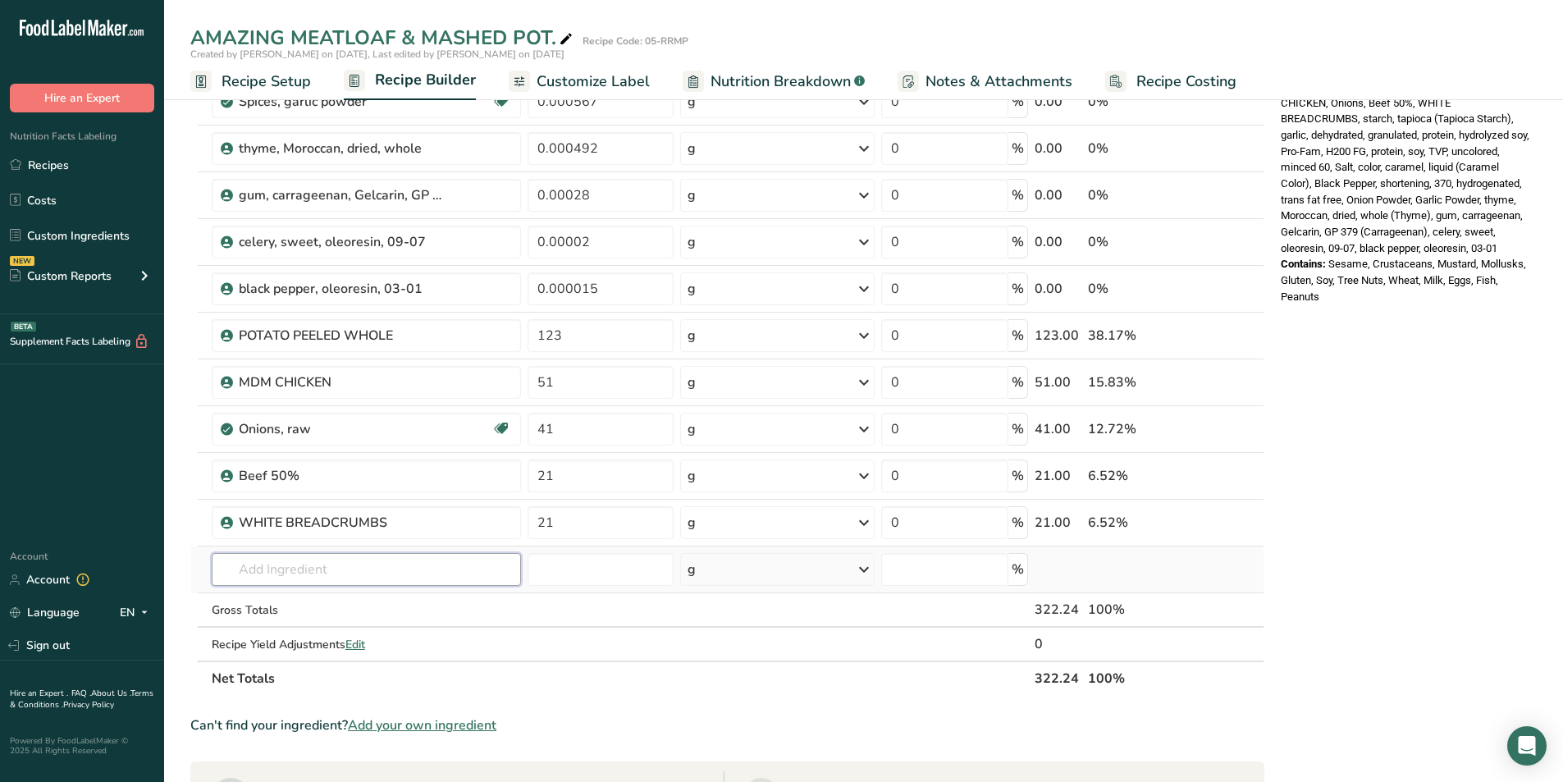
click at [283, 566] on input "text" at bounding box center [366, 569] width 309 height 33
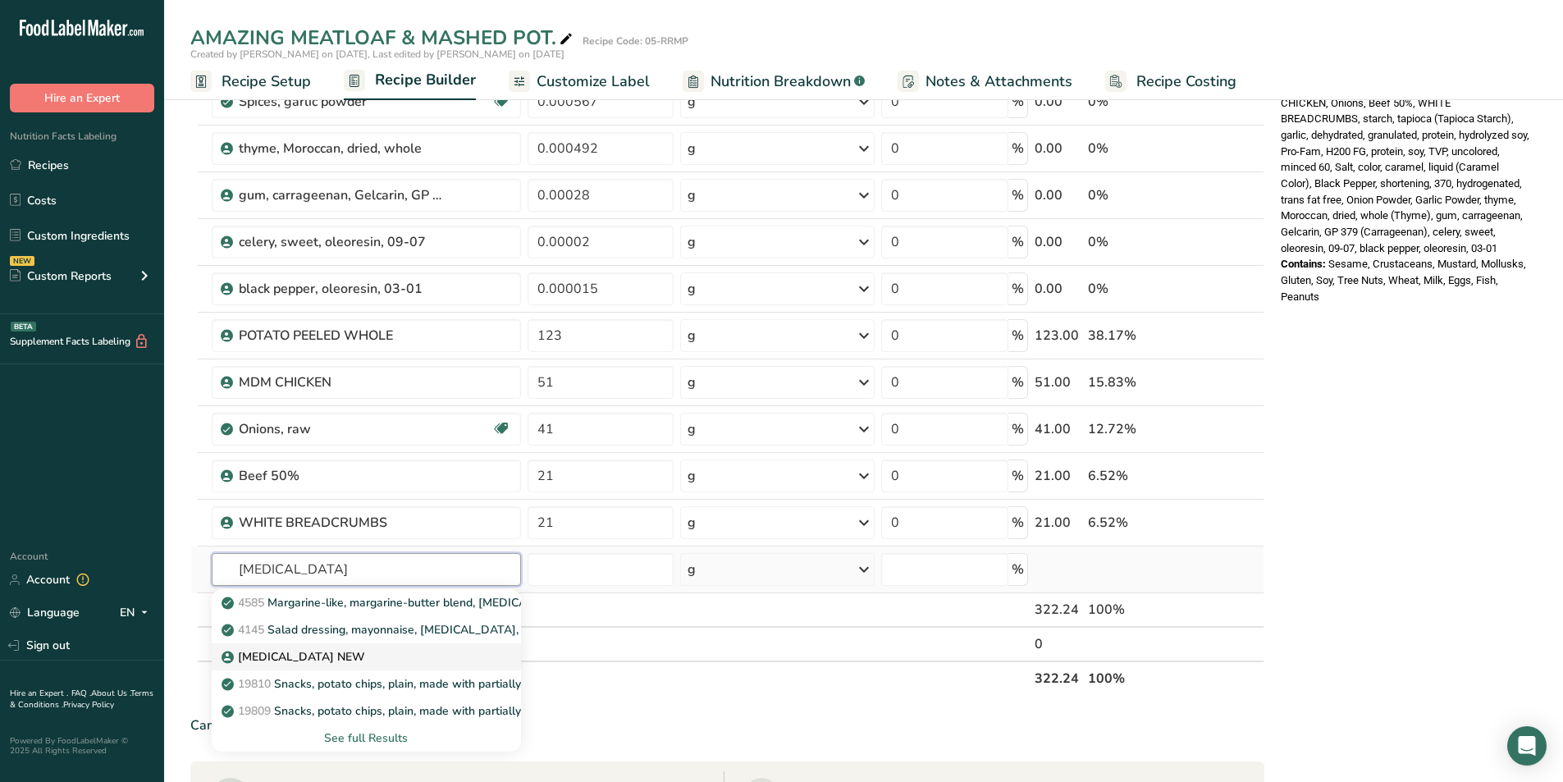
type input "SOYBEAN OIL"
click at [270, 657] on p "SOYBEAN OIL NEW" at bounding box center [295, 656] width 140 height 17
type input "SOYBEAN OIL NEW"
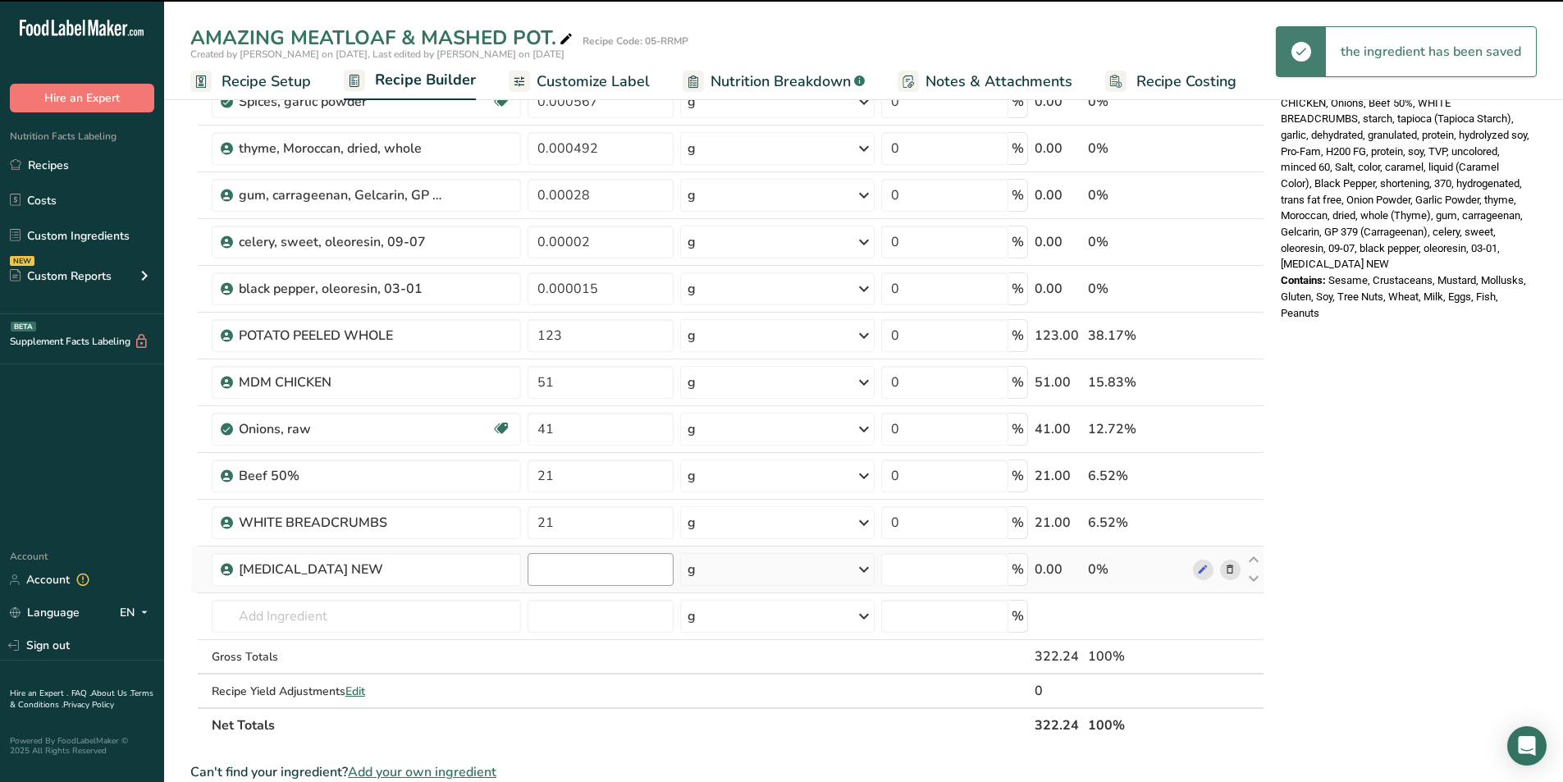
type input "0"
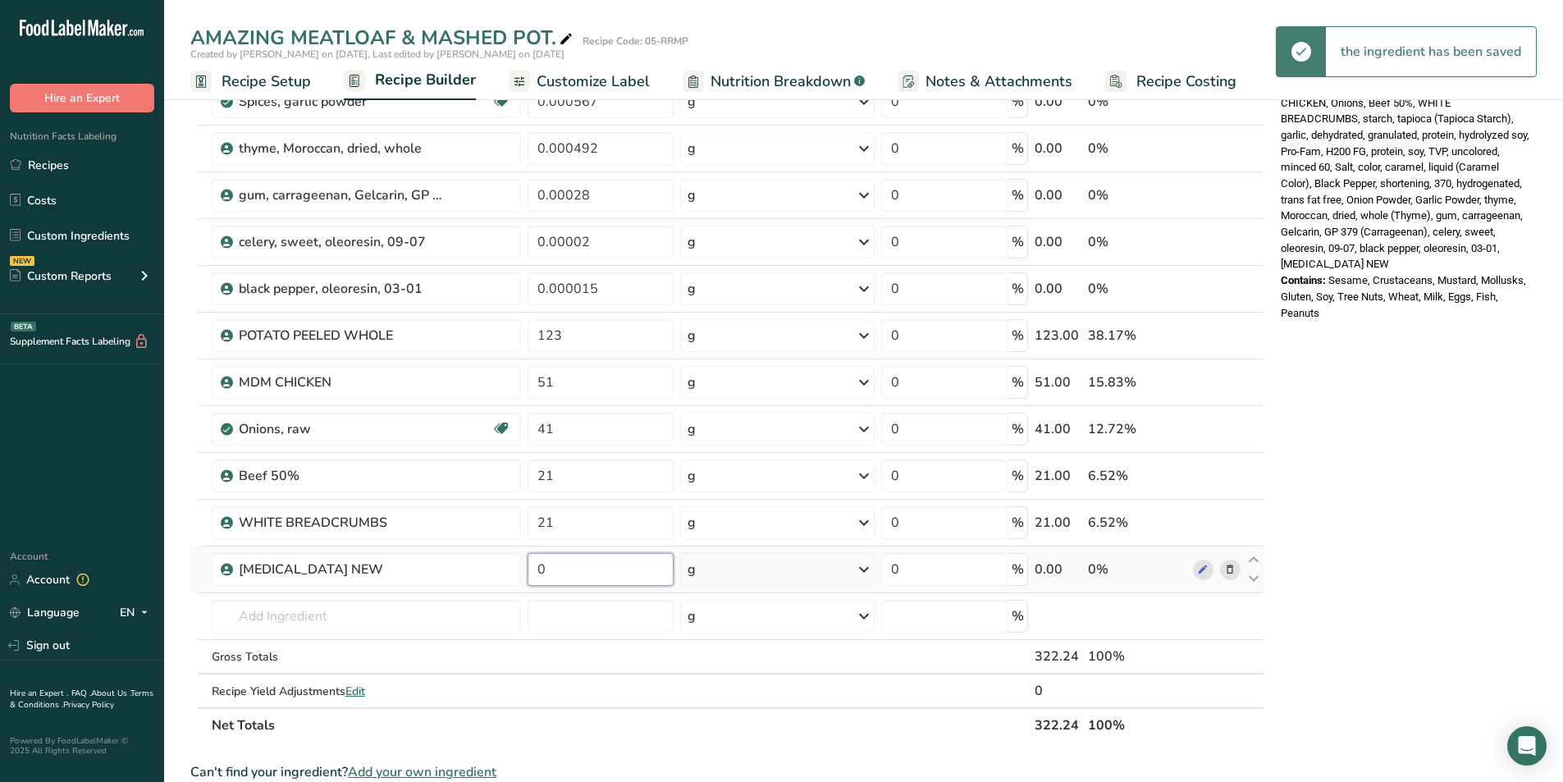
drag, startPoint x: 549, startPoint y: 565, endPoint x: 526, endPoint y: 567, distance: 23.0
click at [526, 567] on td "0" at bounding box center [600, 569] width 153 height 47
type input "12"
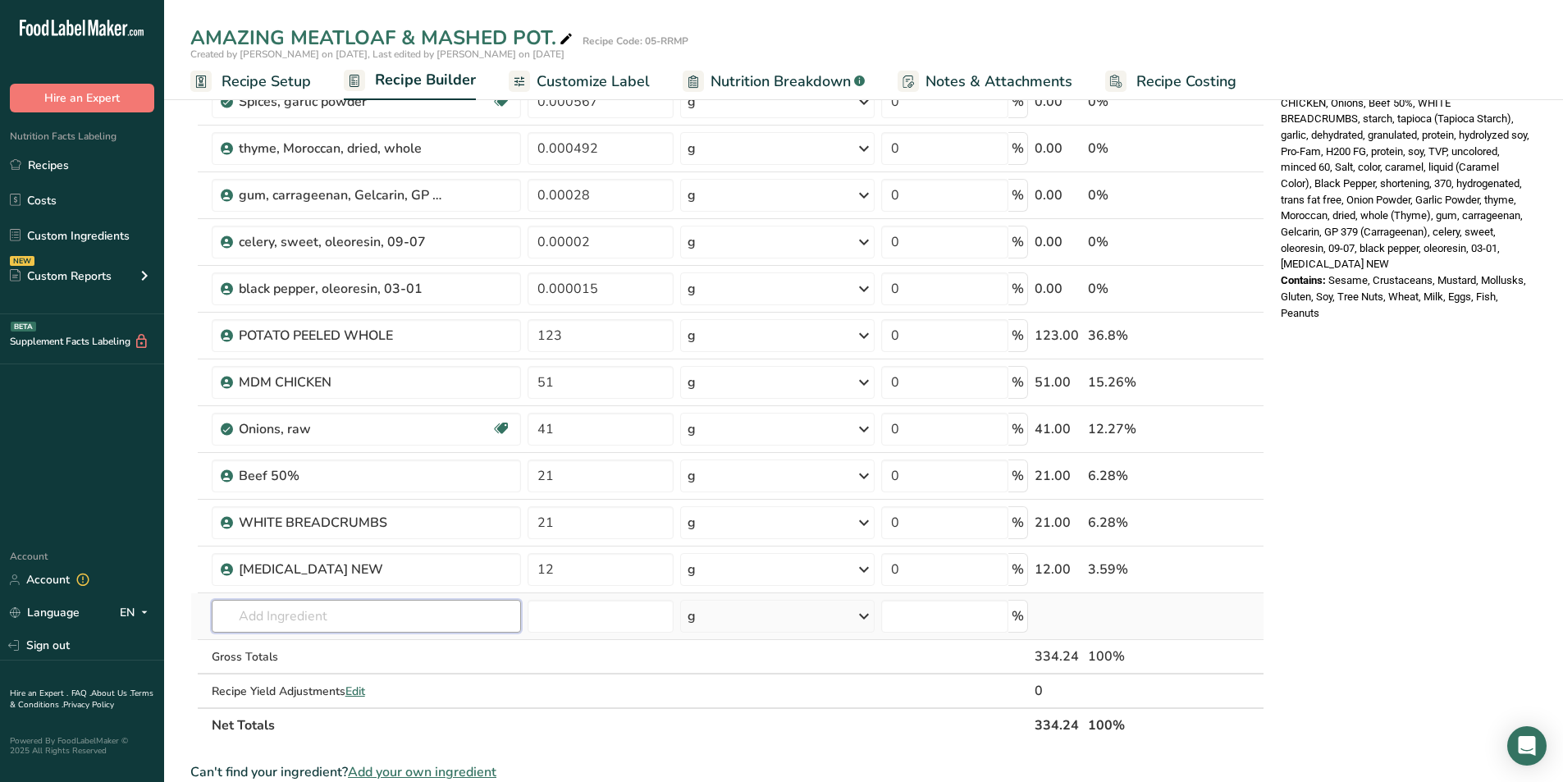
click at [311, 619] on div "Ingredient * Amount * Unit * Waste * .a-a{fill:#347362;}.b-a{fill:#fff;} Grams …" at bounding box center [727, 159] width 1074 height 1167
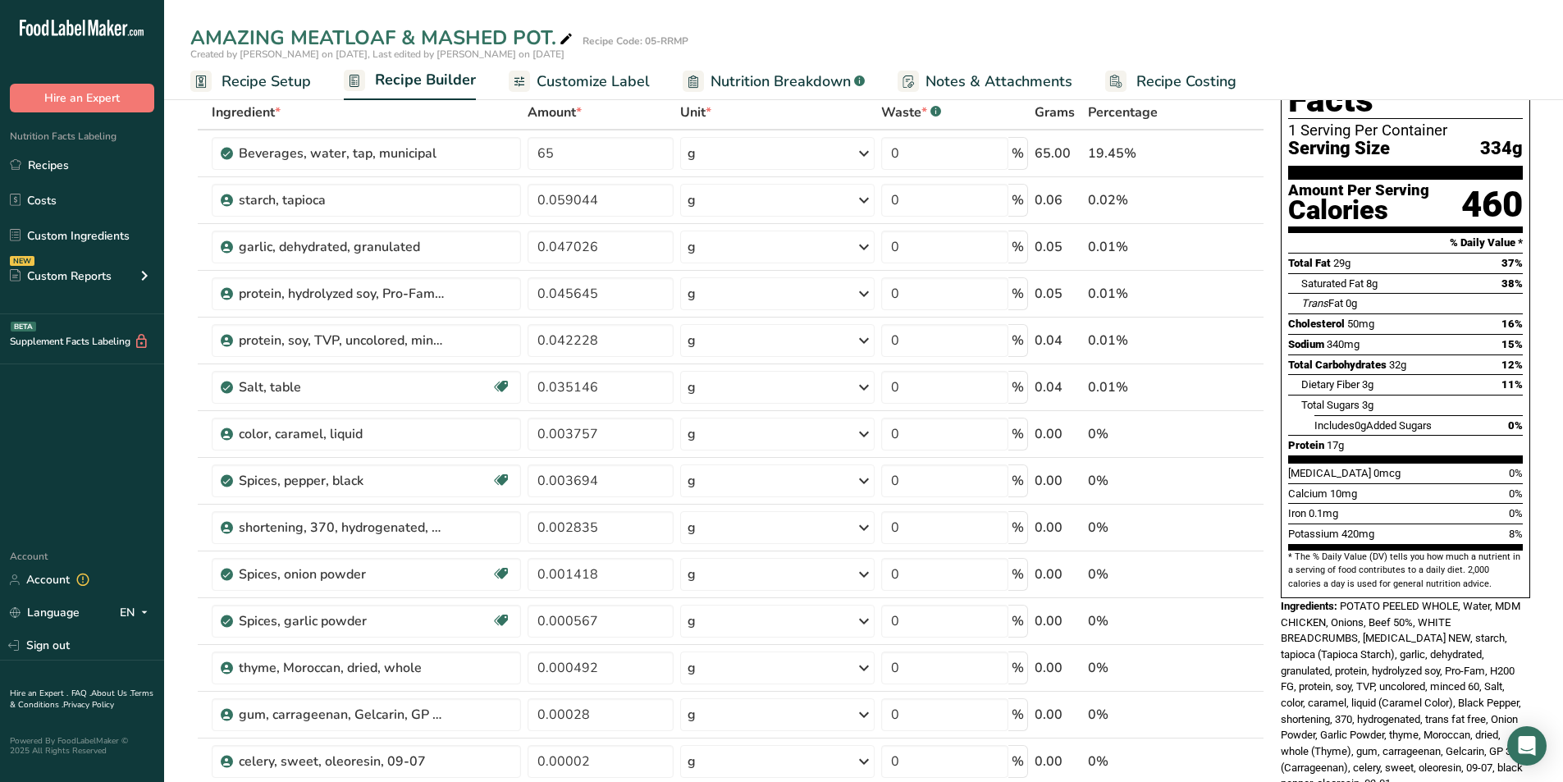
scroll to position [55, 0]
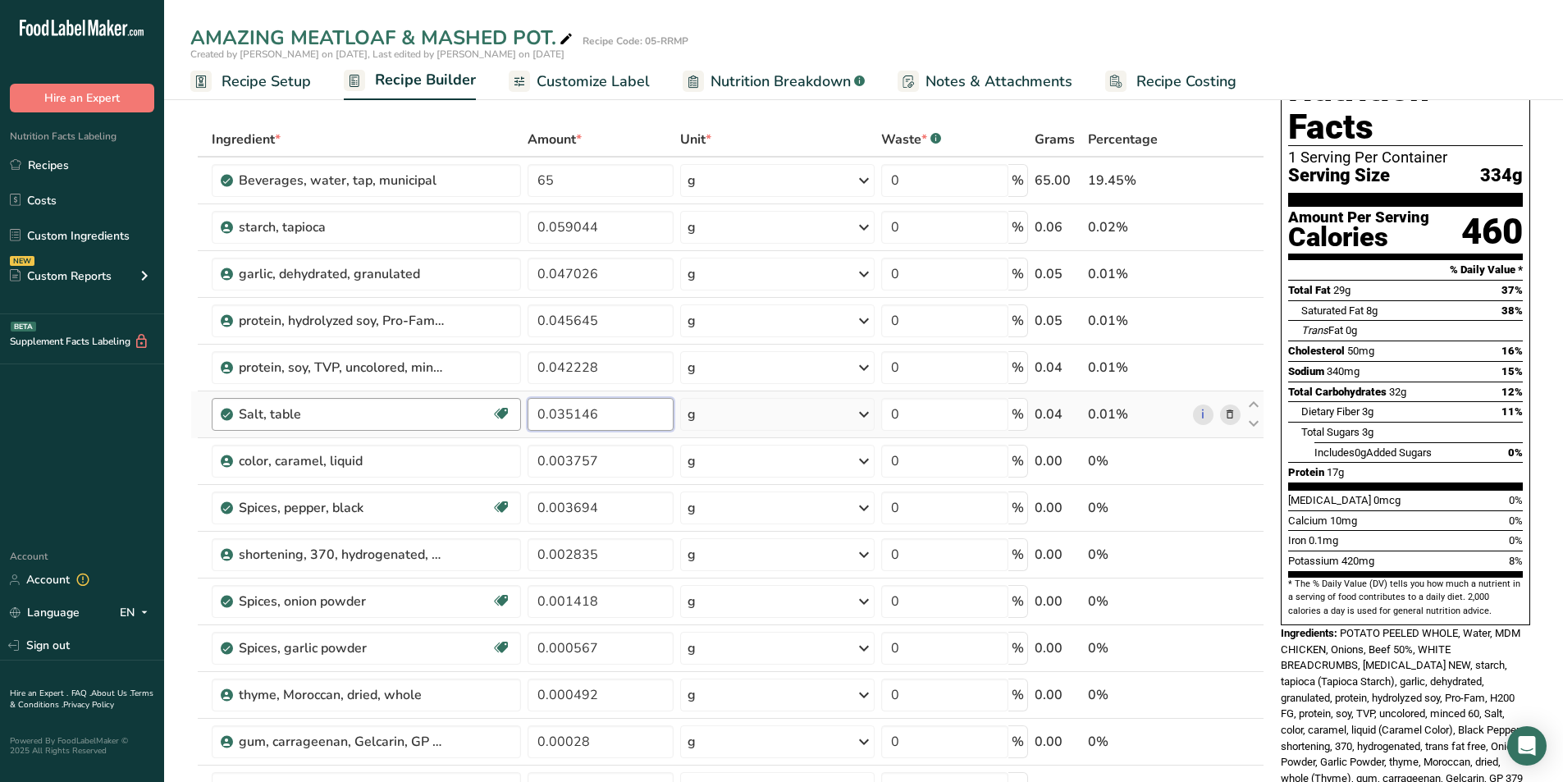
drag, startPoint x: 606, startPoint y: 410, endPoint x: 517, endPoint y: 404, distance: 89.6
click at [525, 404] on td "0.035146" at bounding box center [600, 414] width 153 height 47
type input "1.22"
click at [378, 459] on div "Ingredient * Amount * Unit * Waste * .a-a{fill:#347362;}.b-a{fill:#fff;} Grams …" at bounding box center [727, 705] width 1074 height 1167
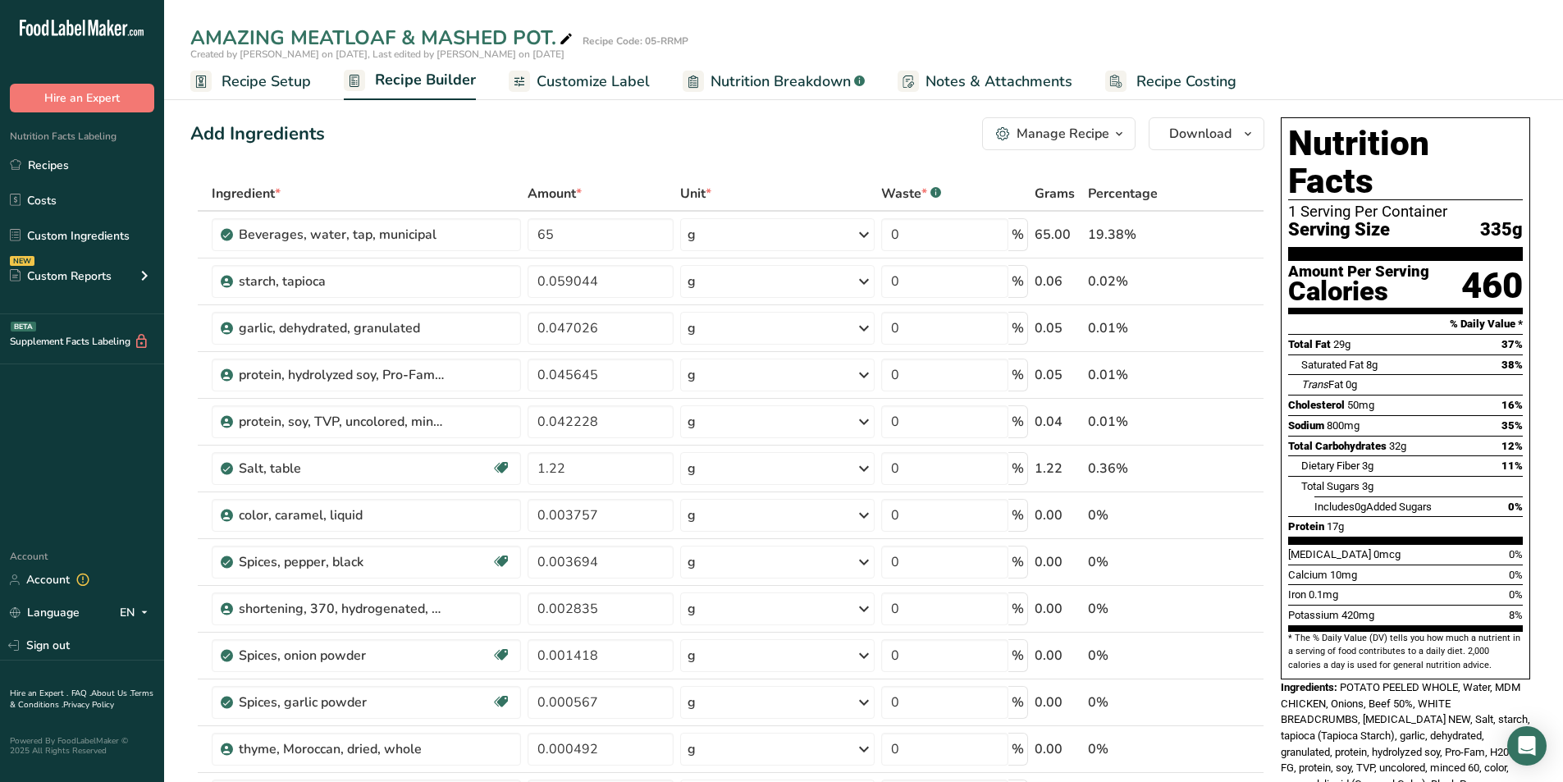
scroll to position [0, 0]
click at [600, 84] on span "Customize Label" at bounding box center [593, 82] width 113 height 22
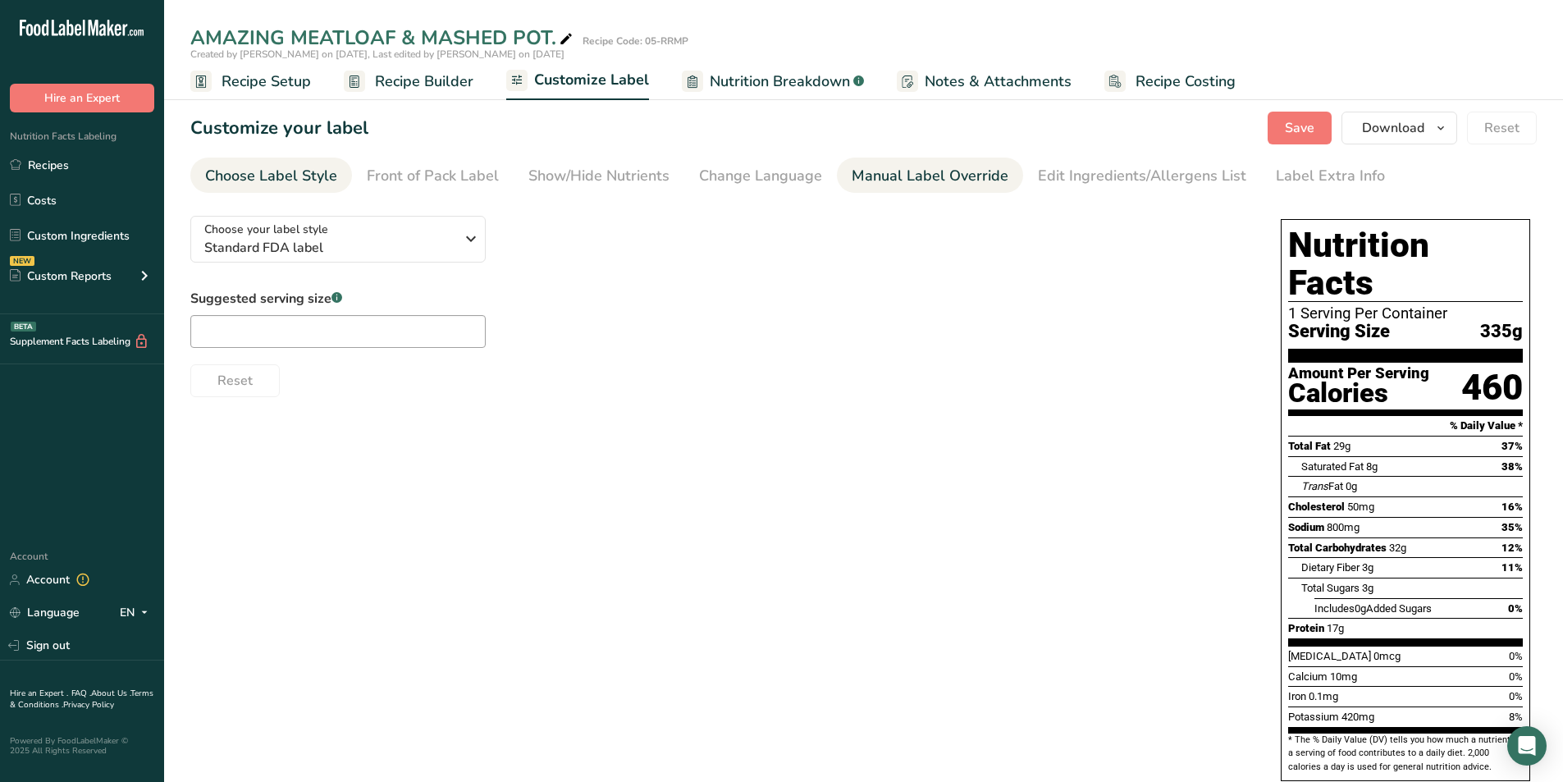
click at [874, 174] on div "Manual Label Override" at bounding box center [930, 176] width 157 height 22
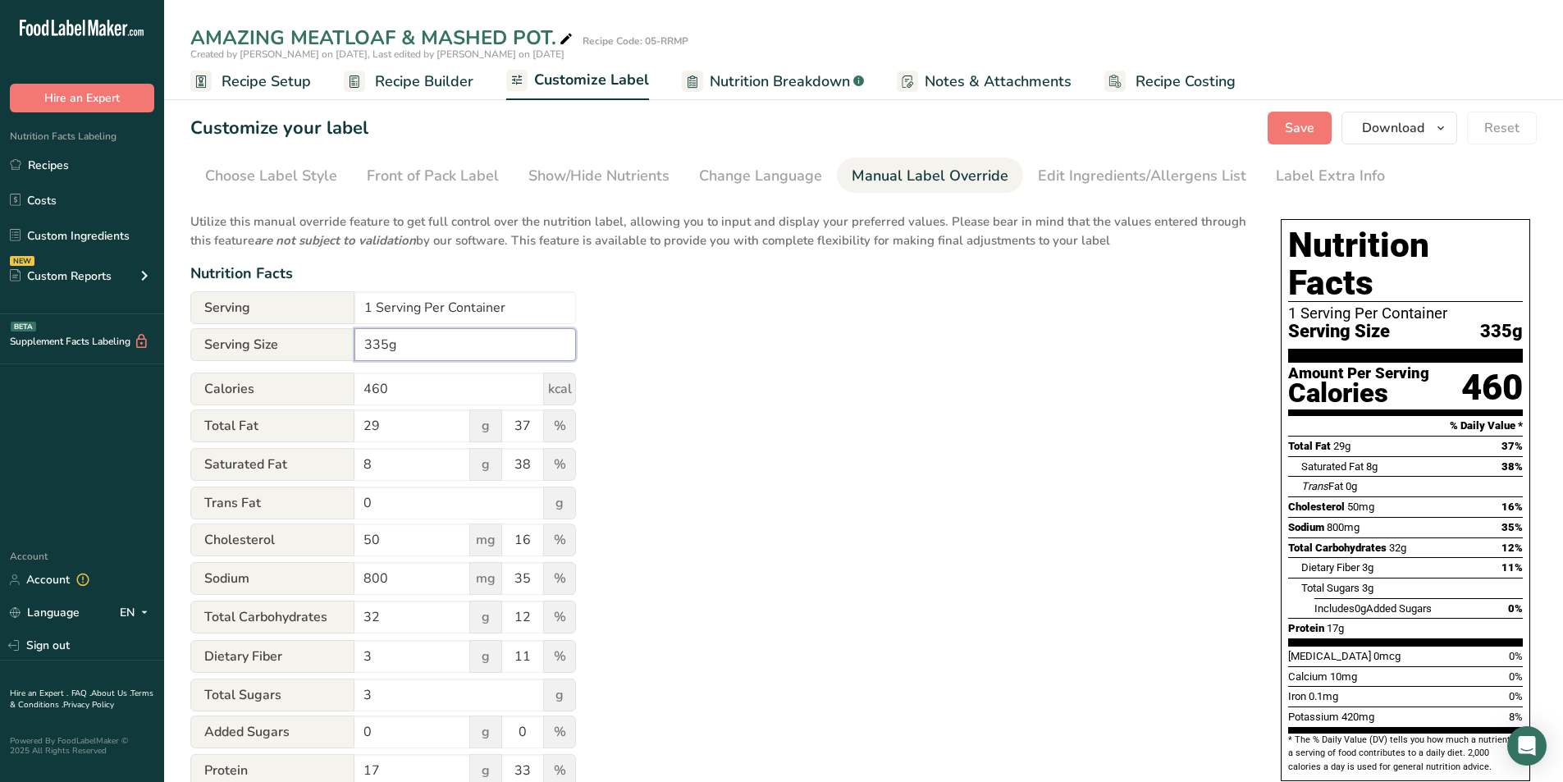
click at [362, 340] on input "335g" at bounding box center [465, 344] width 222 height 33
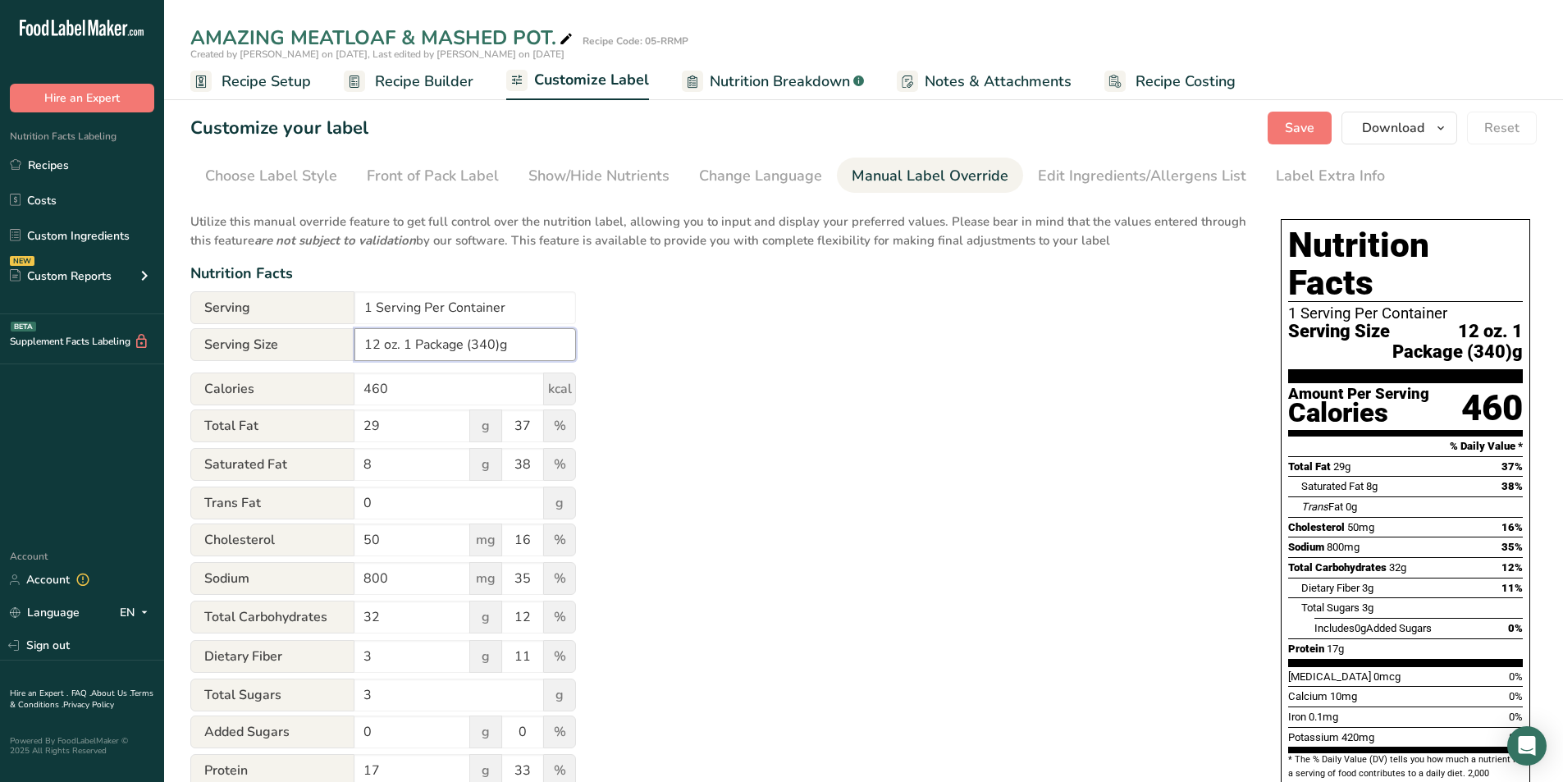
click at [413, 342] on input "12 oz. 1 Package (340)g" at bounding box center [465, 344] width 222 height 33
click at [461, 345] on input "12 oz. 1 Package (340)g" at bounding box center [465, 344] width 222 height 33
type input "12 oz. 1 Tray (340)g"
click at [1307, 121] on span "Save" at bounding box center [1300, 128] width 30 height 20
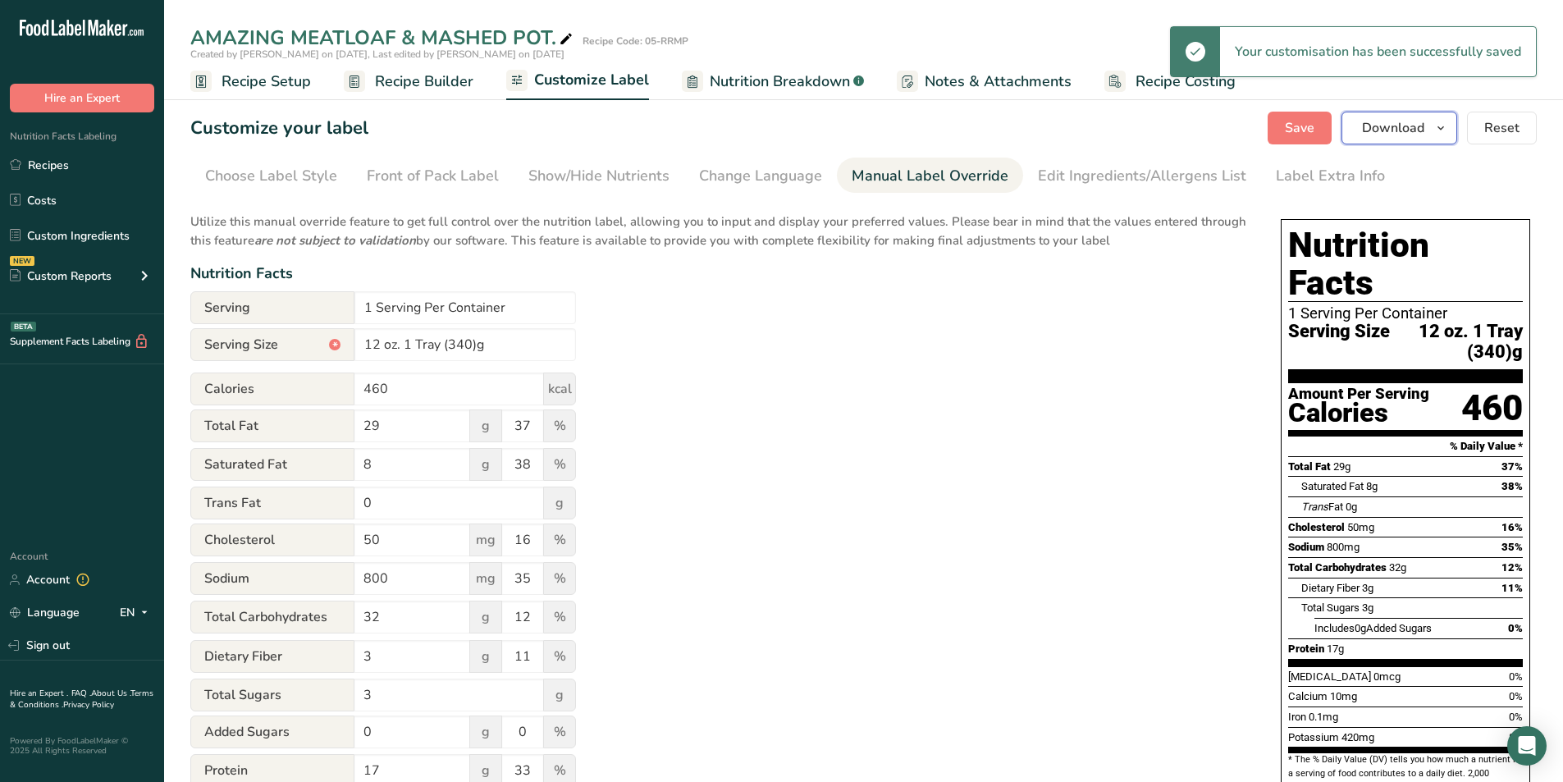
click at [1397, 127] on span "Download" at bounding box center [1393, 128] width 62 height 20
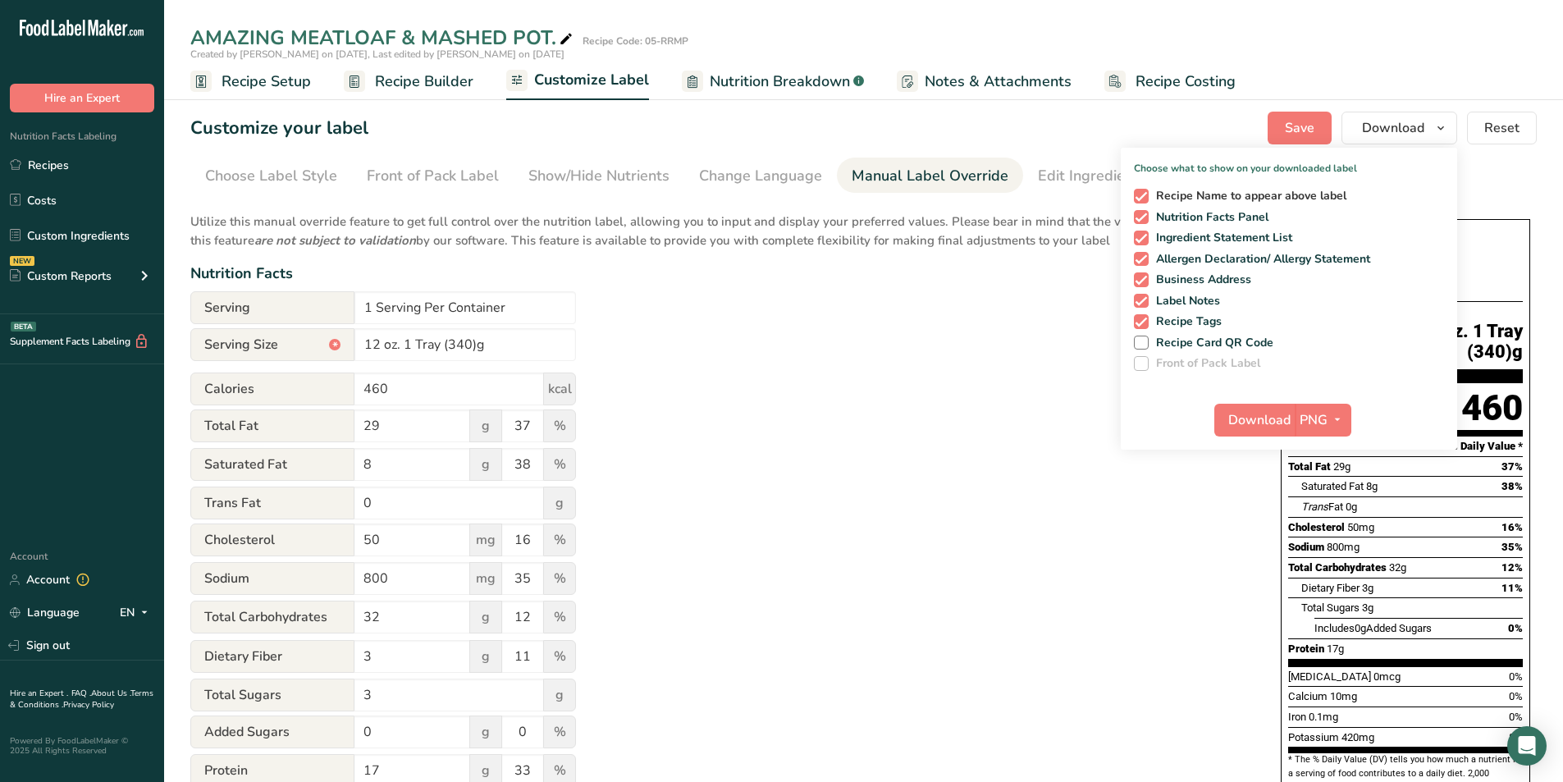
click at [1142, 192] on span at bounding box center [1141, 196] width 15 height 15
click at [1142, 192] on input "Recipe Name to appear above label" at bounding box center [1139, 195] width 11 height 11
checkbox input "false"
click at [1144, 235] on span at bounding box center [1141, 238] width 15 height 15
click at [1144, 235] on input "Ingredient Statement List" at bounding box center [1139, 237] width 11 height 11
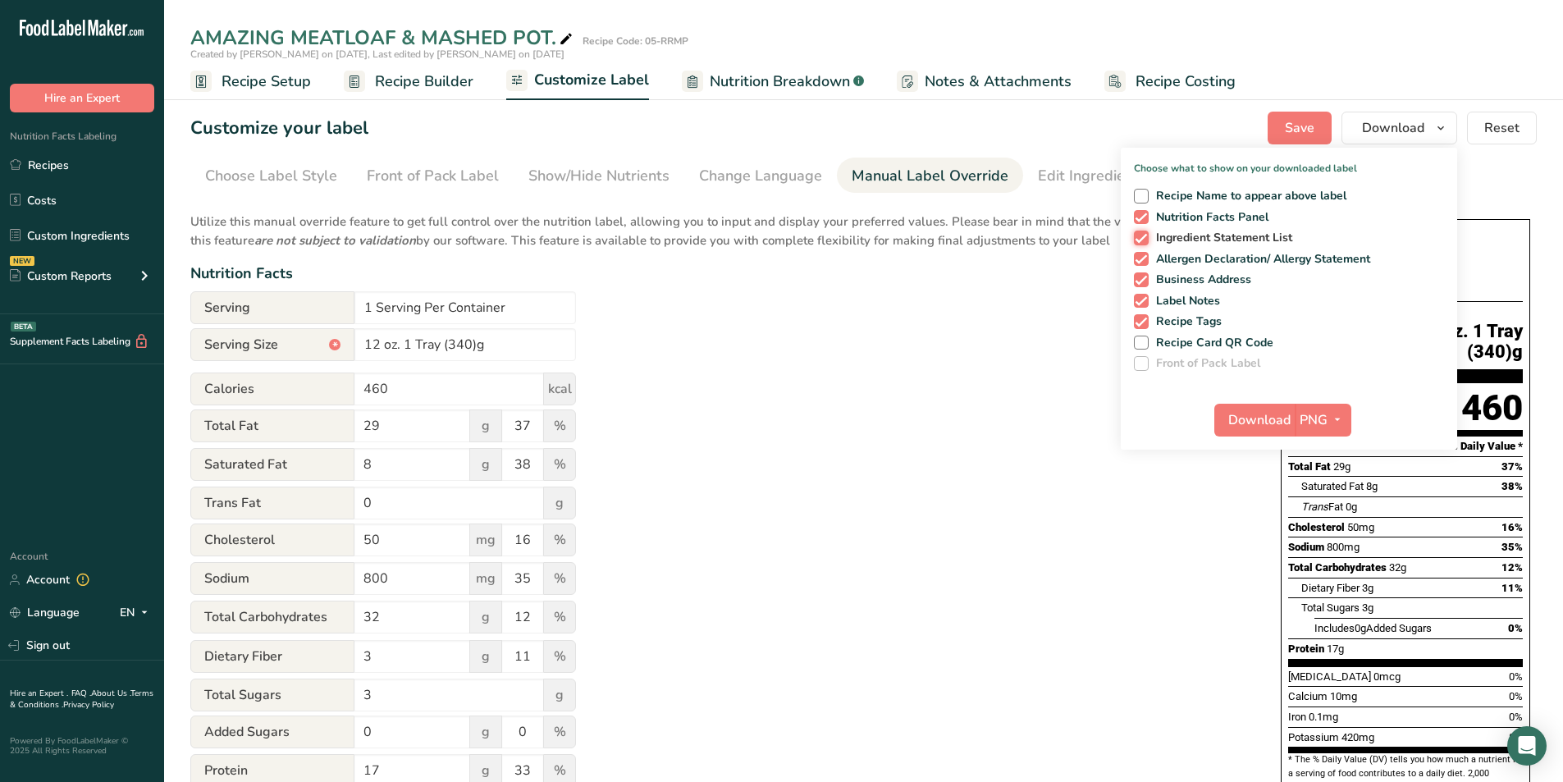
checkbox input "false"
click at [1143, 258] on span at bounding box center [1141, 259] width 15 height 15
click at [1143, 258] on input "Allergen Declaration/ Allergy Statement" at bounding box center [1139, 258] width 11 height 11
checkbox input "false"
click at [1140, 281] on span at bounding box center [1141, 279] width 15 height 15
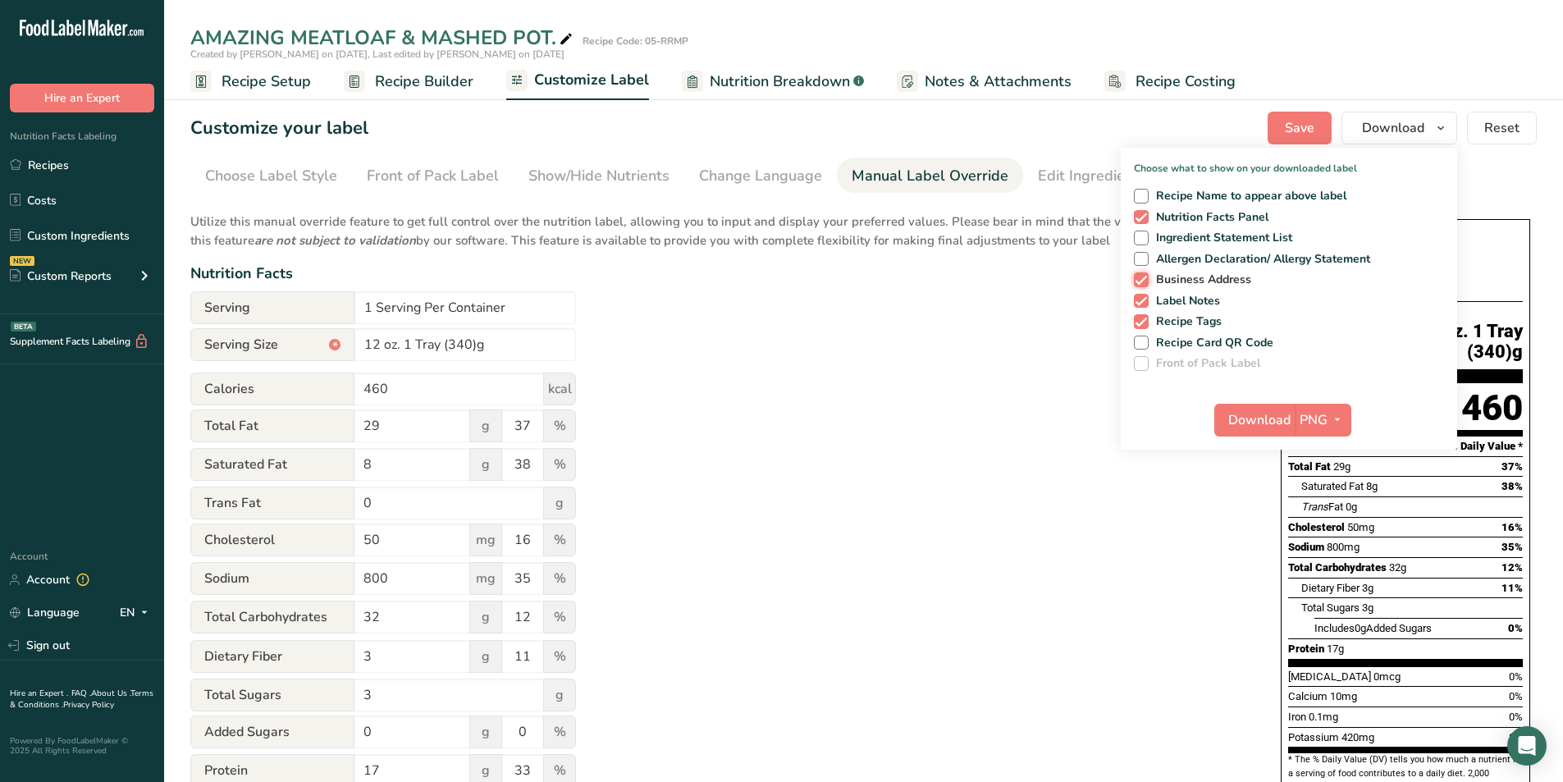
click at [1140, 281] on input "Business Address" at bounding box center [1139, 279] width 11 height 11
checkbox input "false"
click at [1140, 295] on span at bounding box center [1141, 301] width 15 height 15
click at [1140, 295] on input "Label Notes" at bounding box center [1139, 300] width 11 height 11
checkbox input "false"
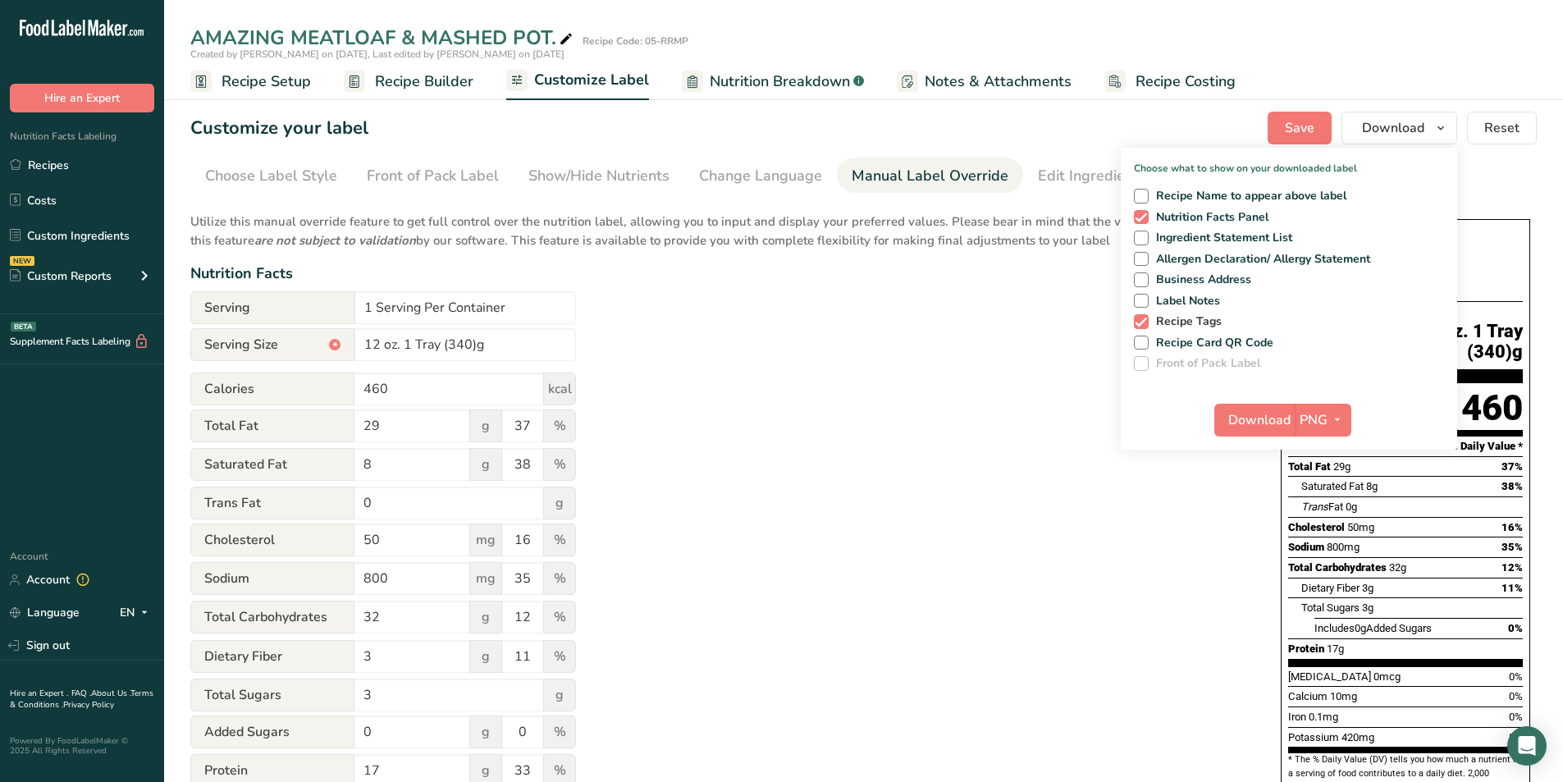
click at [1144, 314] on span at bounding box center [1141, 321] width 15 height 15
click at [1144, 316] on input "Recipe Tags" at bounding box center [1139, 321] width 11 height 11
checkbox input "false"
click at [1299, 413] on button "PNG" at bounding box center [1323, 420] width 57 height 33
click at [1319, 450] on link "PNG" at bounding box center [1325, 453] width 53 height 27
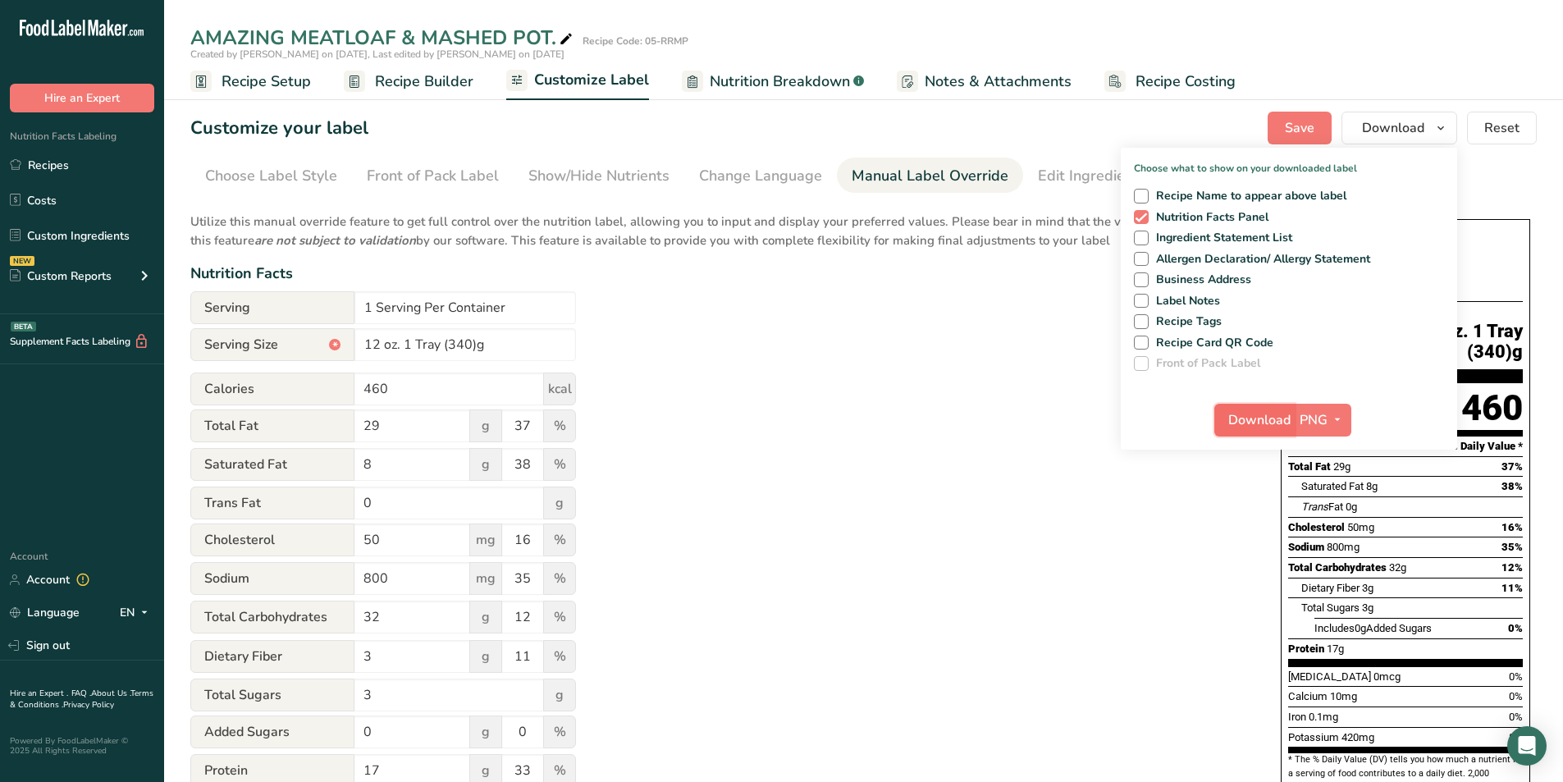
click at [1272, 418] on span "Download" at bounding box center [1259, 420] width 62 height 20
